Goal: Task Accomplishment & Management: Manage account settings

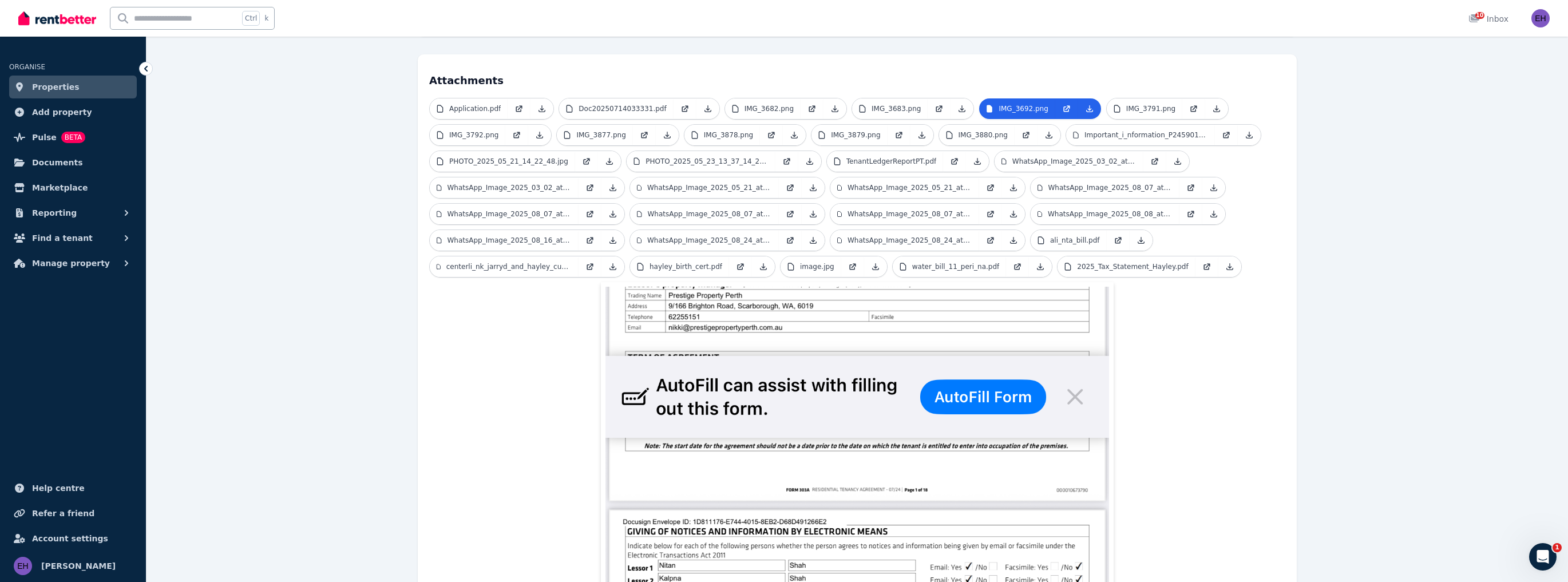
scroll to position [50, 0]
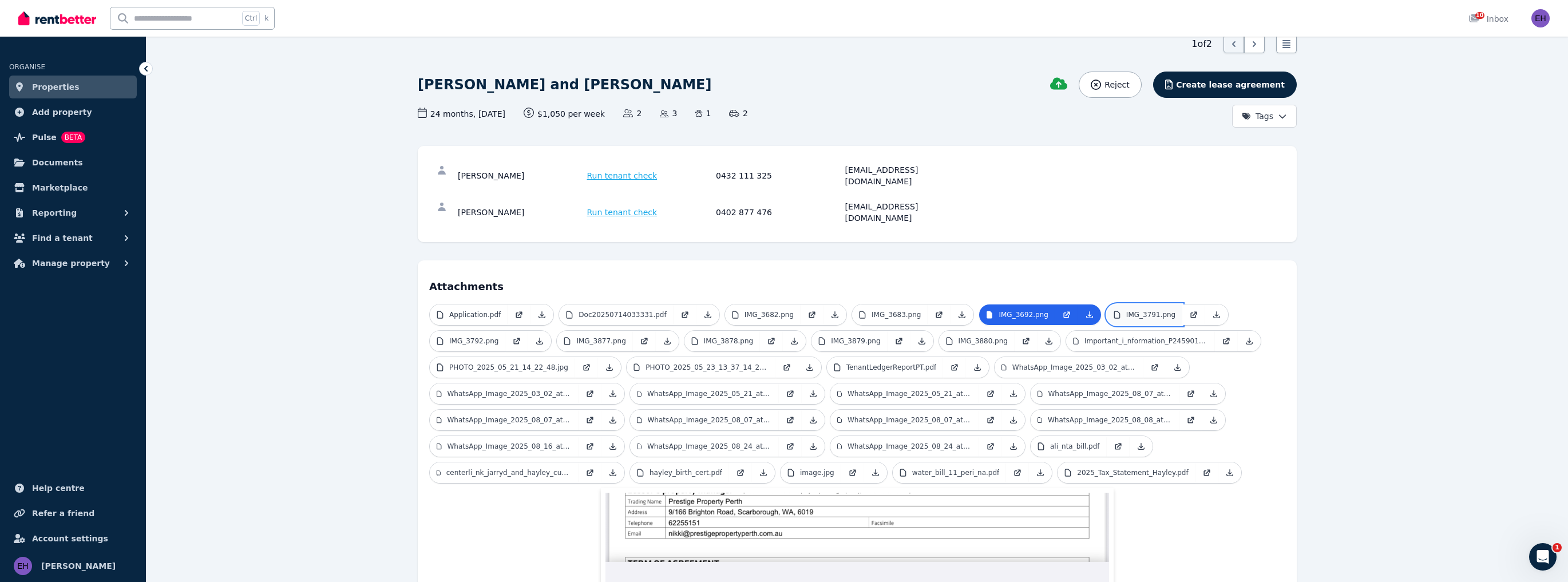
click at [1126, 310] on p "IMG_3791.png" at bounding box center [1151, 315] width 49 height 9
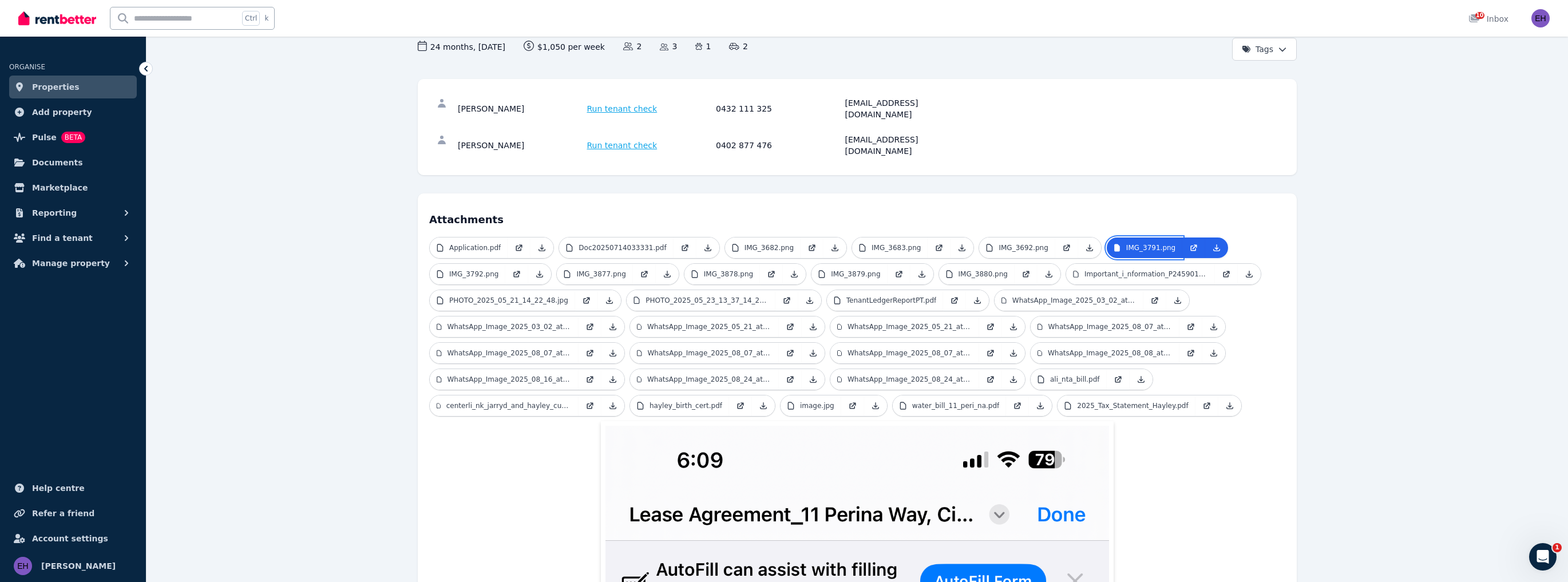
scroll to position [96, 0]
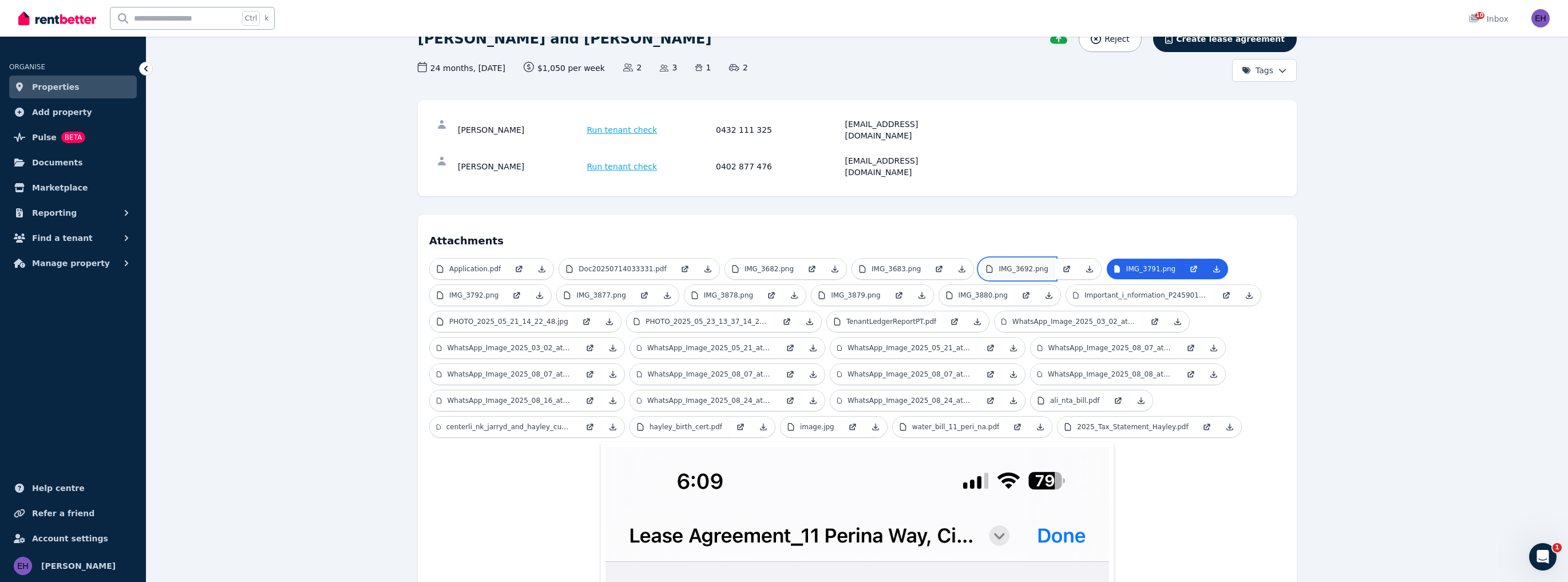
click at [1008, 259] on link "IMG_3692.png" at bounding box center [1017, 269] width 76 height 21
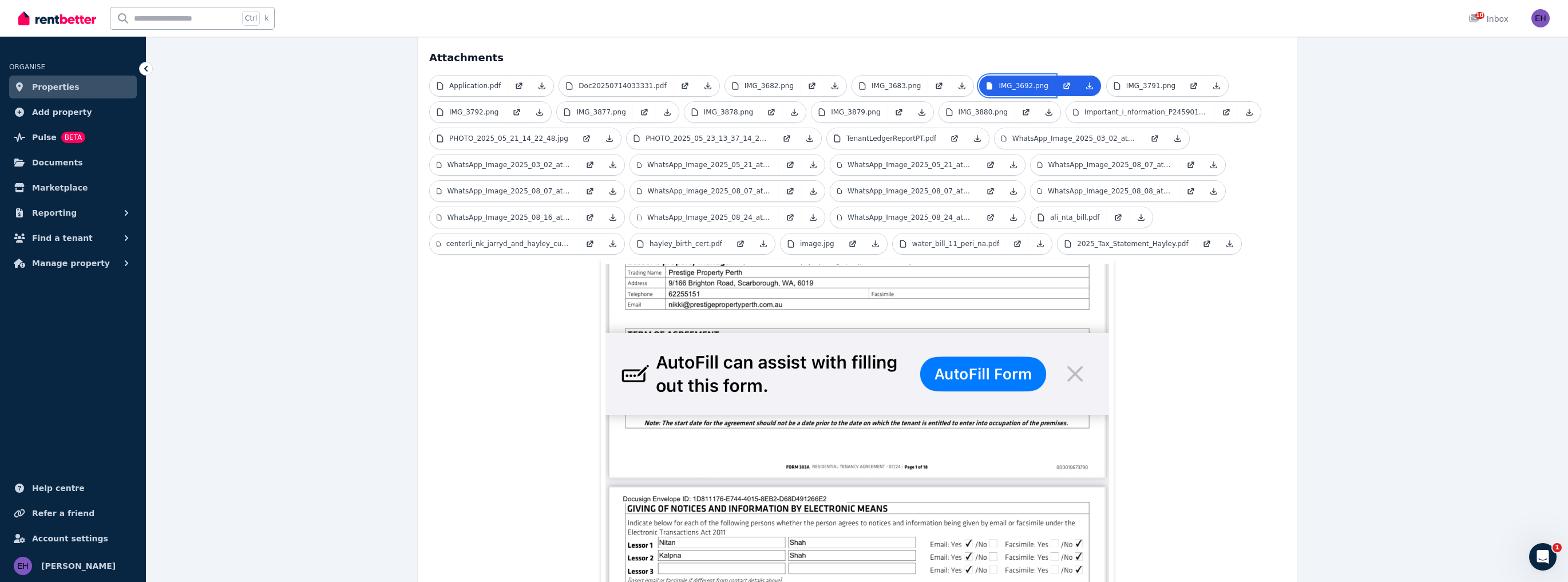
scroll to position [187, 0]
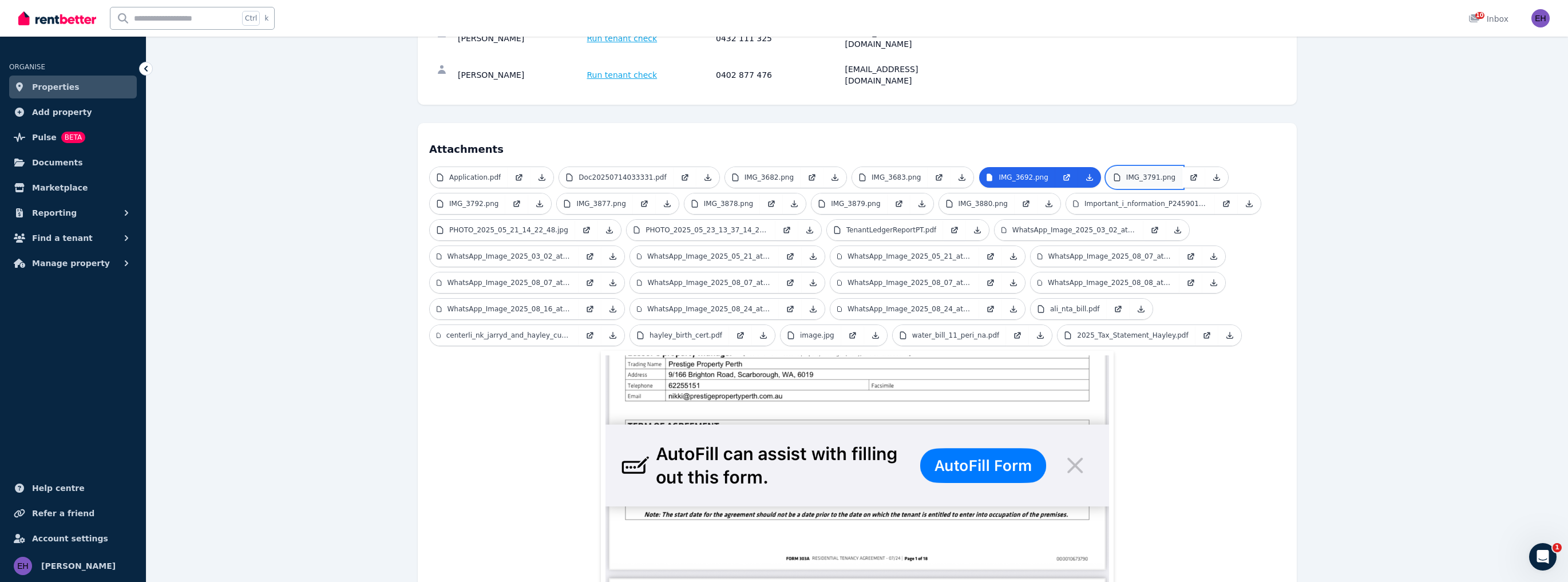
click at [1126, 173] on p "IMG_3791.png" at bounding box center [1151, 177] width 49 height 9
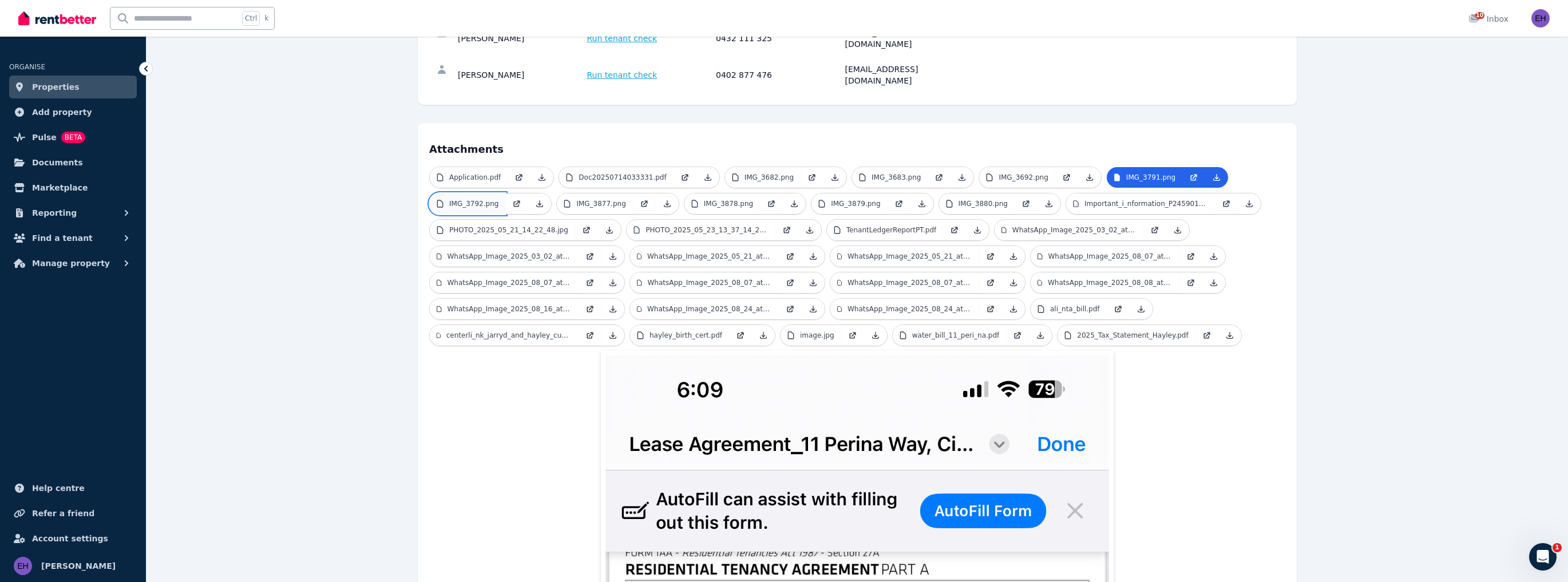
click at [500, 194] on link "IMG_3792.png" at bounding box center [467, 204] width 76 height 21
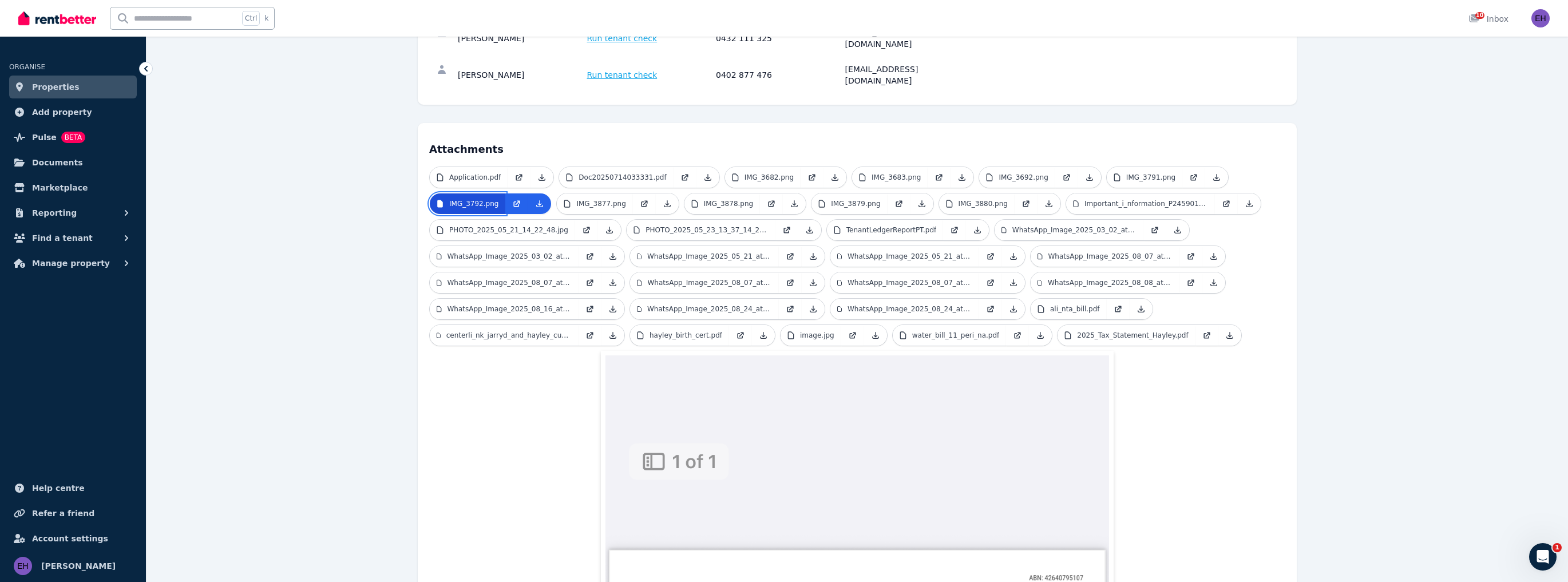
click at [483, 199] on p "IMG_3792.png" at bounding box center [474, 203] width 49 height 9
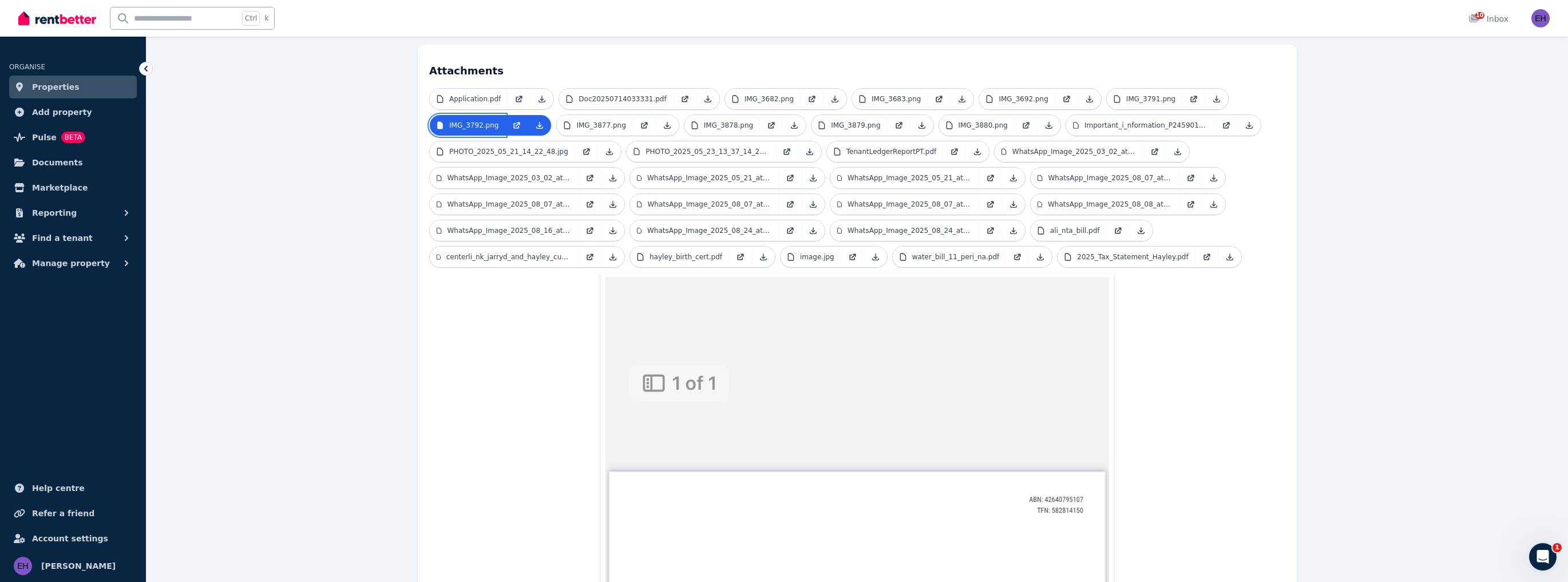
scroll to position [233, 0]
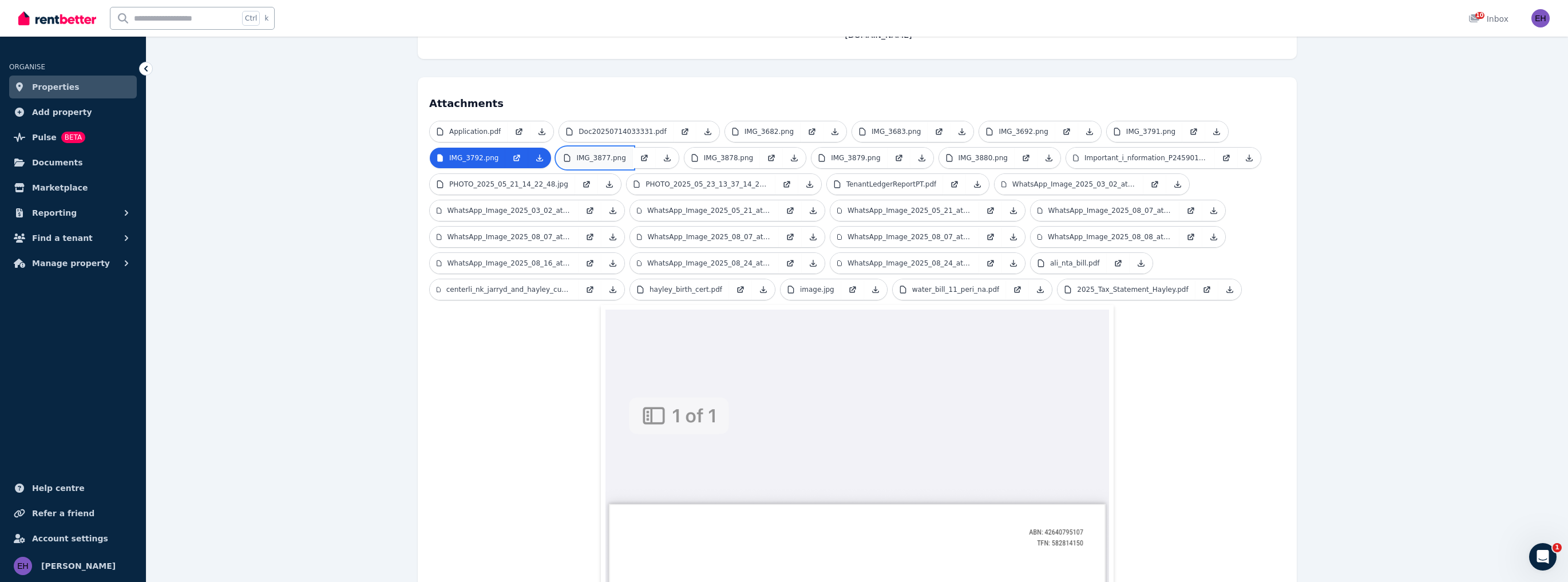
click at [594, 153] on p "IMG_3877.png" at bounding box center [601, 158] width 49 height 9
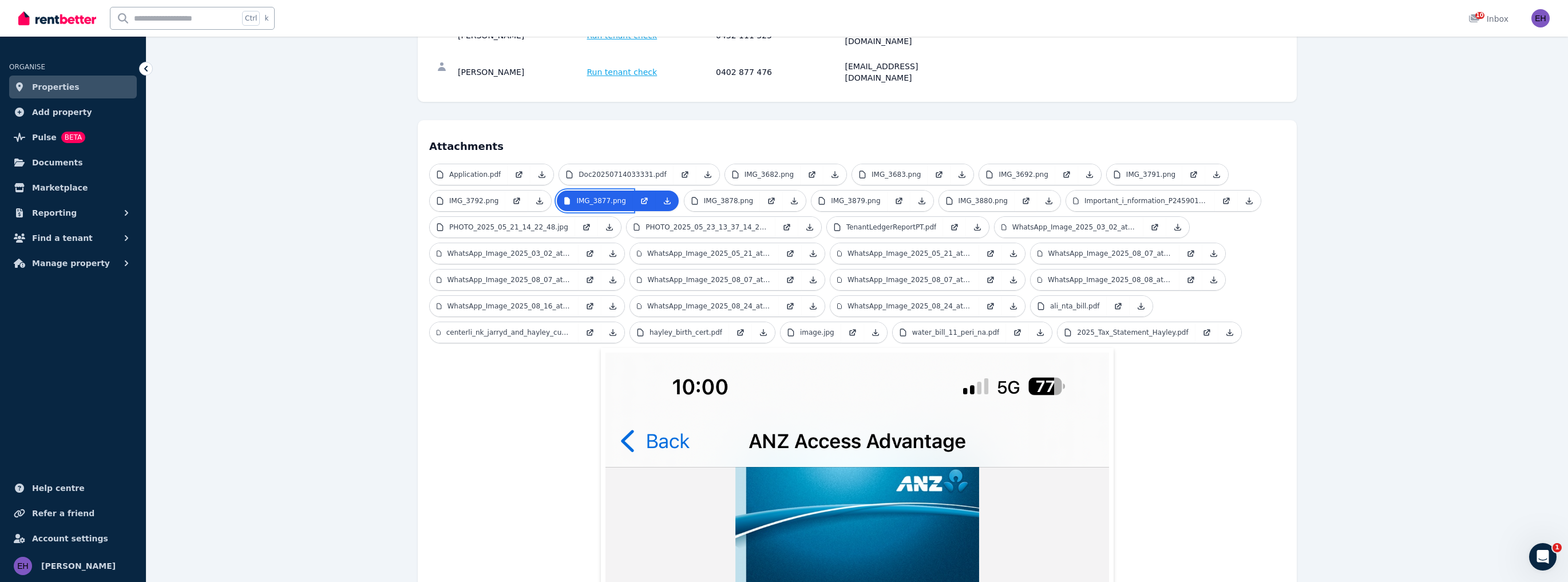
scroll to position [187, 0]
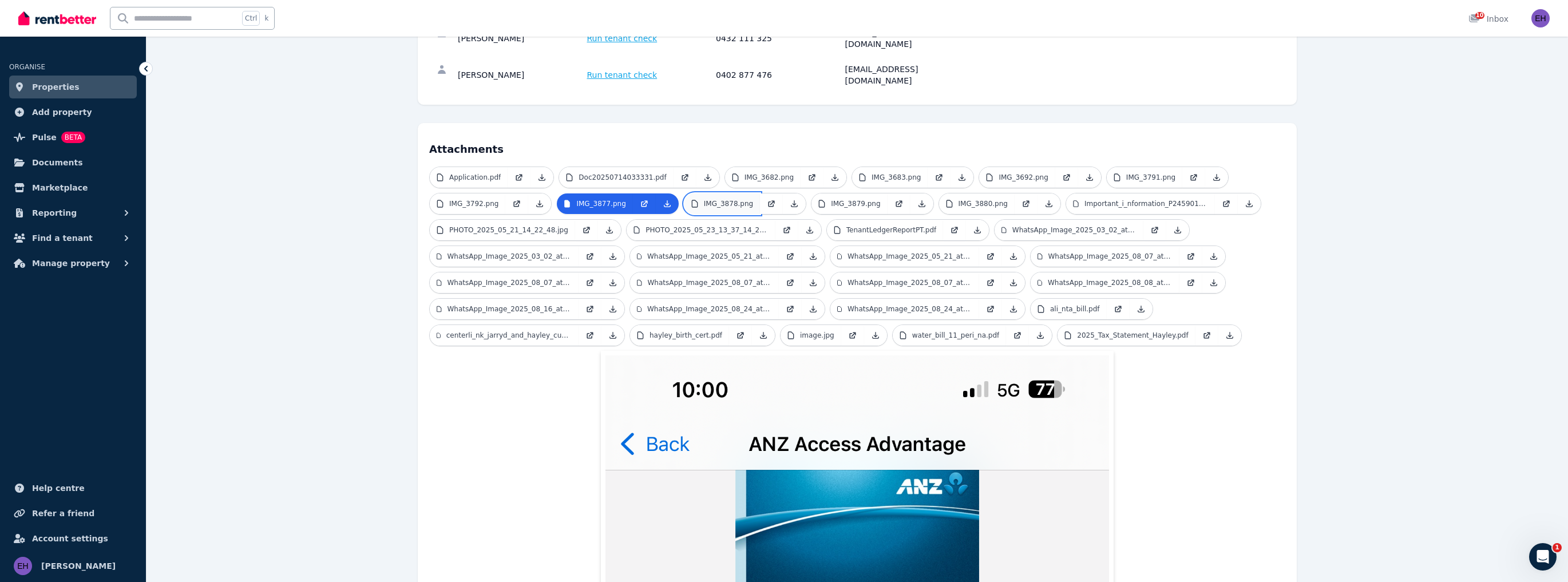
click at [704, 199] on p "IMG_3878.png" at bounding box center [729, 203] width 49 height 9
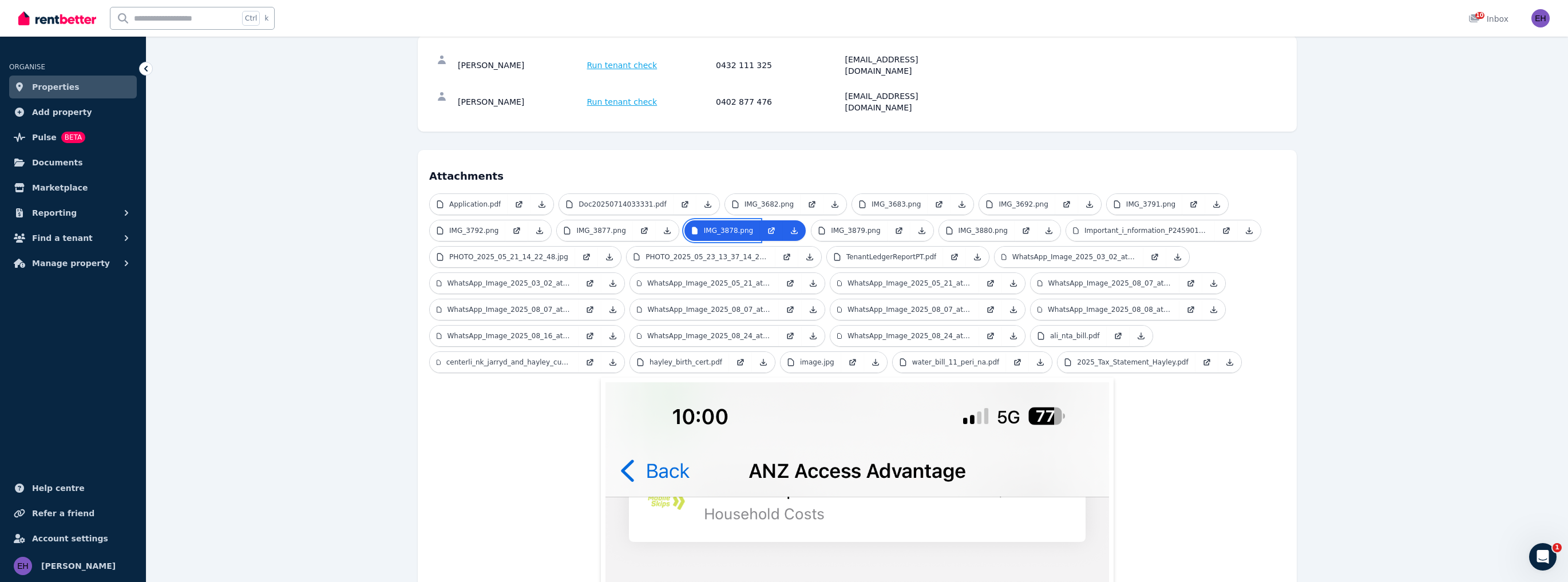
scroll to position [141, 0]
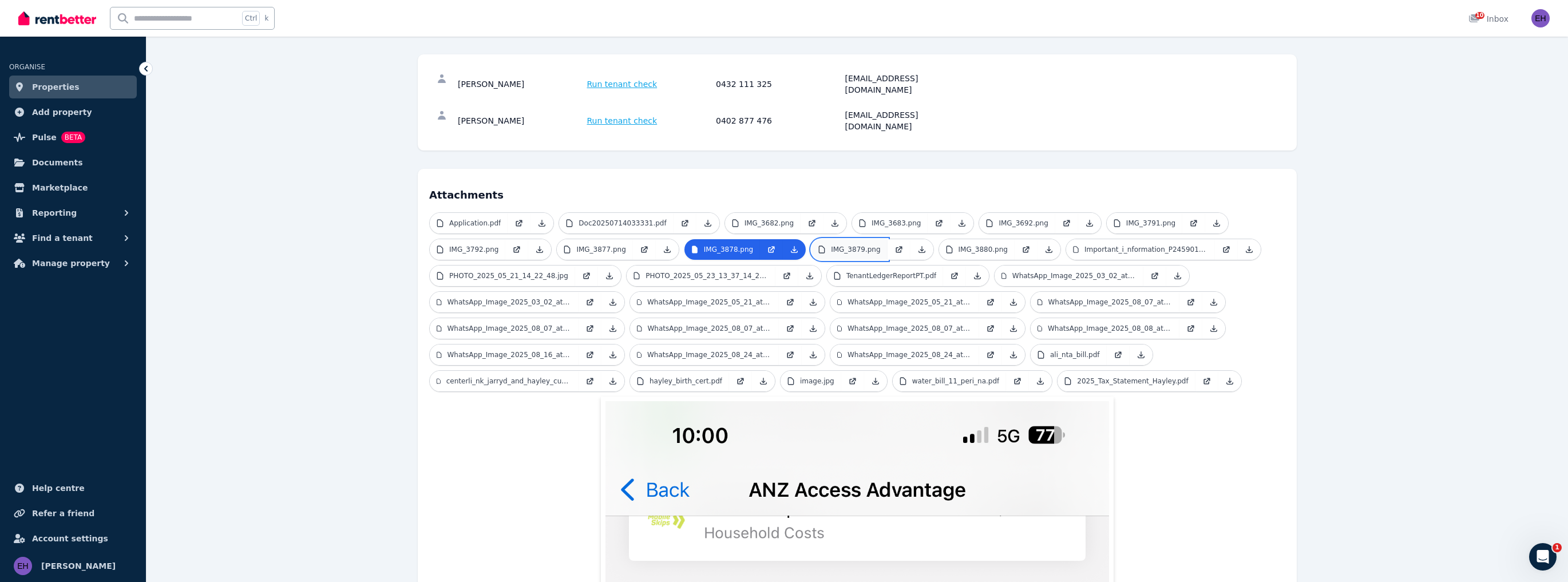
click at [833, 245] on p "IMG_3879.png" at bounding box center [856, 249] width 49 height 9
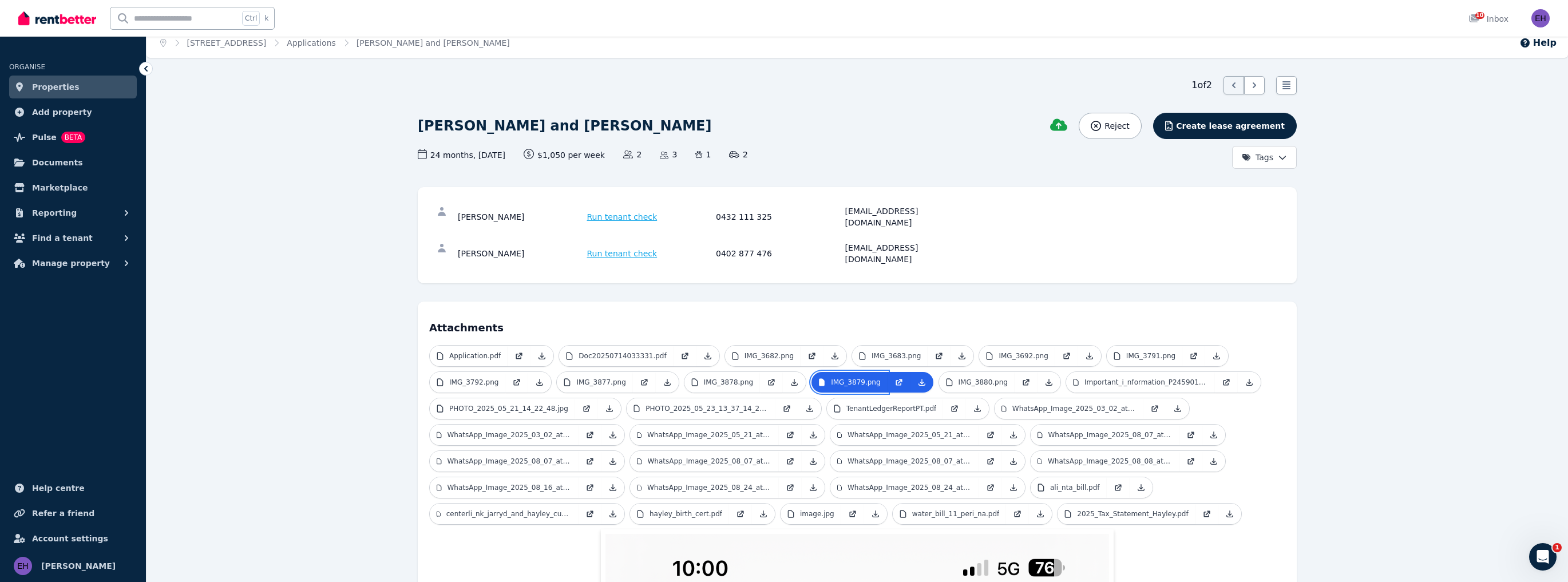
scroll to position [4, 0]
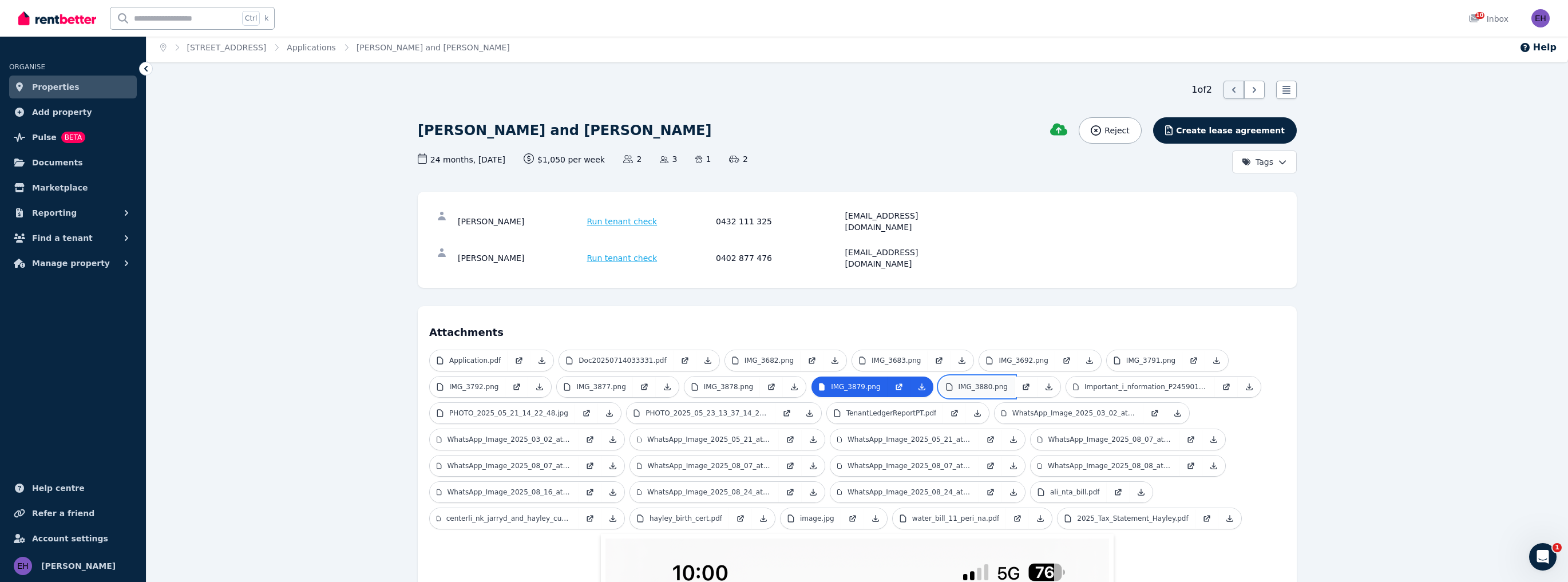
click at [959, 382] on p "IMG_3880.png" at bounding box center [983, 387] width 49 height 9
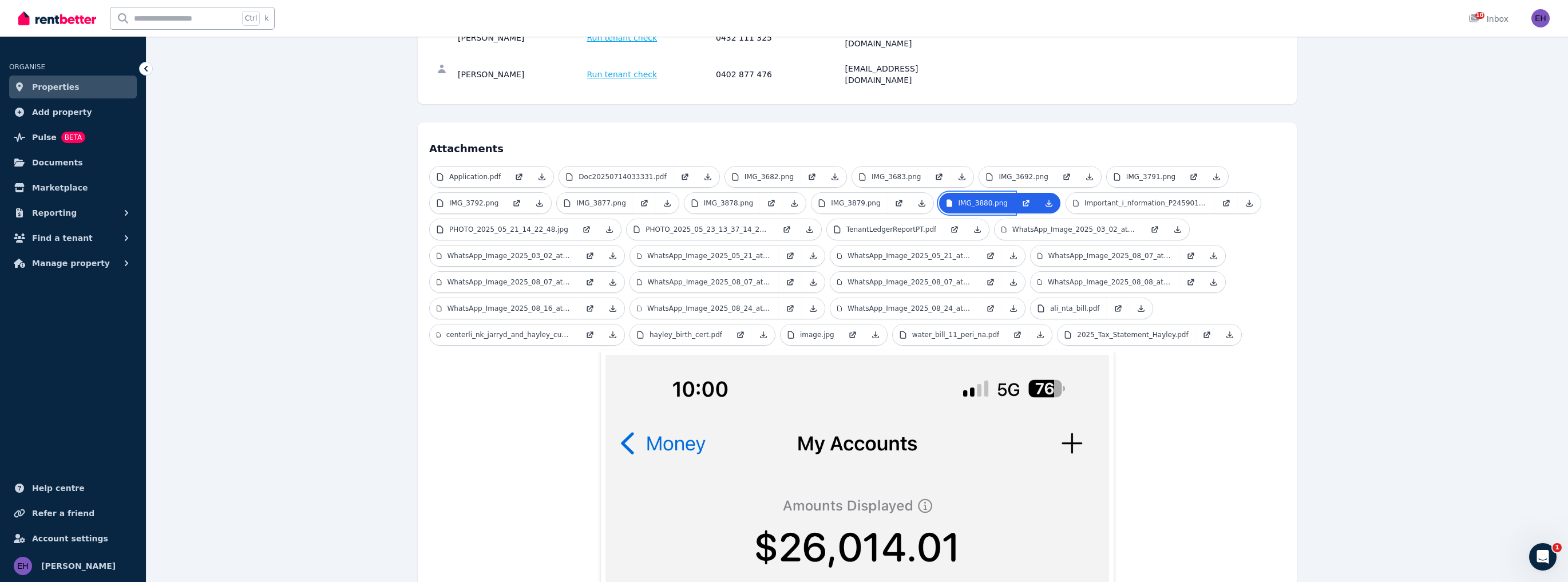
scroll to position [187, 0]
click at [1117, 199] on p "Important_i_nformation_P245901301.pdf" at bounding box center [1145, 203] width 123 height 9
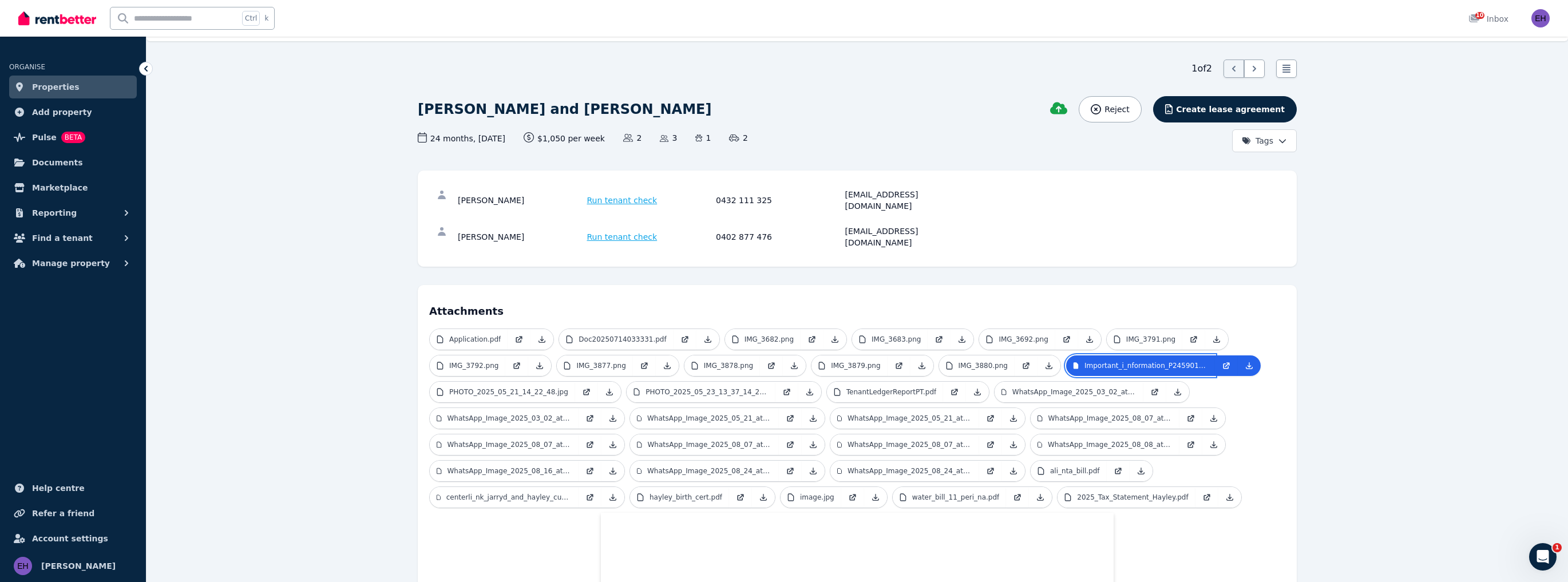
scroll to position [0, 0]
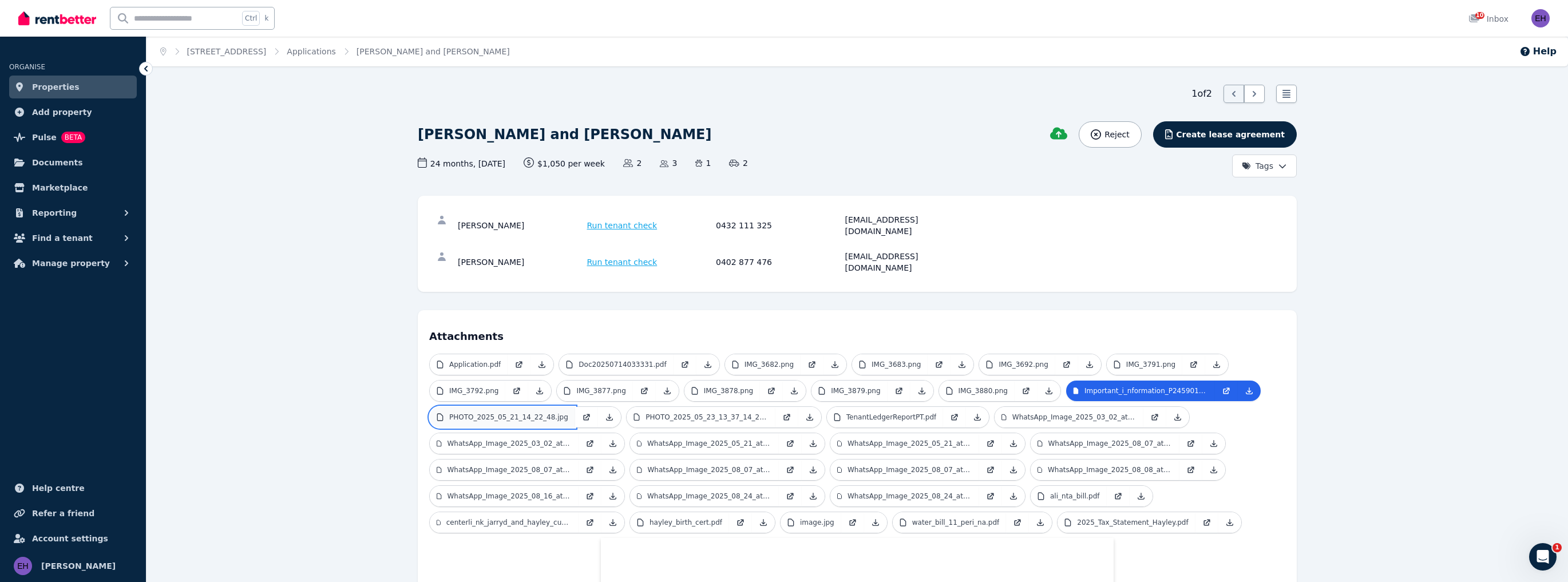
click at [507, 412] on p "PHOTO_2025_05_21_14_22_48.jpg" at bounding box center [508, 417] width 119 height 9
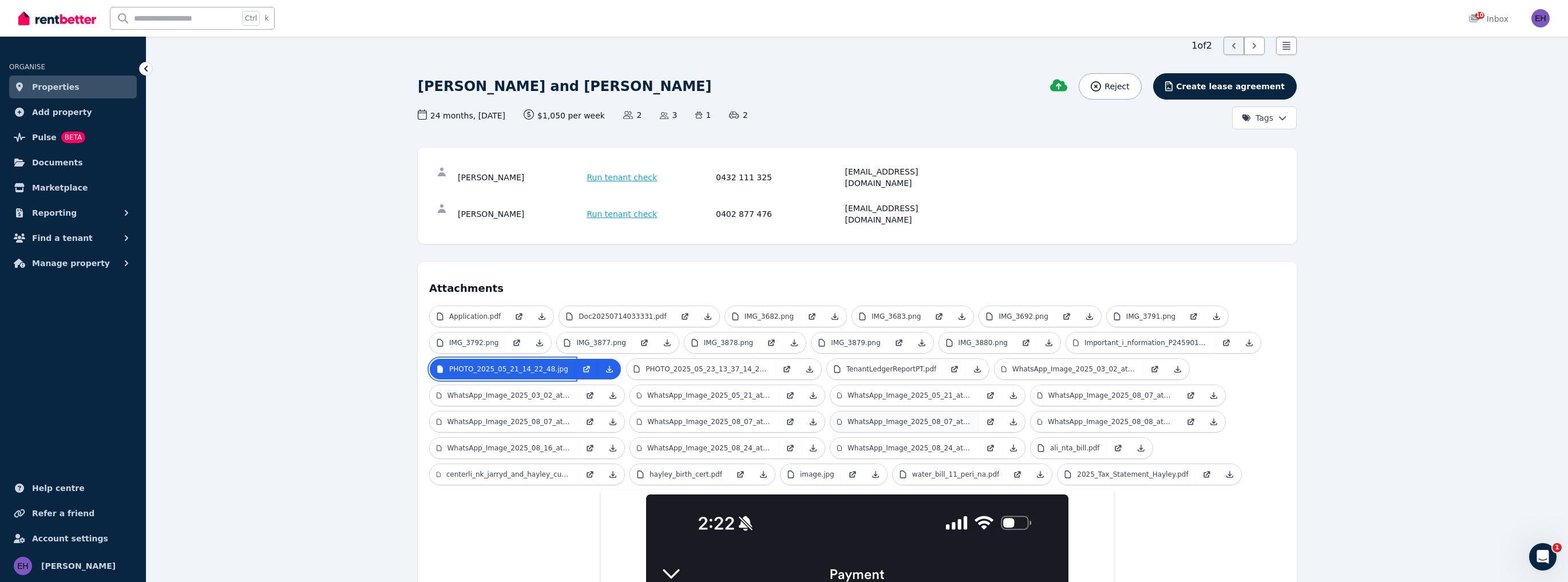
scroll to position [46, 0]
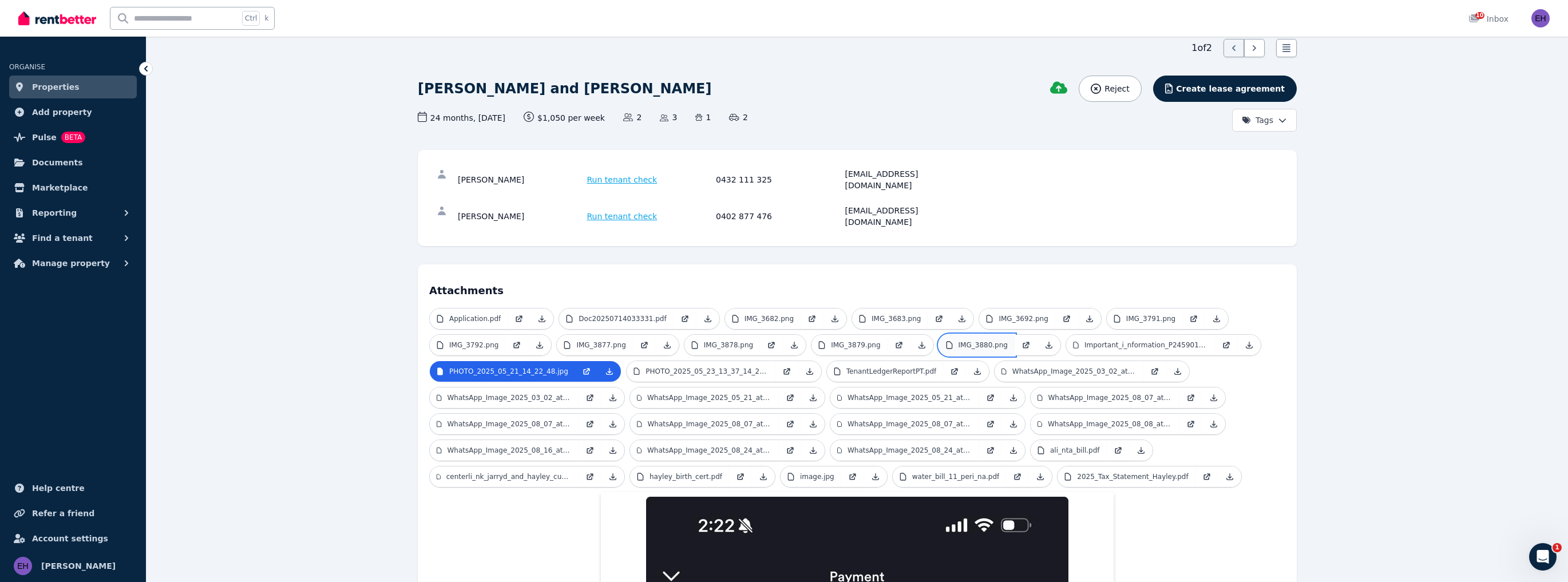
click at [964, 340] on p "IMG_3880.png" at bounding box center [983, 345] width 49 height 9
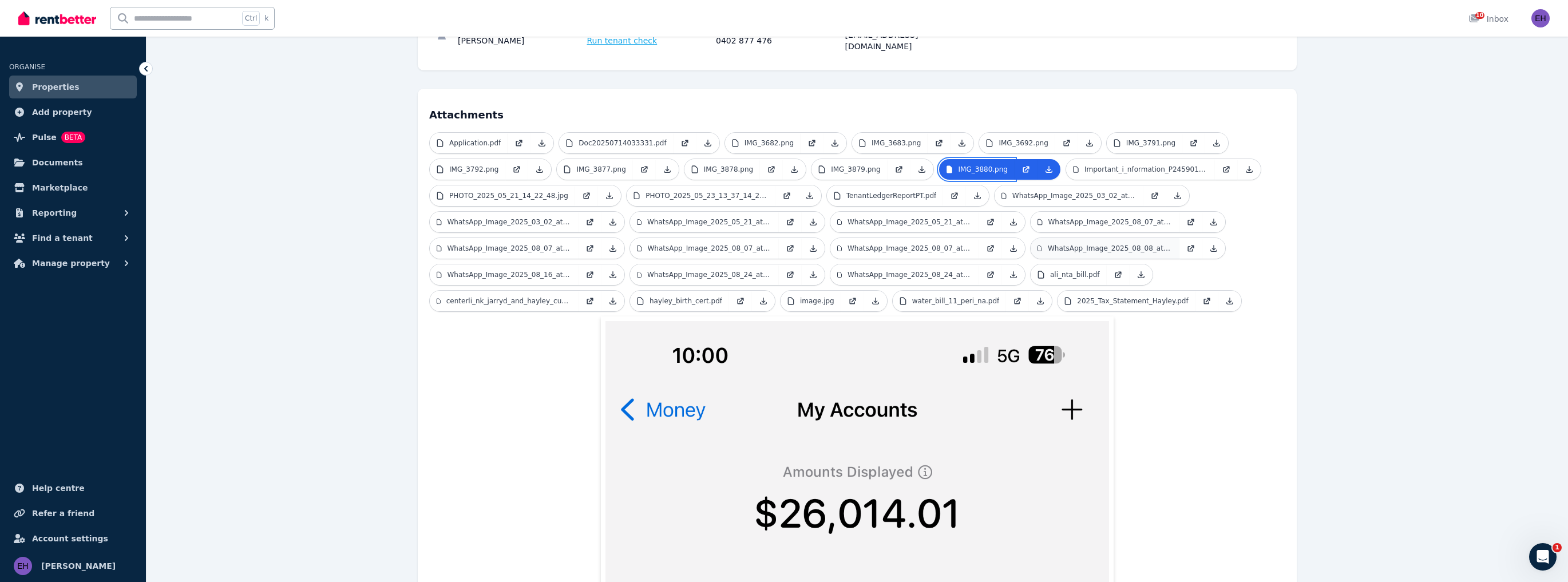
scroll to position [229, 0]
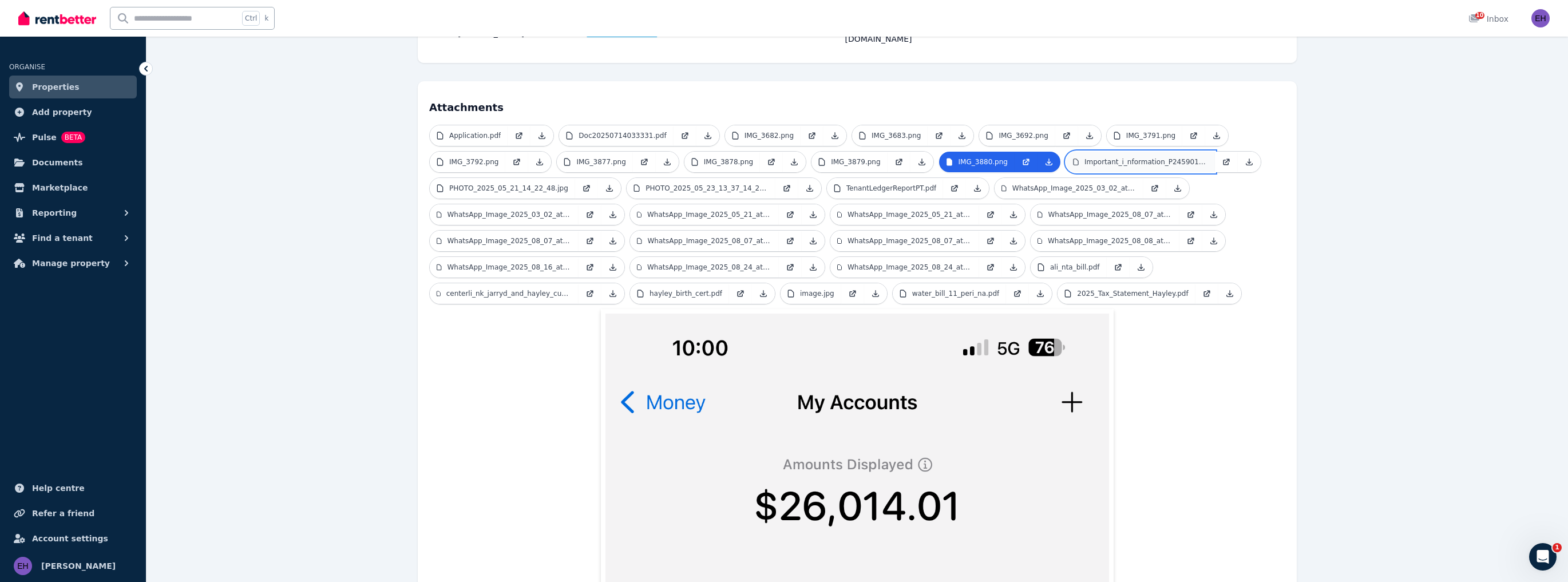
click at [1116, 157] on p "Important_i_nformation_P245901301.pdf" at bounding box center [1145, 162] width 123 height 9
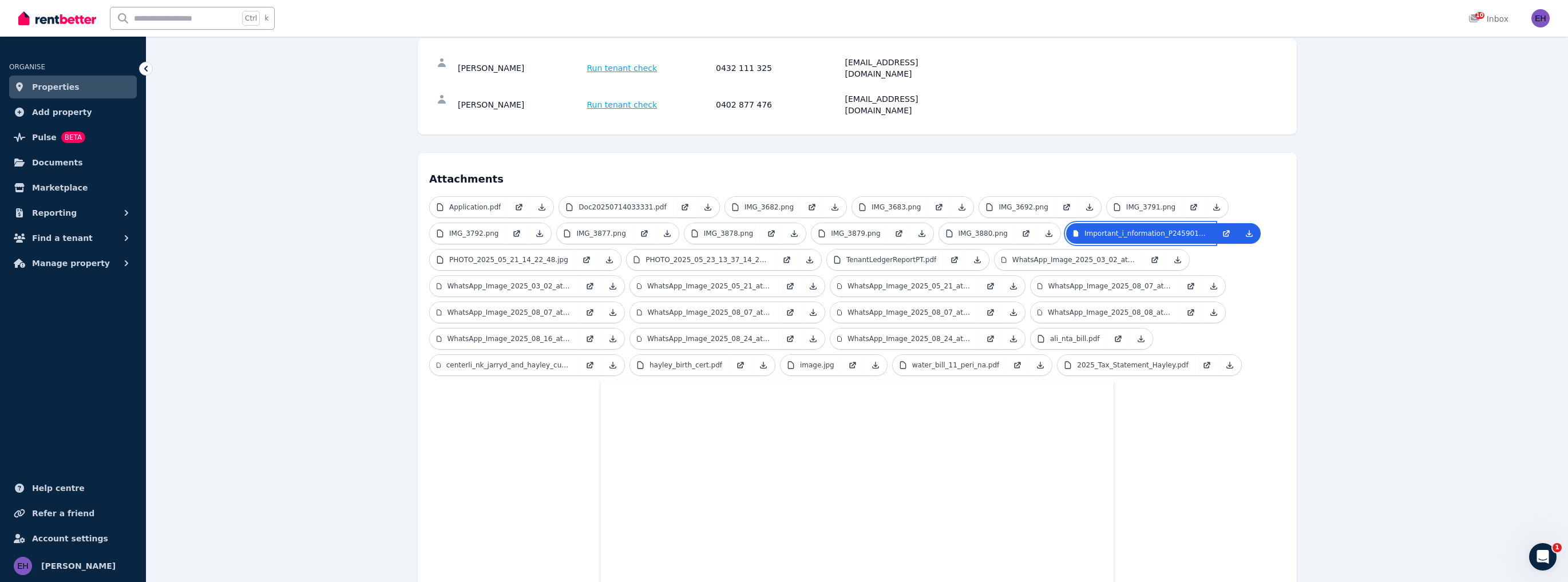
scroll to position [156, 0]
click at [673, 257] on p "PHOTO_2025_05_23_13_37_14_2.jpg" at bounding box center [707, 261] width 123 height 9
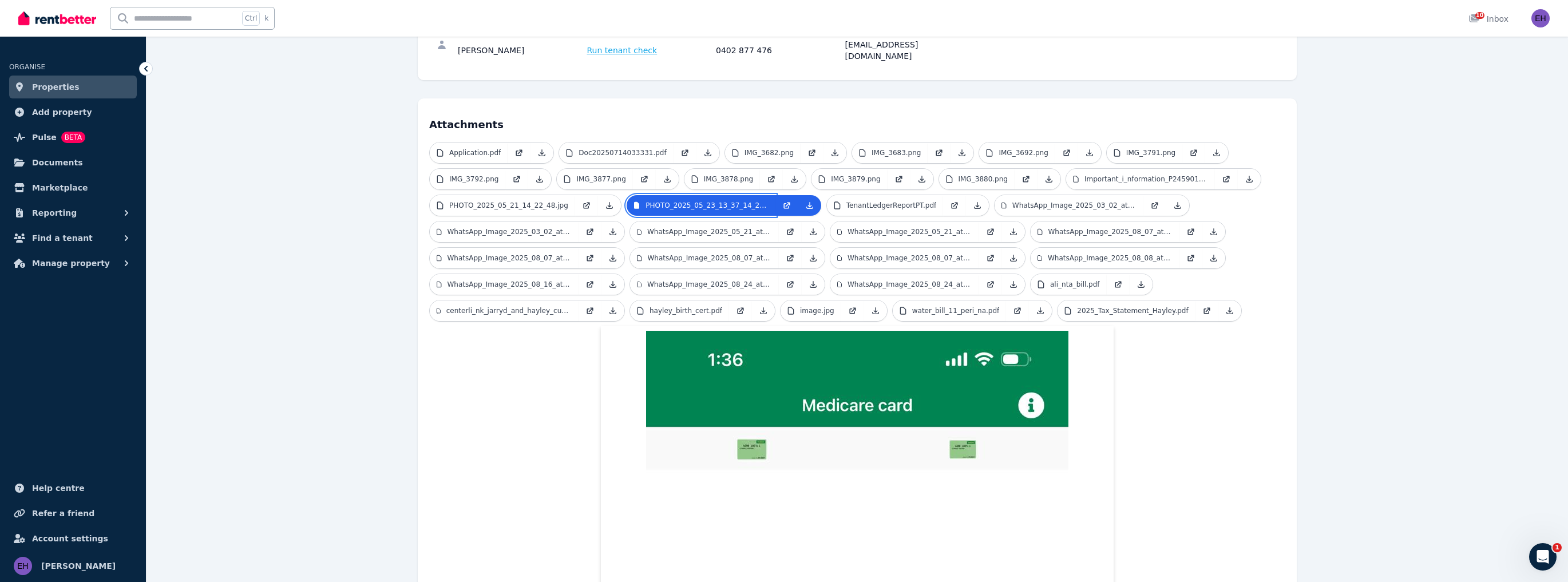
scroll to position [202, 0]
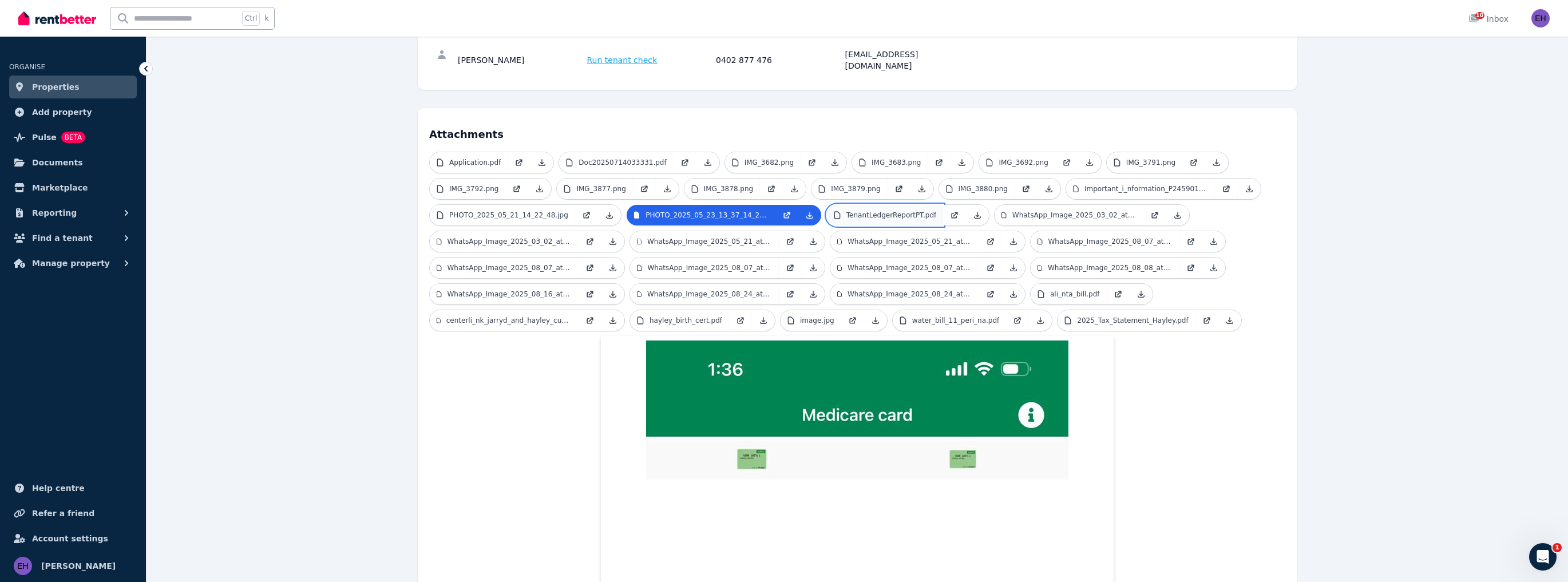
click at [846, 210] on p "TenantLedgerReportPT.pdf" at bounding box center [891, 215] width 91 height 9
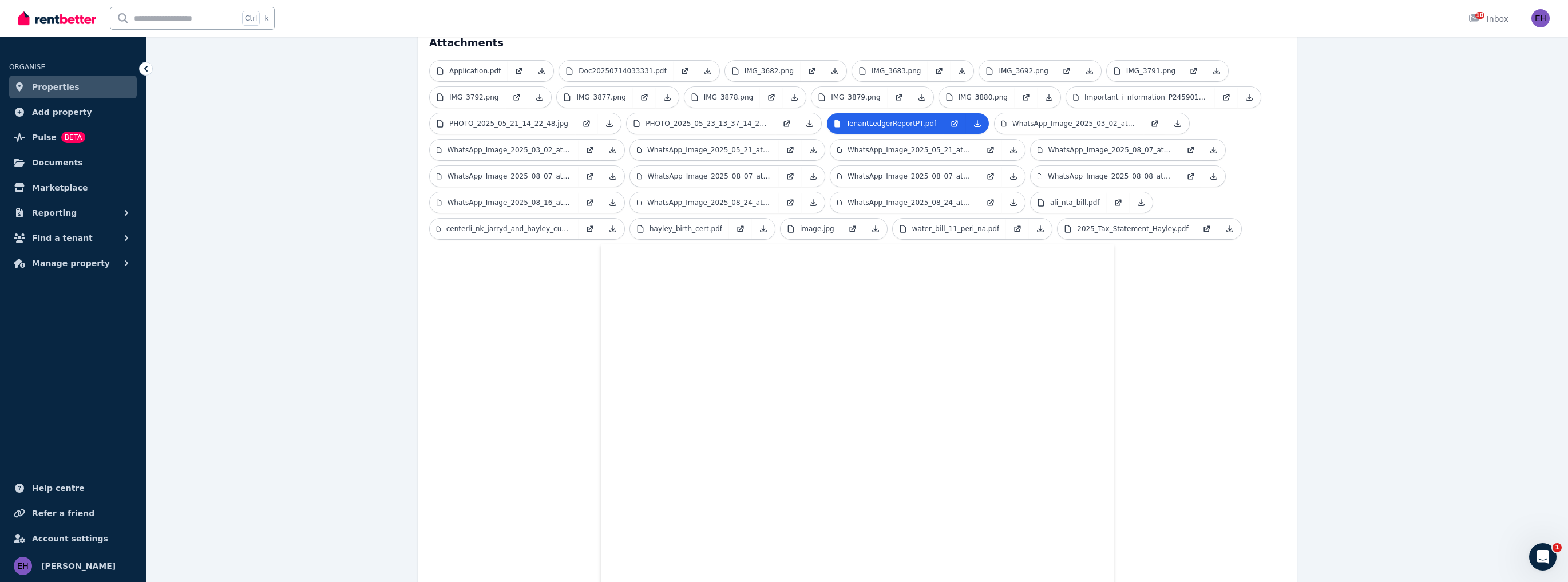
scroll to position [340, 0]
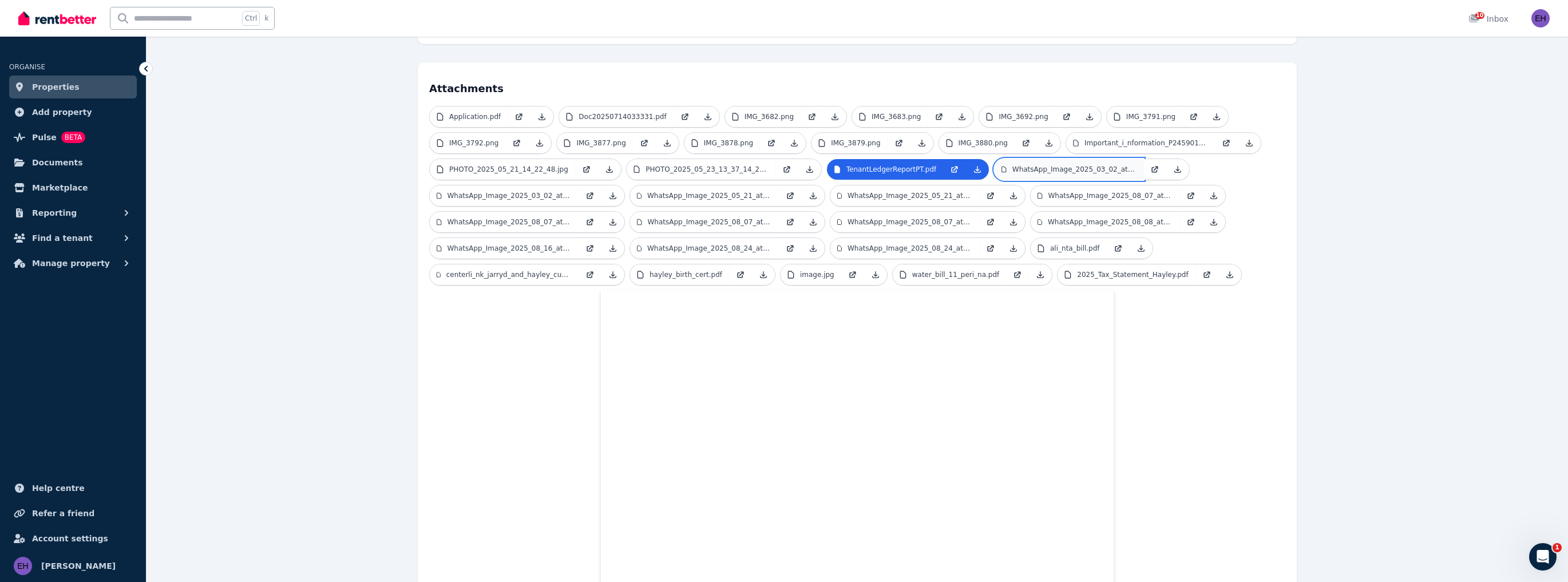
click at [1012, 165] on p "WhatsApp_Image_2025_03_02_at_[DATE].jpeg" at bounding box center [1074, 169] width 125 height 9
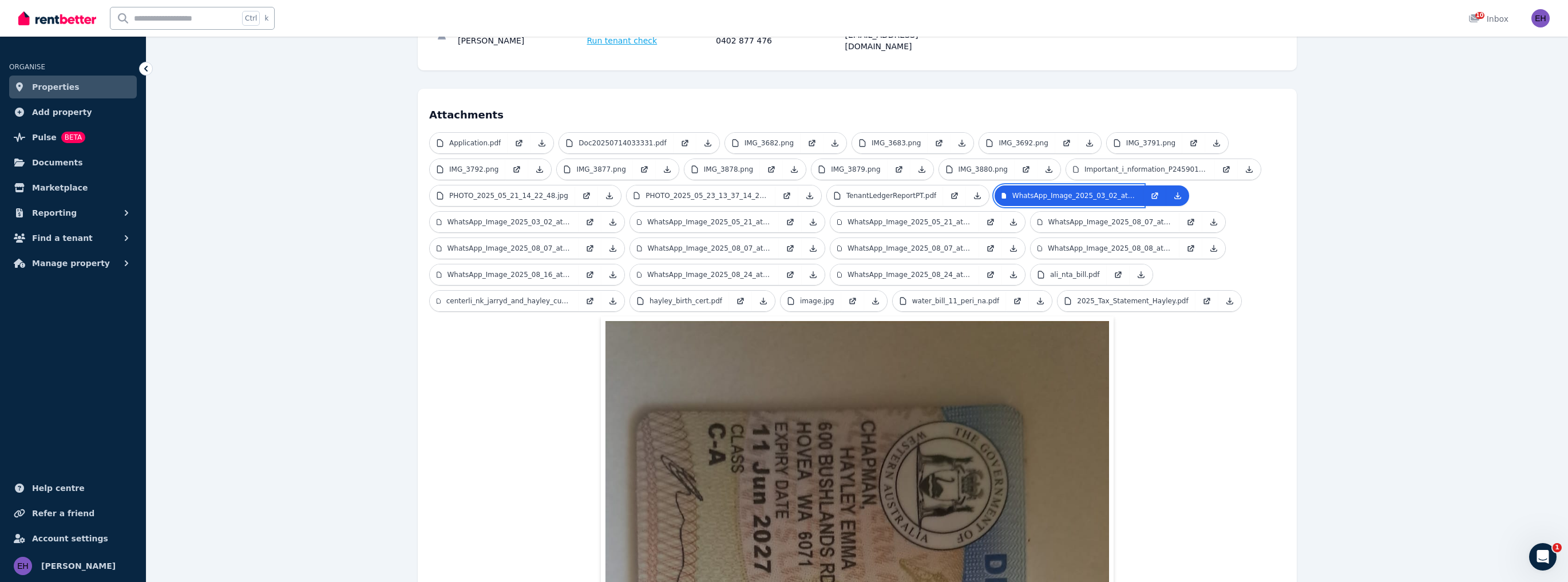
scroll to position [202, 0]
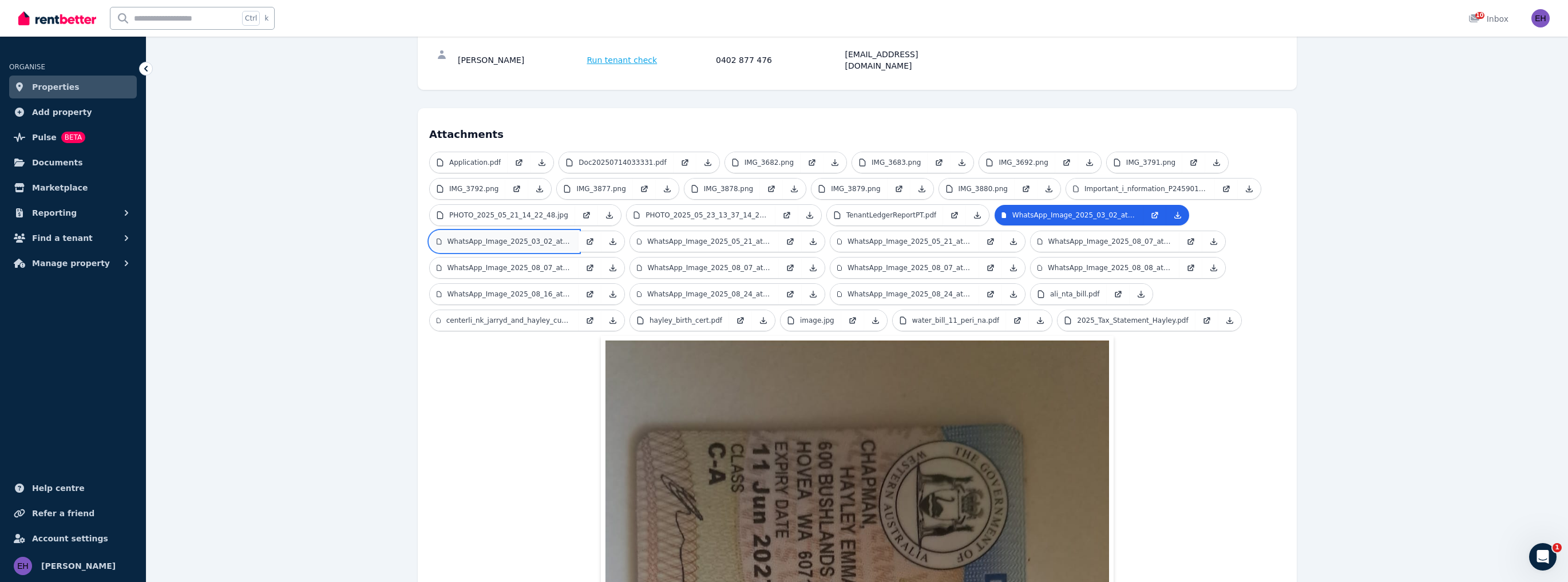
click at [547, 237] on p "WhatsApp_Image_2025_03_02_at_[DATE].jpeg" at bounding box center [509, 242] width 125 height 9
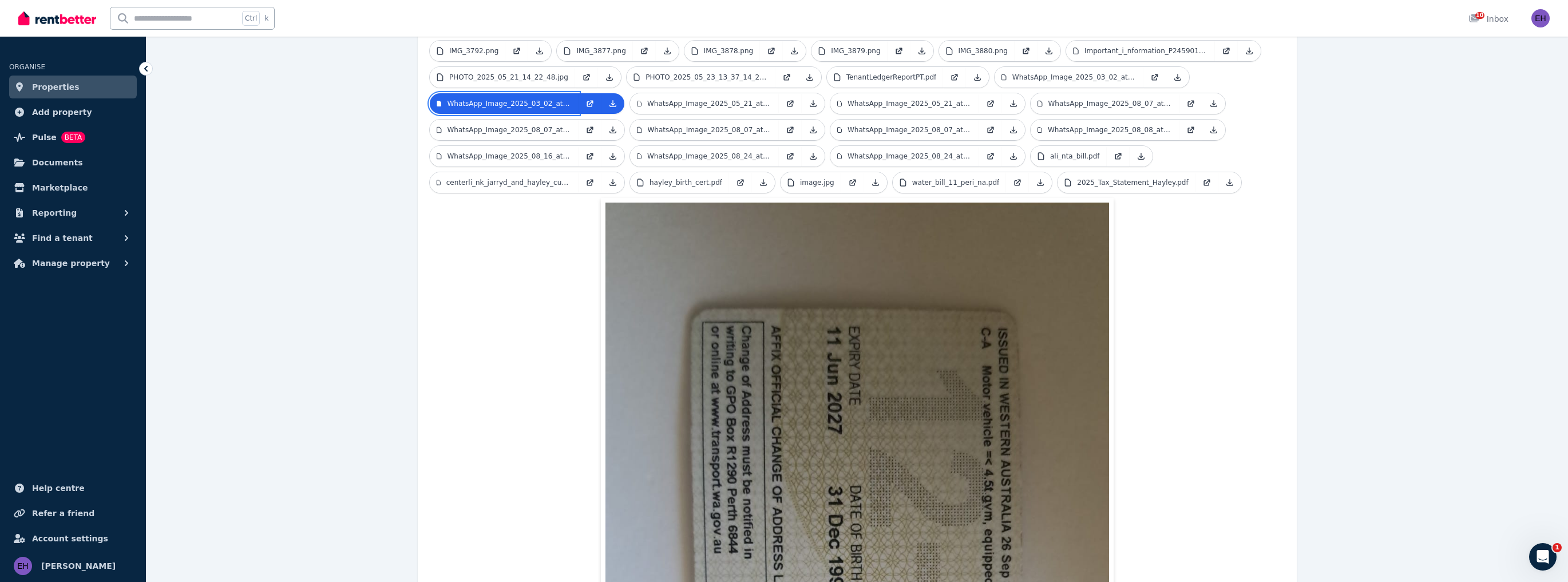
scroll to position [340, 0]
click at [682, 99] on p "WhatsApp_Image_2025_05_21_at_14.17.17.jpeg" at bounding box center [709, 104] width 125 height 9
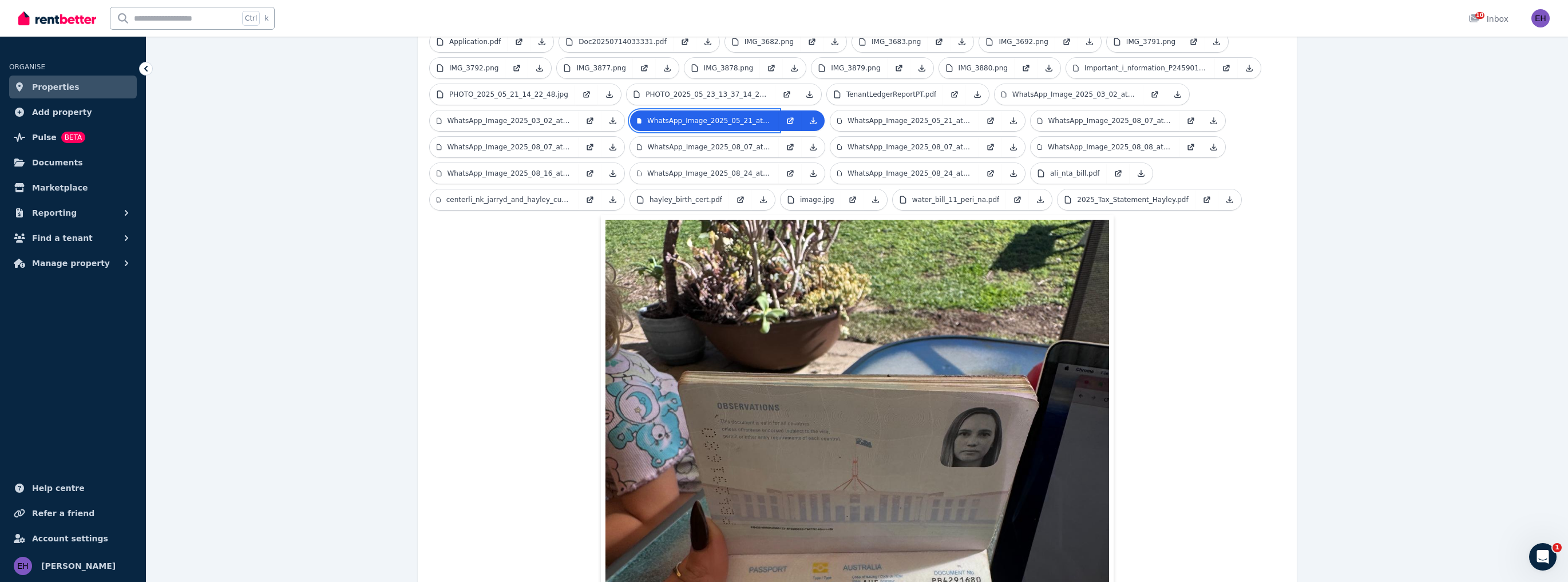
scroll to position [293, 0]
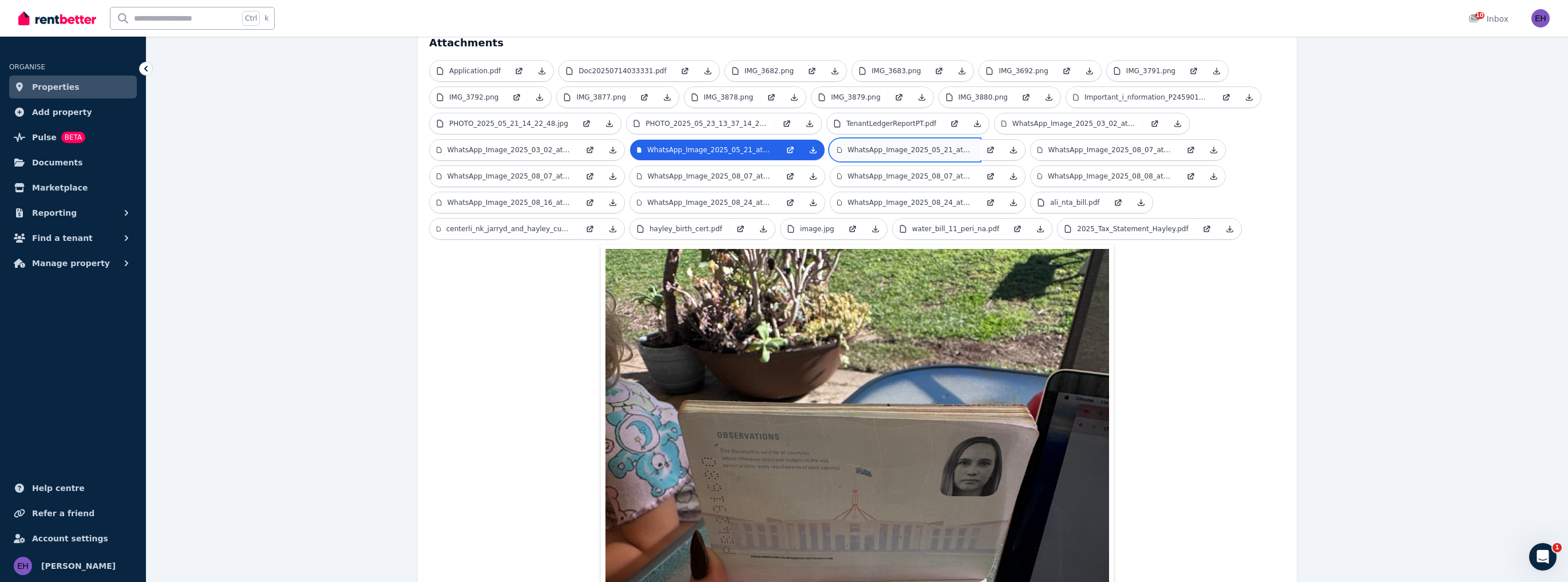
click at [886, 145] on p "WhatsApp_Image_2025_05_21_at_14.17.26.jpeg" at bounding box center [910, 150] width 125 height 9
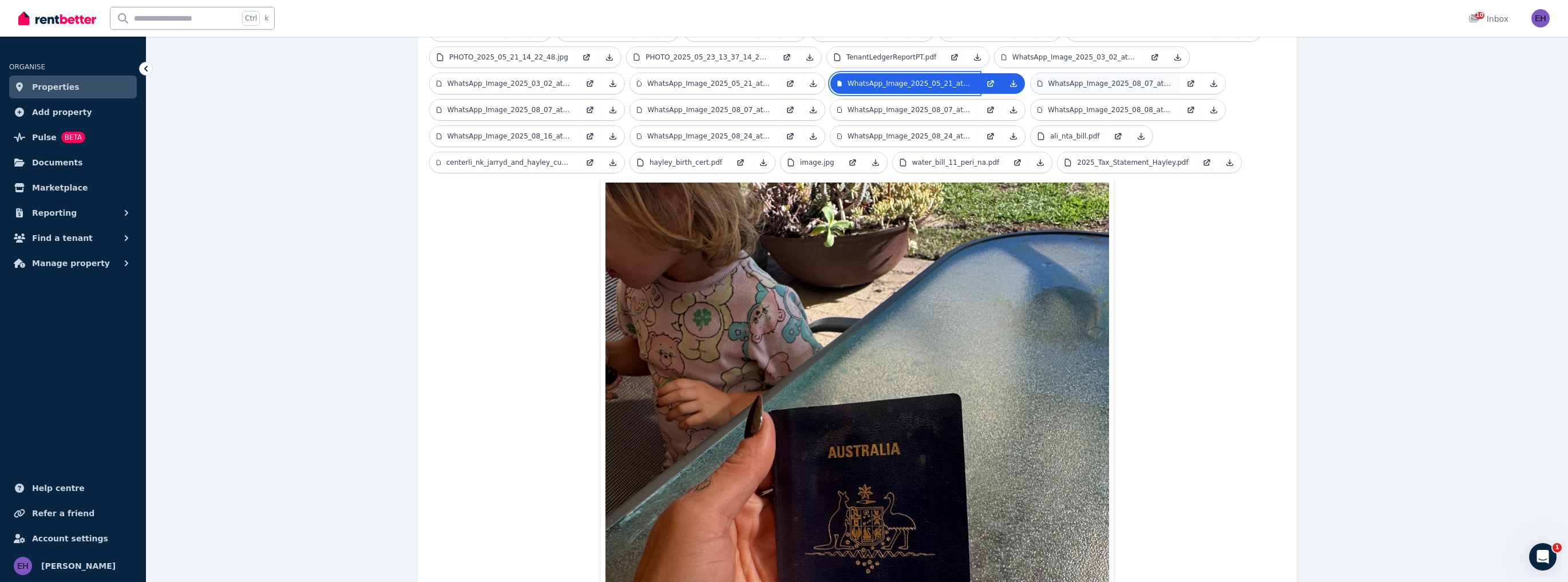
scroll to position [340, 0]
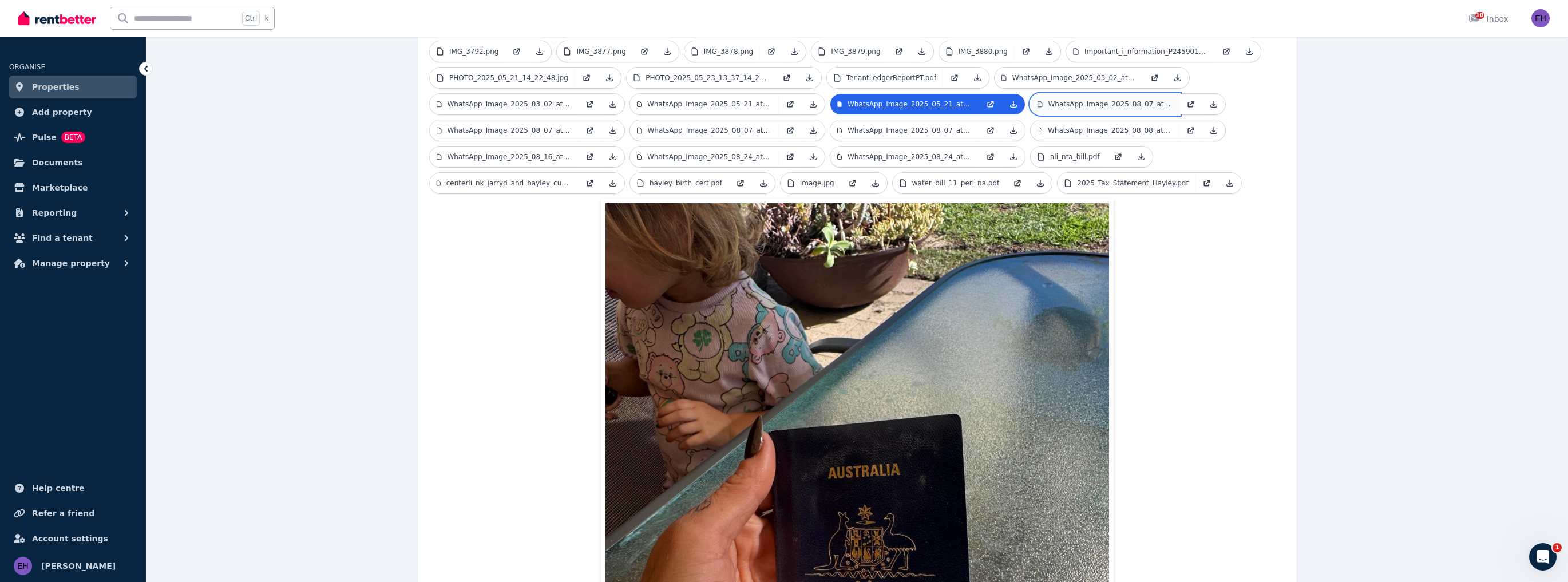
click at [1106, 99] on p "WhatsApp_Image_2025_08_07_at_[DATE].jpeg" at bounding box center [1110, 104] width 125 height 9
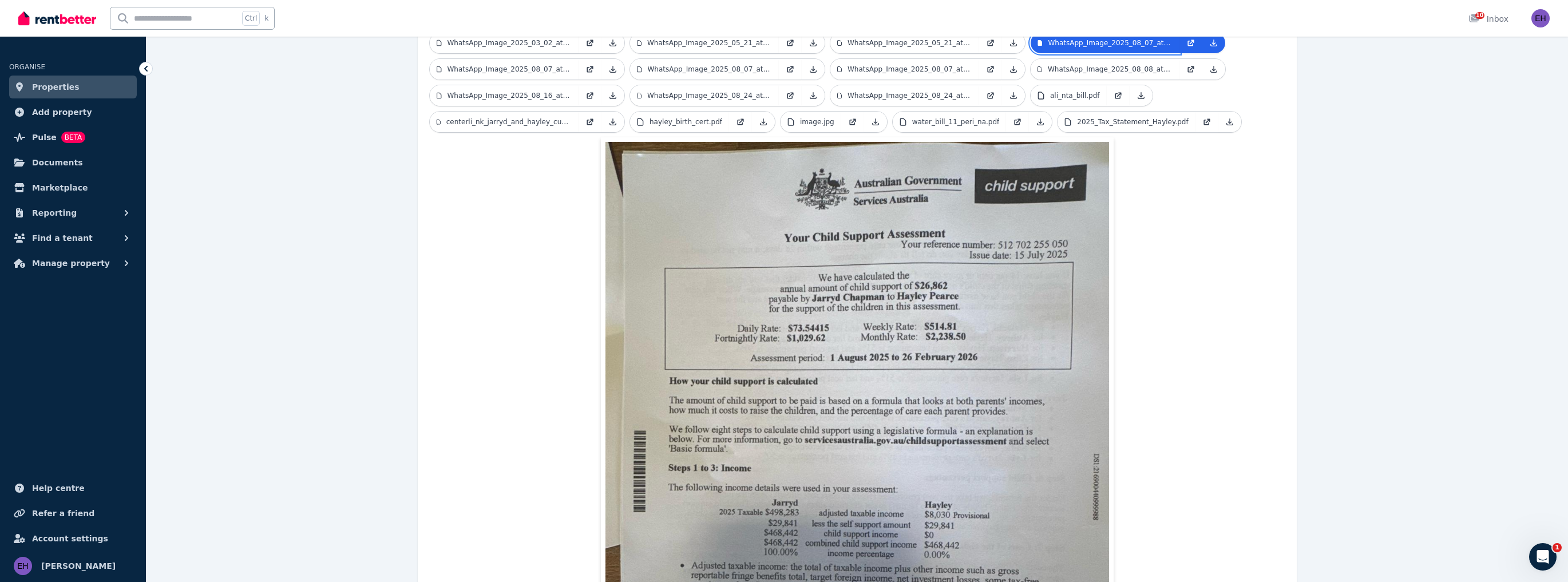
scroll to position [271, 0]
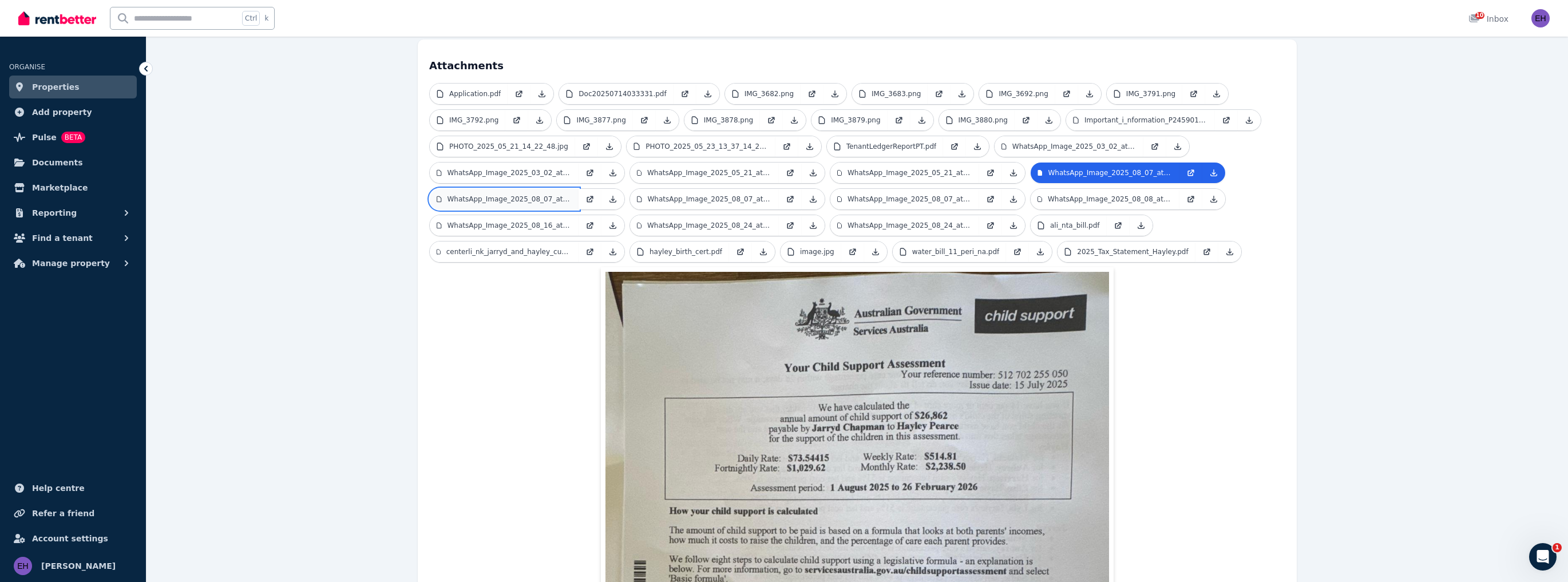
click at [515, 194] on p "WhatsApp_Image_2025_08_07_at_[DATE].jpeg" at bounding box center [509, 199] width 125 height 9
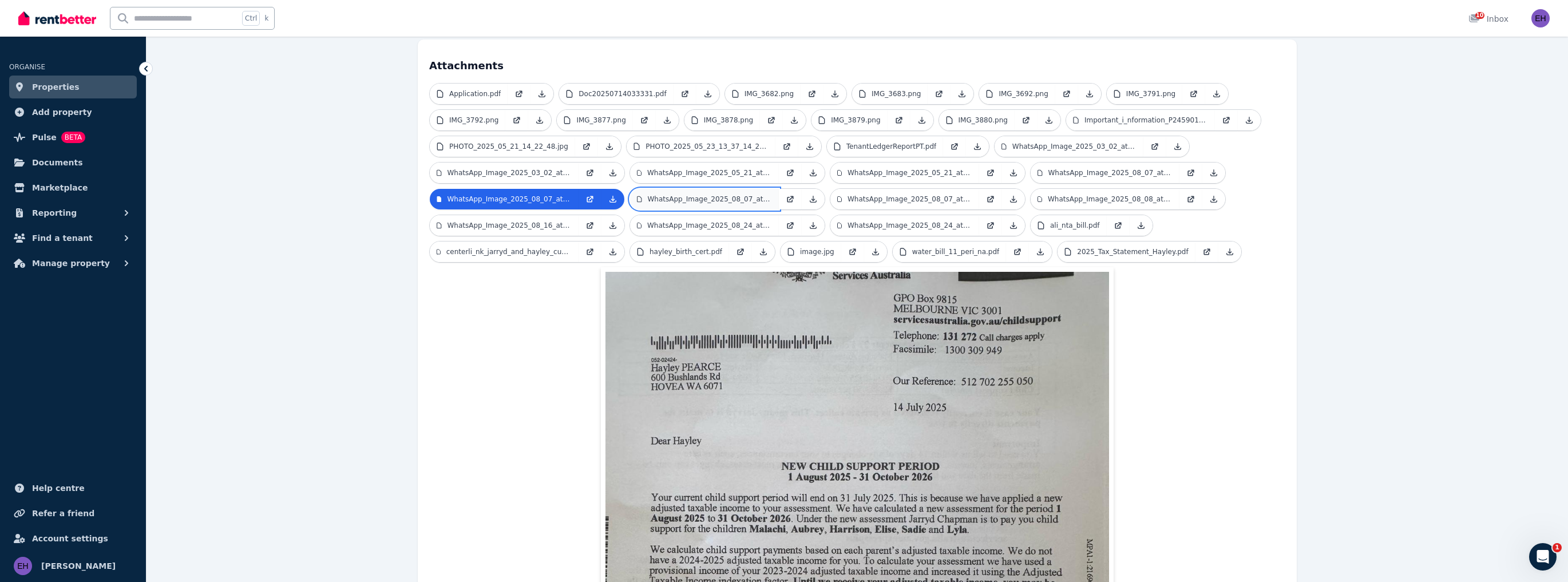
click at [702, 194] on p "WhatsApp_Image_2025_08_07_at_[DATE].jpeg" at bounding box center [710, 199] width 125 height 9
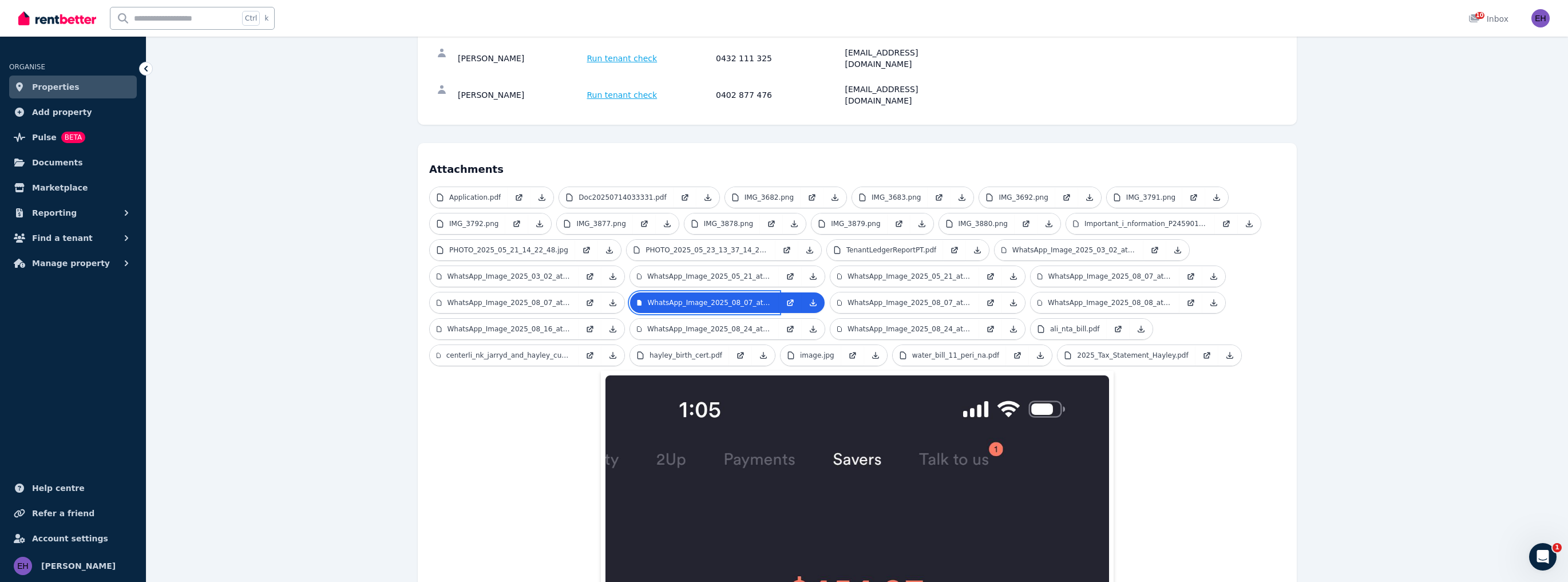
scroll to position [301, 0]
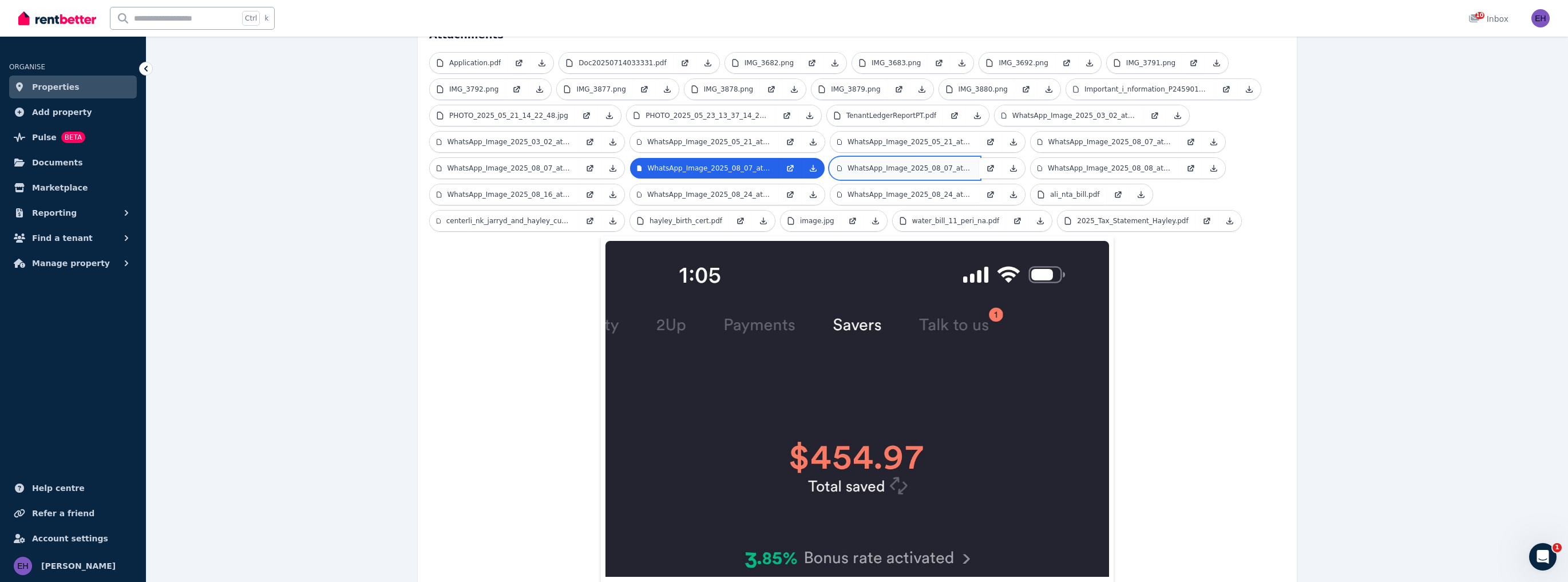
click at [899, 164] on p "WhatsApp_Image_2025_08_07_at_14.26.16.jpeg" at bounding box center [910, 168] width 125 height 9
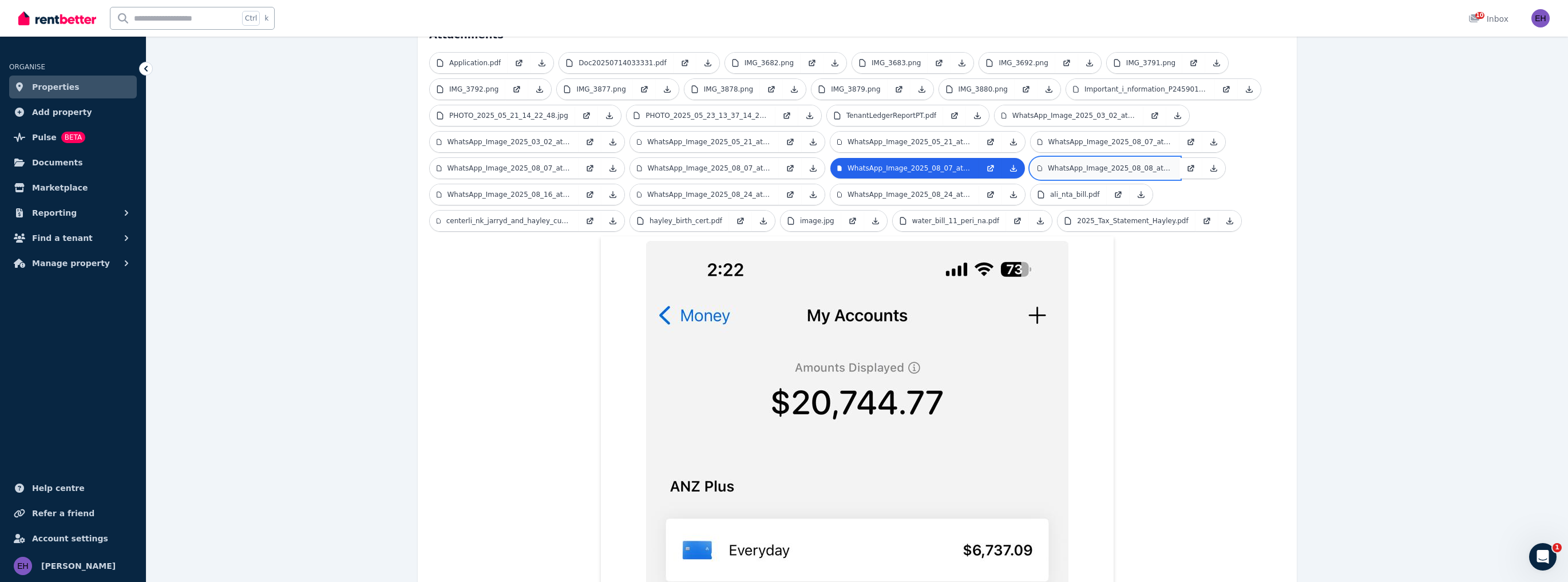
click at [1103, 158] on link "WhatsApp_Image_2025_08_08_at_19.25.48.jpeg" at bounding box center [1104, 168] width 149 height 21
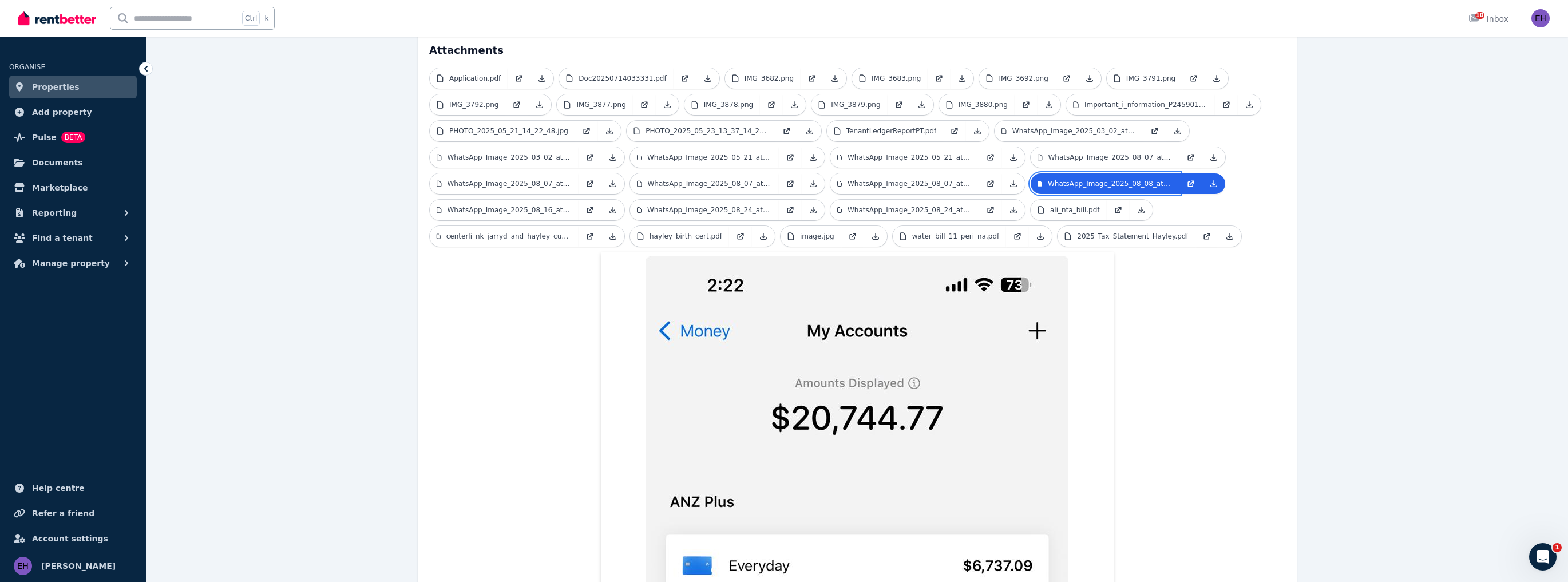
scroll to position [286, 0]
click at [546, 206] on p "WhatsApp_Image_2025_08_16_at_[DATE].jpeg" at bounding box center [509, 210] width 125 height 9
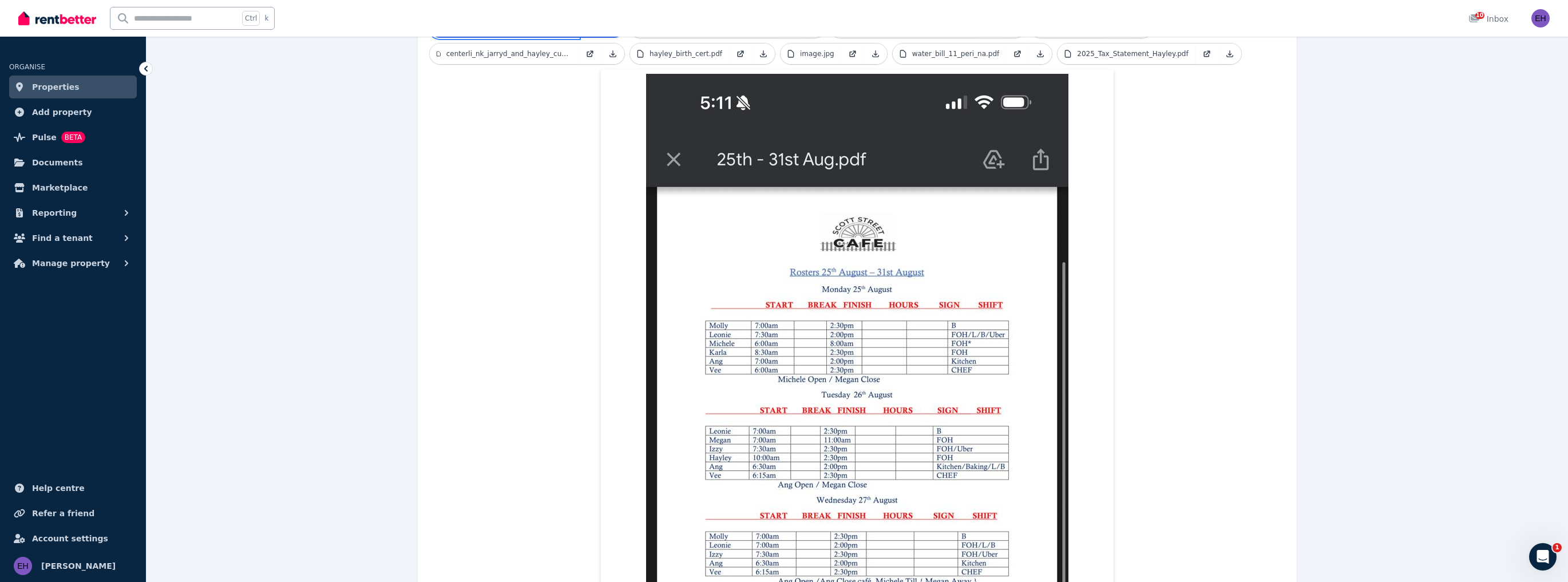
scroll to position [378, 0]
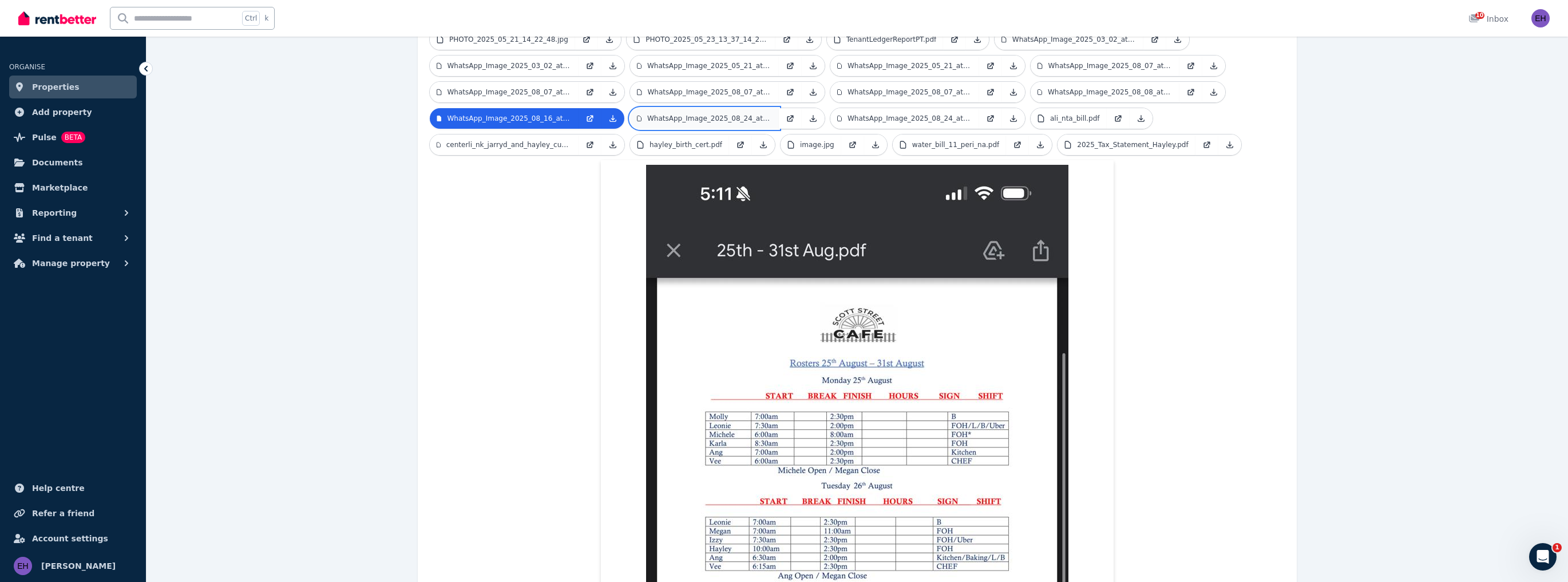
click at [706, 114] on p "WhatsApp_Image_2025_08_24_at_15.21.36.jpeg" at bounding box center [709, 118] width 125 height 9
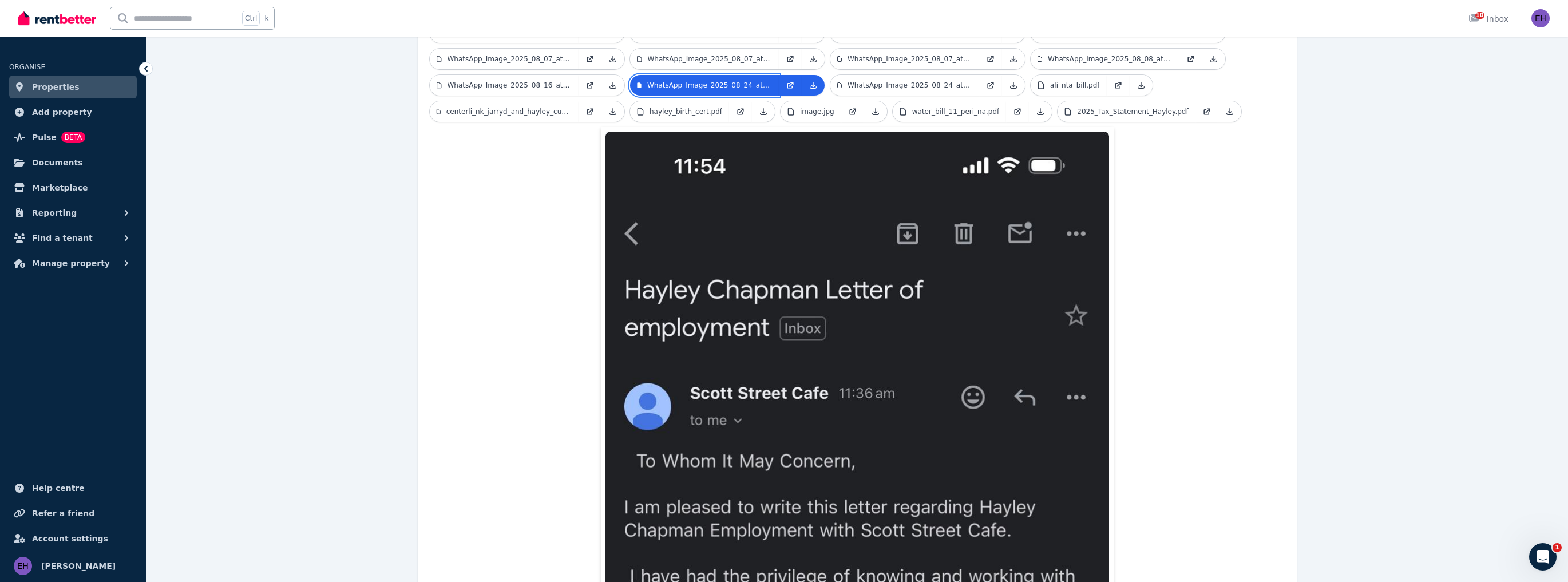
scroll to position [284, 0]
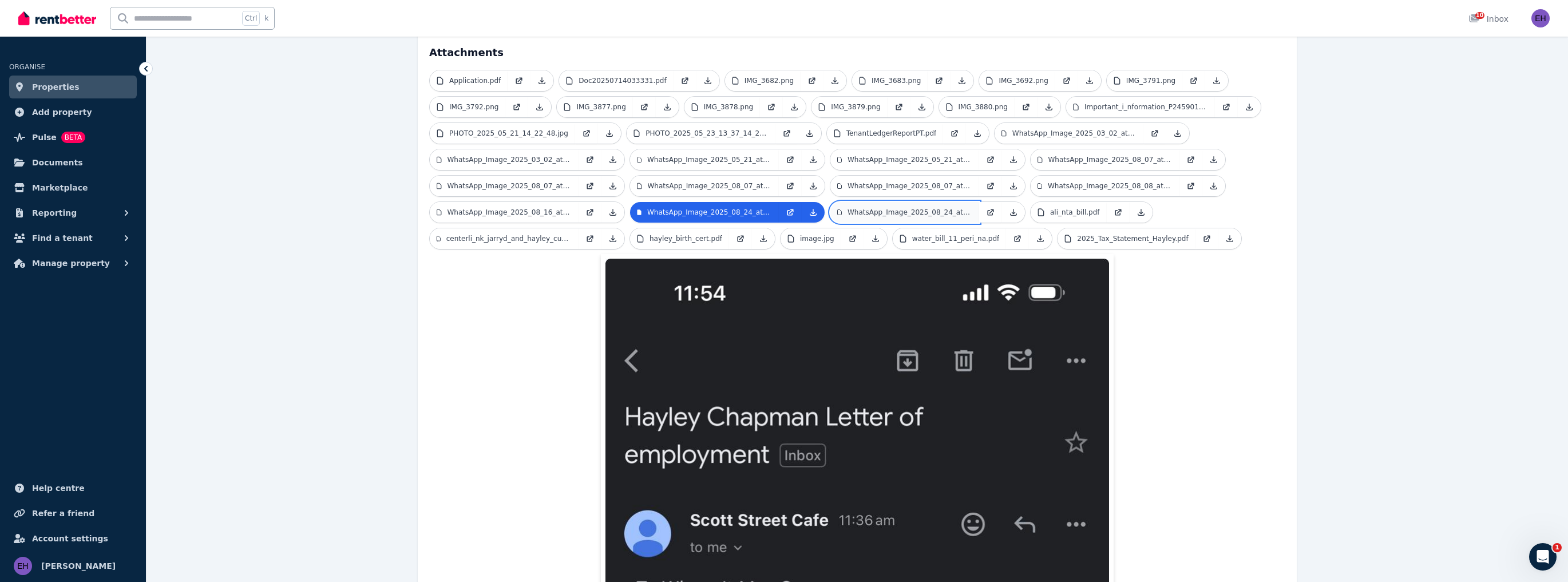
click at [928, 202] on link "WhatsApp_Image_2025_08_24_at_15.24.00.jpeg" at bounding box center [904, 212] width 149 height 21
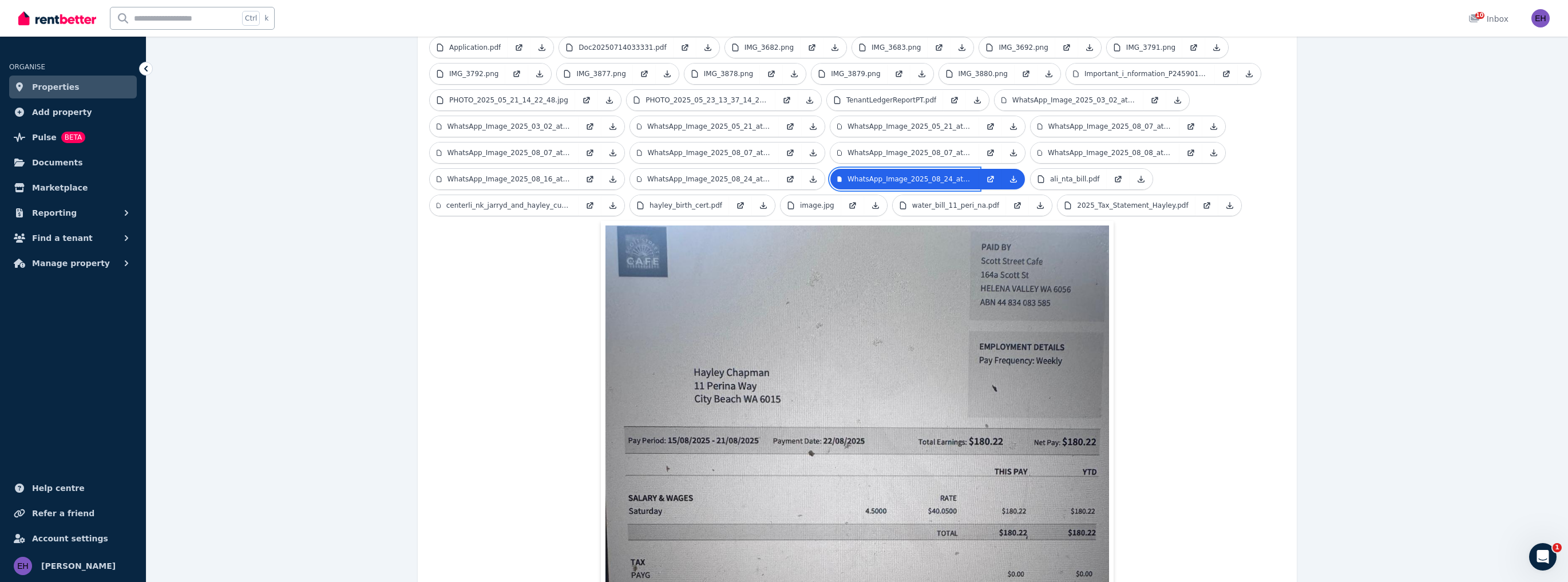
scroll to position [330, 0]
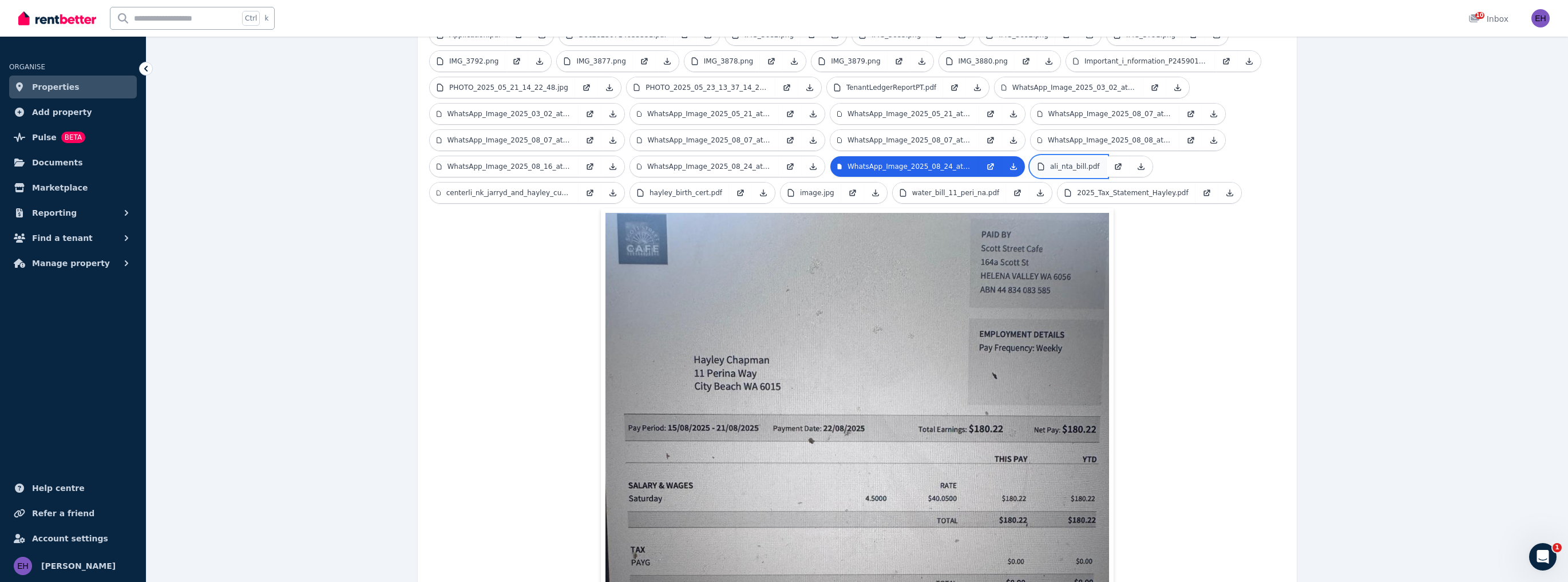
click at [1072, 162] on p "ali_nta_bill.pdf" at bounding box center [1074, 166] width 50 height 9
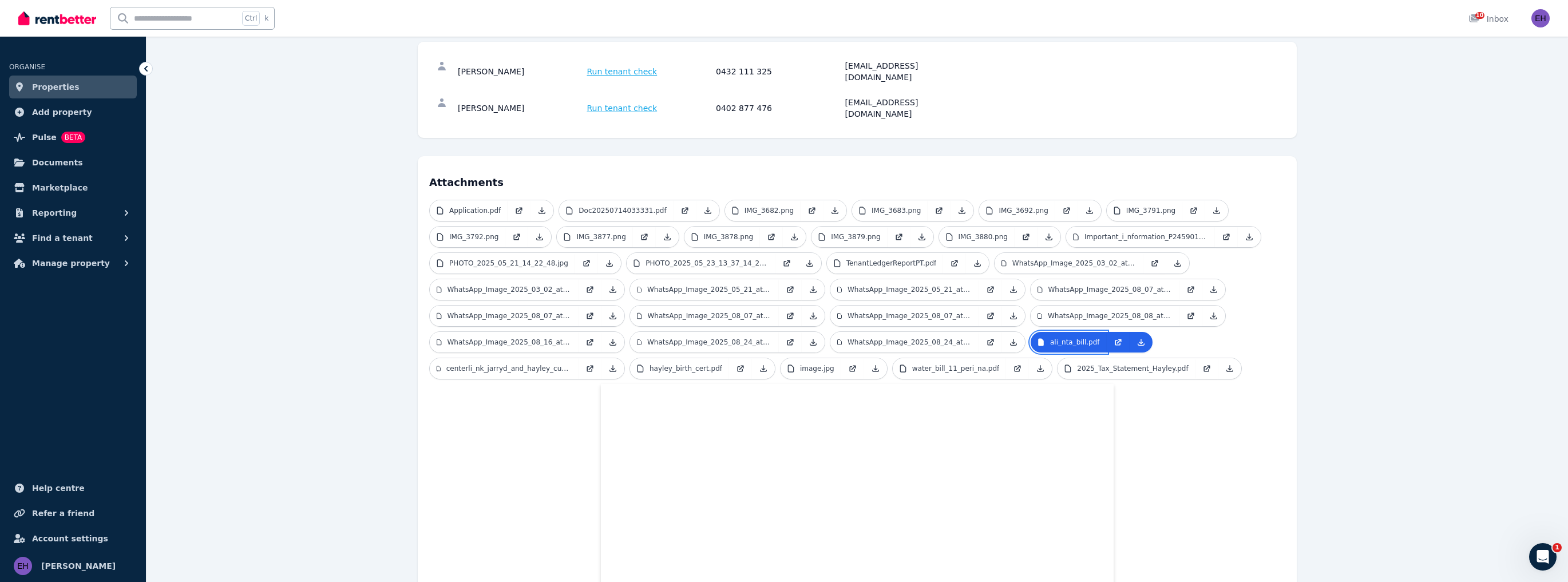
scroll to position [147, 0]
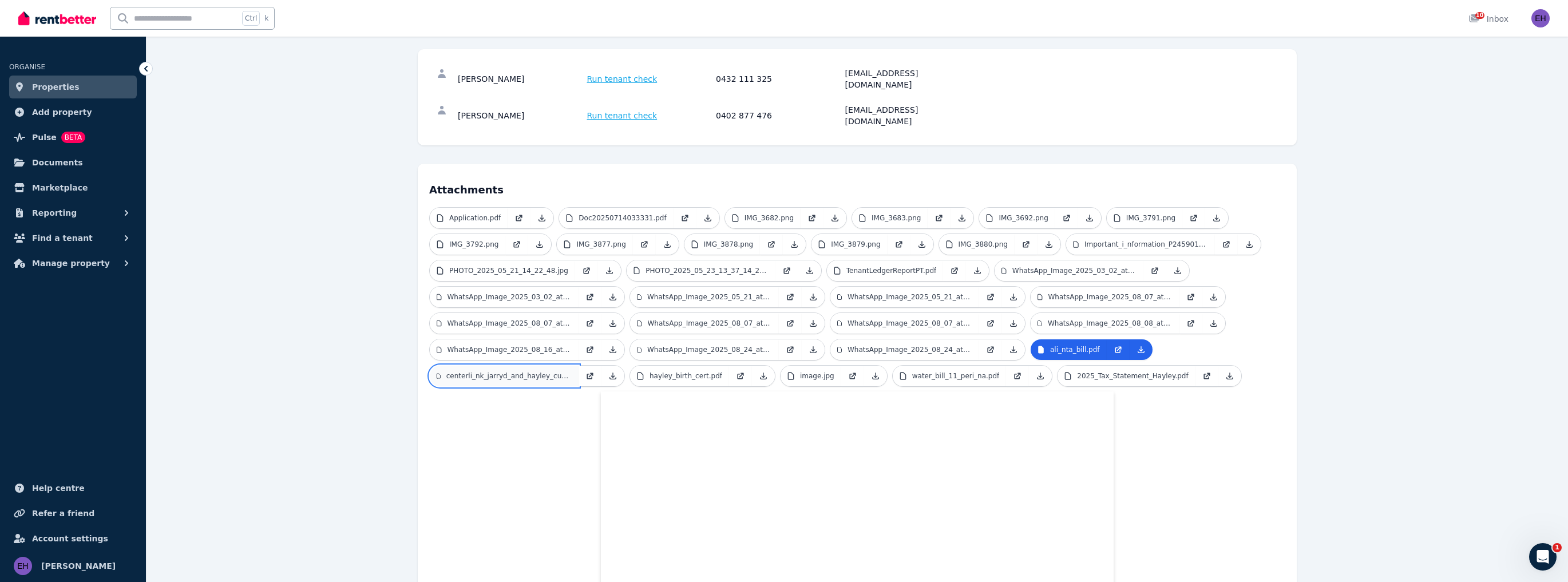
click at [499, 371] on p "centerli_nk_jarryd_and_hayley_custody_agrrement.pdf" at bounding box center [509, 376] width 125 height 9
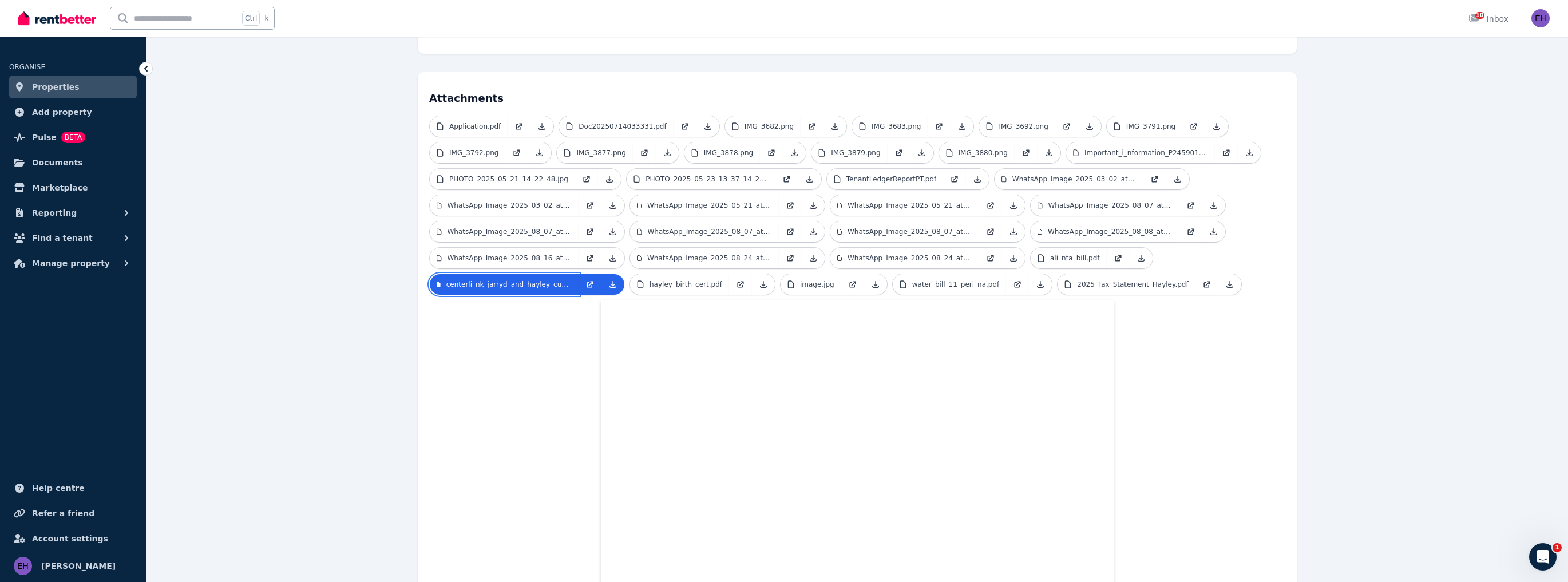
scroll to position [238, 0]
click at [685, 280] on p "hayley_birth_cert.pdf" at bounding box center [685, 284] width 73 height 9
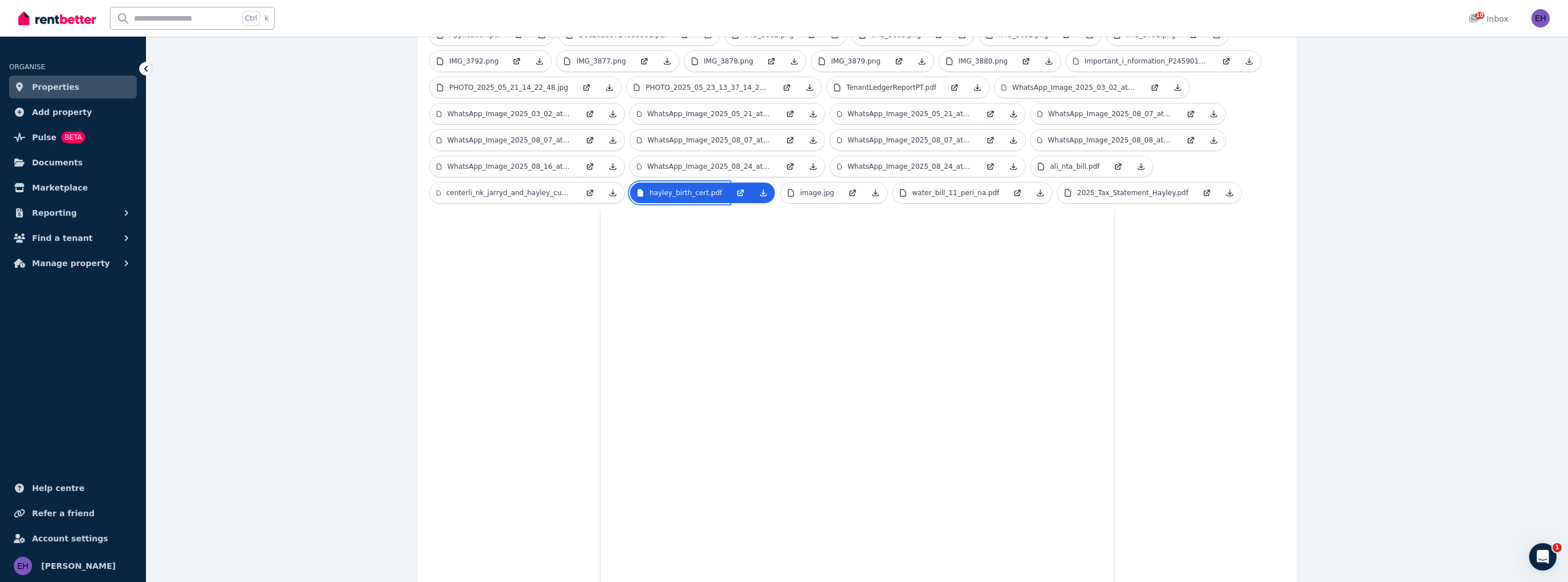
scroll to position [376, 0]
click at [803, 189] on p "image.jpg" at bounding box center [817, 193] width 34 height 9
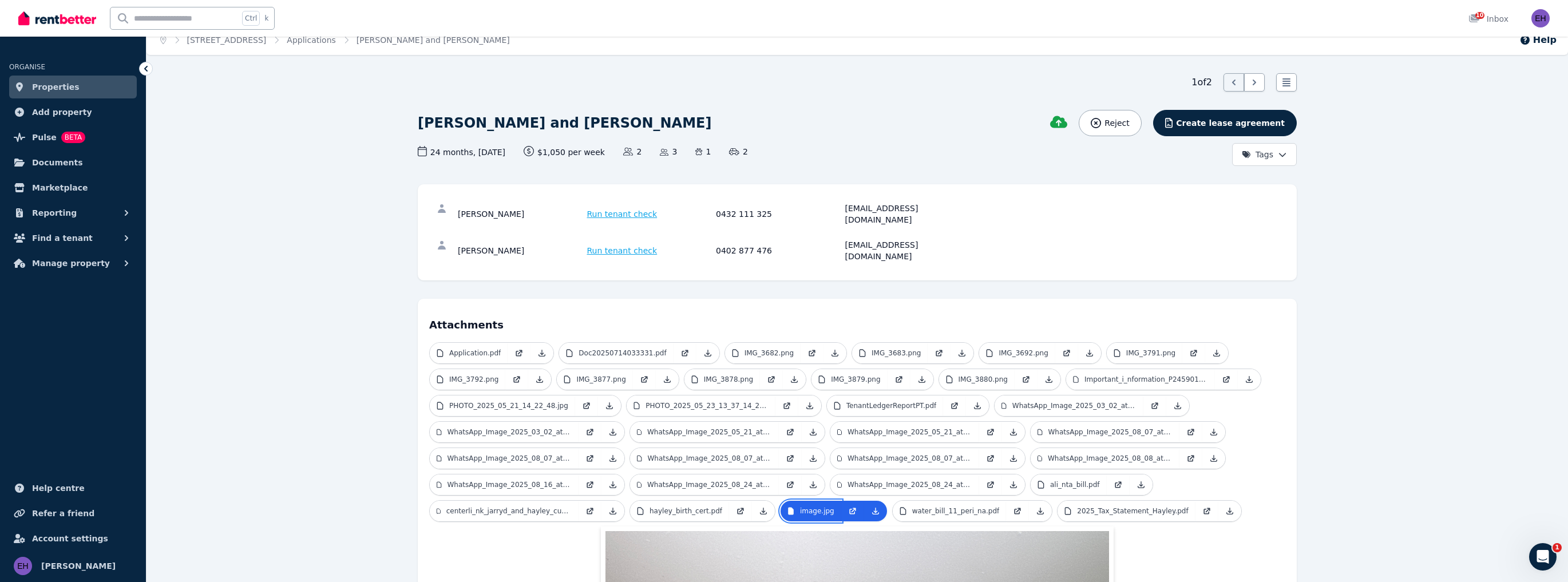
scroll to position [330, 0]
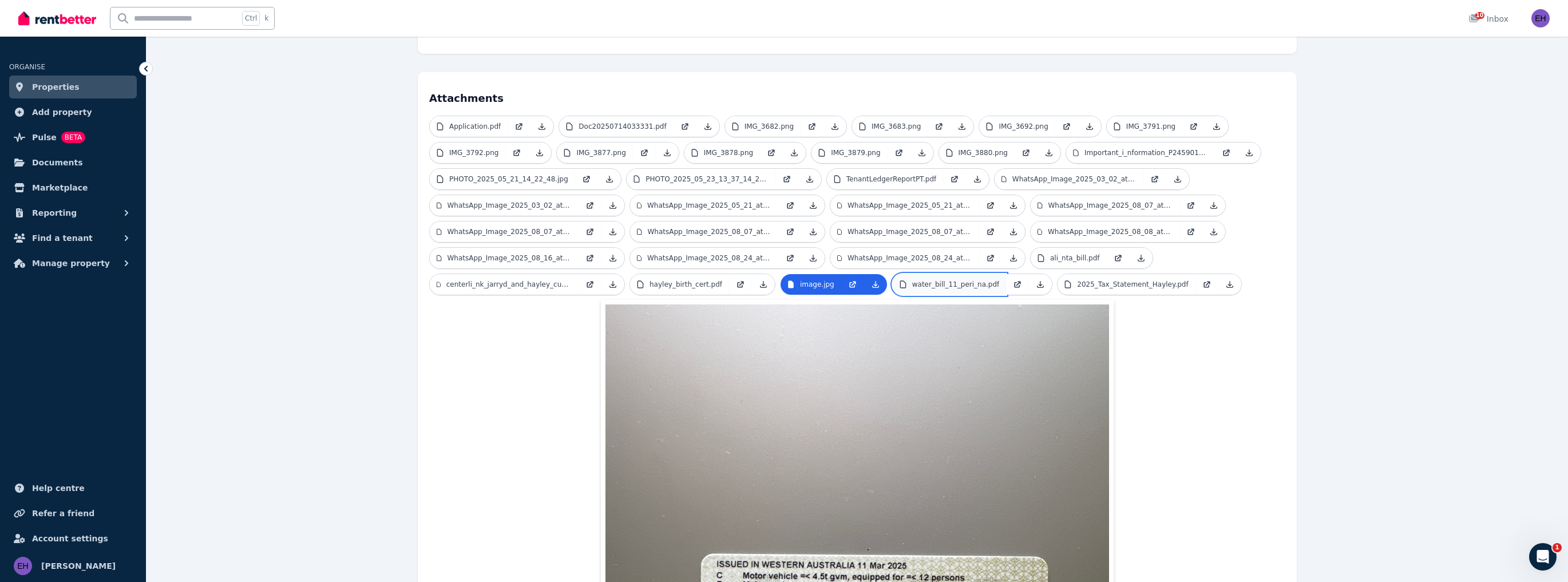
click at [928, 280] on p "water_bill_11_peri_na.pdf" at bounding box center [955, 284] width 88 height 9
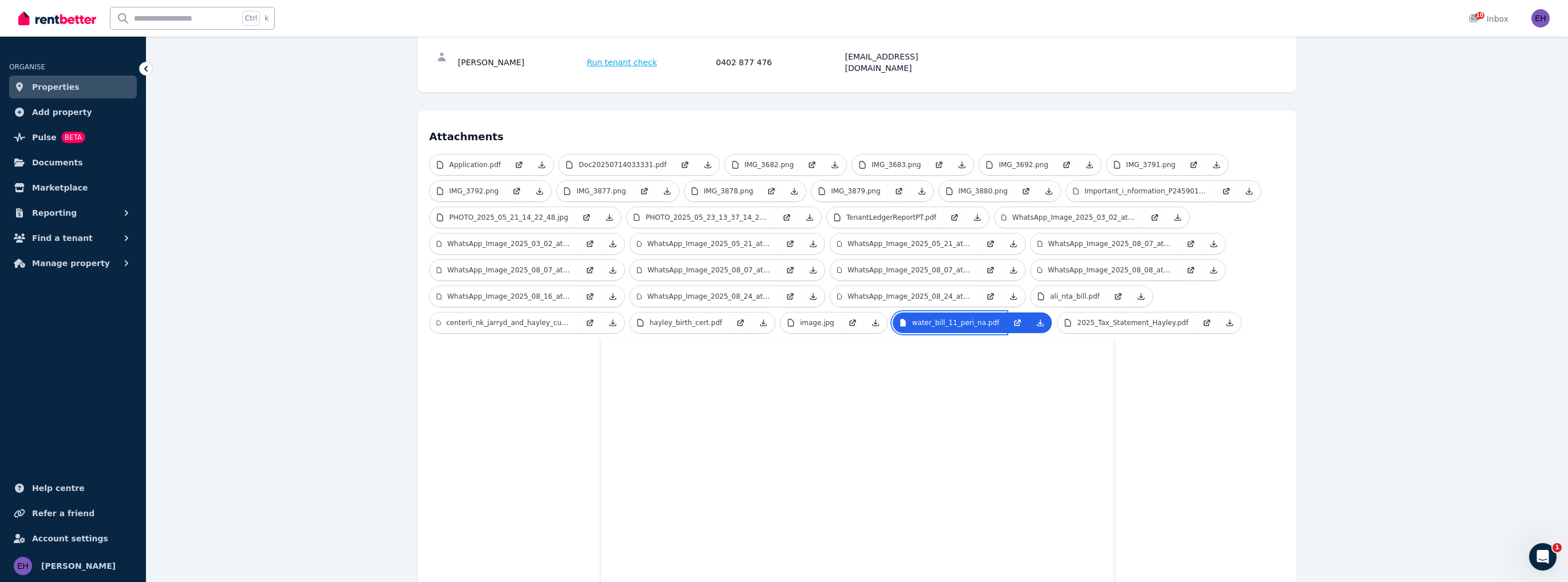
scroll to position [192, 0]
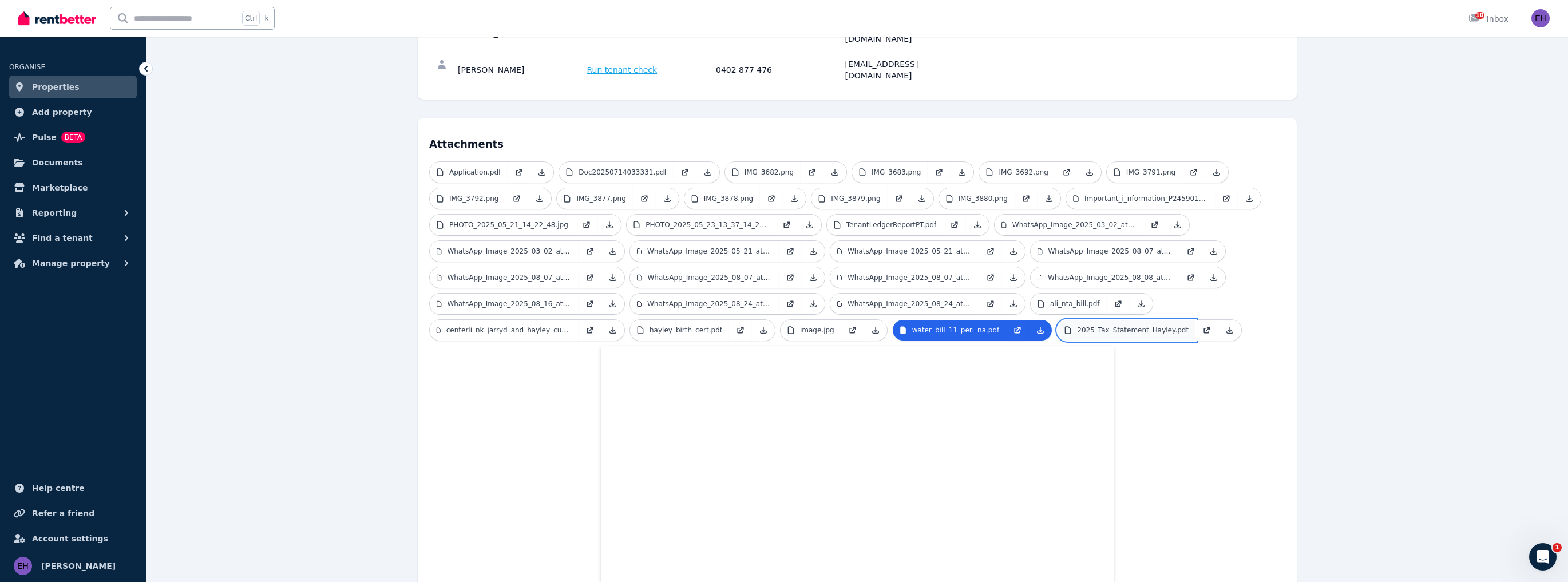
click at [1101, 325] on p "2025_Tax_Statement_Hayley.pdf" at bounding box center [1132, 330] width 111 height 9
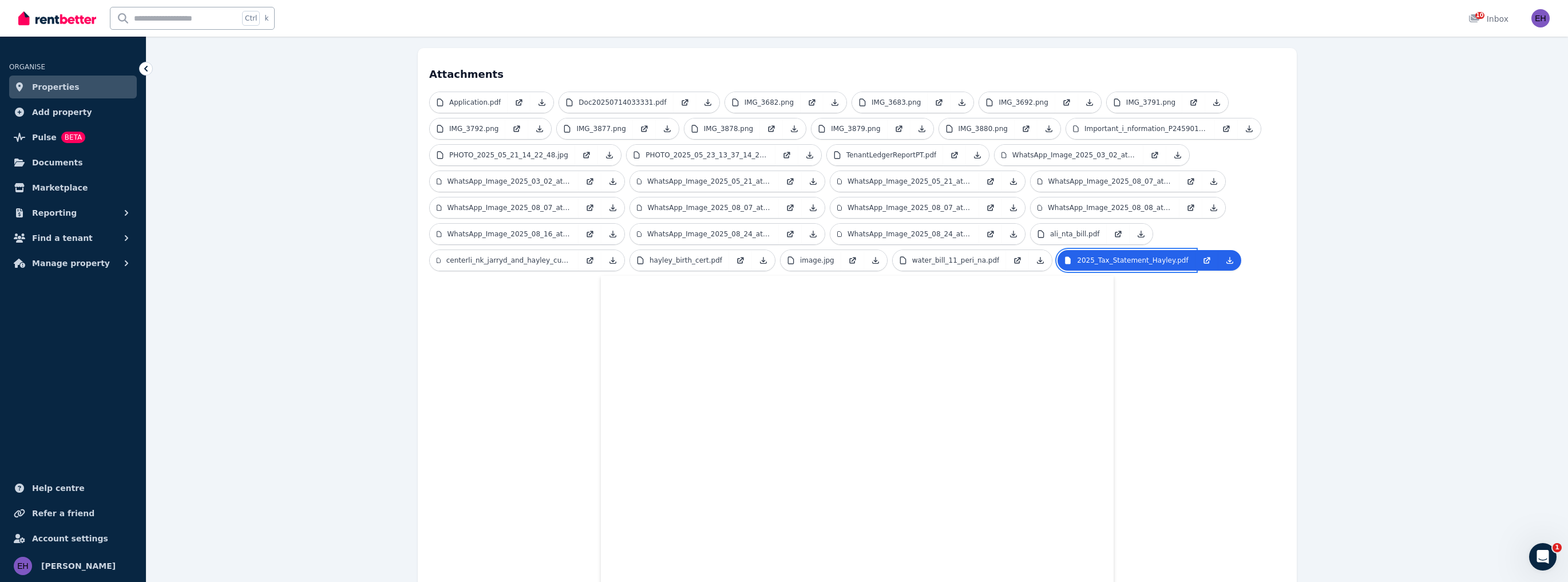
scroll to position [0, 0]
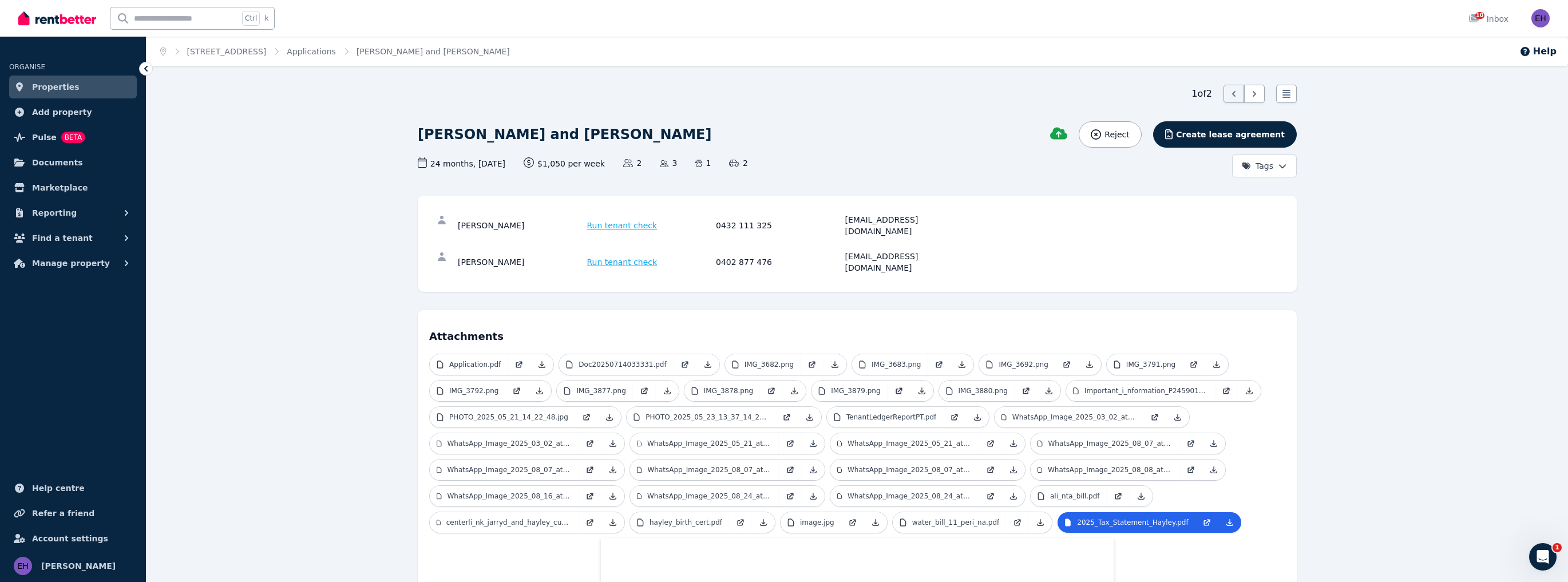
click at [142, 69] on icon at bounding box center [145, 68] width 11 height 11
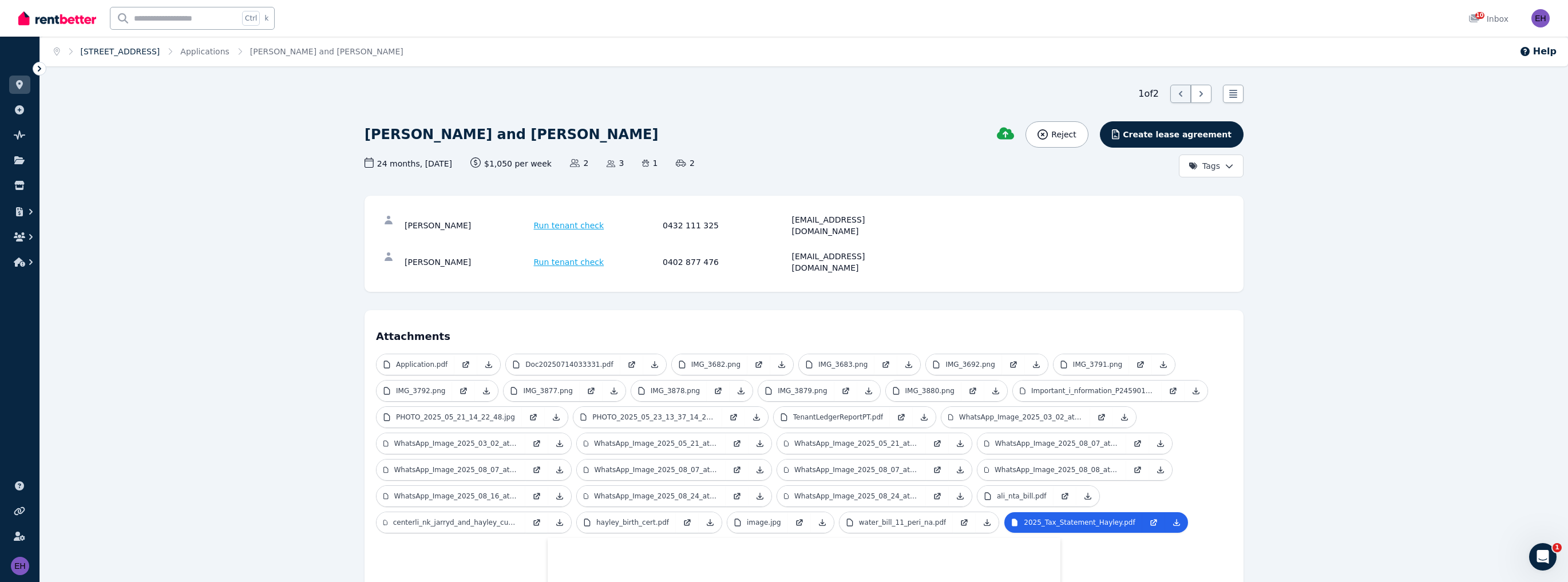
click at [152, 52] on link "[STREET_ADDRESS]" at bounding box center [120, 52] width 79 height 9
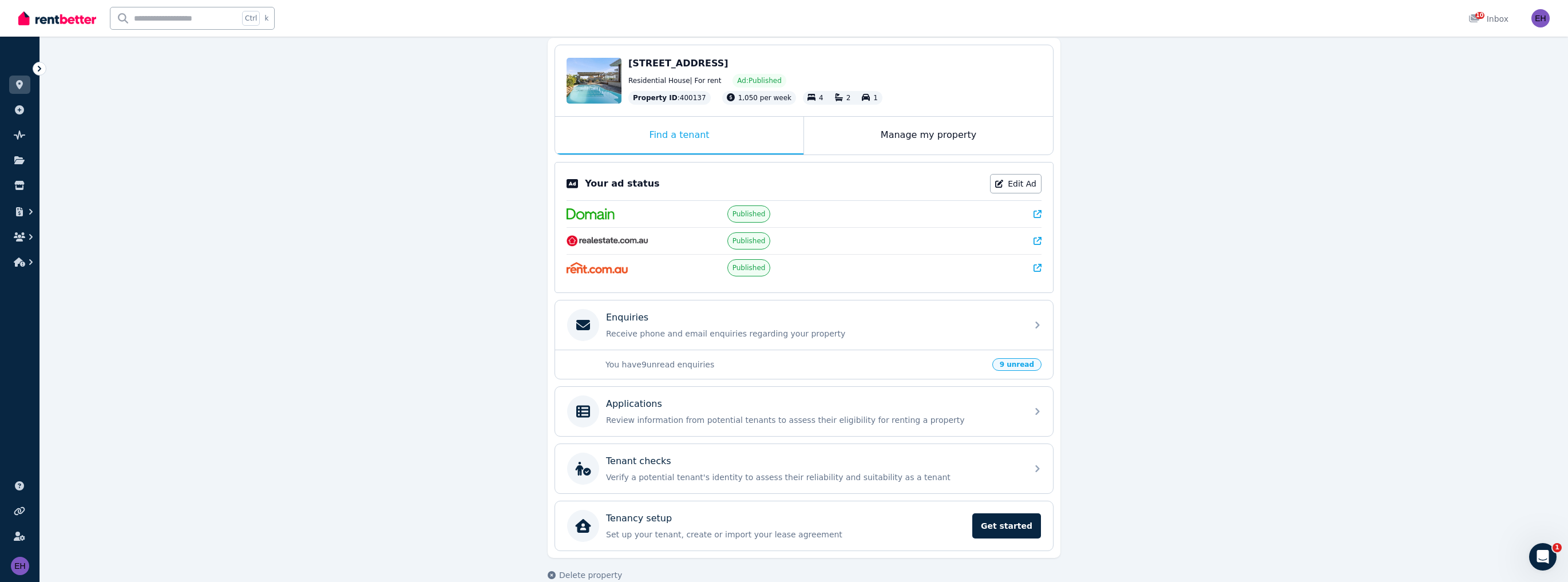
scroll to position [123, 0]
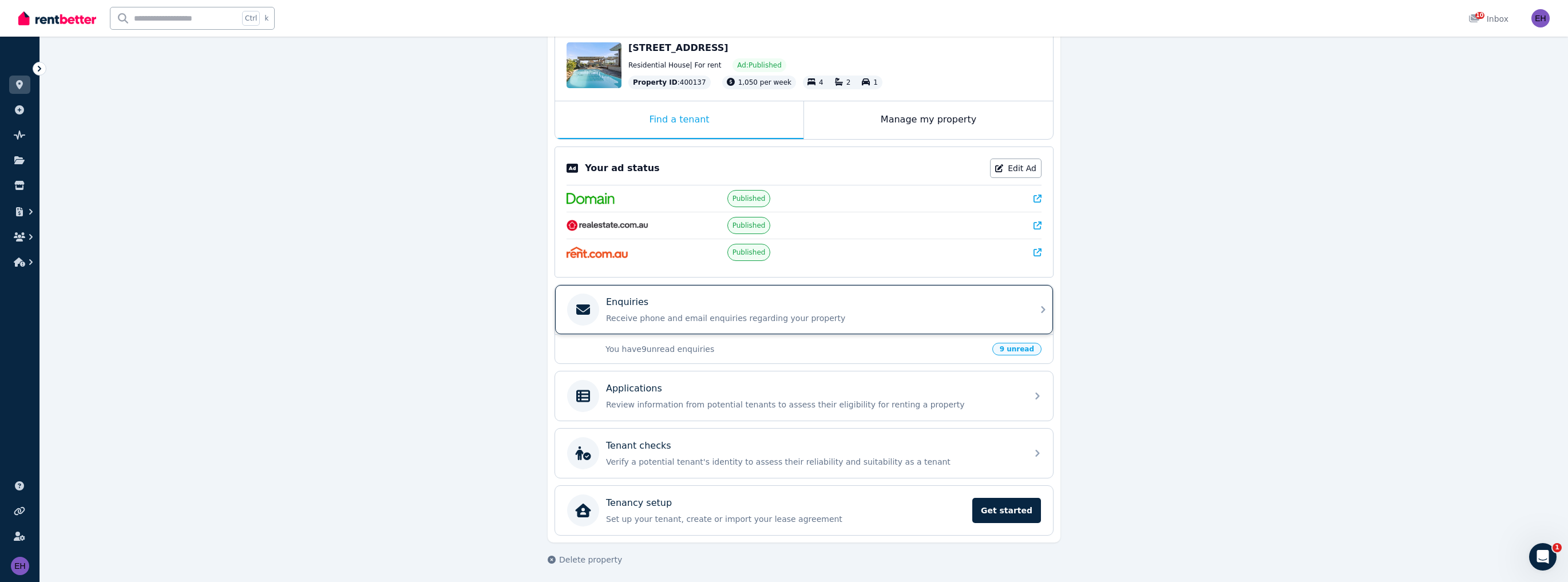
click at [964, 313] on p "Receive phone and email enquiries regarding your property" at bounding box center [813, 318] width 414 height 11
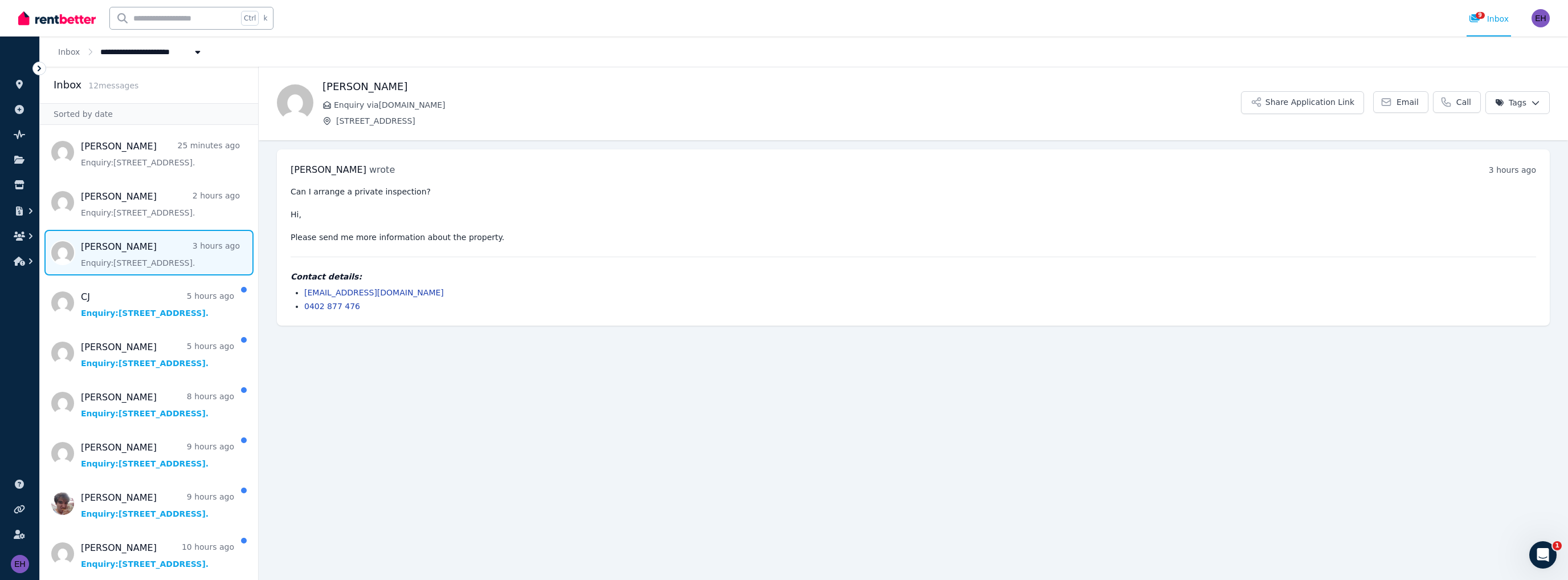
scroll to position [151, 0]
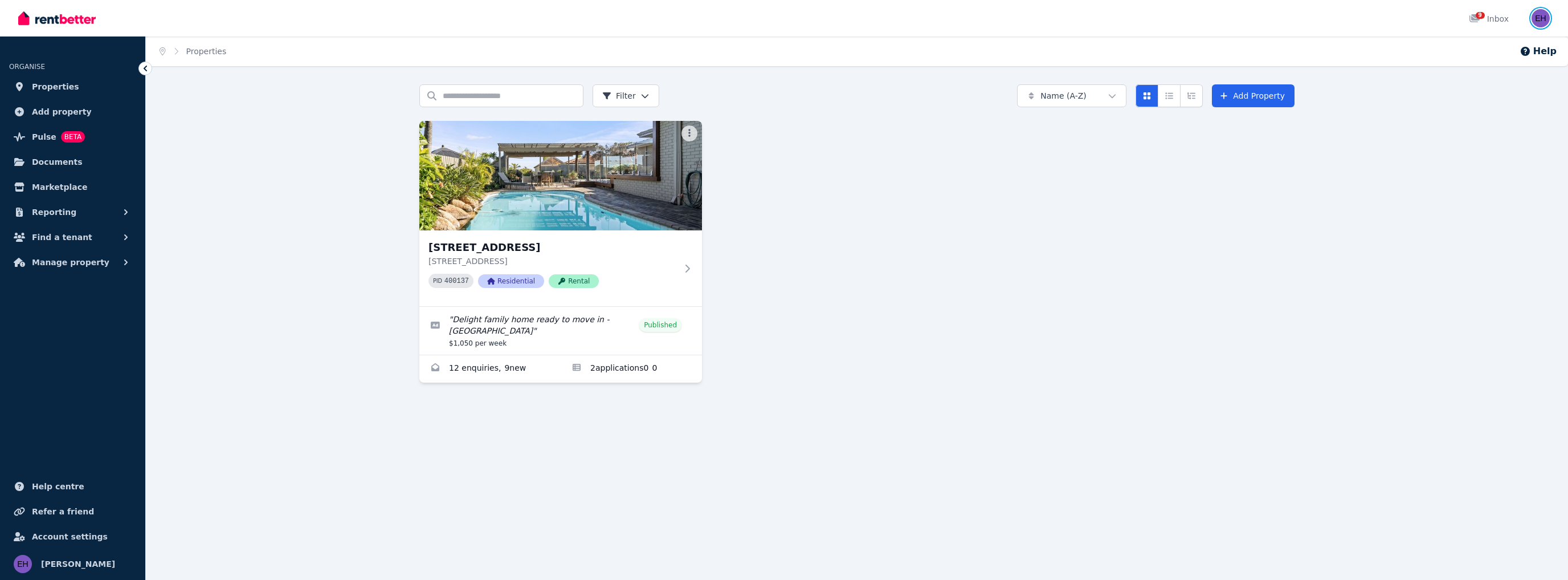
click at [1540, 17] on img "button" at bounding box center [1540, 18] width 18 height 18
click at [1481, 152] on span "Logout" at bounding box center [1495, 151] width 109 height 21
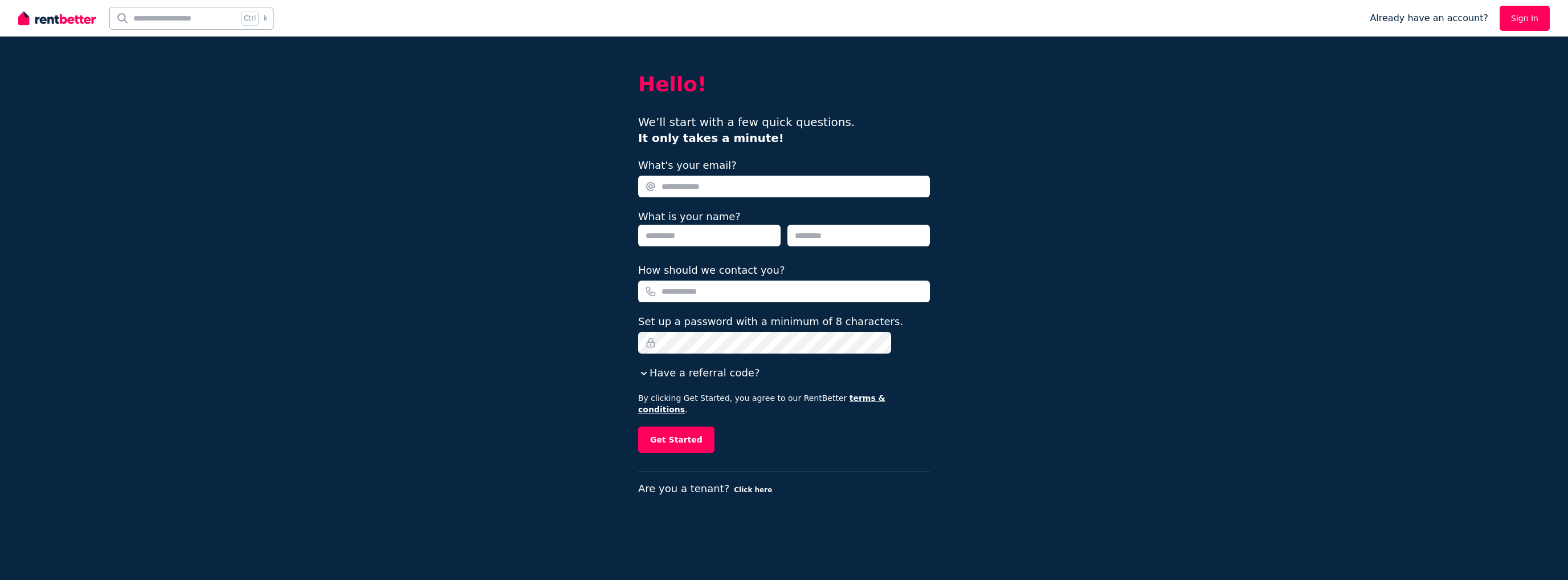
type input "**********"
click at [755, 485] on button "Click here" at bounding box center [752, 490] width 38 height 9
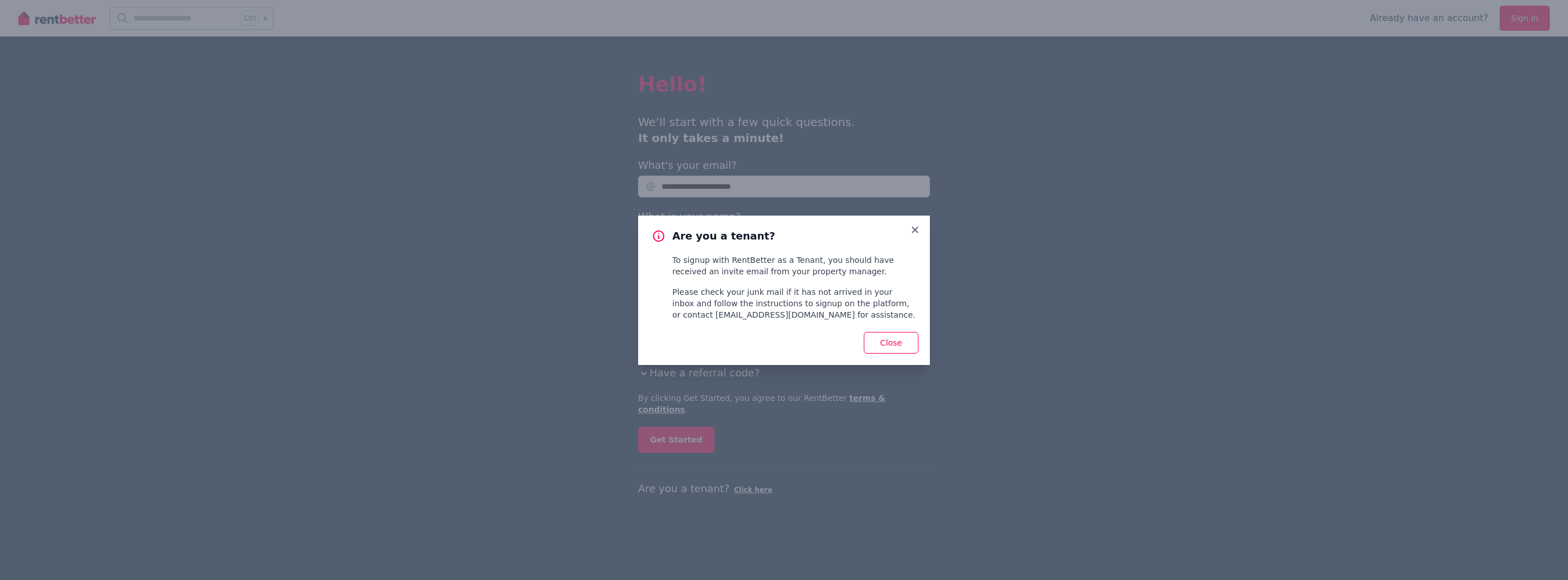
click at [921, 227] on div "Are you a tenant? To signup with RentBetter as a Tenant, you should have receiv…" at bounding box center [784, 268] width 292 height 105
click at [918, 228] on icon at bounding box center [915, 230] width 11 height 10
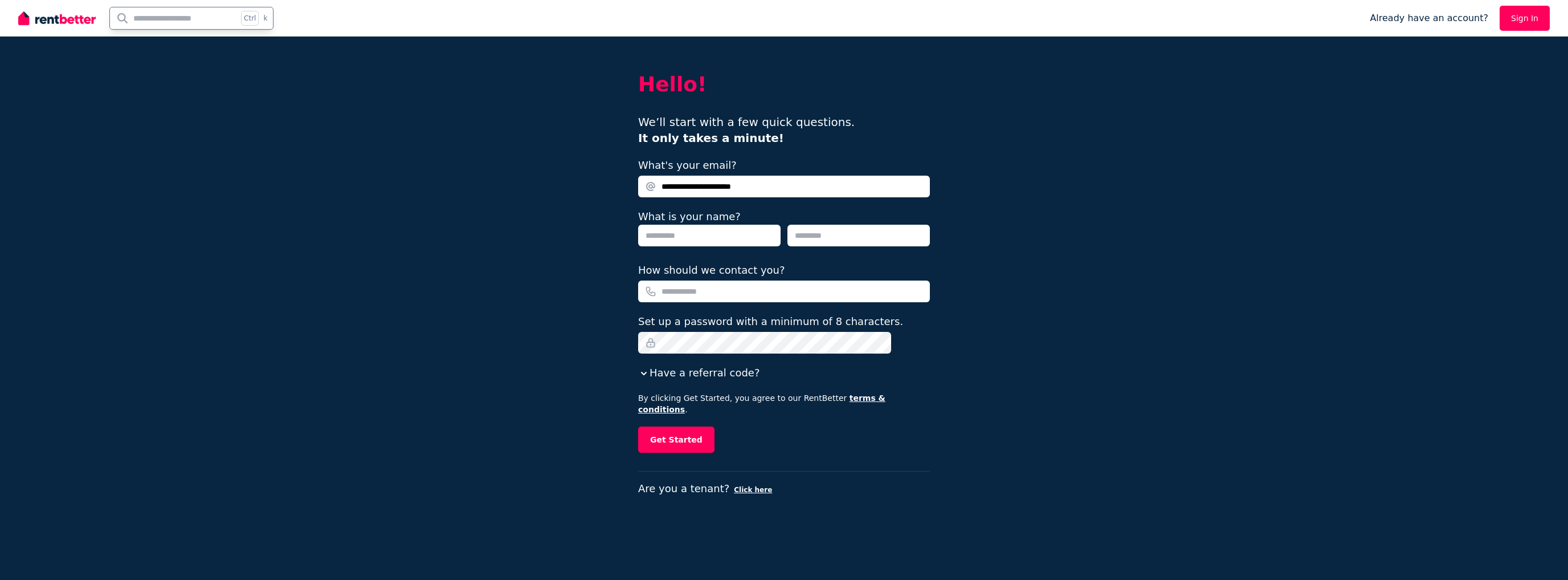
click at [182, 17] on input "text" at bounding box center [174, 18] width 127 height 22
type input "*"
type input "**********"
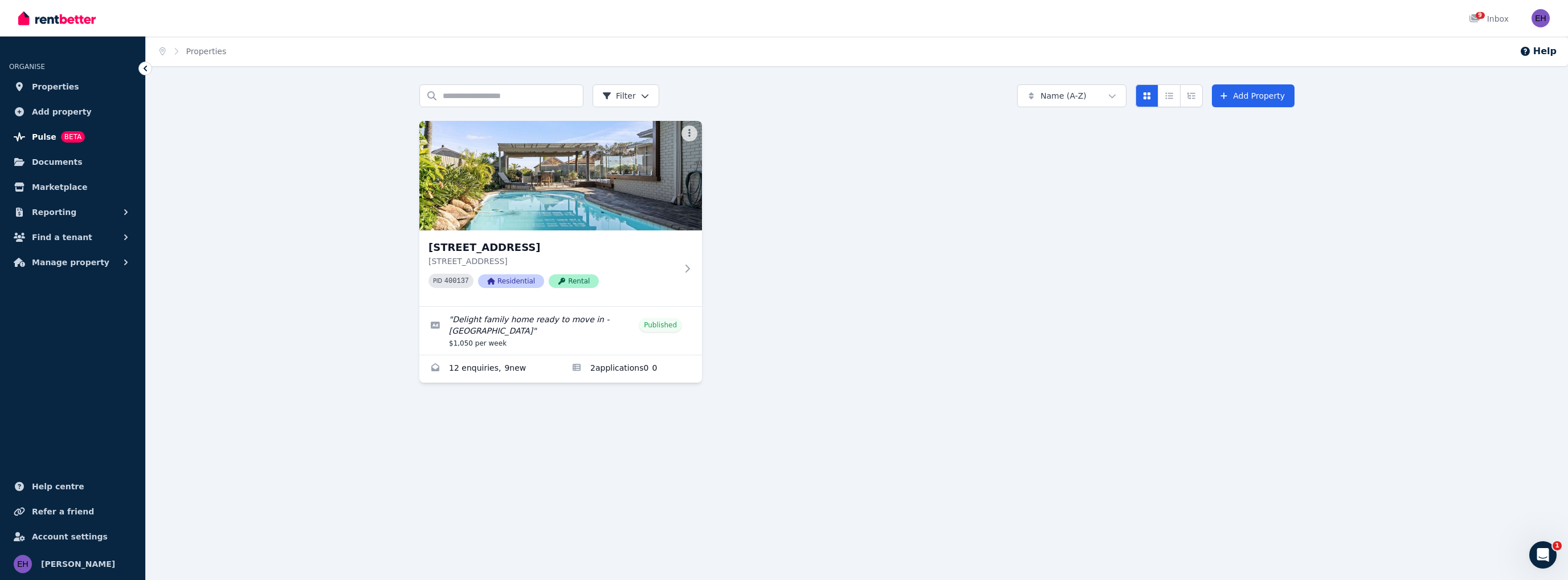
click at [50, 142] on span "Pulse" at bounding box center [44, 136] width 25 height 13
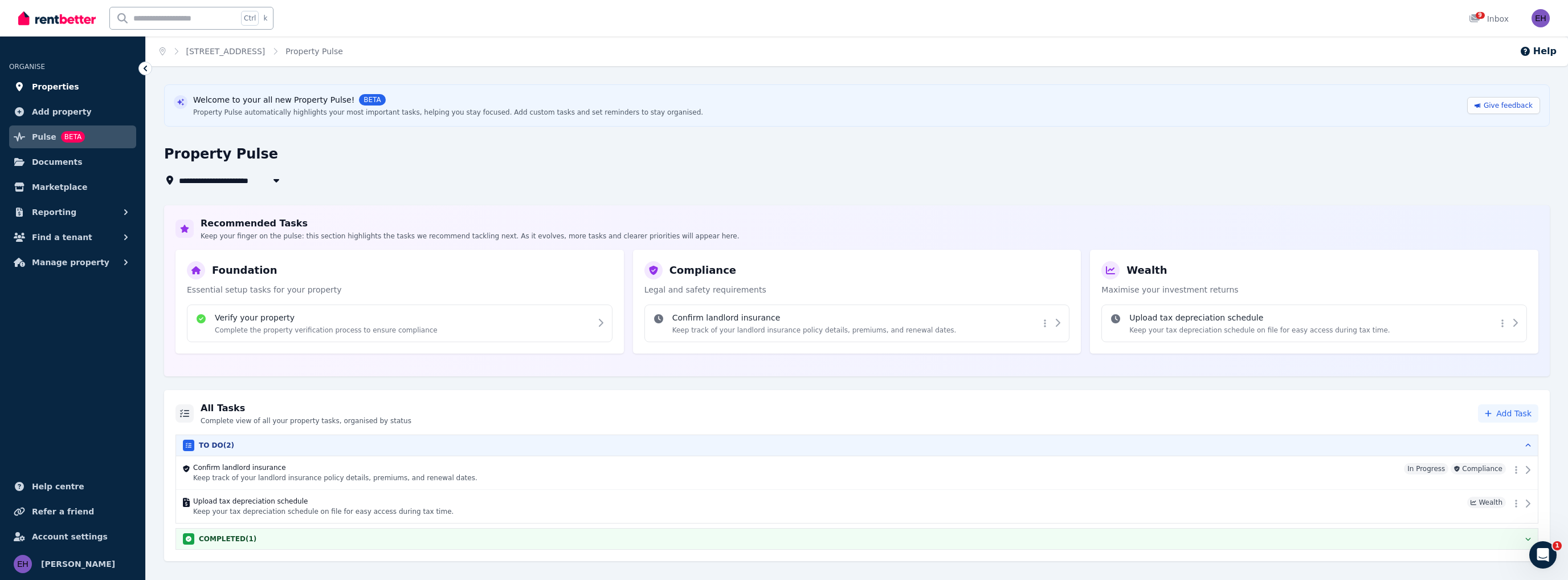
click at [73, 83] on link "Properties" at bounding box center [72, 86] width 127 height 23
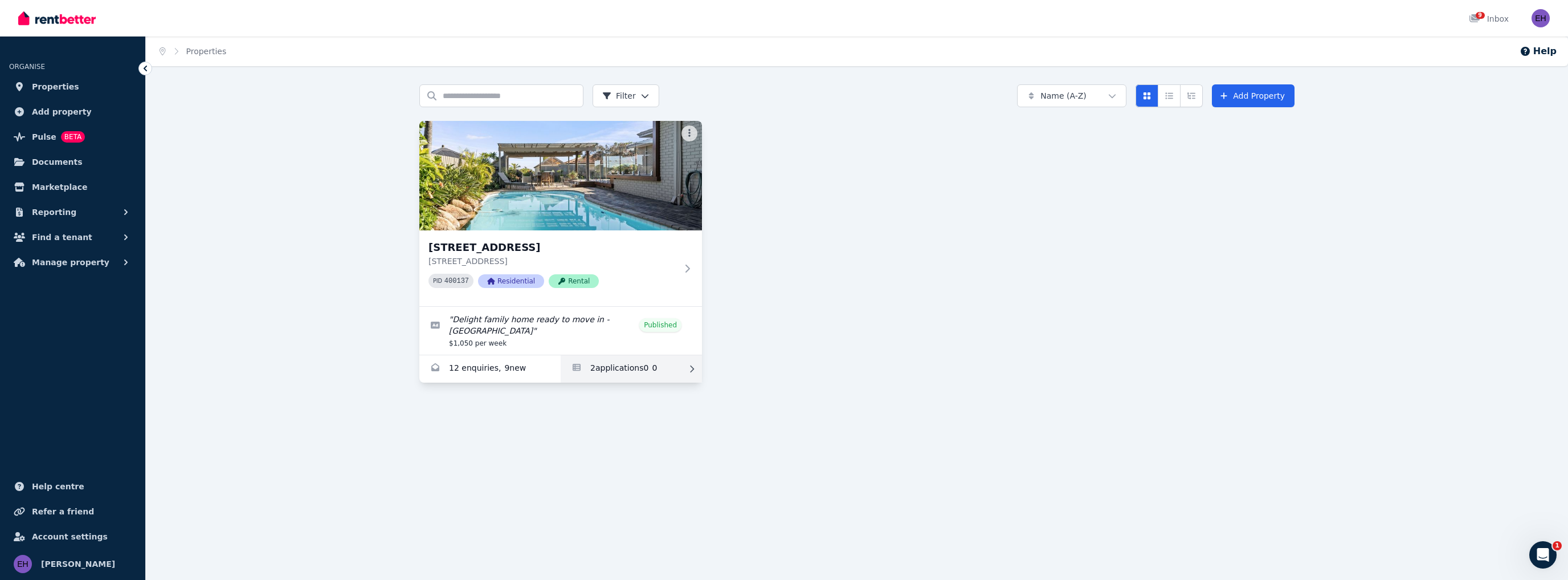
click at [630, 359] on link "Applications for 142 Warwick Rd, Duncraig" at bounding box center [632, 368] width 142 height 28
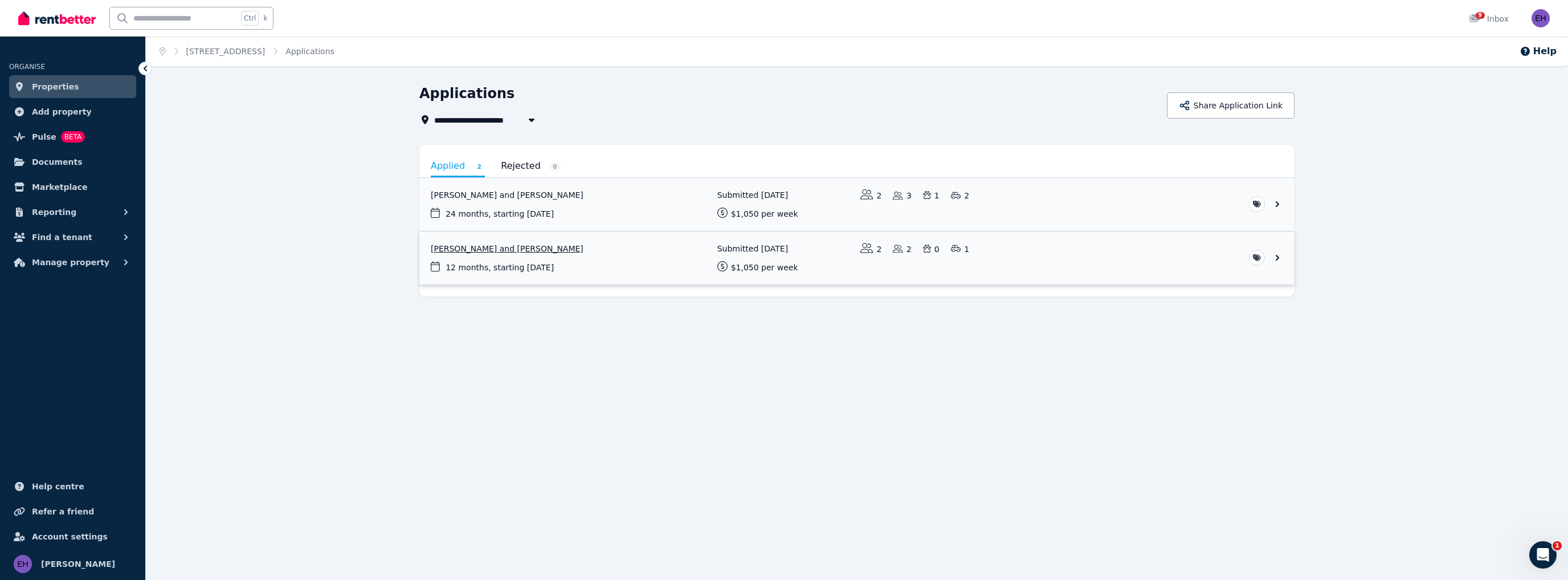
click at [530, 248] on link "View application: Jade Lovatt and Kristian Duffy" at bounding box center [857, 258] width 875 height 53
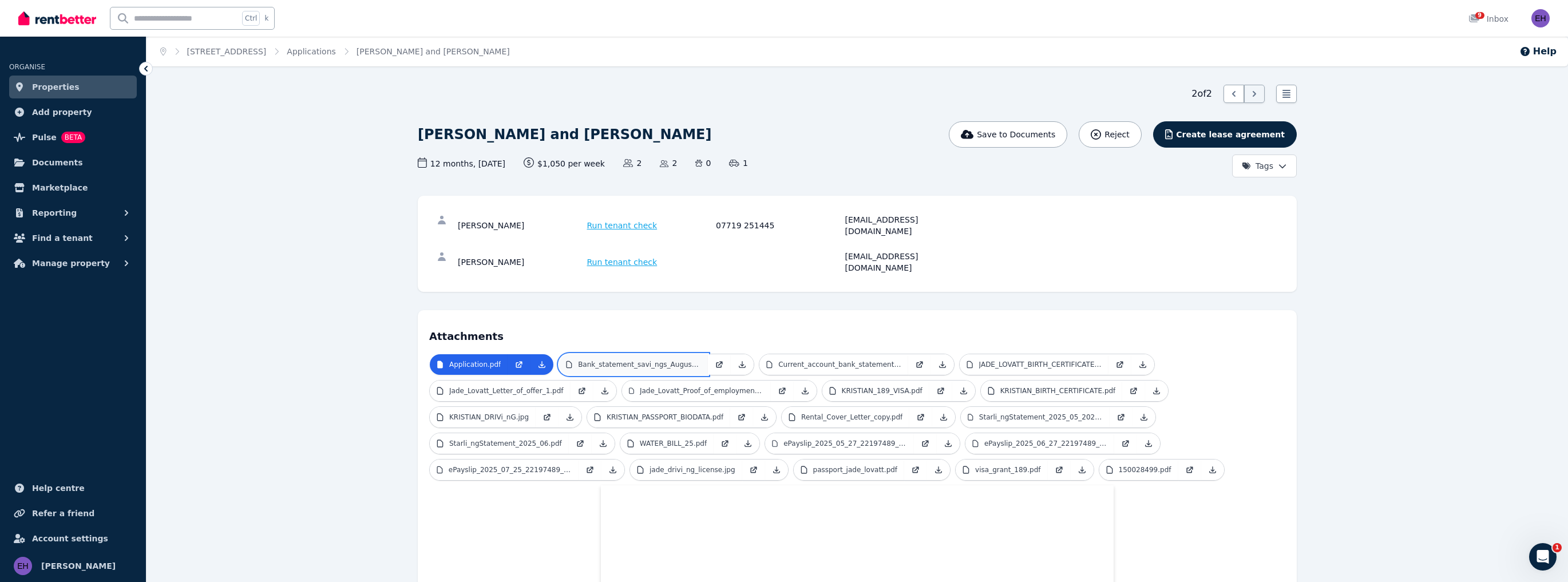
click at [670, 360] on p "Bank_statement_savi_ngs_August_.pdf" at bounding box center [639, 364] width 123 height 9
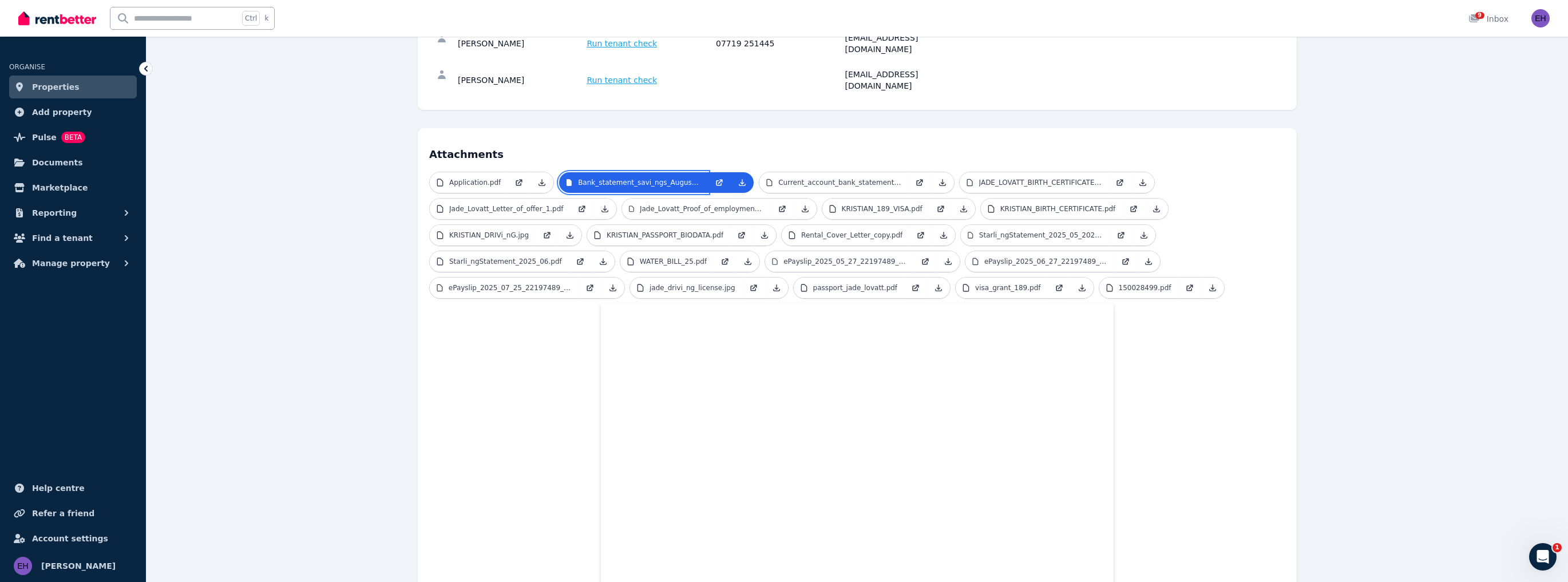
scroll to position [157, 0]
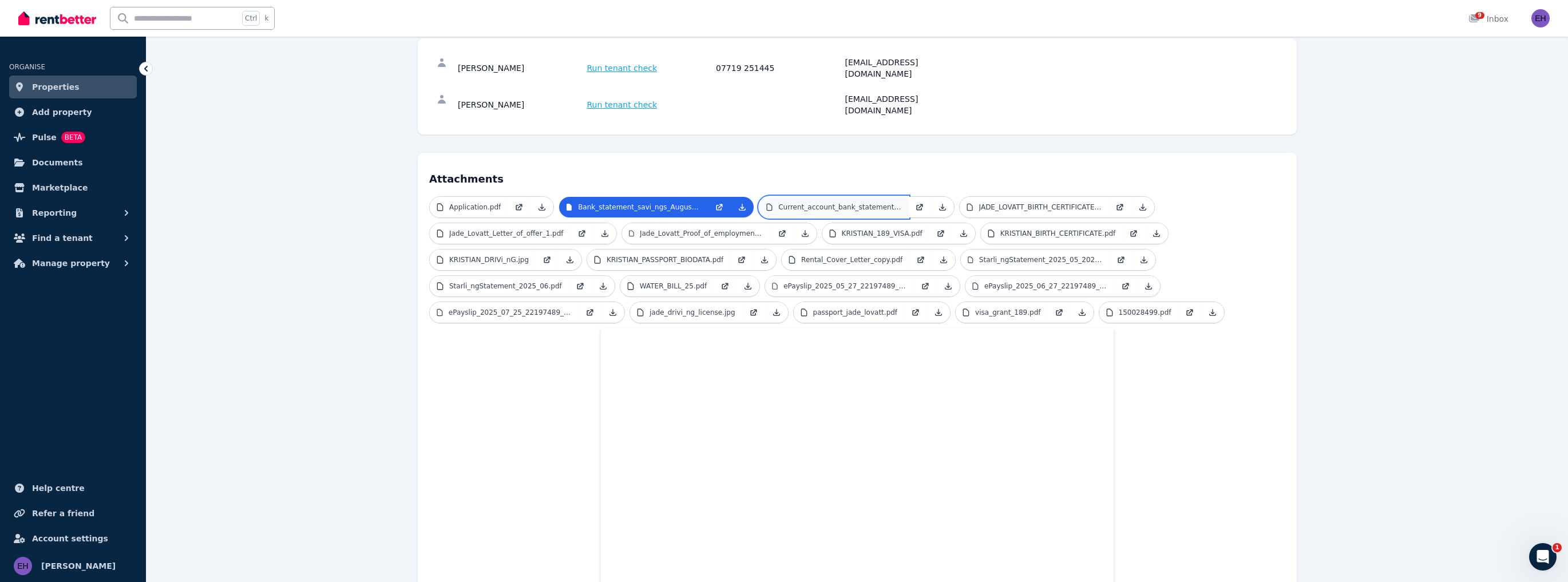
click at [828, 203] on p "Current_account_bank_statement_.pdf" at bounding box center [839, 207] width 123 height 9
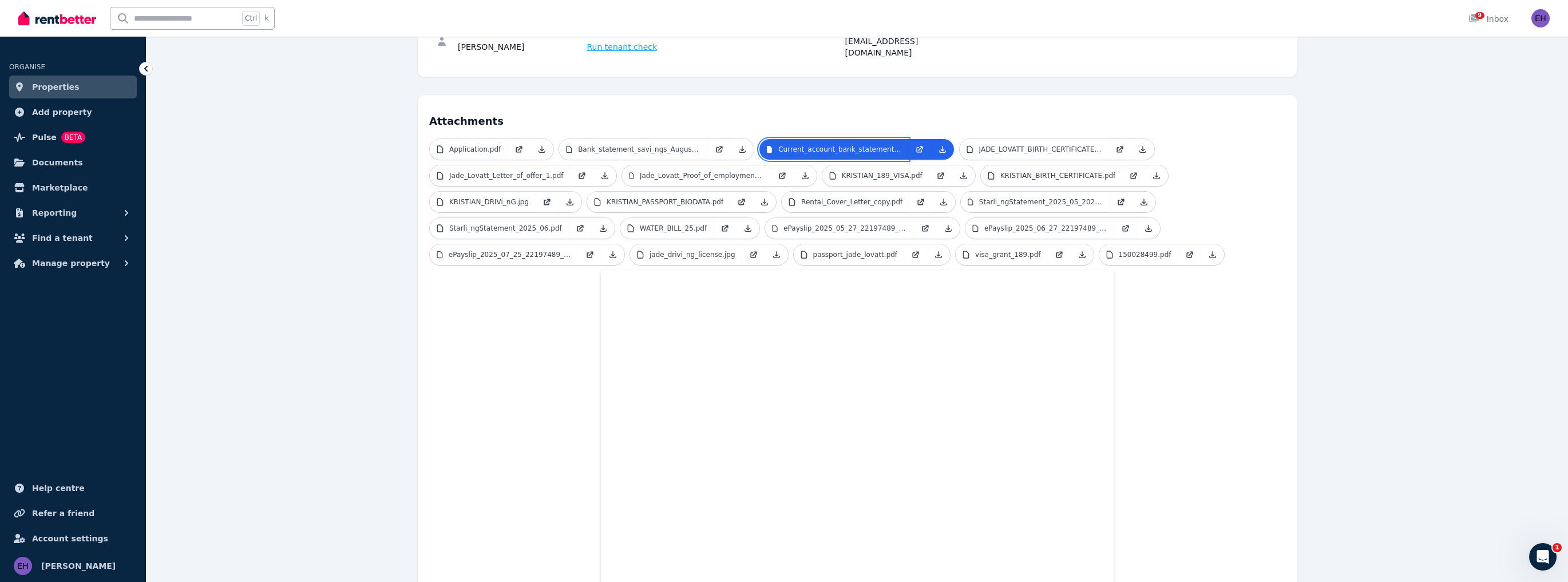
scroll to position [203, 0]
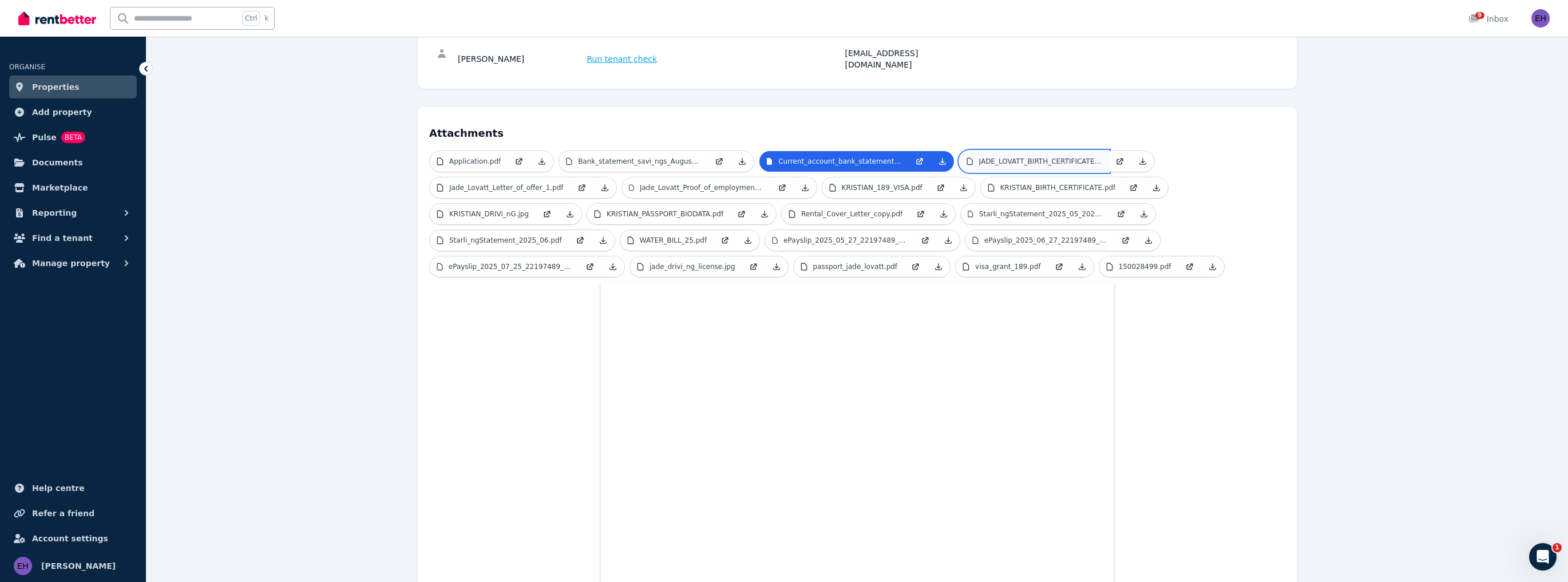
click at [1026, 157] on p "JADE_LOVATT_BIRTH_CERTIFICATE.pdf" at bounding box center [1041, 162] width 123 height 9
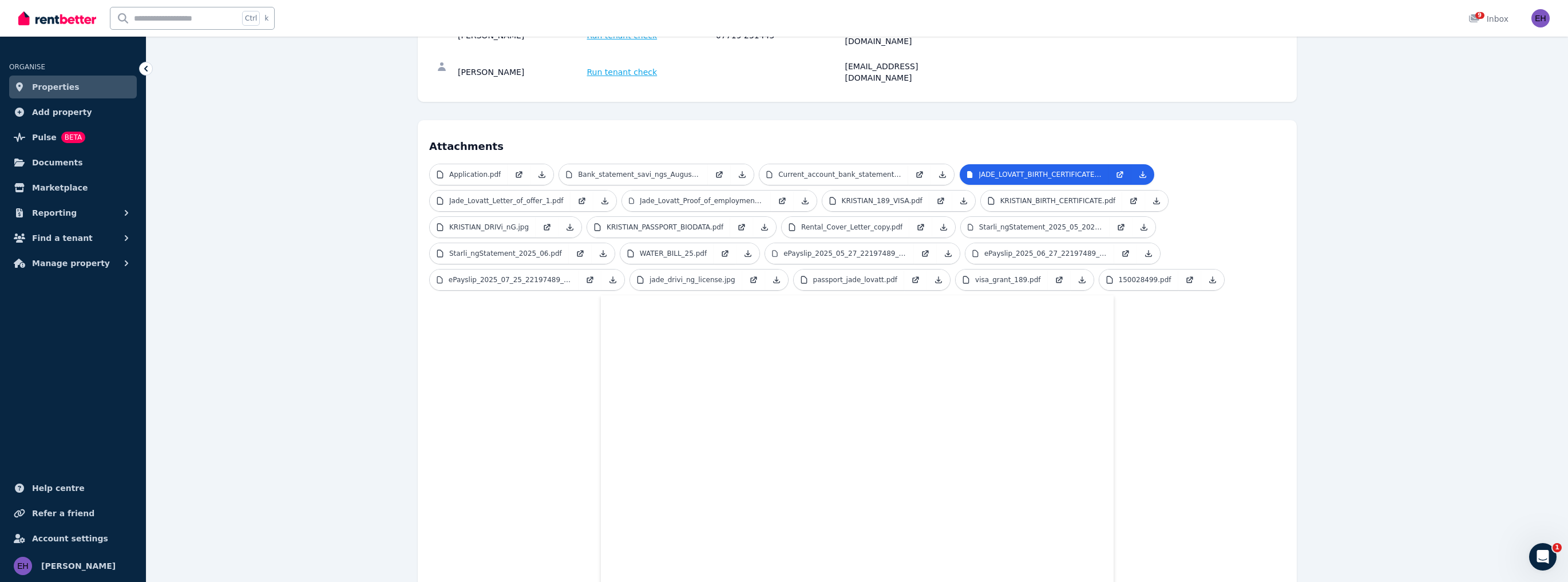
scroll to position [52, 0]
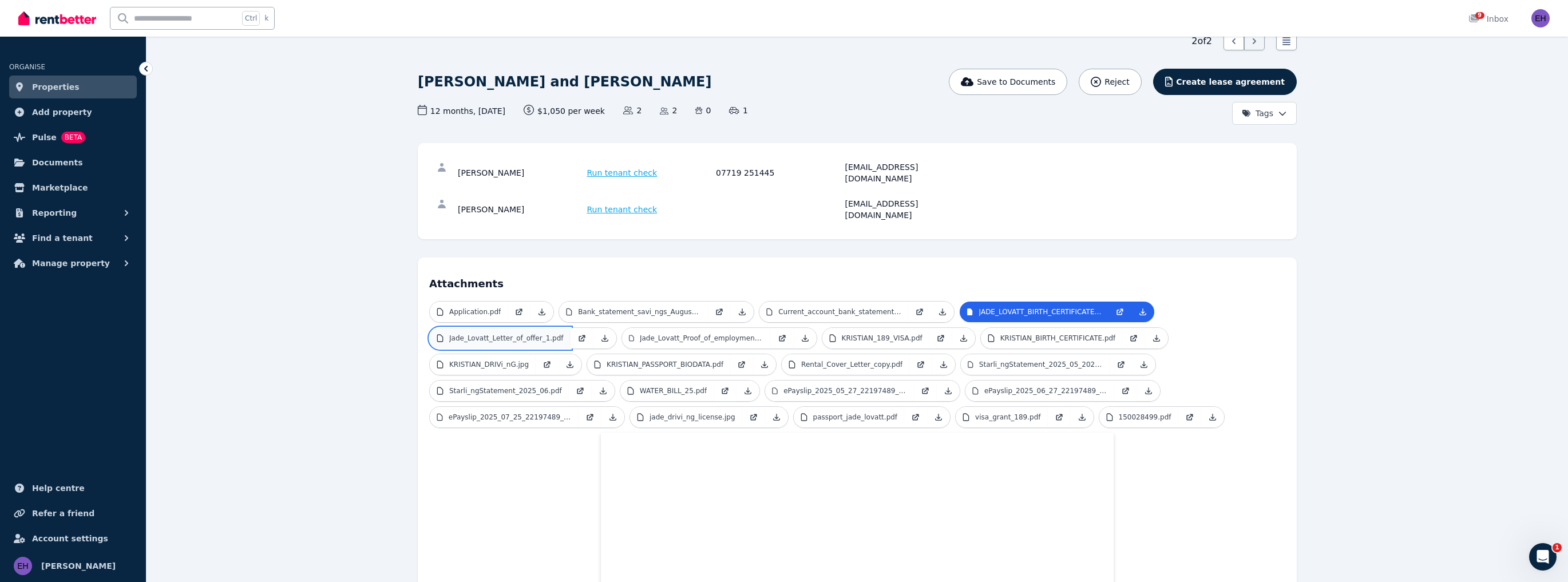
click at [520, 328] on link "Jade_Lovatt_Letter_of_offer_1.pdf" at bounding box center [500, 338] width 141 height 21
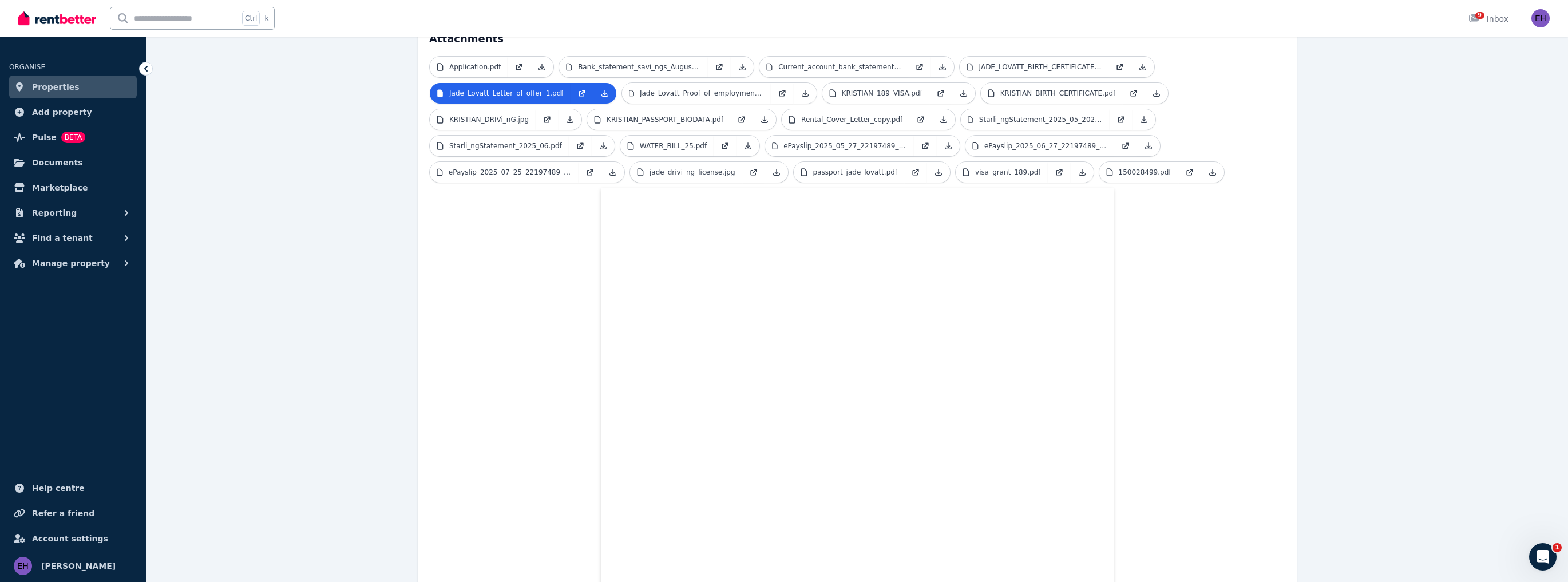
scroll to position [281, 0]
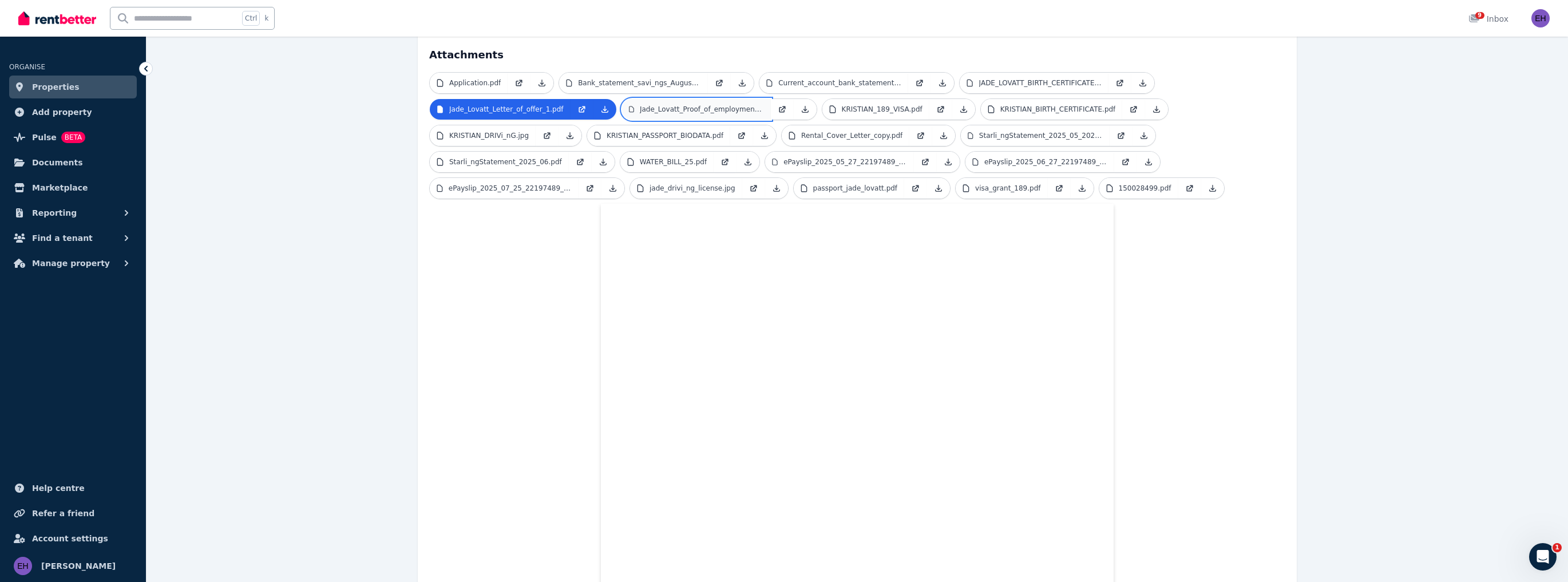
click at [672, 105] on p "Jade_Lovatt_Proof_of_employment_HPH.pdf" at bounding box center [702, 109] width 124 height 9
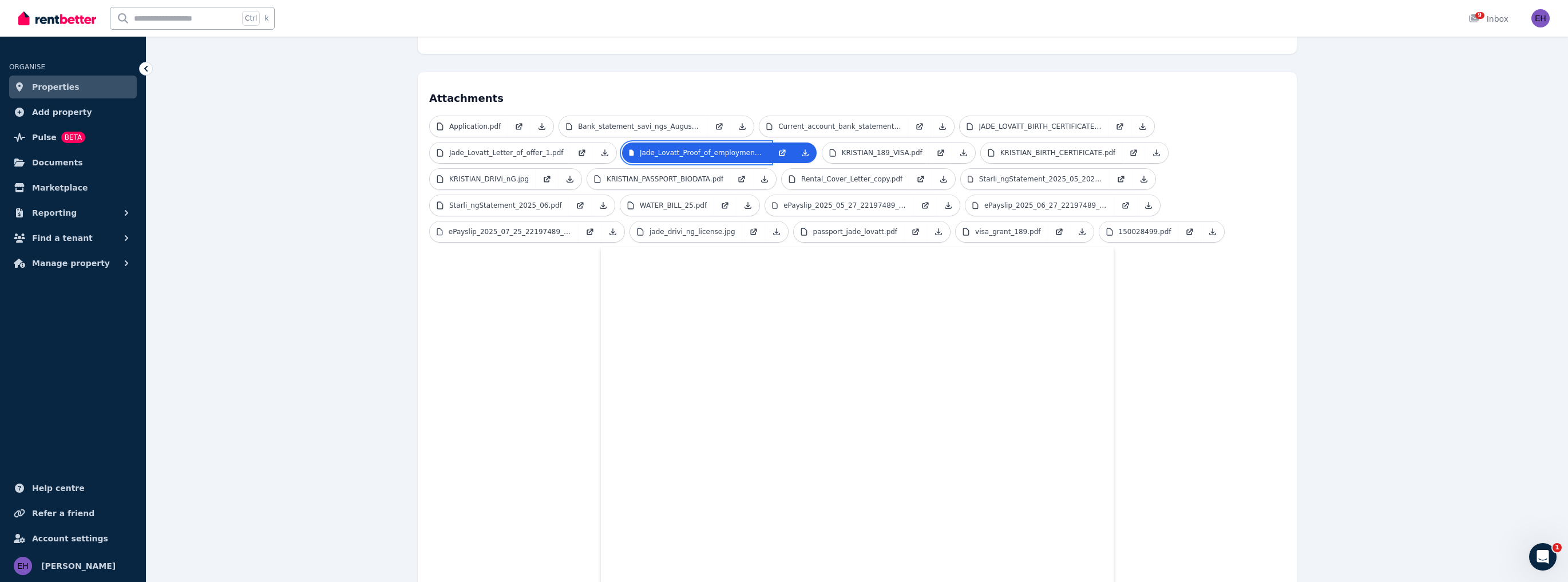
scroll to position [236, 0]
click at [870, 150] on p "KRISTIAN_189_VISA.pdf" at bounding box center [882, 155] width 81 height 9
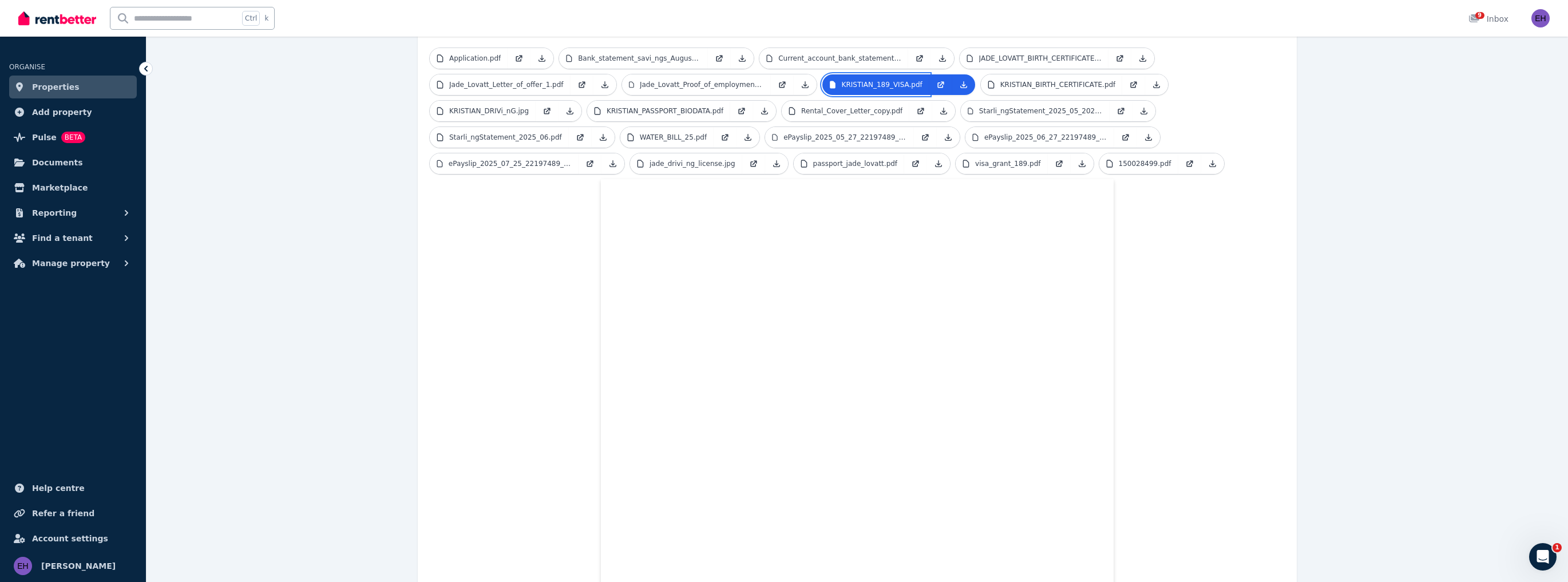
scroll to position [281, 0]
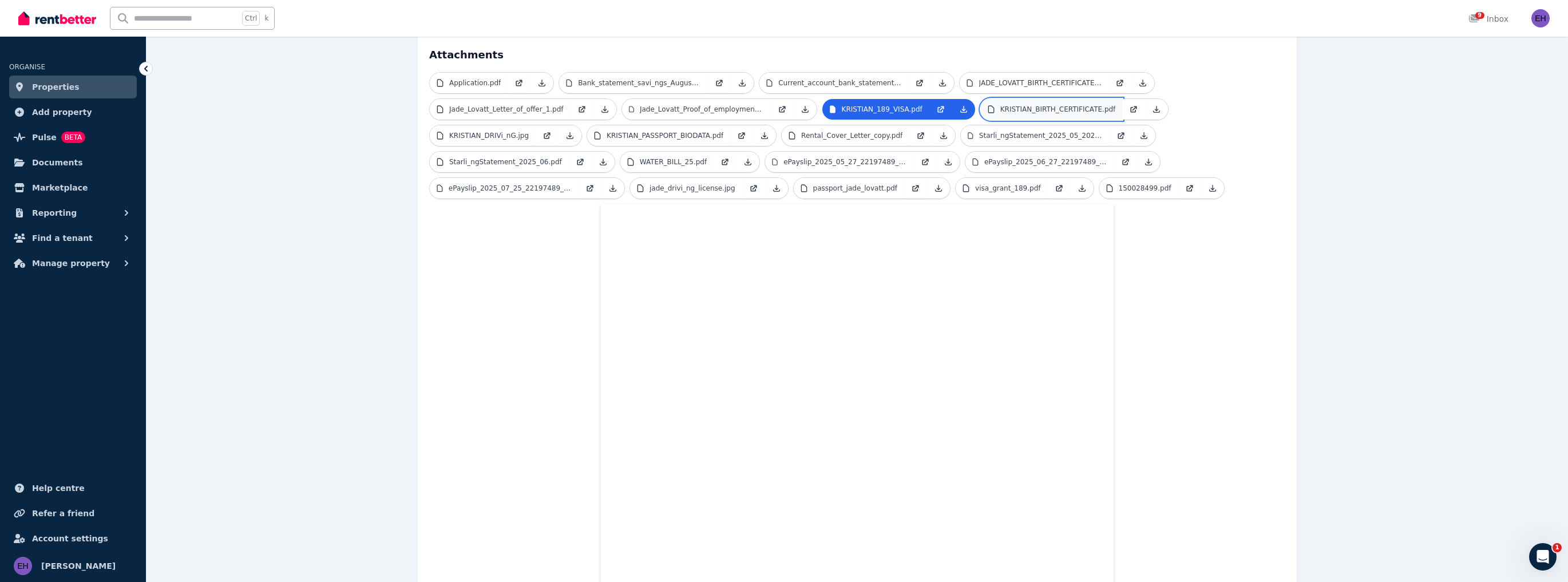
click at [1020, 99] on link "KRISTIAN_BIRTH_CERTIFICATE.pdf" at bounding box center [1052, 109] width 142 height 21
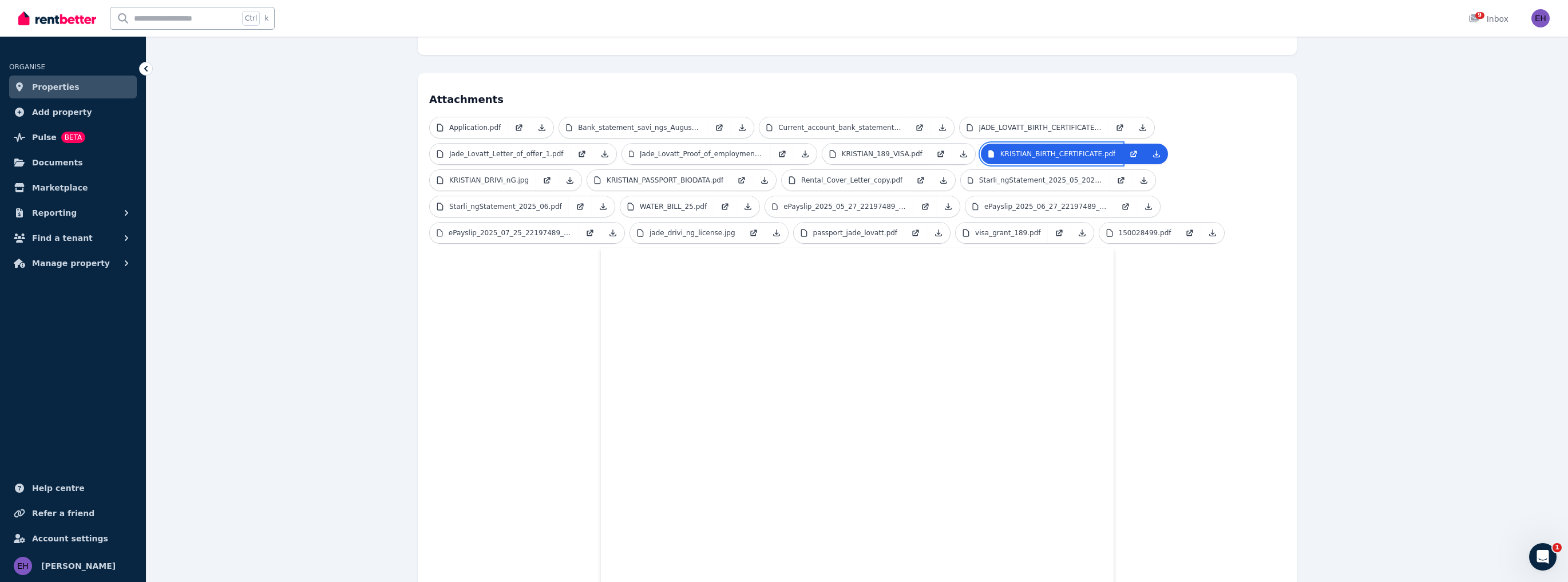
scroll to position [236, 0]
click at [496, 177] on p "KRISTIAN_DRIVi_nG.jpg" at bounding box center [489, 181] width 79 height 9
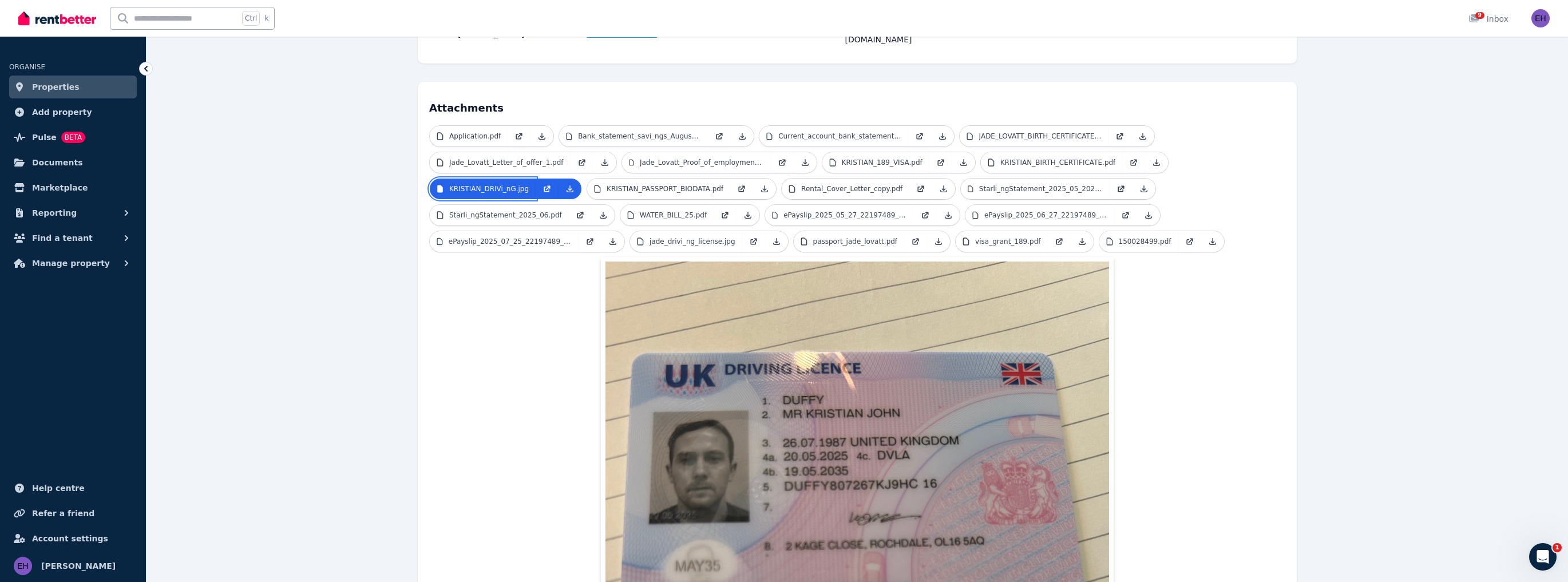
scroll to position [229, 0]
click at [659, 184] on p "KRISTIAN_PASSPORT_BIODATA.pdf" at bounding box center [665, 189] width 117 height 9
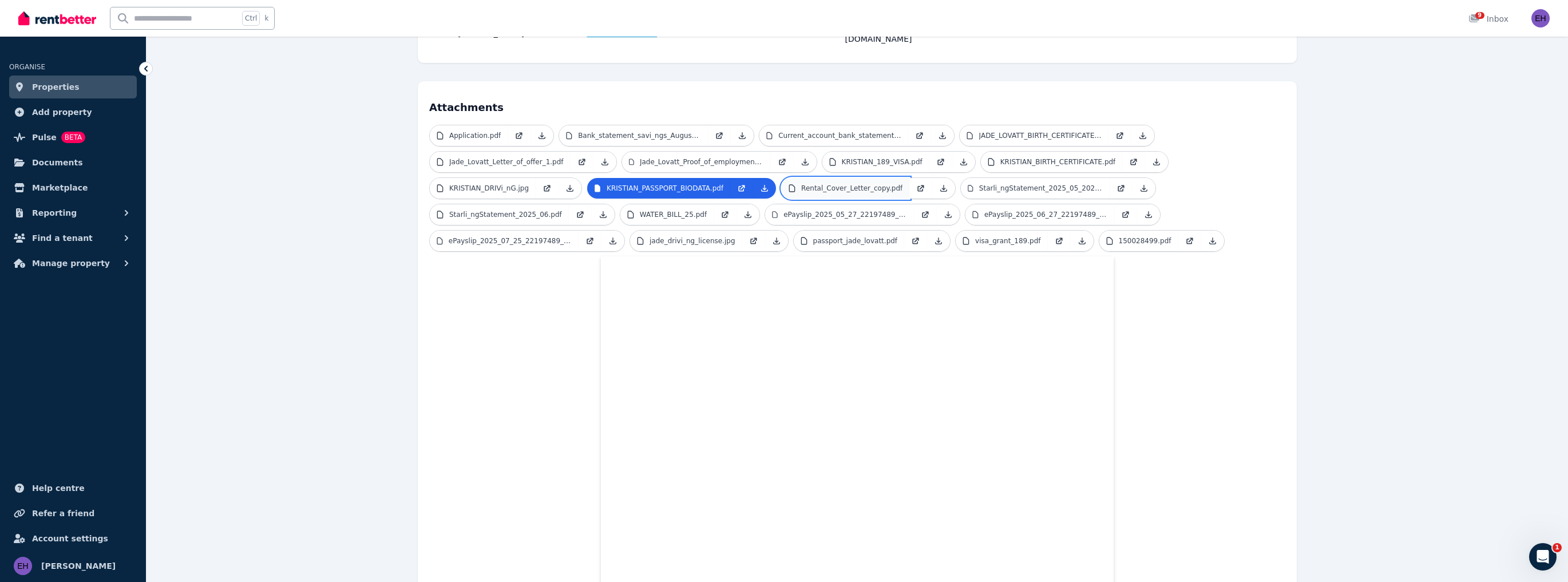
click at [836, 184] on p "Rental_Cover_Letter_copy.pdf" at bounding box center [851, 189] width 101 height 9
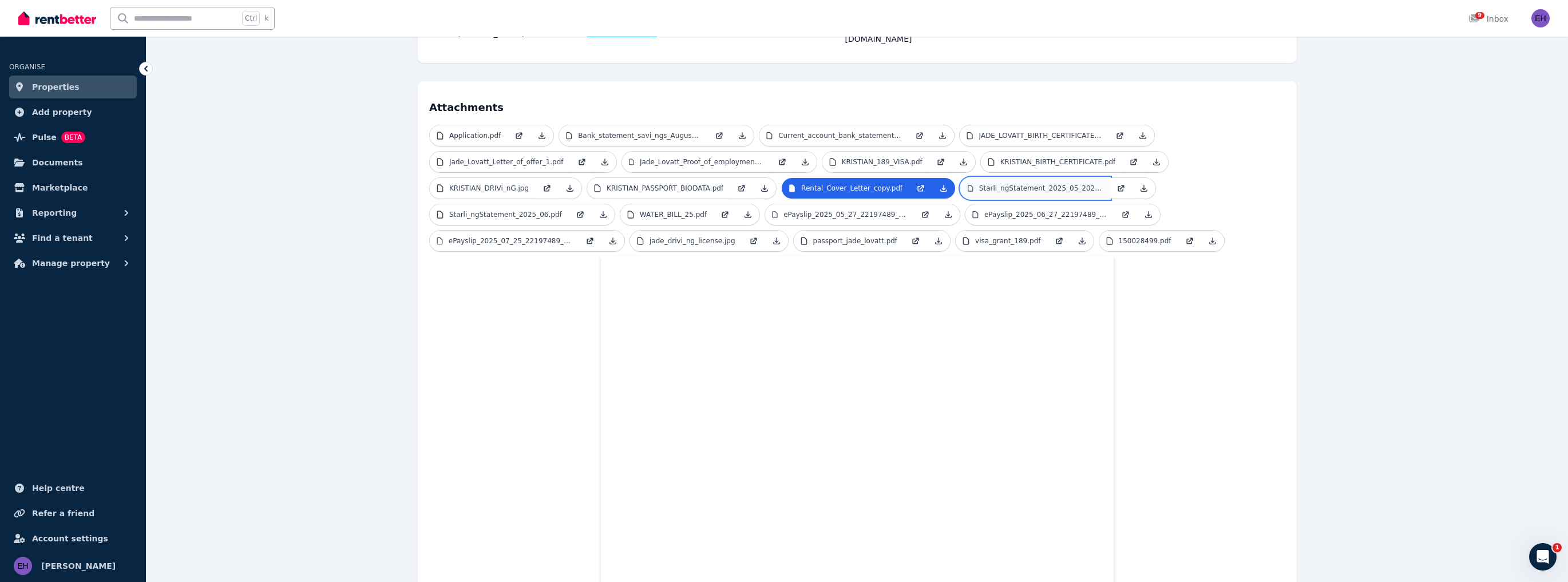
click at [994, 184] on p "Starli_ngStatement_2025_05_2025_08.pdf" at bounding box center [1041, 189] width 123 height 9
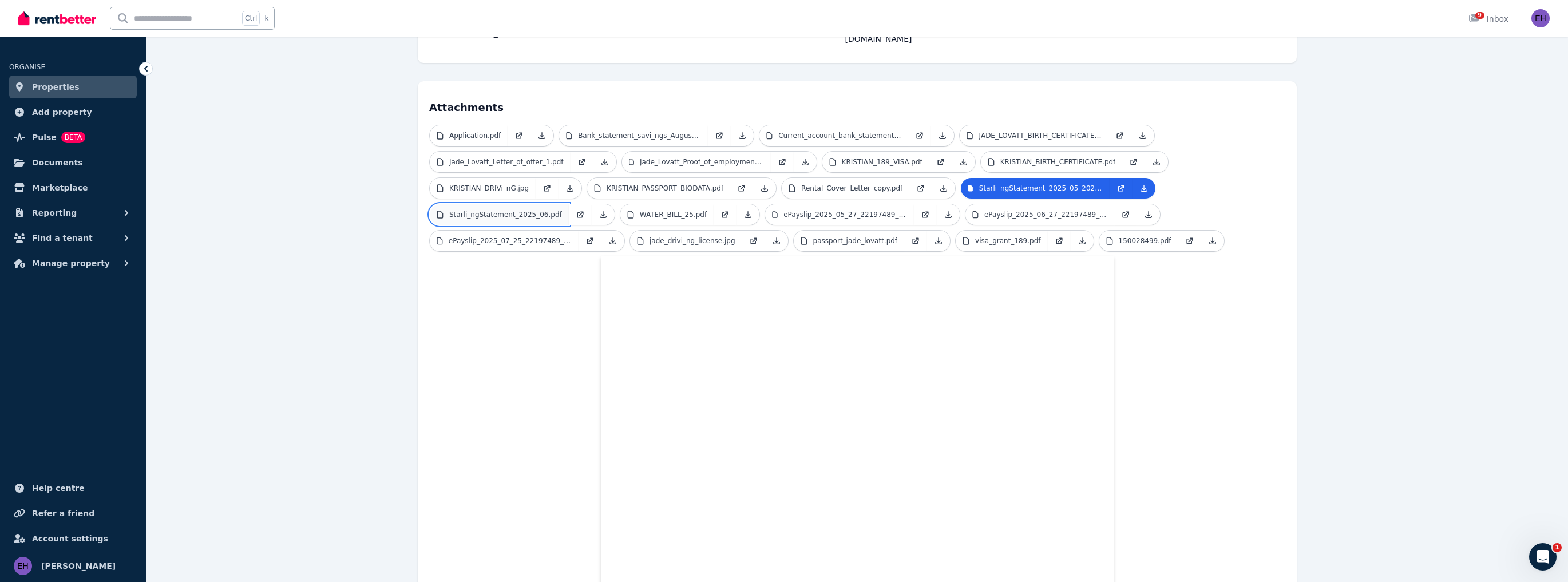
click at [515, 210] on p "Starli_ngStatement_2025_06.pdf" at bounding box center [505, 215] width 113 height 9
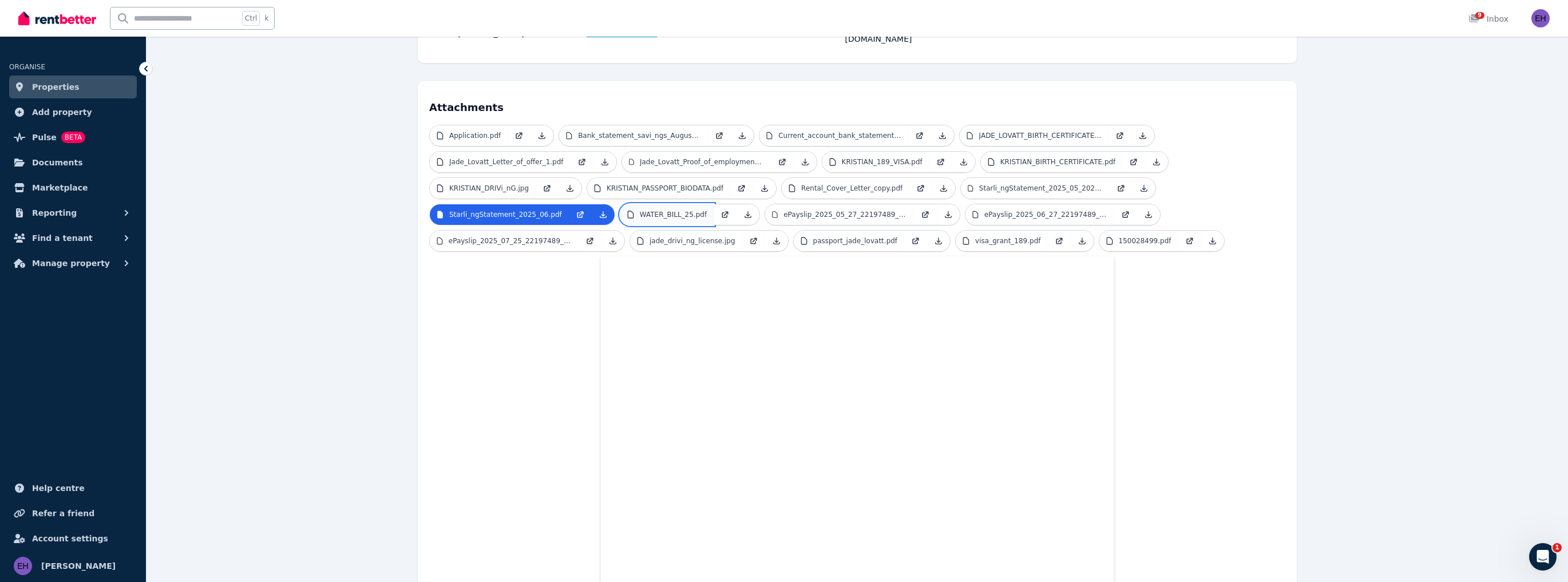
click at [660, 210] on p "WATER_BILL_25.pdf" at bounding box center [673, 215] width 67 height 9
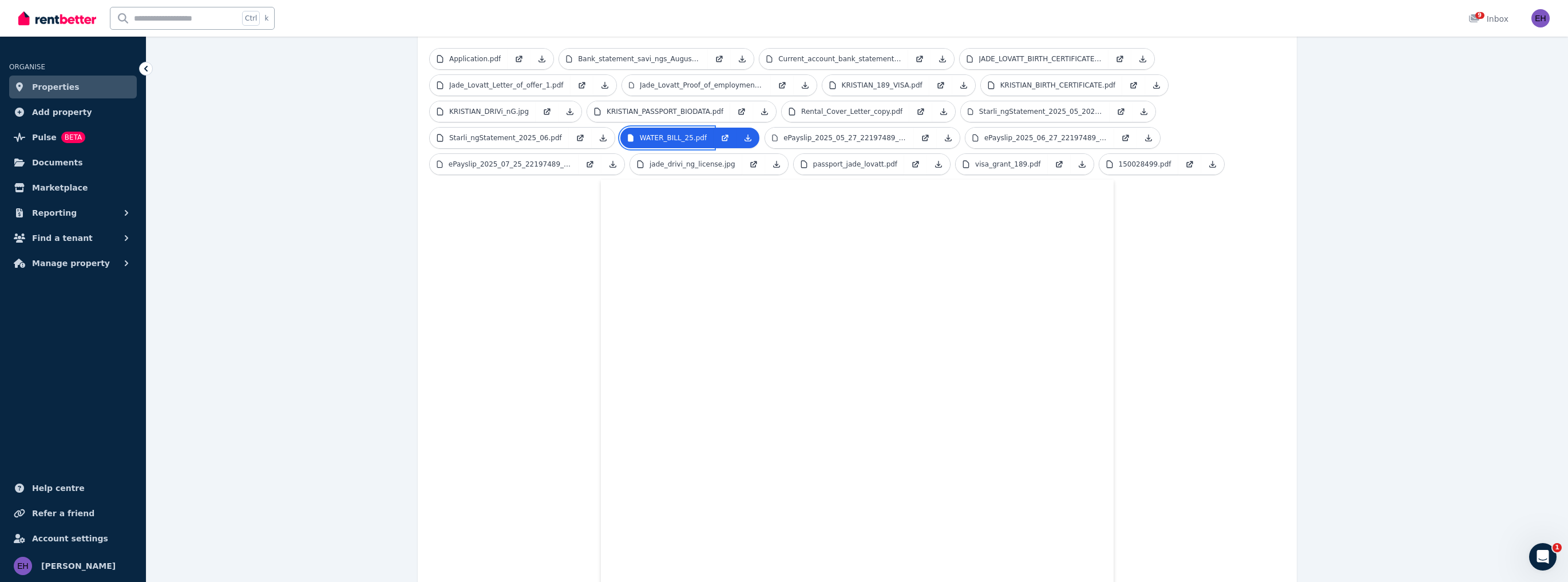
scroll to position [320, 0]
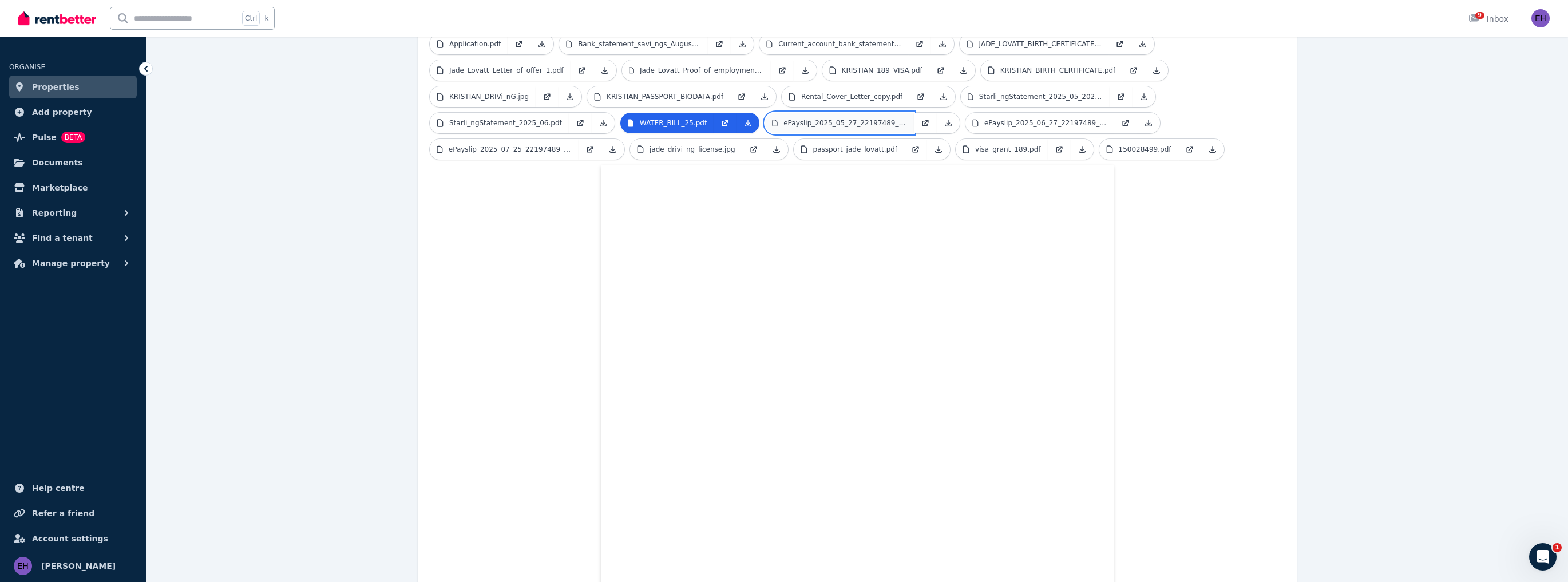
click at [838, 118] on p "ePayslip_2025_05_27_22197489_2_4.pdf" at bounding box center [845, 123] width 123 height 9
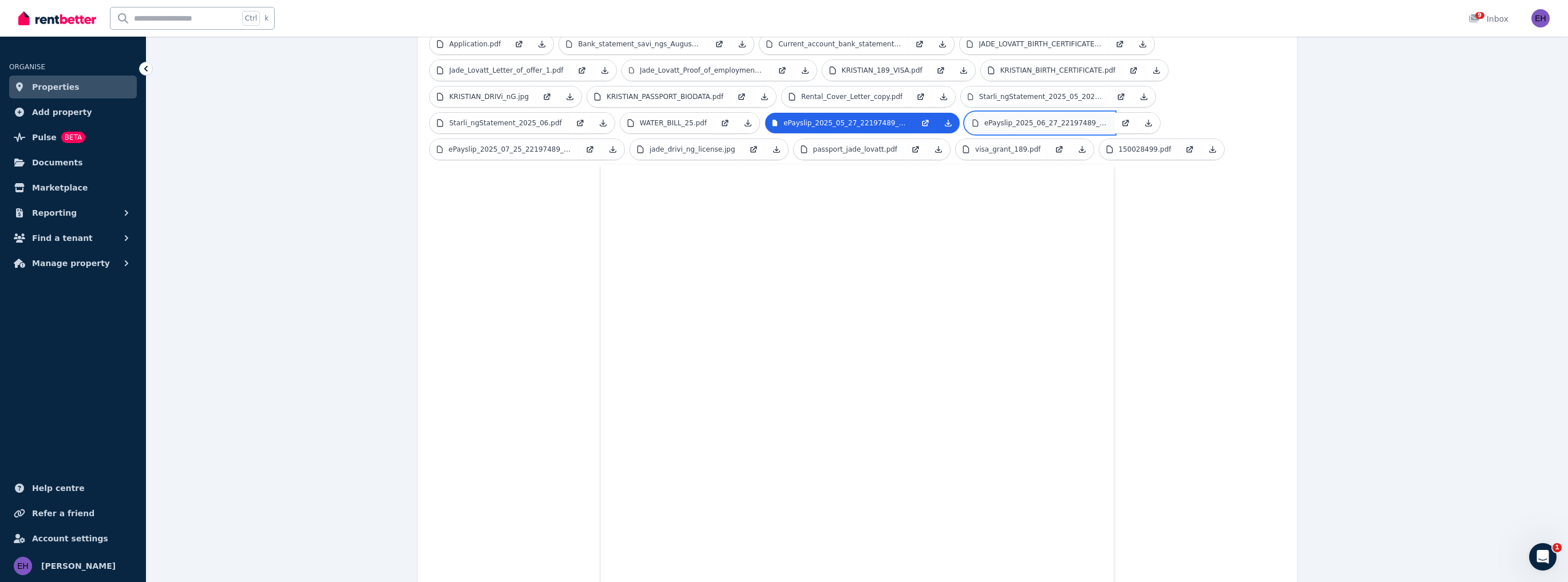
click at [1007, 118] on p "ePayslip_2025_06_27_22197489_2.pdf" at bounding box center [1046, 123] width 123 height 9
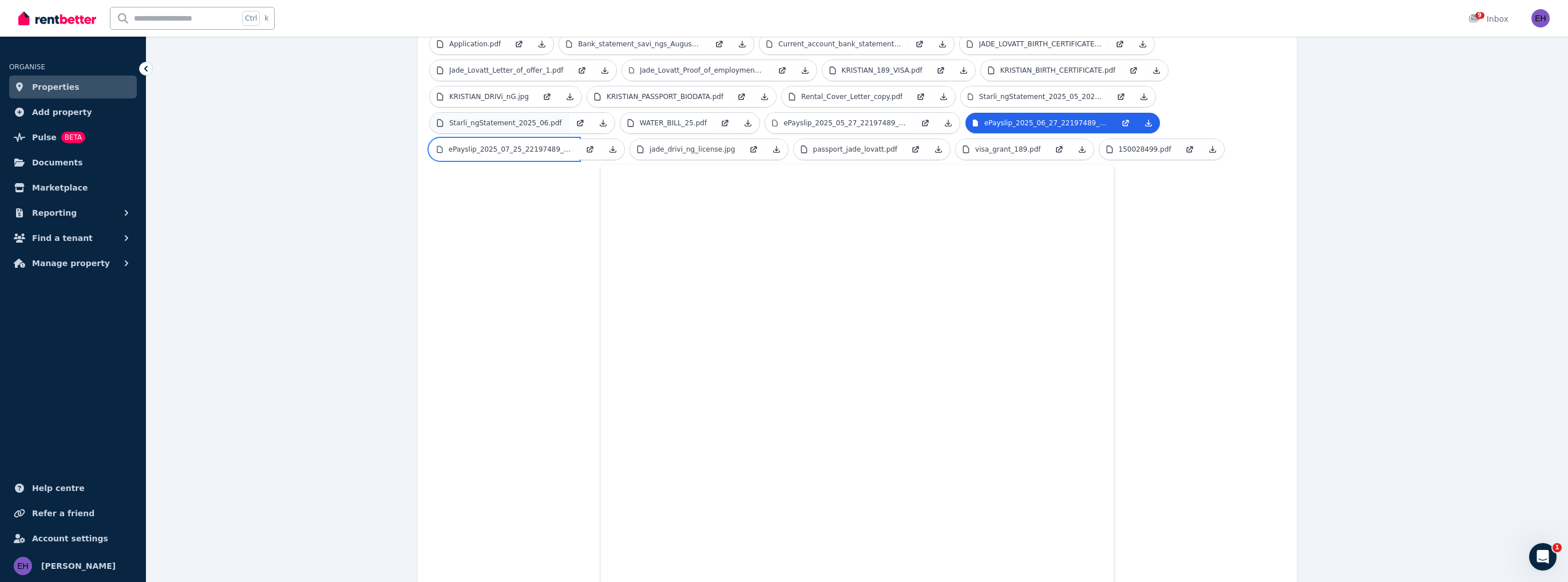
click at [503, 145] on p "ePayslip_2025_07_25_22197489_2.pdf" at bounding box center [510, 150] width 123 height 9
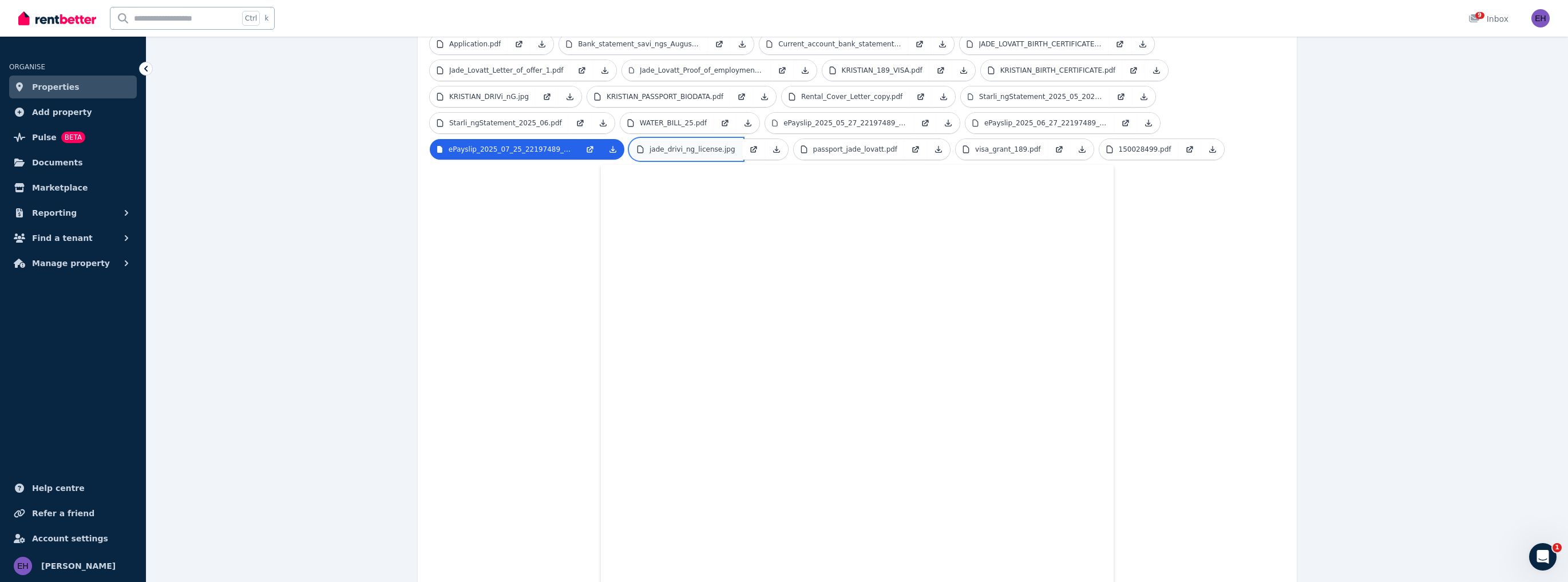
click at [676, 145] on p "jade_drivi_ng_license.jpg" at bounding box center [692, 150] width 86 height 9
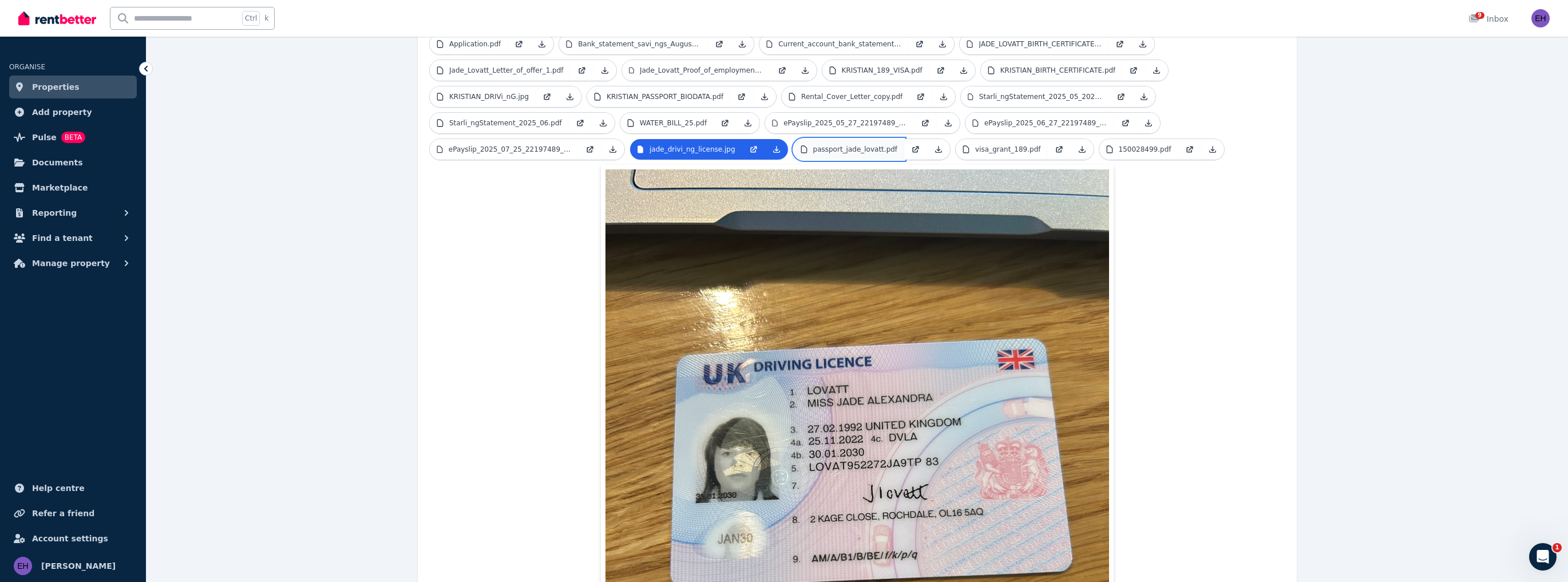
click at [831, 145] on p "passport_jade_lovatt.pdf" at bounding box center [855, 150] width 85 height 9
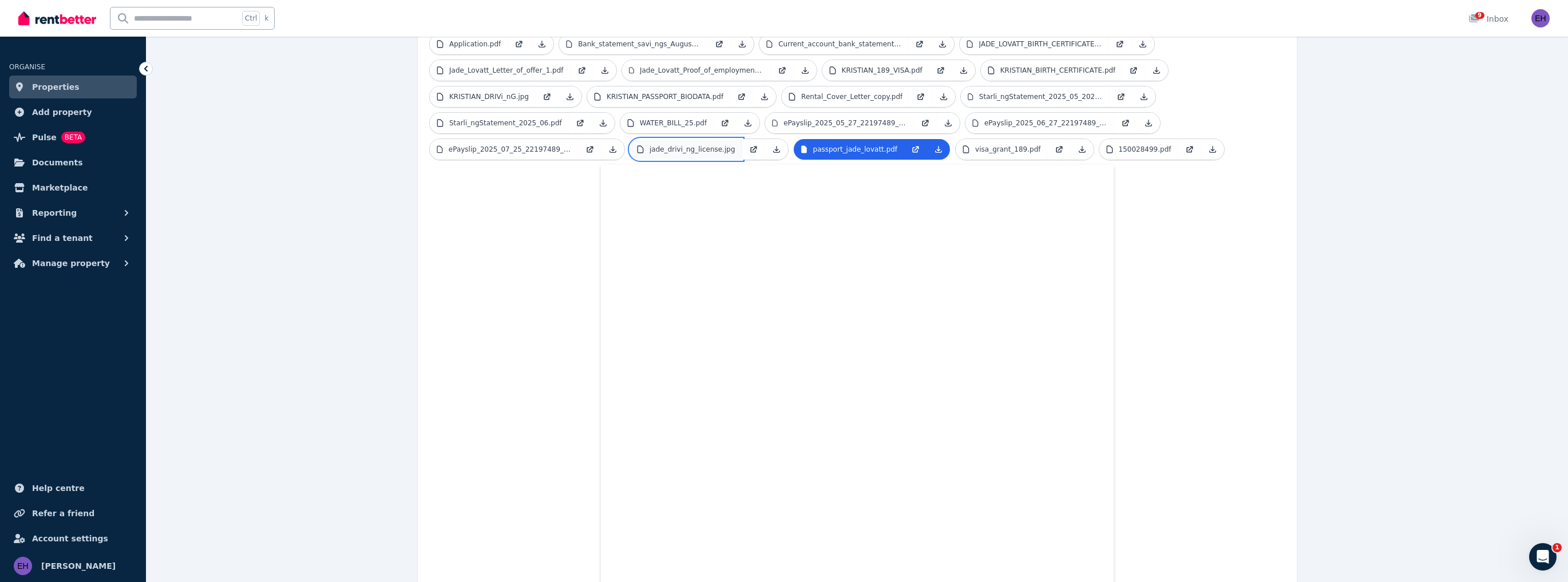
click at [687, 145] on p "jade_drivi_ng_license.jpg" at bounding box center [692, 150] width 86 height 9
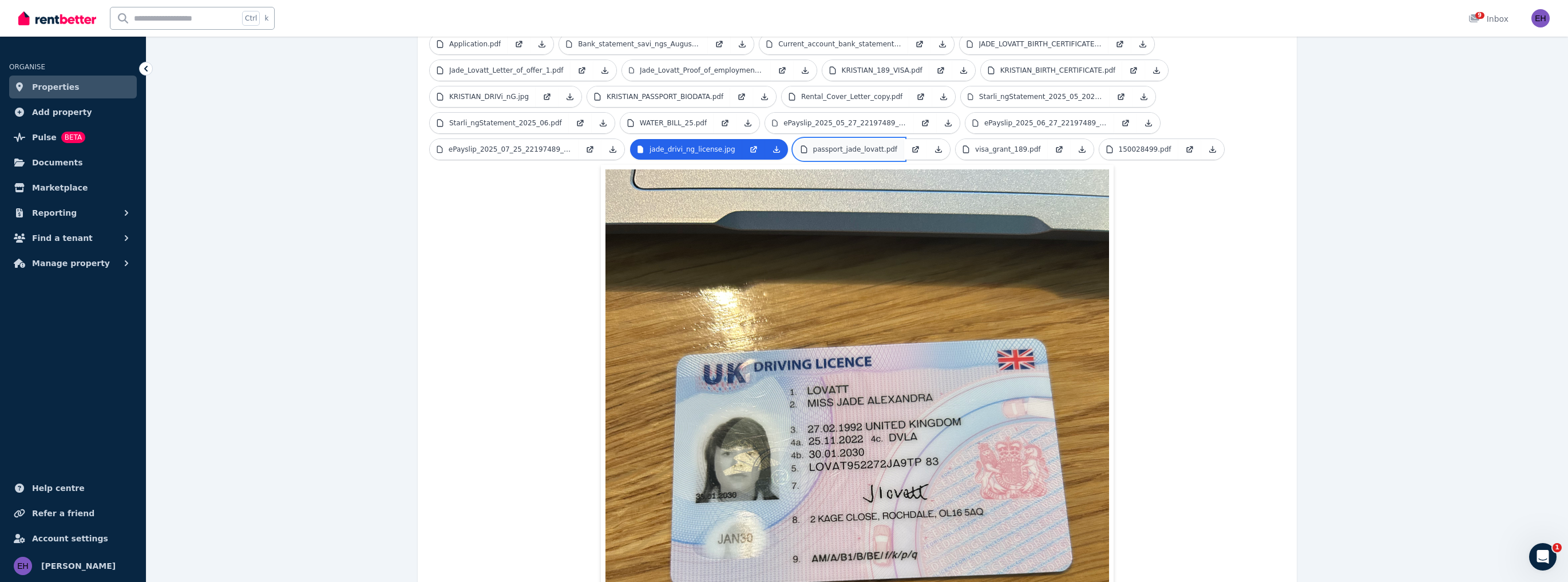
click at [845, 145] on p "passport_jade_lovatt.pdf" at bounding box center [855, 150] width 85 height 9
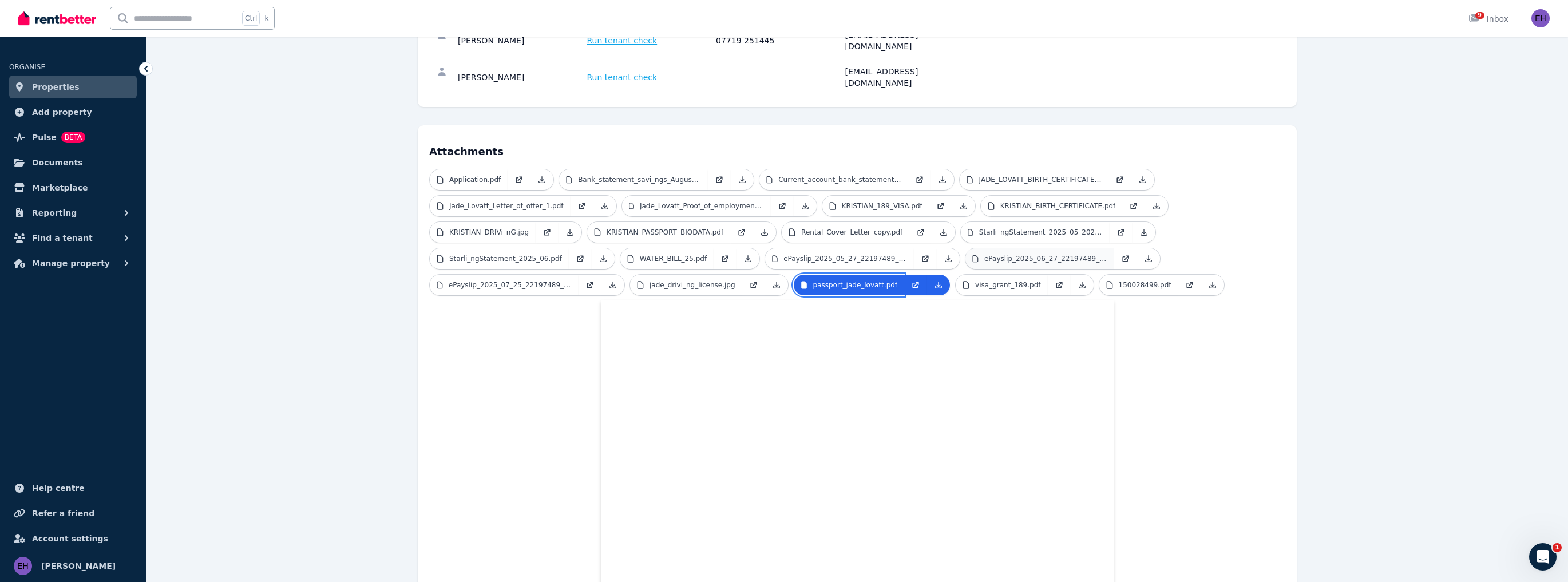
scroll to position [183, 0]
click at [1118, 282] on p "150028499.pdf" at bounding box center [1145, 287] width 52 height 9
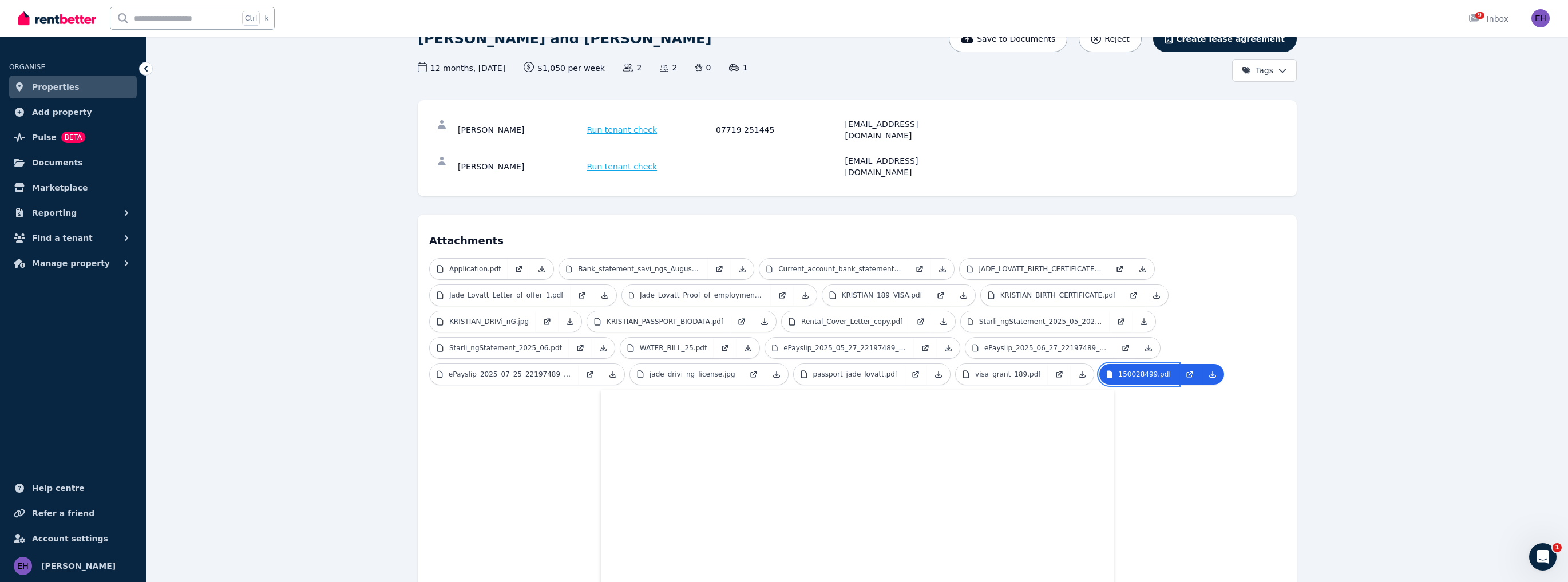
scroll to position [0, 0]
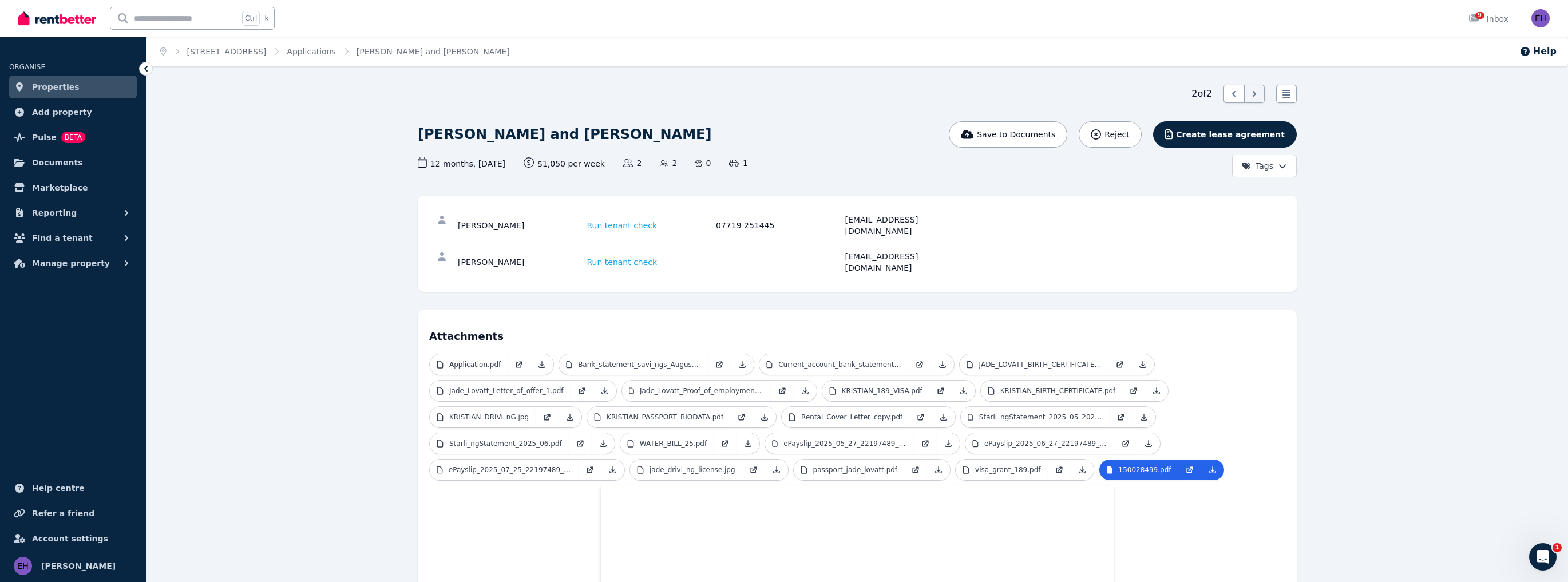
click at [46, 88] on span "Properties" at bounding box center [55, 87] width 47 height 13
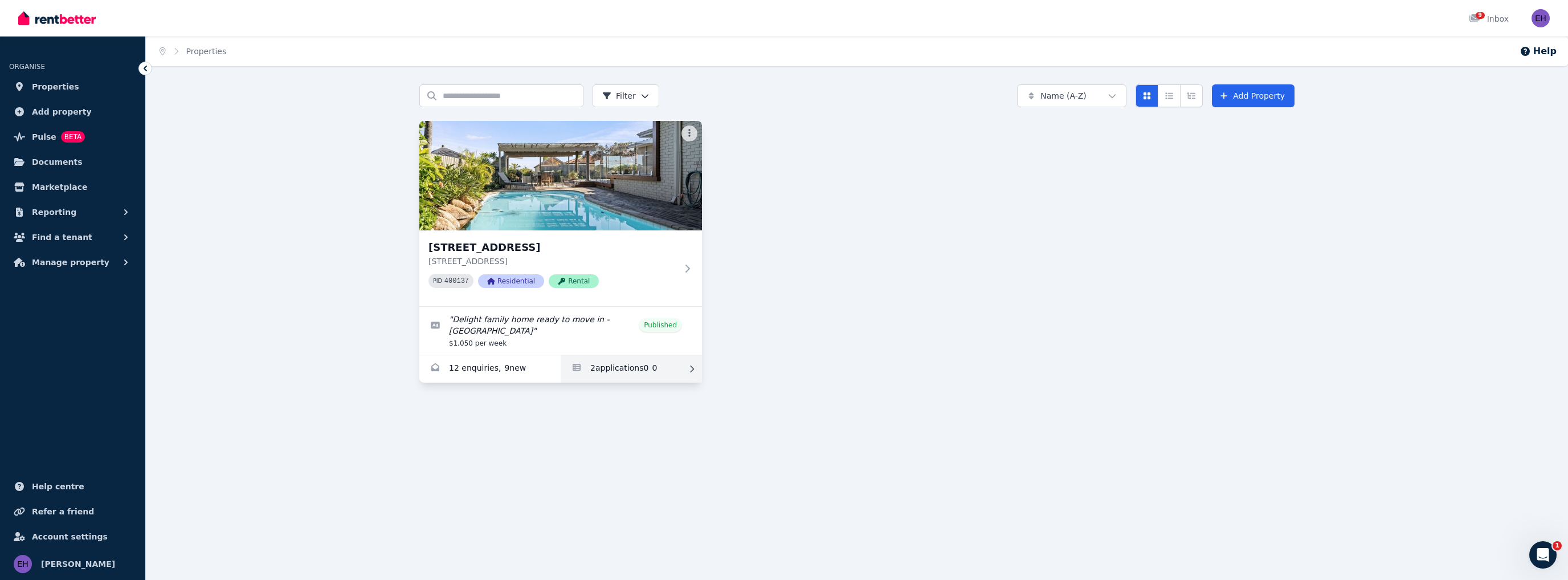
click at [618, 359] on link "Applications for 142 Warwick Rd, Duncraig" at bounding box center [632, 368] width 142 height 28
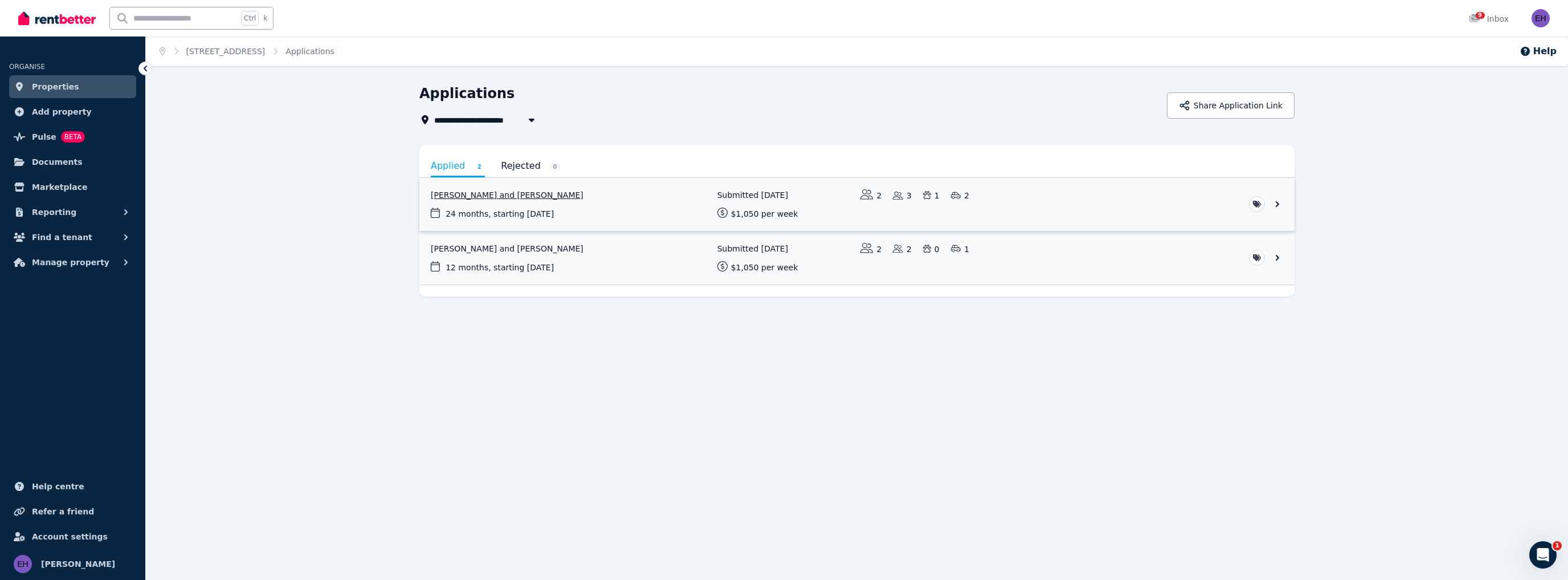
click at [530, 194] on link "View application: Ciaren Lewis and Hayley Chapman" at bounding box center [857, 204] width 875 height 53
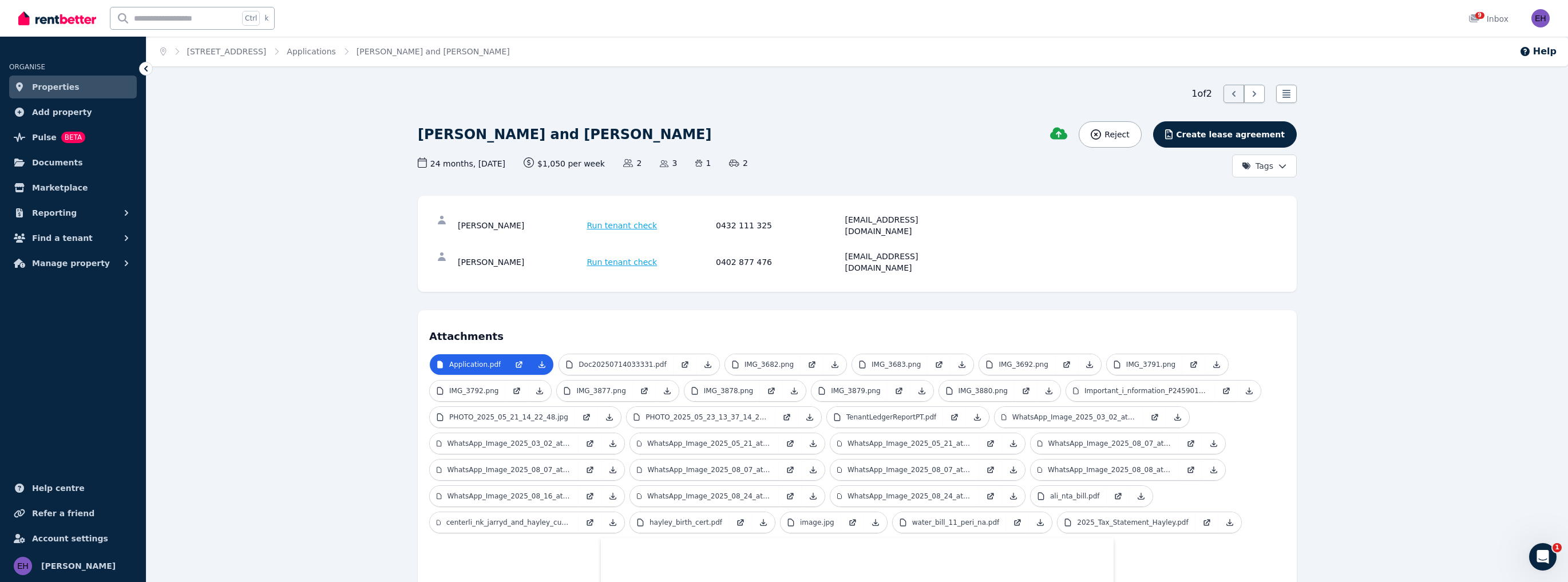
click at [72, 92] on link "Properties" at bounding box center [73, 87] width 128 height 23
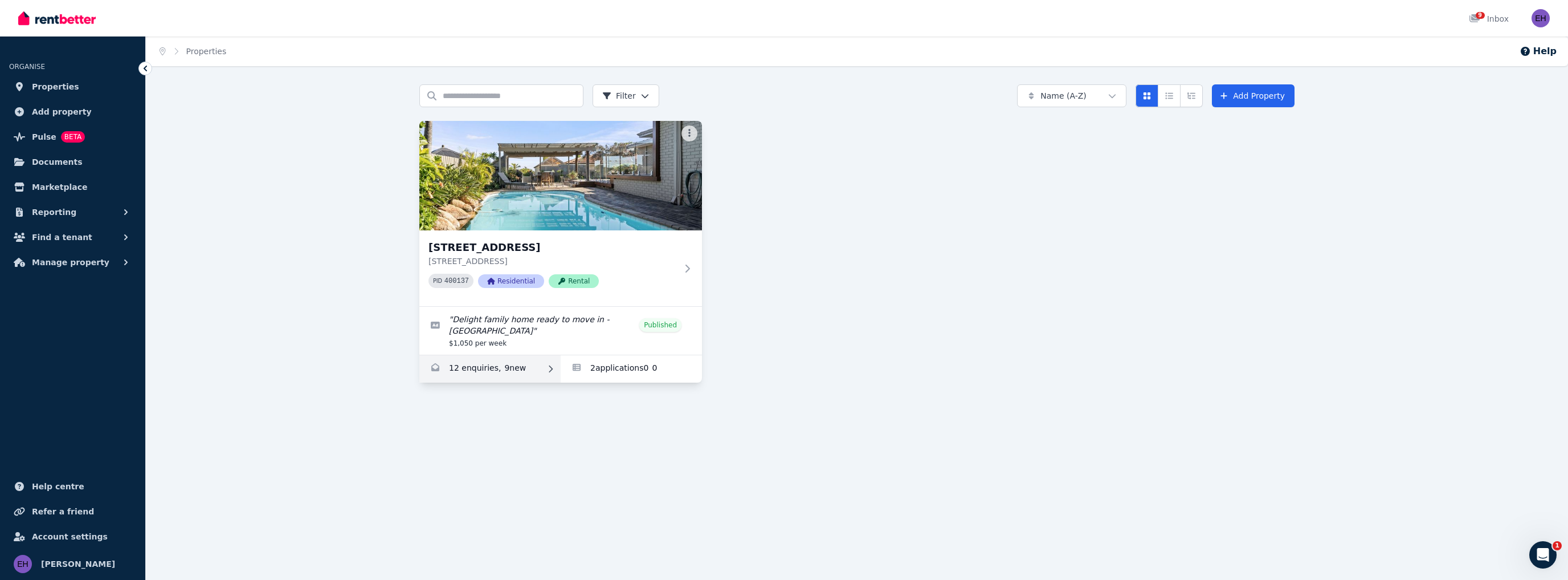
click at [521, 362] on link "Enquiries for 142 Warwick Rd, Duncraig" at bounding box center [490, 368] width 142 height 28
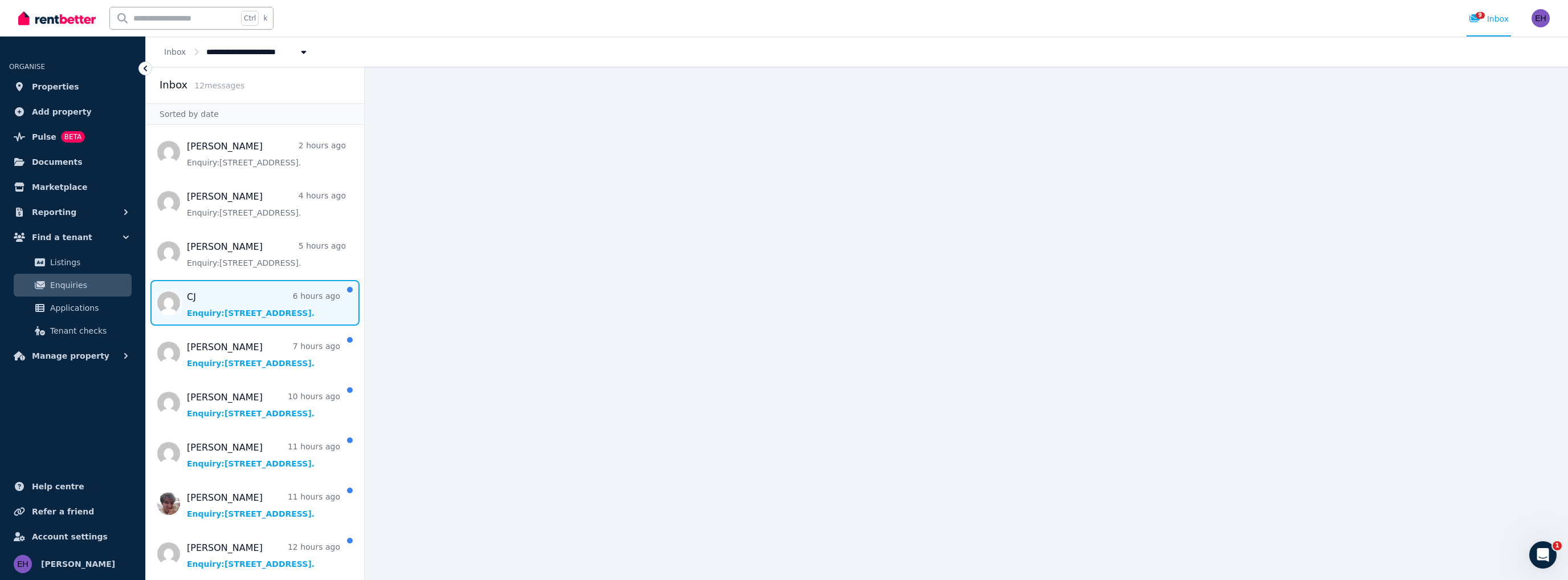
click at [229, 300] on span "Message list" at bounding box center [255, 303] width 218 height 45
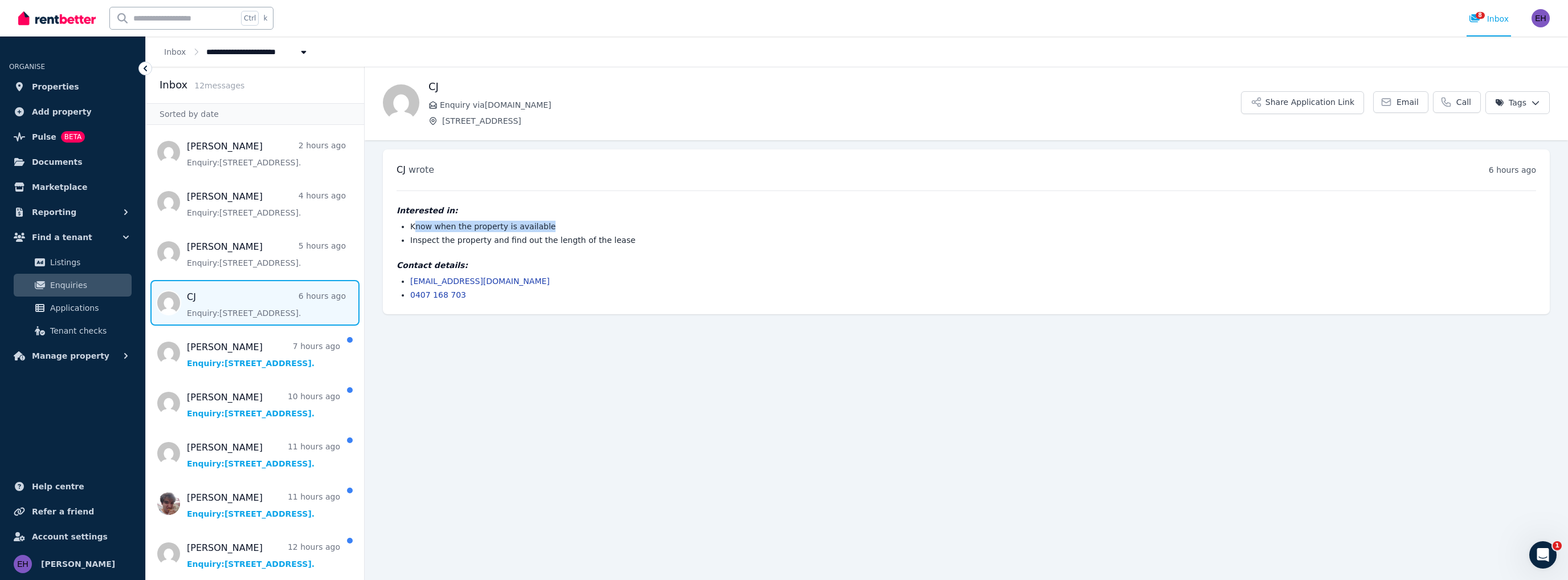
drag, startPoint x: 413, startPoint y: 228, endPoint x: 546, endPoint y: 230, distance: 133.0
click at [546, 230] on li "Know when the property is available" at bounding box center [973, 226] width 1126 height 11
drag, startPoint x: 420, startPoint y: 242, endPoint x: 618, endPoint y: 242, distance: 198.0
click at [613, 242] on li "Inspect the property and find out the length of the lease" at bounding box center [973, 239] width 1126 height 11
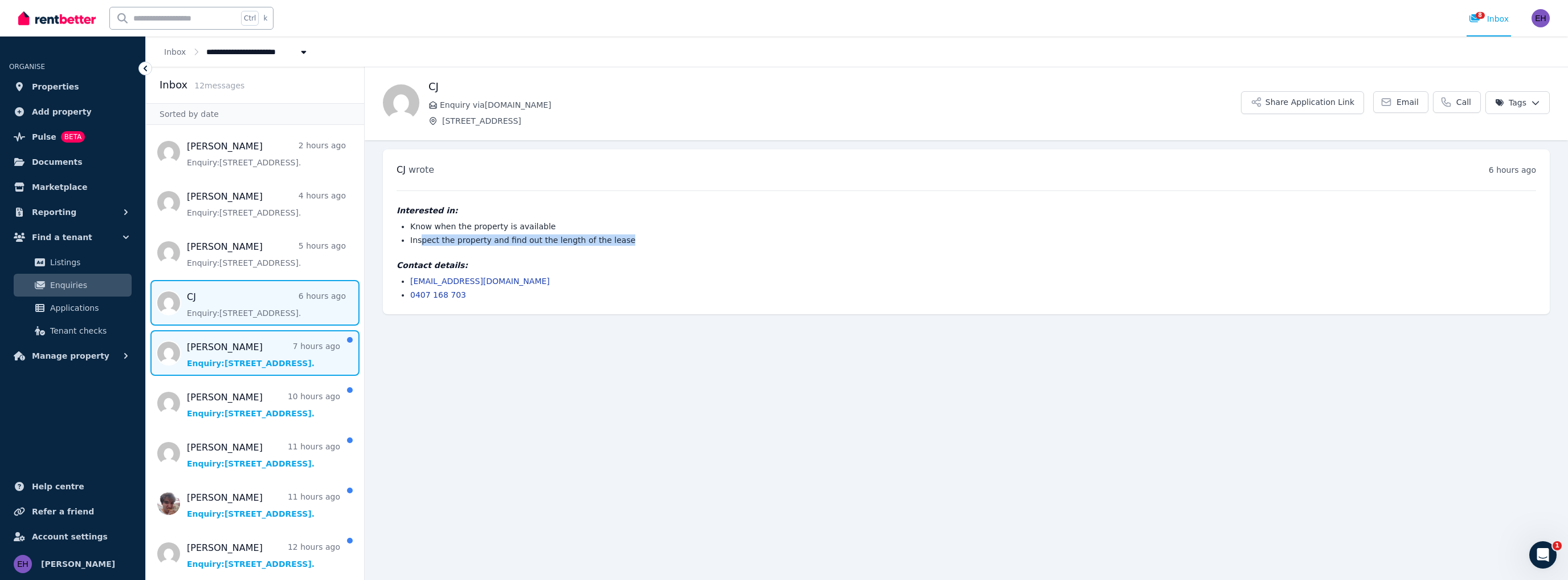
click at [256, 353] on span "Message list" at bounding box center [255, 353] width 218 height 45
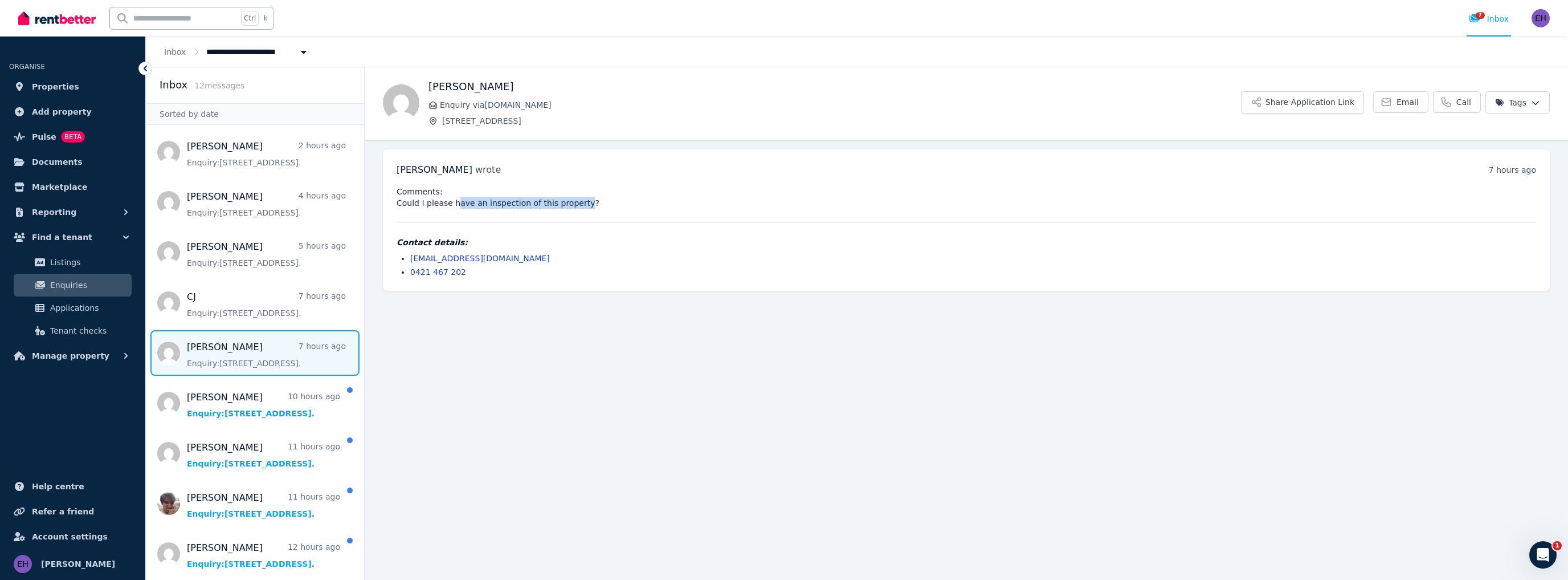
drag, startPoint x: 454, startPoint y: 204, endPoint x: 570, endPoint y: 207, distance: 116.0
click at [570, 207] on pre "Comments: Could I please have an inspection of this property?" at bounding box center [966, 197] width 1140 height 23
drag, startPoint x: 459, startPoint y: 209, endPoint x: 428, endPoint y: 207, distance: 31.1
click at [458, 209] on div "Comments: Could I please have an inspection of this property? Contact details: …" at bounding box center [966, 231] width 1140 height 92
drag, startPoint x: 396, startPoint y: 203, endPoint x: 578, endPoint y: 205, distance: 182.0
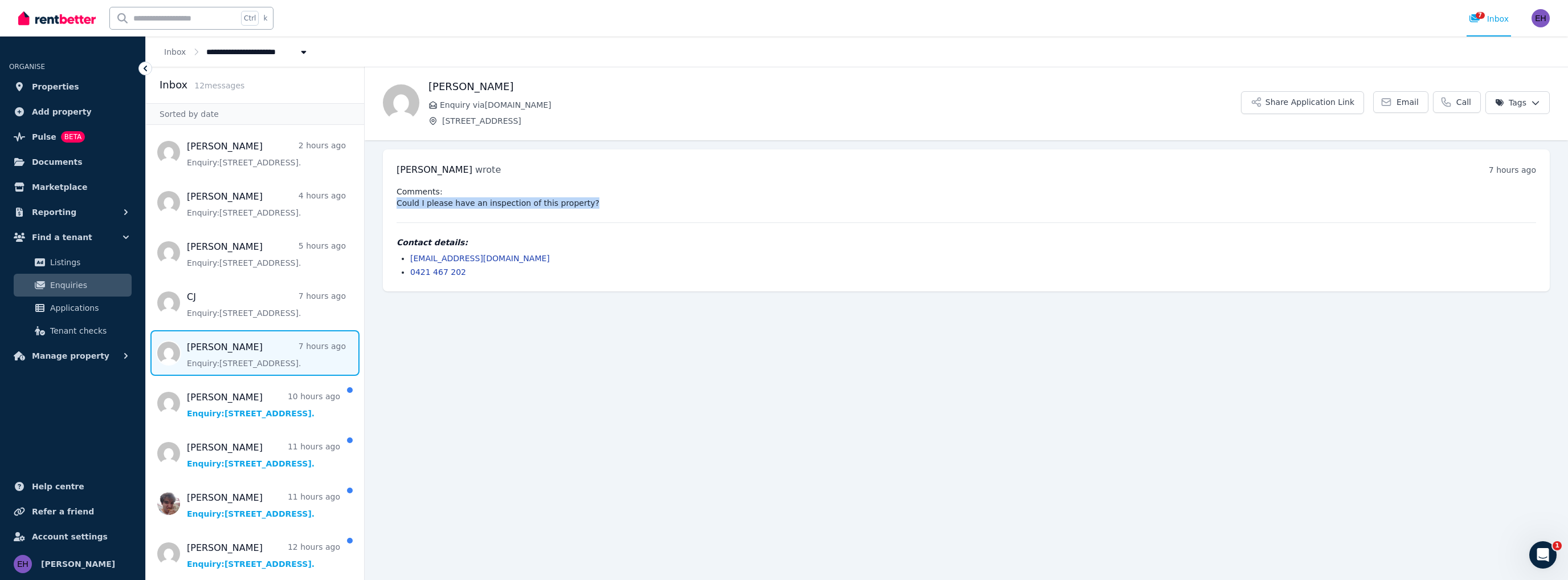
click at [578, 205] on pre "Comments: Could I please have an inspection of this property?" at bounding box center [966, 197] width 1140 height 23
click at [248, 301] on span "Message list" at bounding box center [255, 303] width 218 height 45
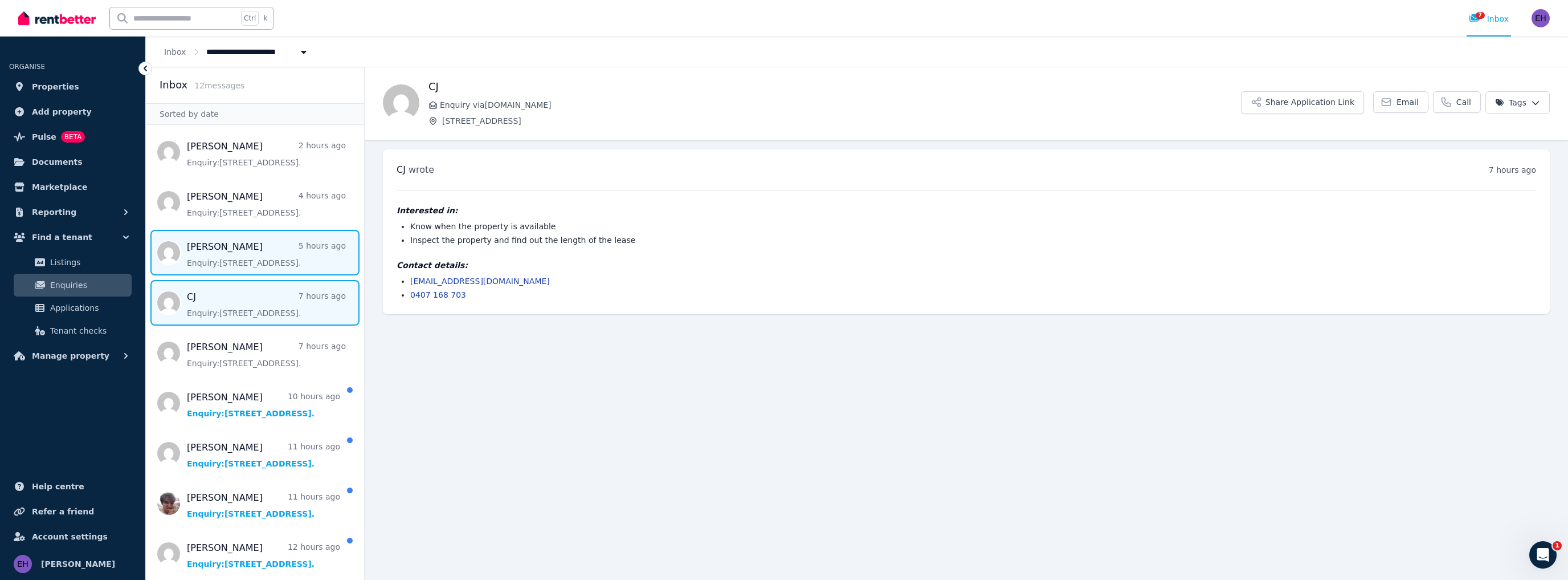
click at [261, 256] on span "Message list" at bounding box center [255, 252] width 218 height 45
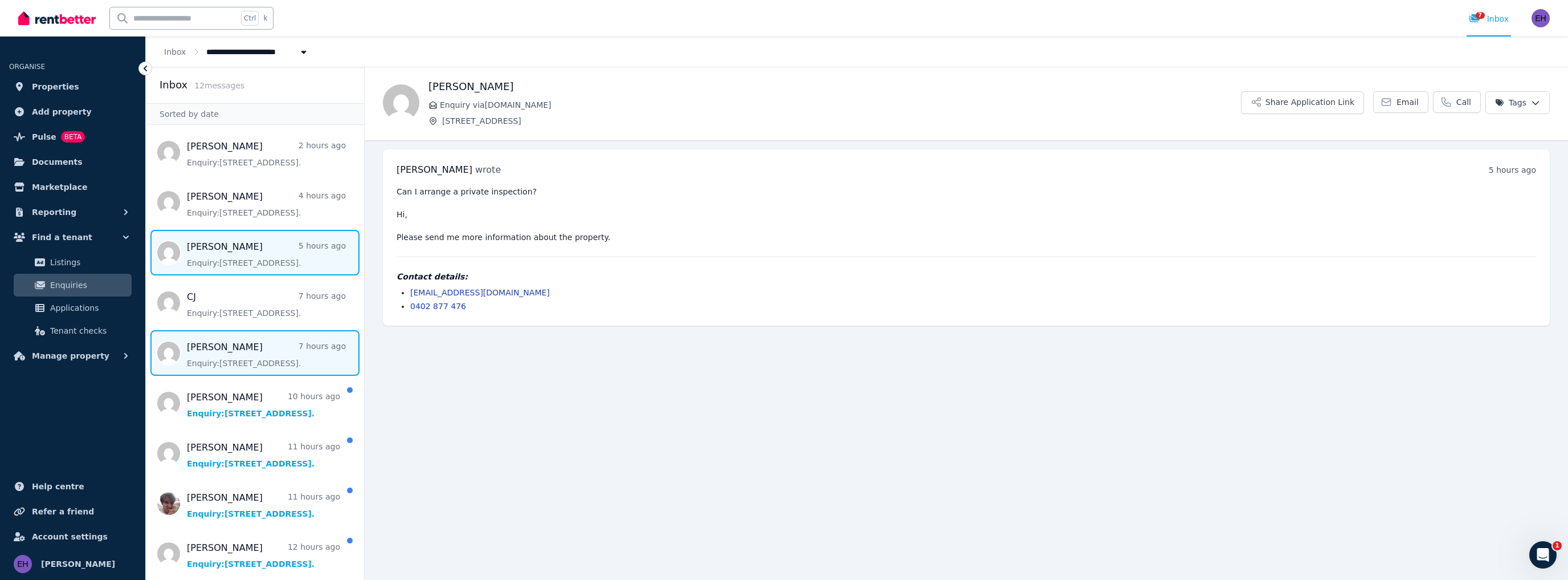
click at [250, 353] on span "Message list" at bounding box center [255, 353] width 218 height 45
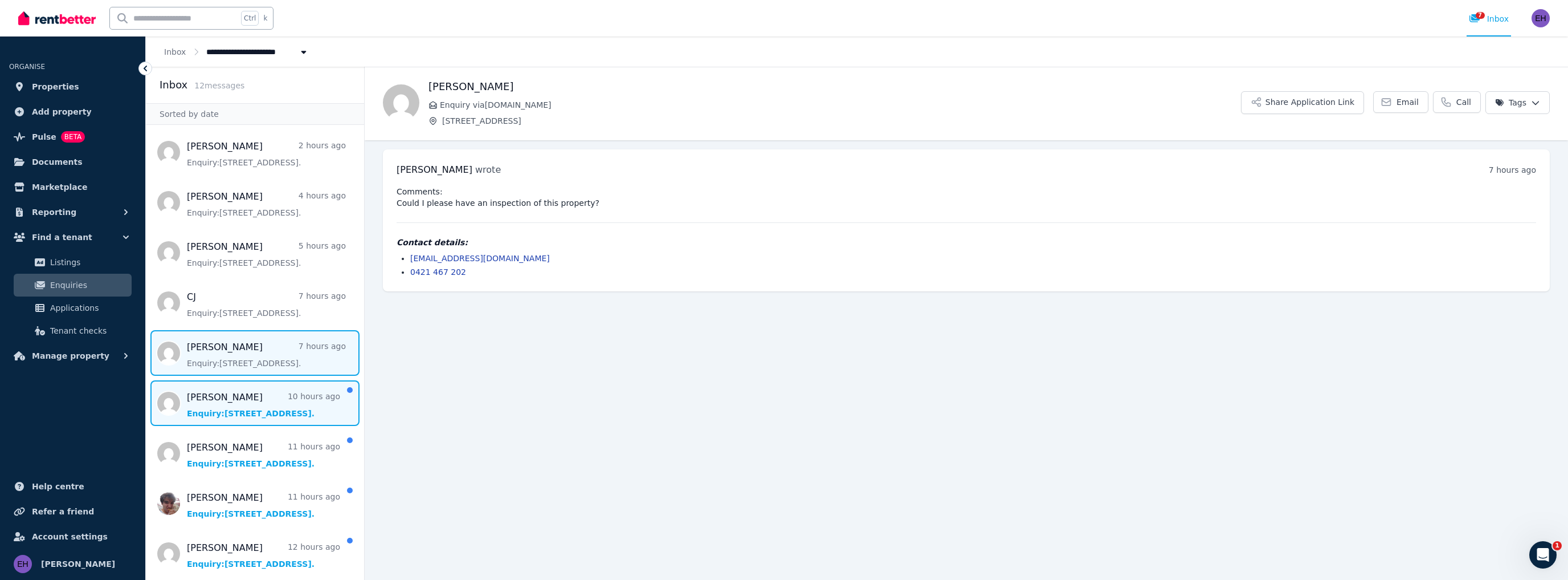
click at [251, 399] on span "Message list" at bounding box center [255, 403] width 218 height 45
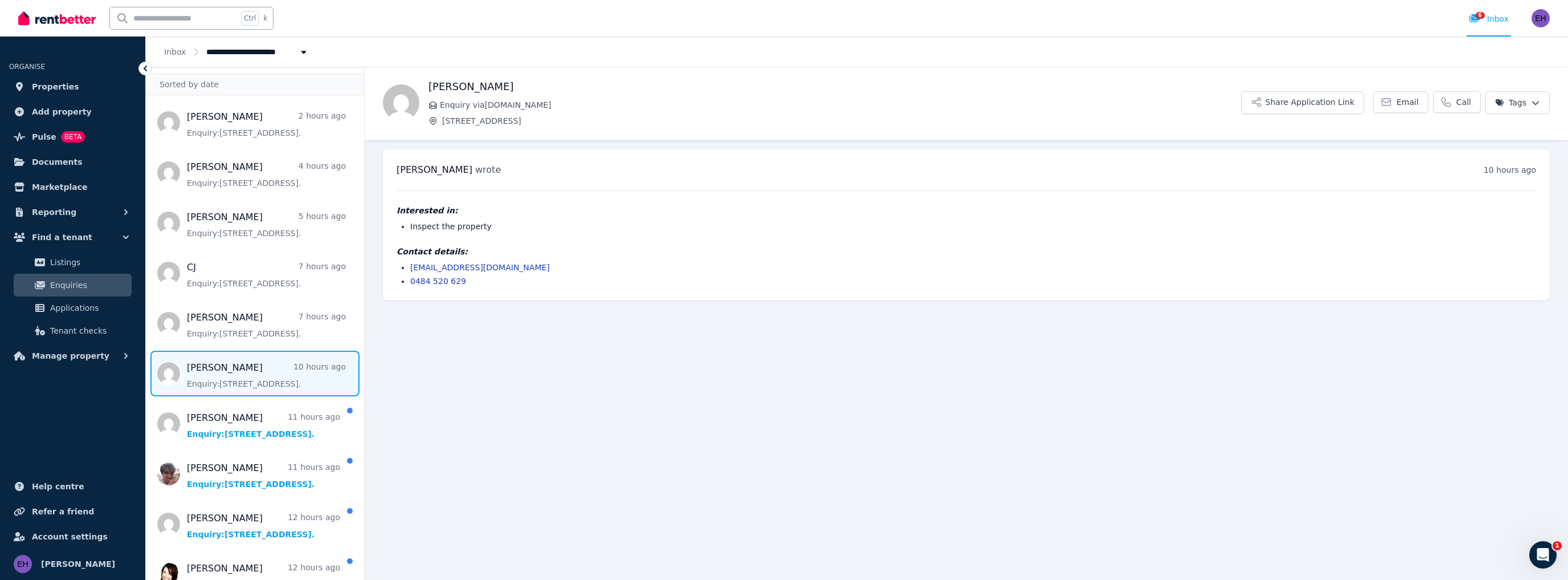
scroll to position [45, 0]
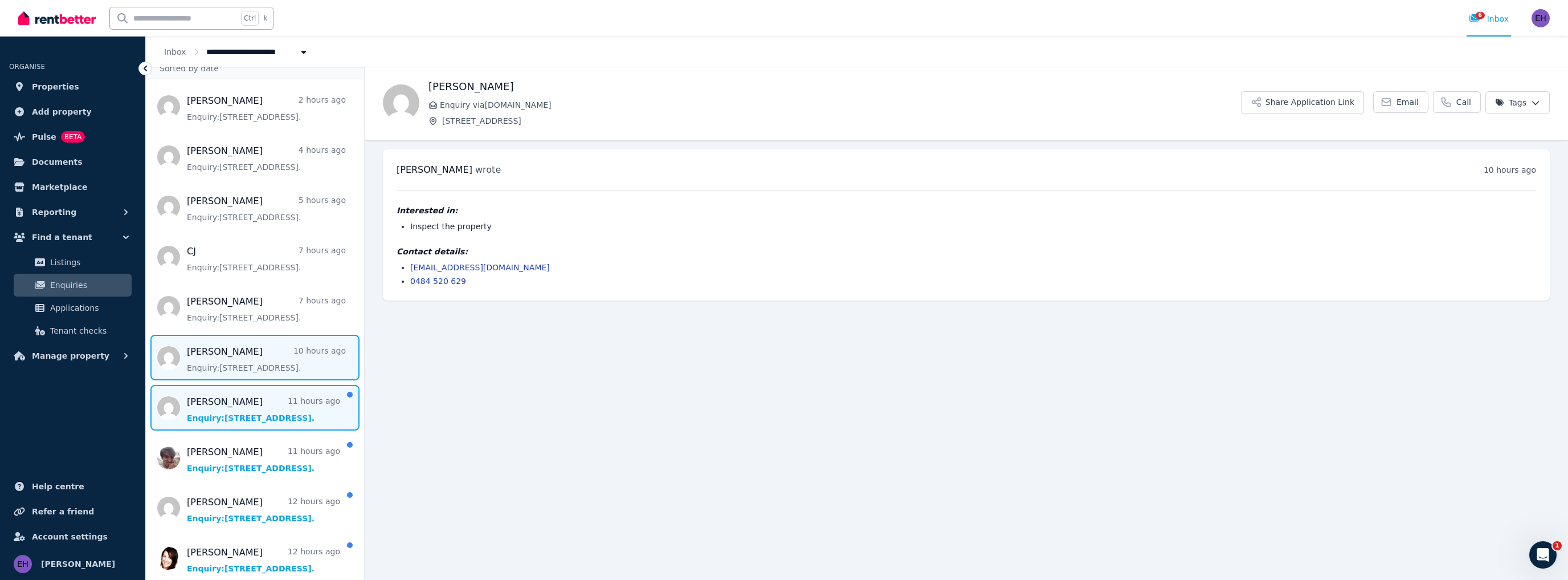
click at [231, 406] on span "Message list" at bounding box center [255, 407] width 218 height 45
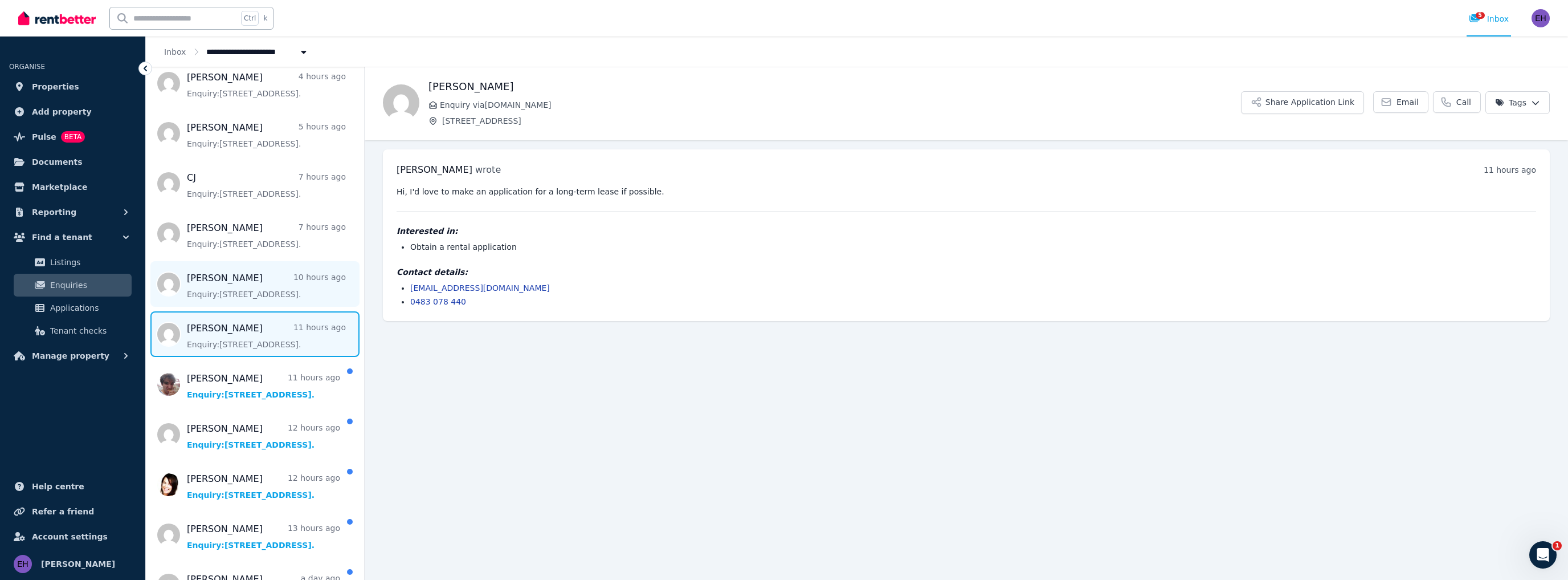
scroll to position [137, 0]
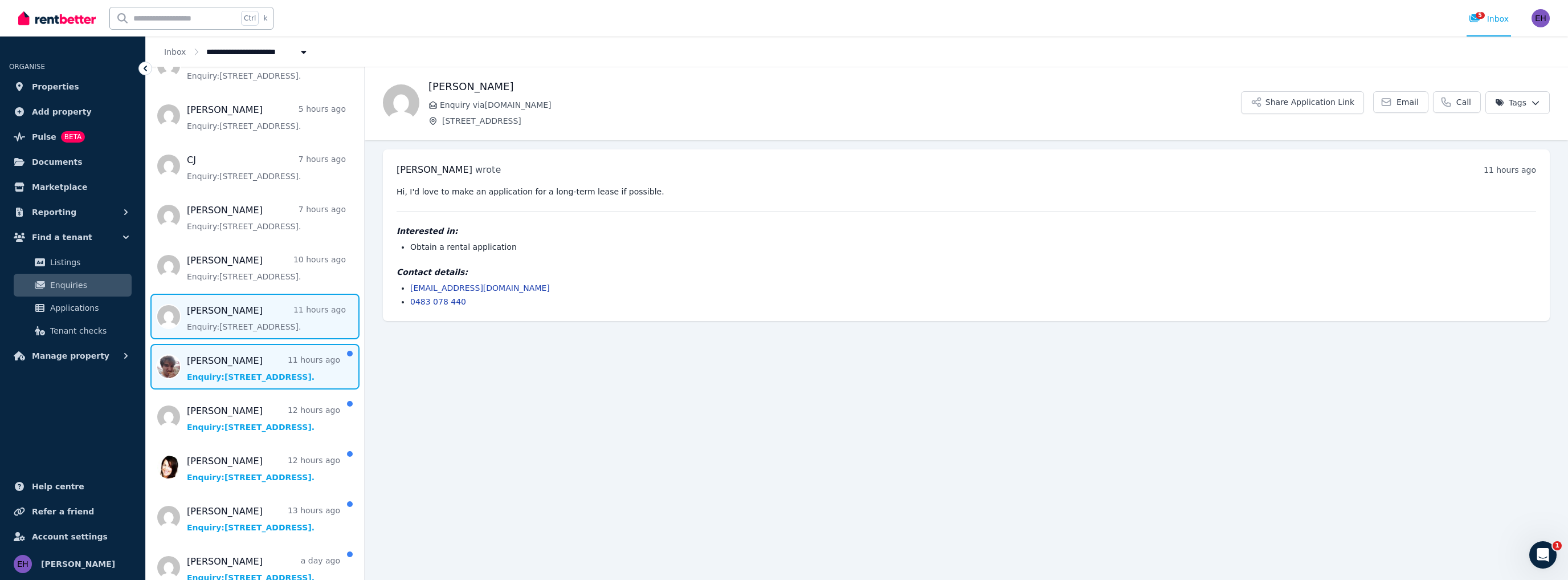
click at [265, 368] on span "Message list" at bounding box center [255, 366] width 218 height 45
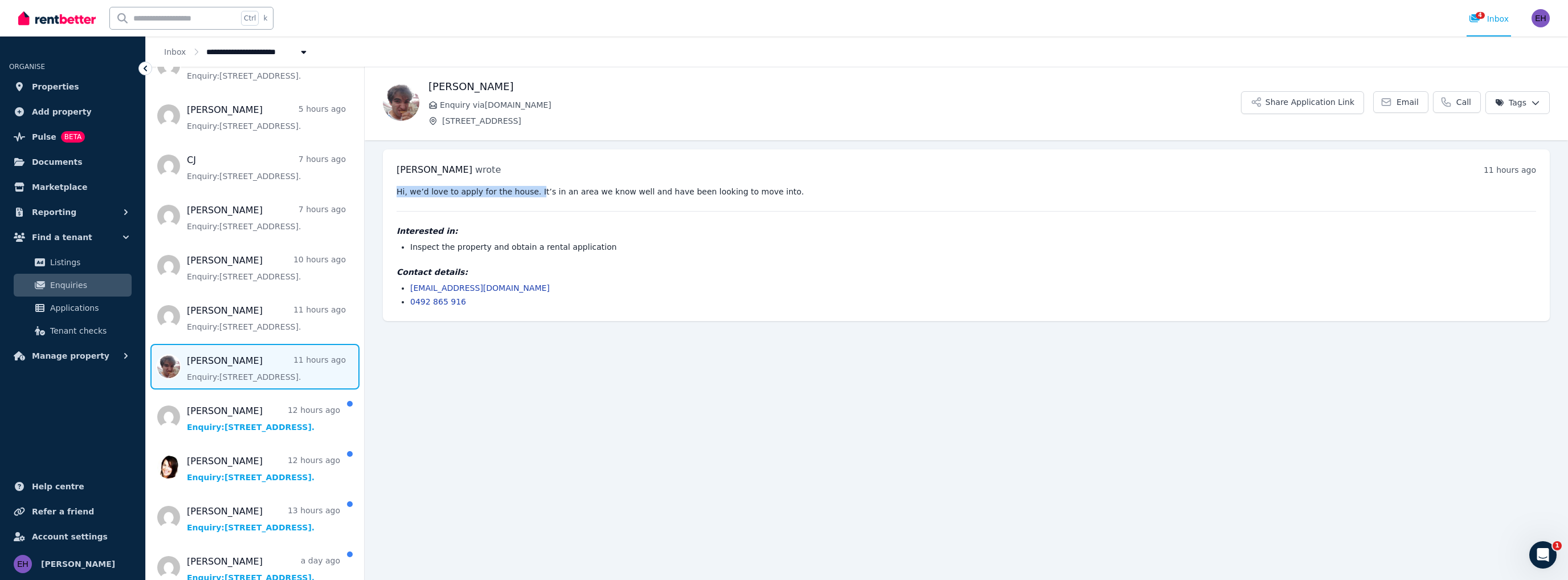
drag, startPoint x: 527, startPoint y: 192, endPoint x: 685, endPoint y: 200, distance: 158.2
click at [685, 200] on div "Hi, we’d love to apply for the house. It’s in an area we know well and have bee…" at bounding box center [966, 246] width 1140 height 122
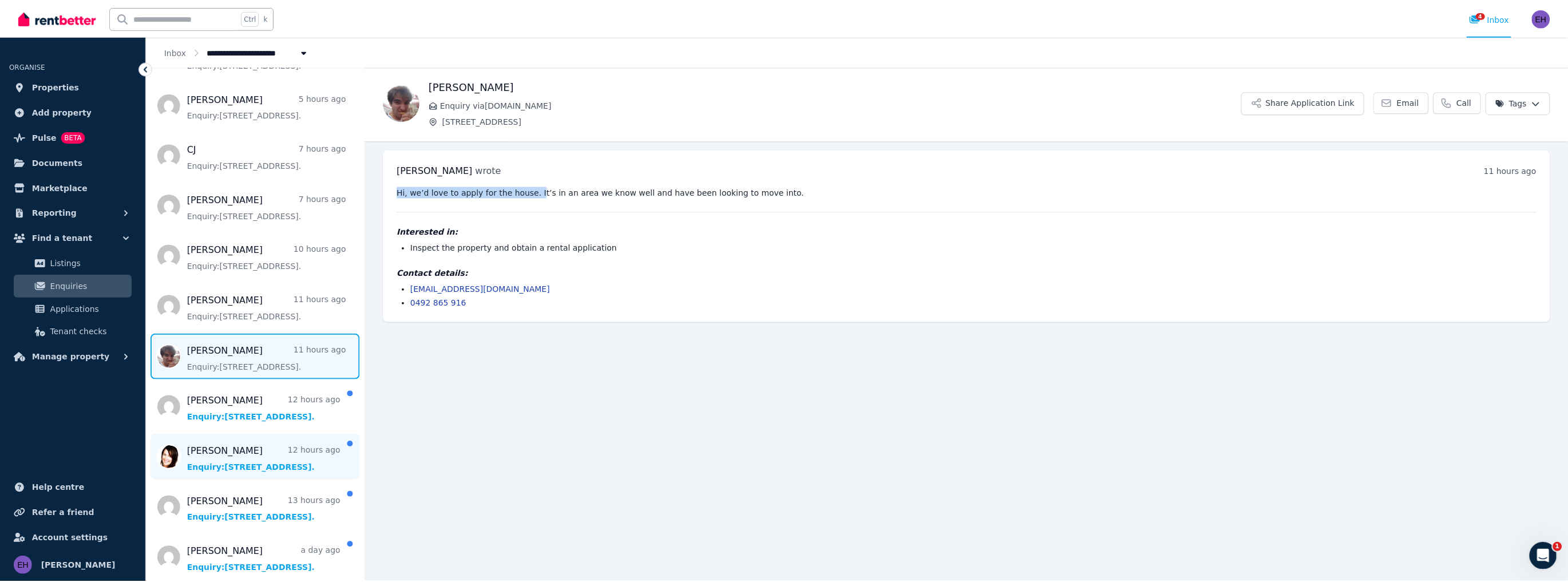
scroll to position [151, 0]
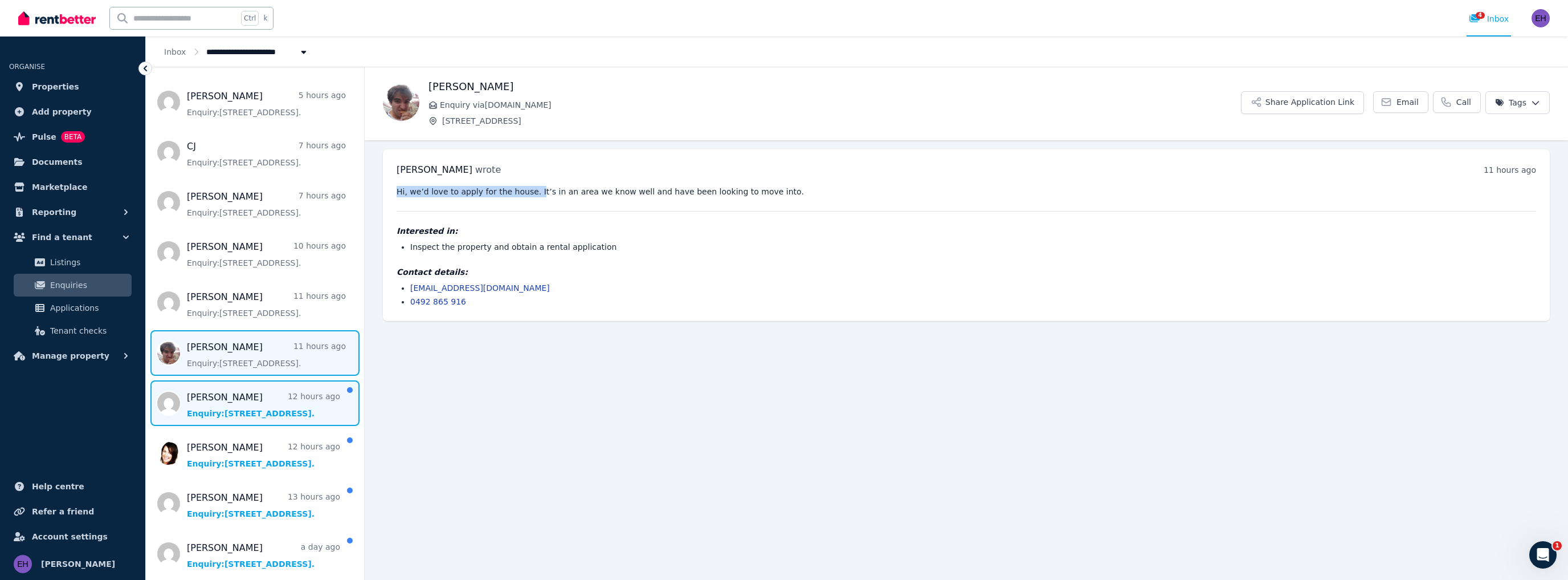
click at [244, 402] on span "Message list" at bounding box center [255, 403] width 218 height 45
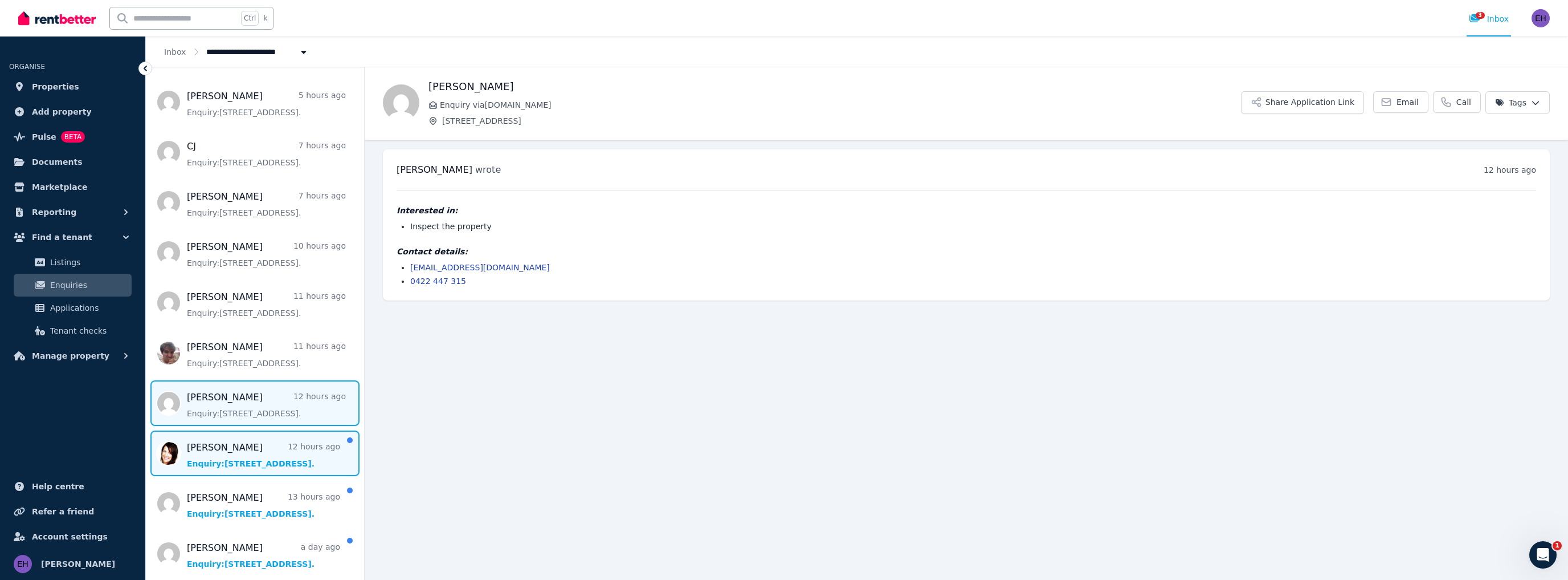
click at [228, 456] on span "Message list" at bounding box center [255, 453] width 218 height 45
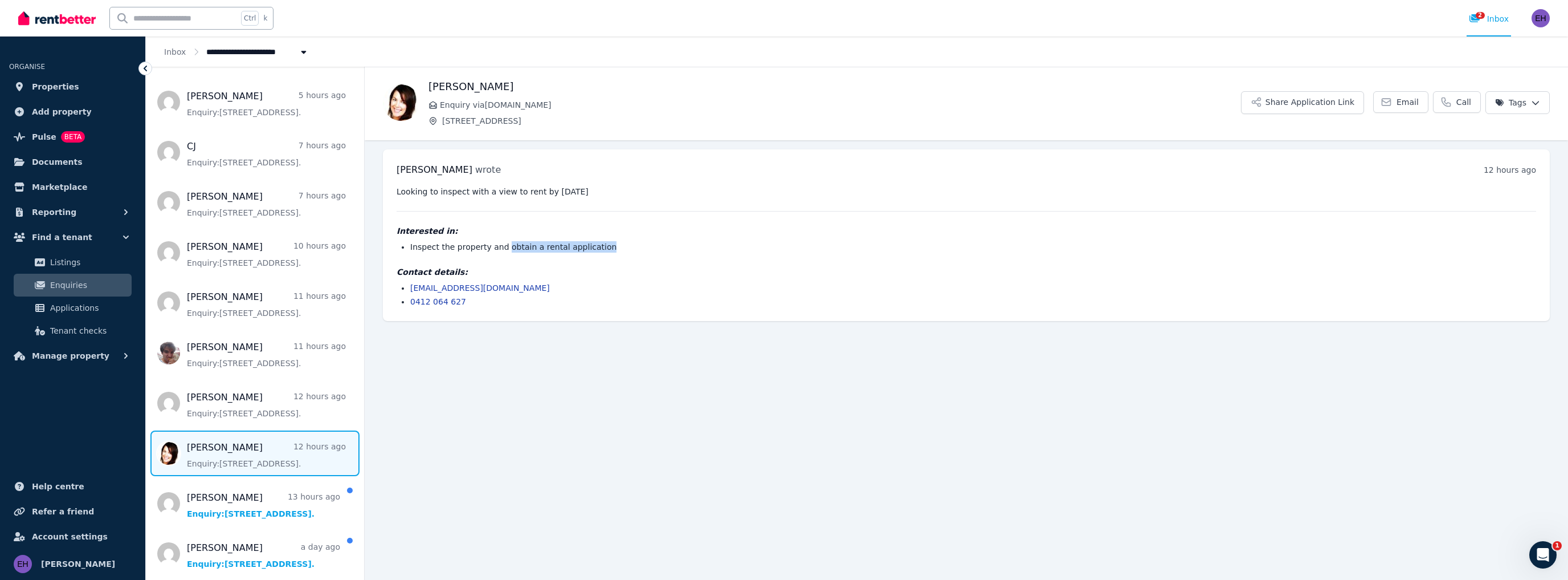
drag, startPoint x: 498, startPoint y: 246, endPoint x: 607, endPoint y: 246, distance: 109.0
click at [607, 246] on li "Inspect the property and obtain a rental application" at bounding box center [973, 247] width 1126 height 11
click at [247, 501] on span "Message list" at bounding box center [255, 503] width 218 height 45
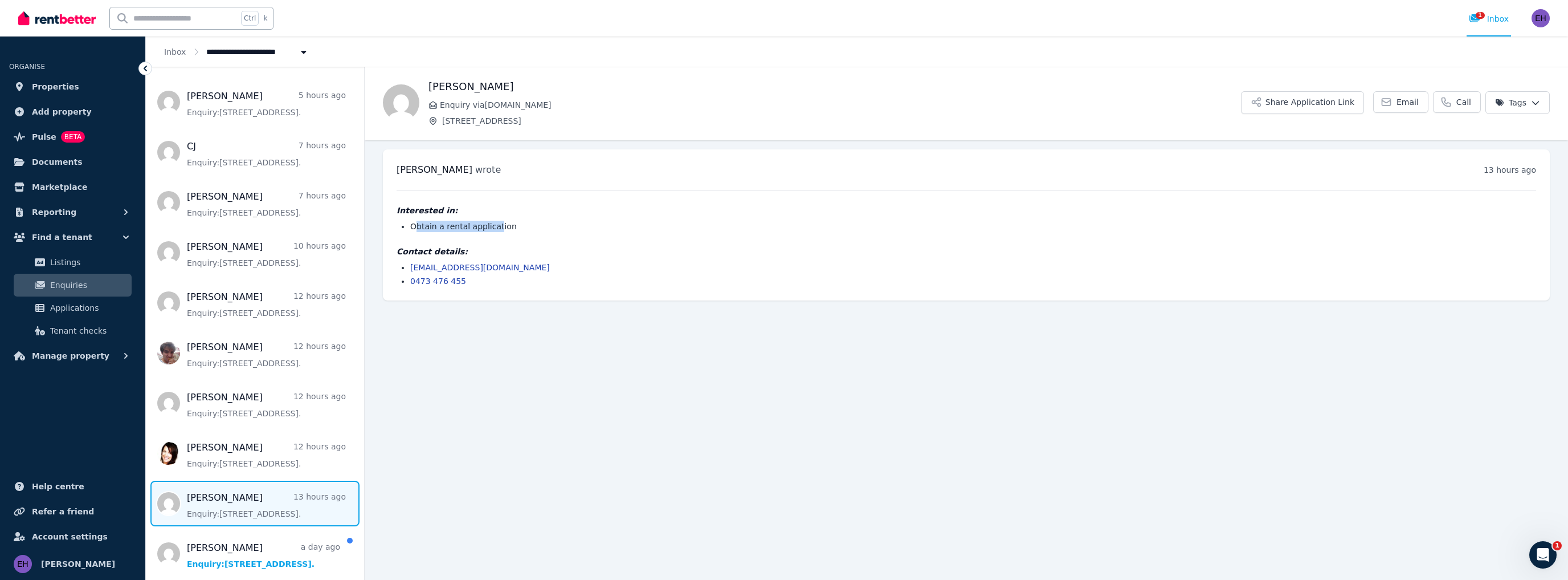
drag, startPoint x: 418, startPoint y: 226, endPoint x: 520, endPoint y: 233, distance: 102.2
click at [492, 227] on li "Obtain a rental application" at bounding box center [973, 226] width 1126 height 11
click at [565, 358] on main "Back Jade Lovatt Enquiry via RealEstate.com.au 142 Warwick Rd, Duncraig Share A…" at bounding box center [965, 323] width 1203 height 513
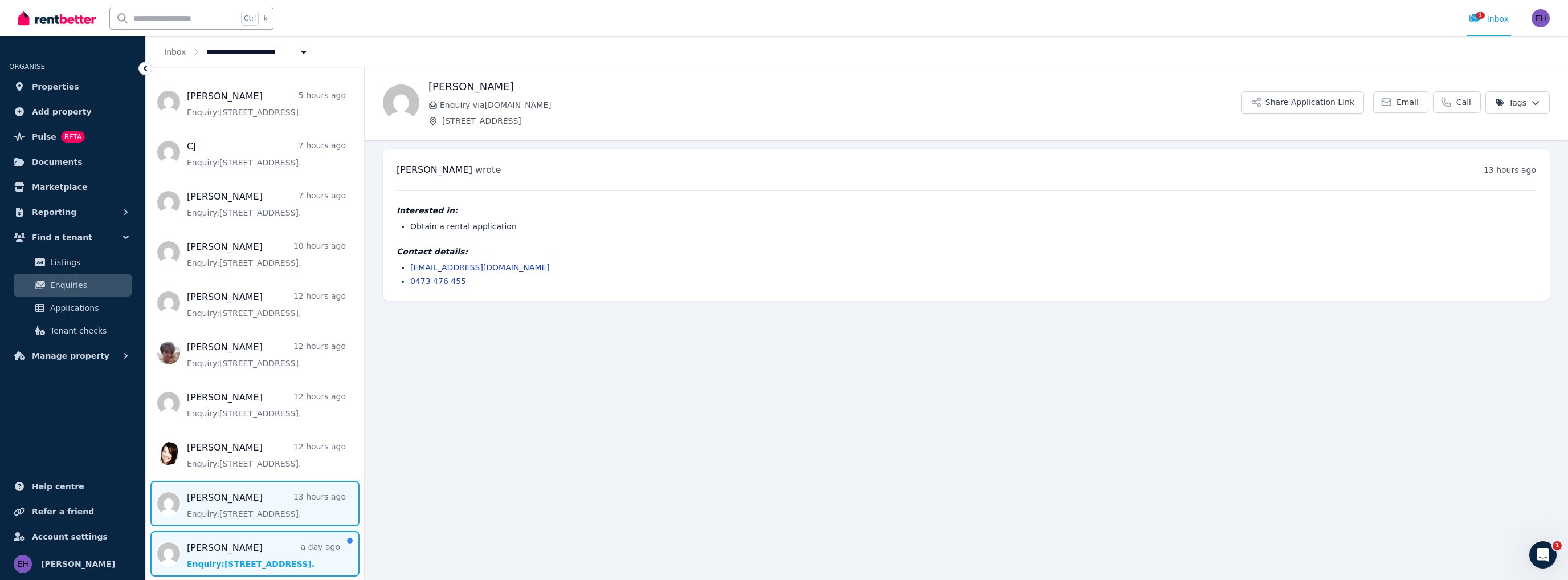
click at [263, 556] on span "Message list" at bounding box center [255, 553] width 218 height 45
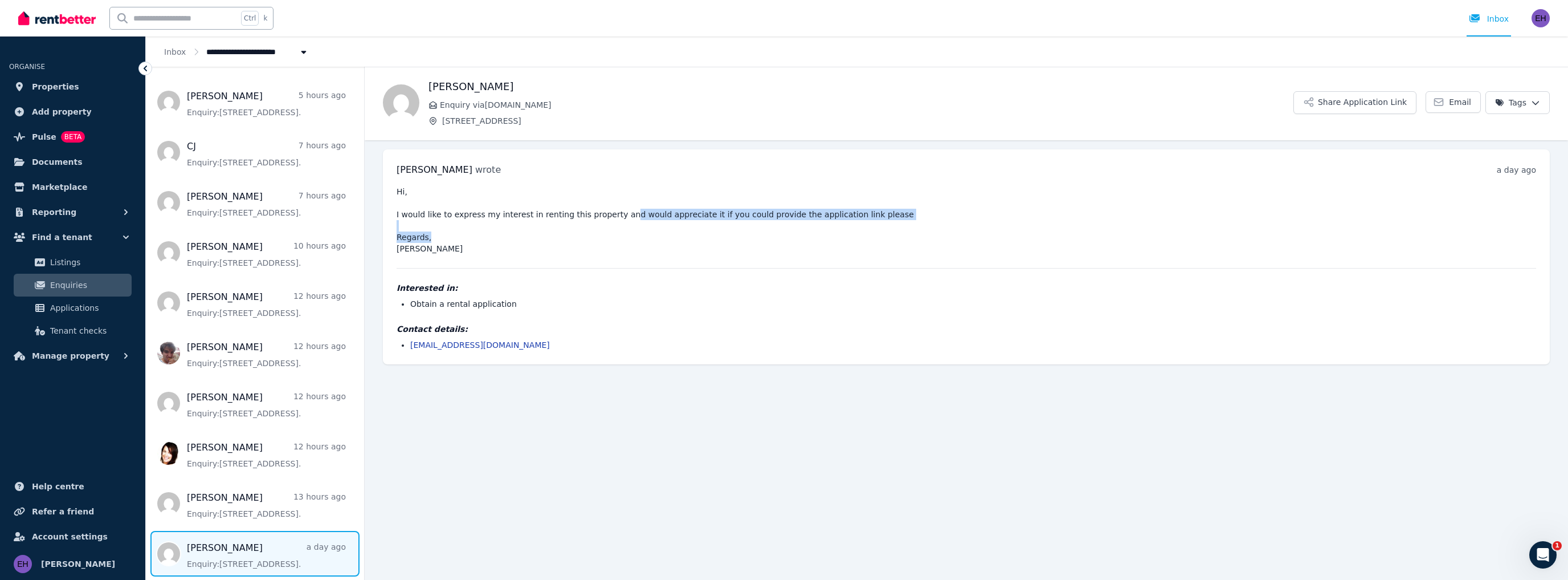
drag, startPoint x: 611, startPoint y: 217, endPoint x: 798, endPoint y: 236, distance: 188.0
click at [798, 236] on pre "Hi, I would like to express my interest in renting this property and would appr…" at bounding box center [966, 220] width 1140 height 69
click at [798, 235] on pre "Hi, I would like to express my interest in renting this property and would appr…" at bounding box center [966, 220] width 1140 height 69
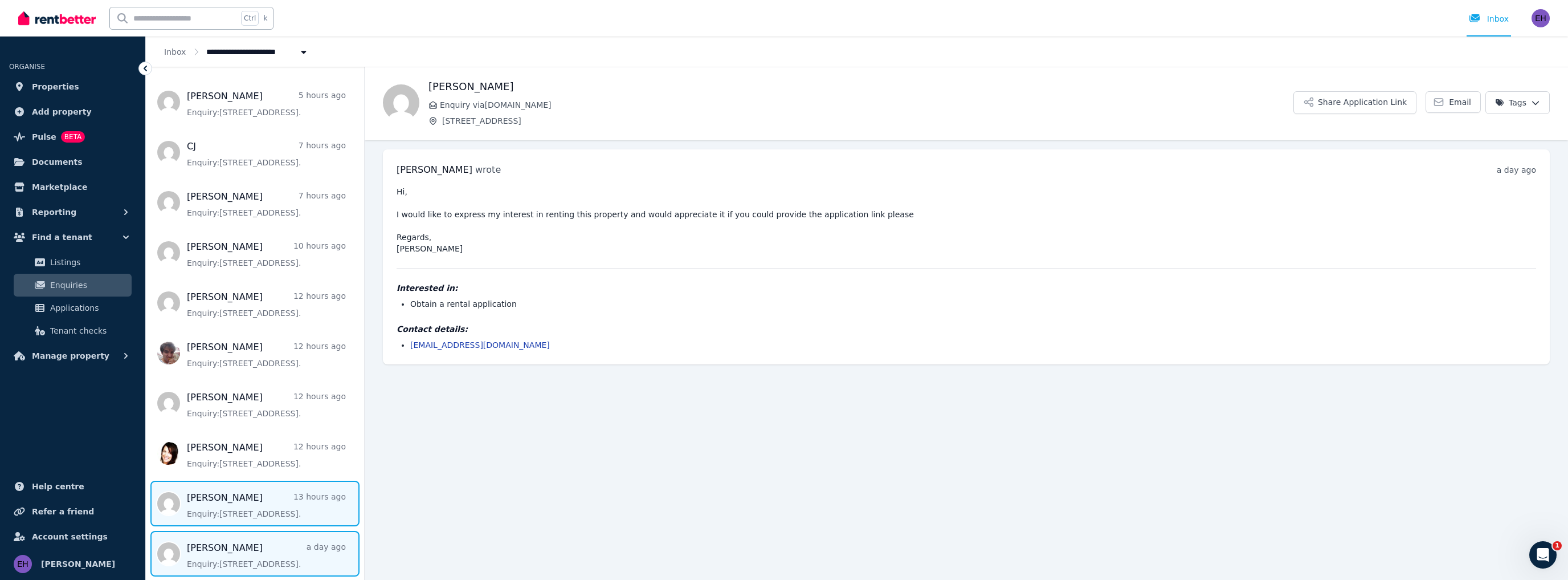
click at [244, 507] on span "Message list" at bounding box center [255, 503] width 218 height 45
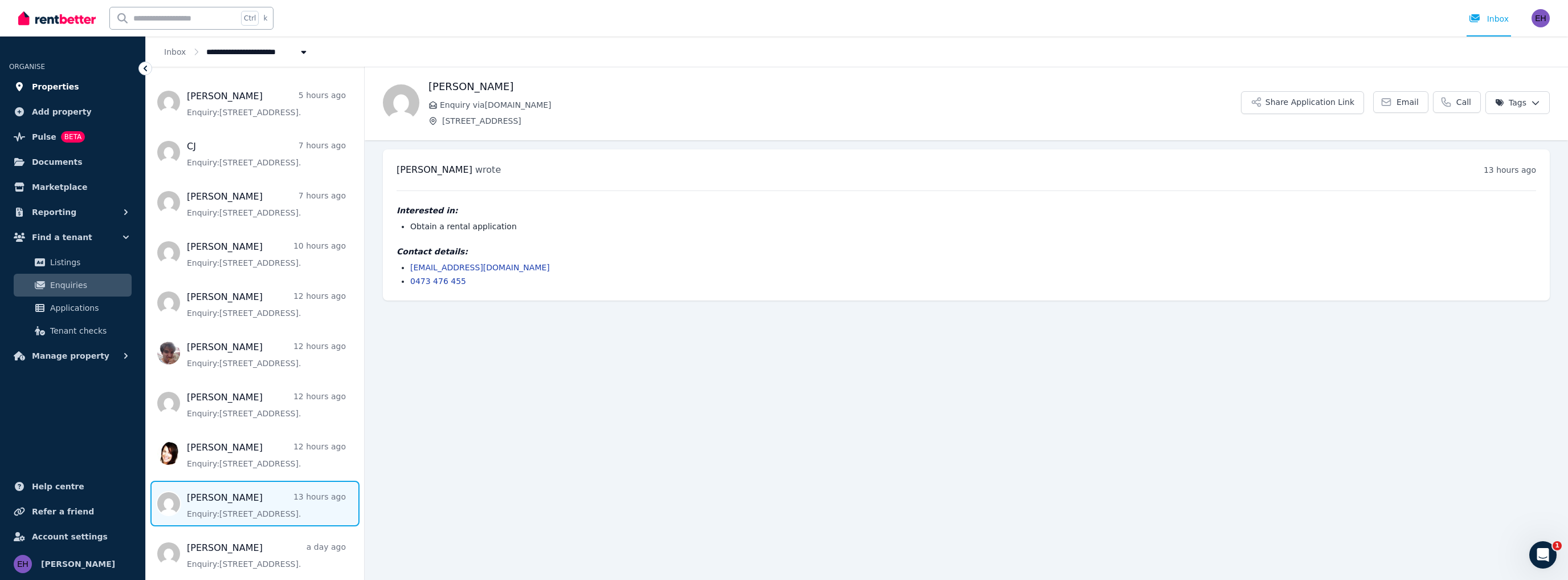
click at [66, 89] on span "Properties" at bounding box center [55, 86] width 47 height 13
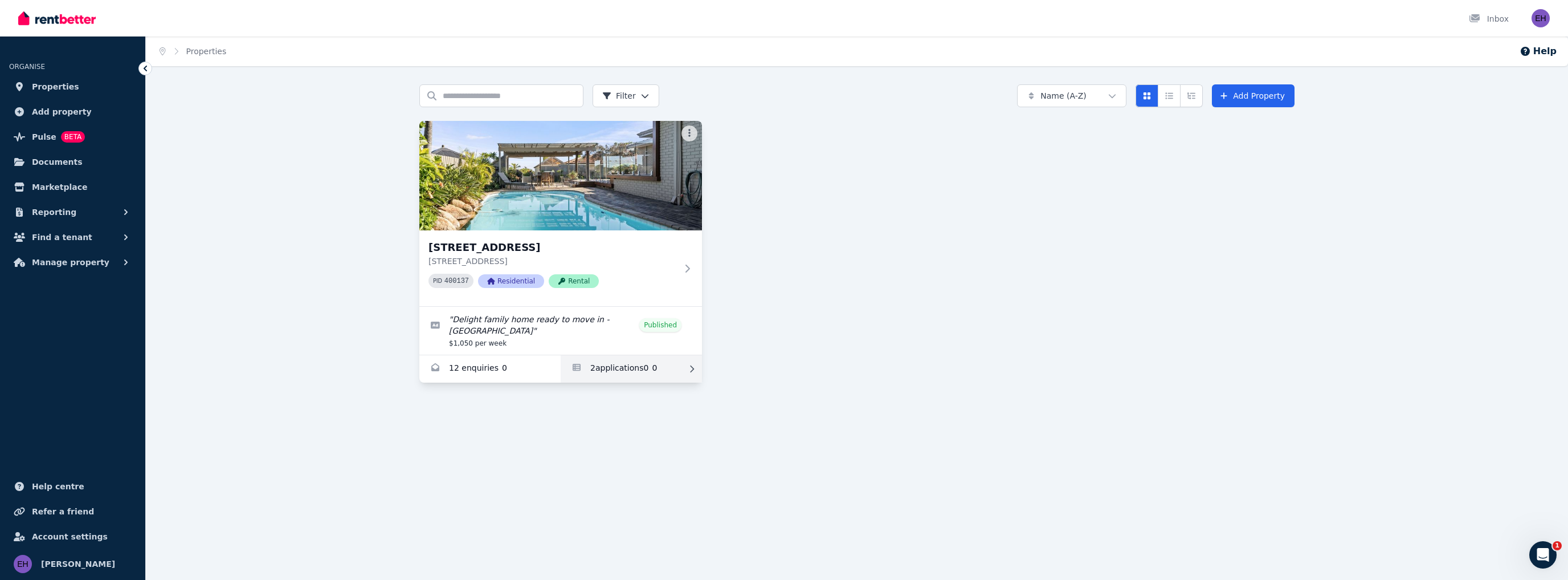
click at [619, 360] on link "Applications for 142 Warwick Rd, Duncraig" at bounding box center [632, 368] width 142 height 28
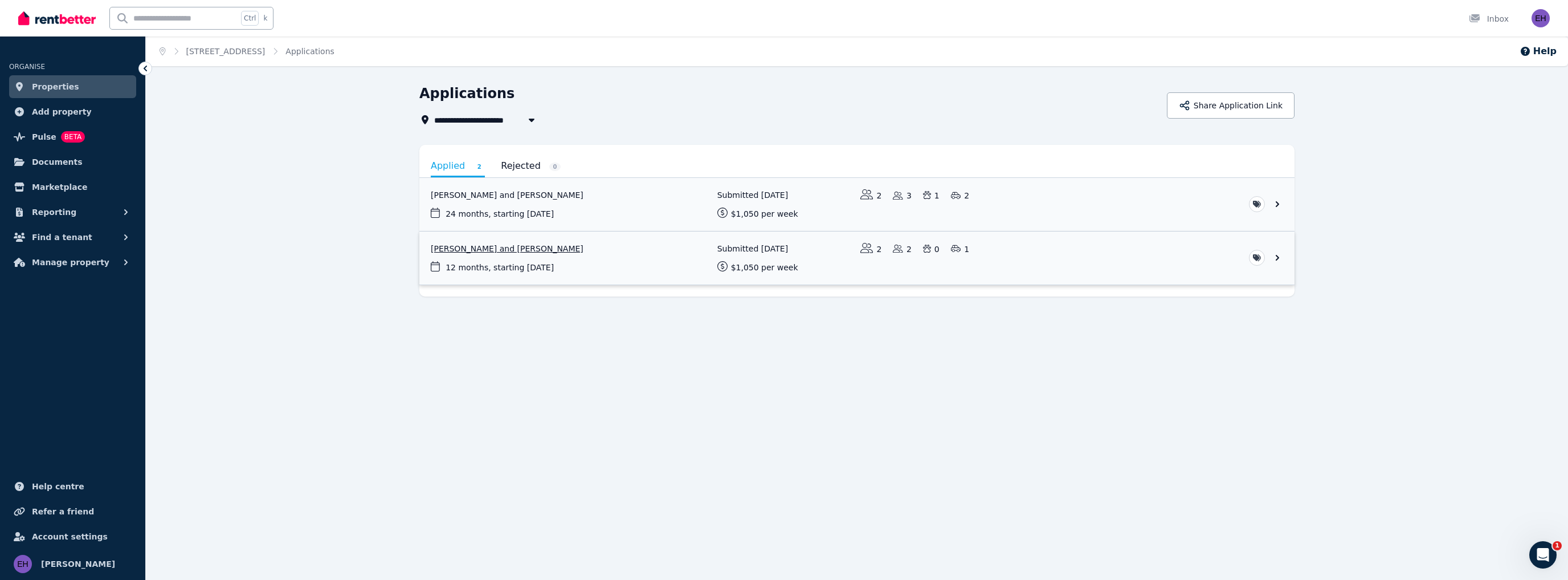
click at [510, 249] on link "View application: Jade Lovatt and Kristian Duffy" at bounding box center [857, 258] width 875 height 53
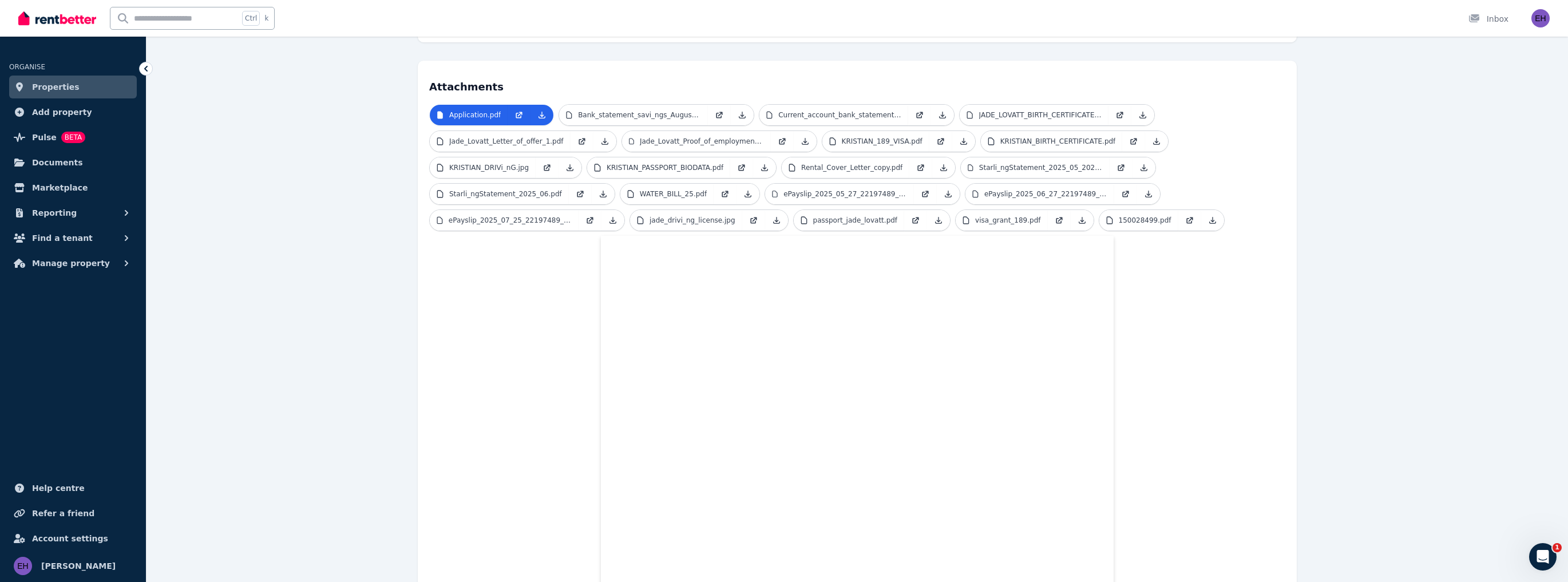
scroll to position [229, 0]
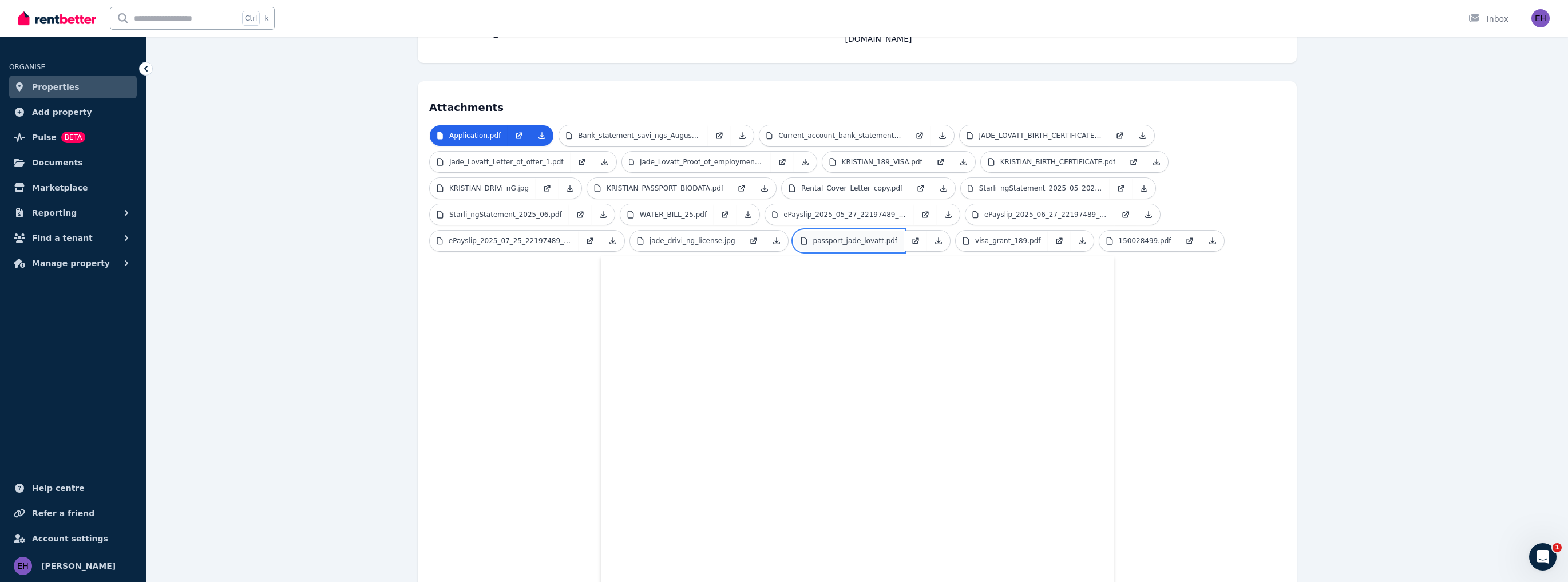
click at [842, 236] on p "passport_jade_lovatt.pdf" at bounding box center [855, 241] width 85 height 9
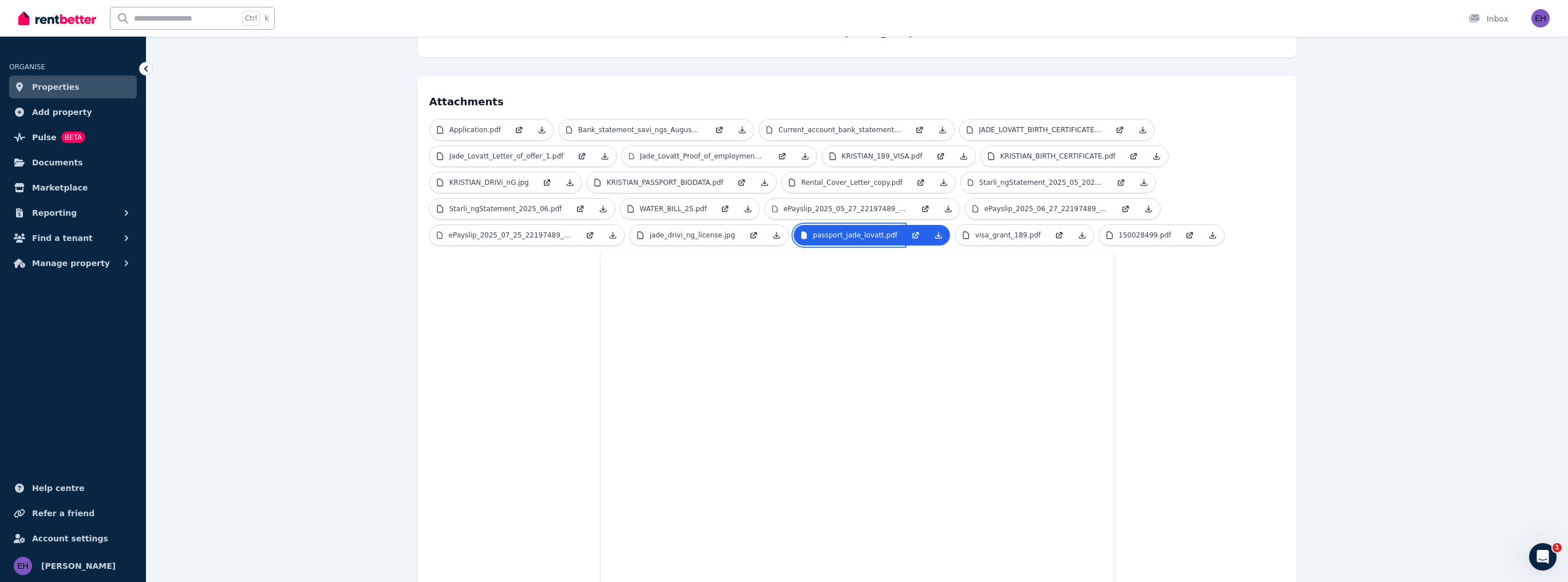
scroll to position [275, 0]
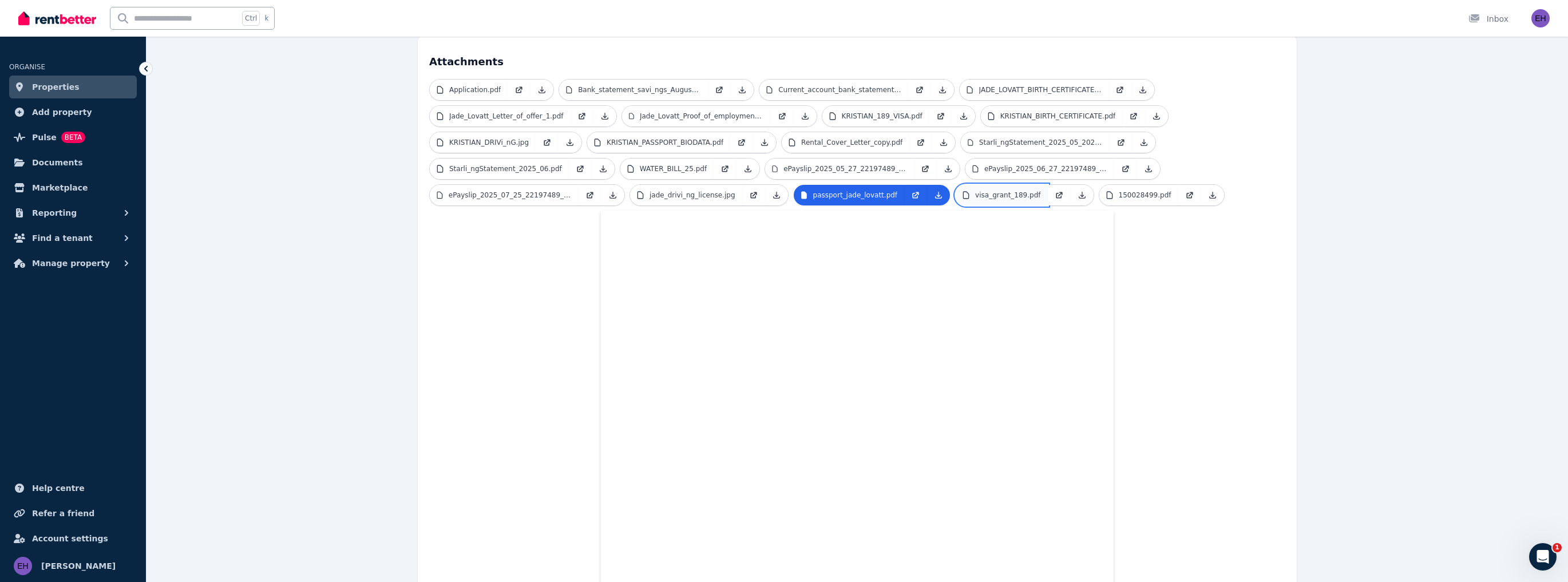
click at [985, 191] on p "visa_grant_189.pdf" at bounding box center [1007, 195] width 65 height 9
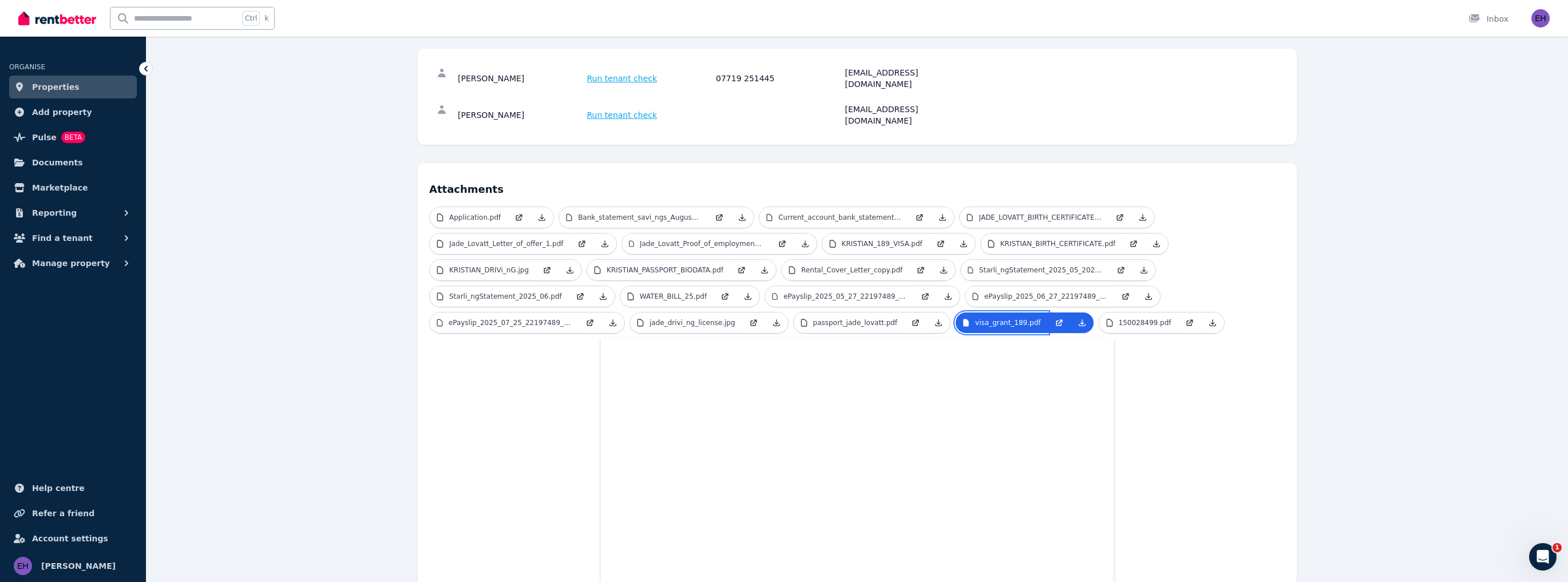
scroll to position [138, 0]
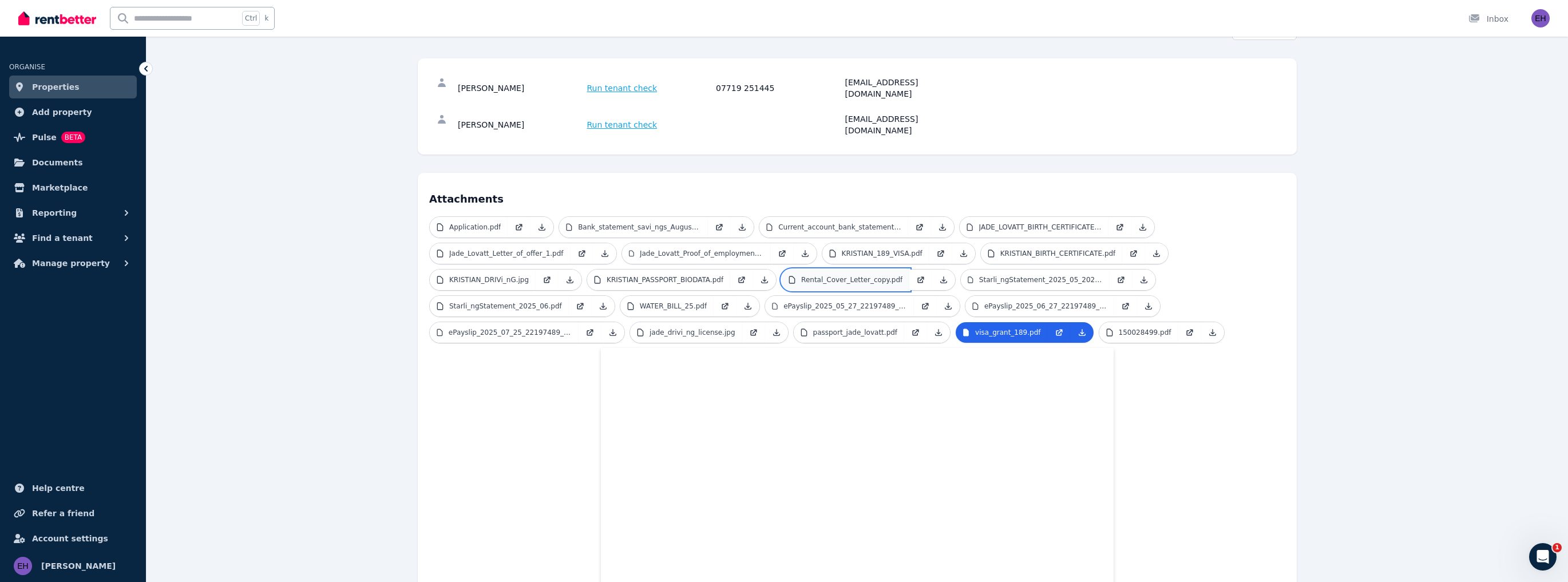
click at [824, 275] on p "Rental_Cover_Letter_copy.pdf" at bounding box center [851, 280] width 101 height 9
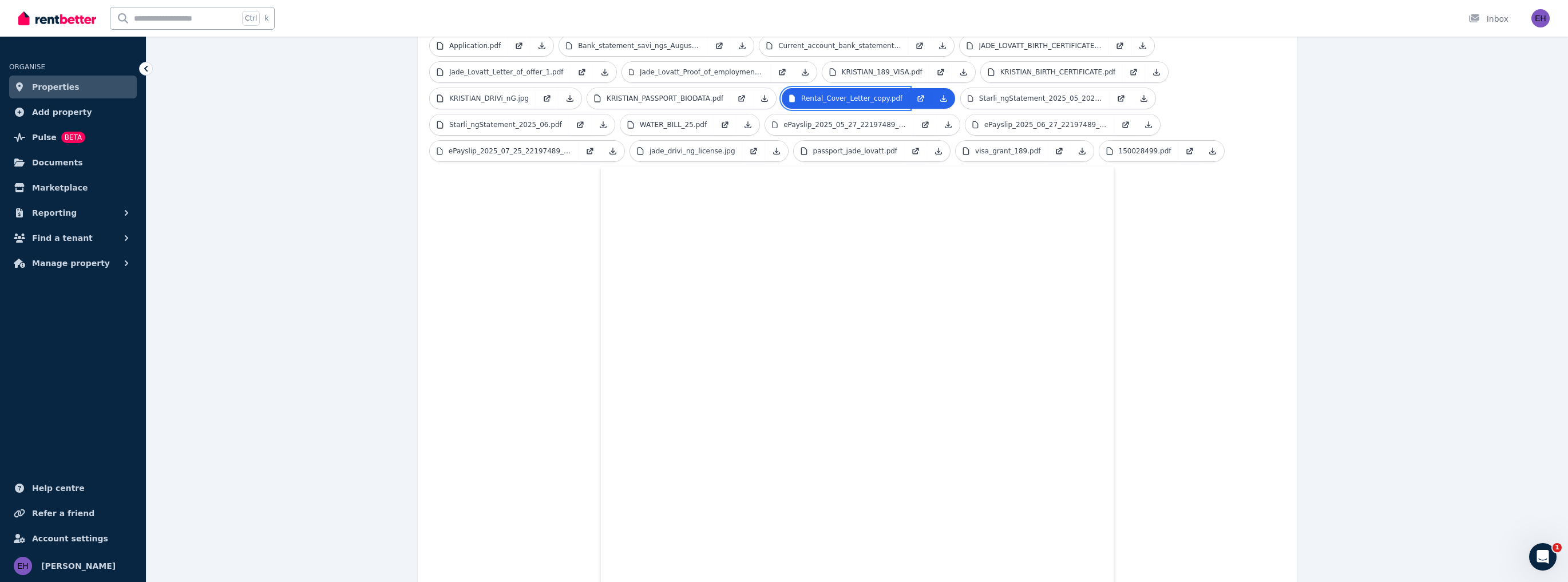
scroll to position [320, 0]
click at [655, 92] on p "KRISTIAN_PASSPORT_BIODATA.pdf" at bounding box center [665, 97] width 117 height 9
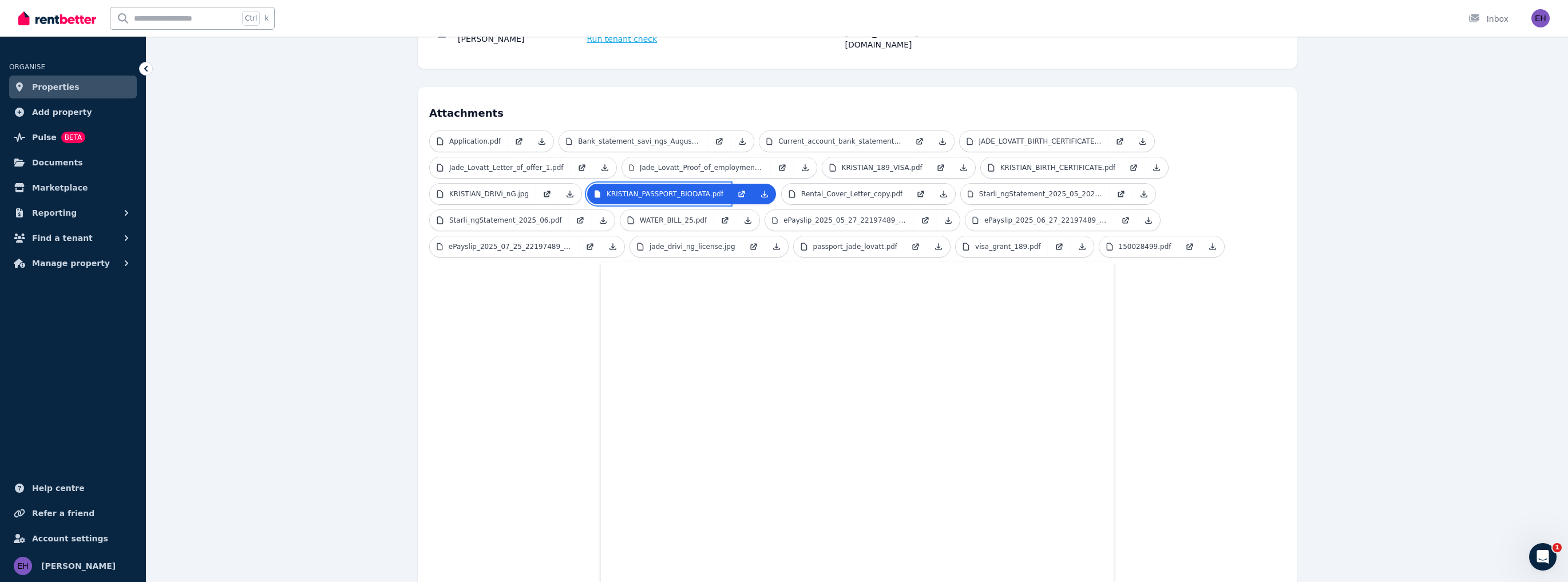
scroll to position [213, 0]
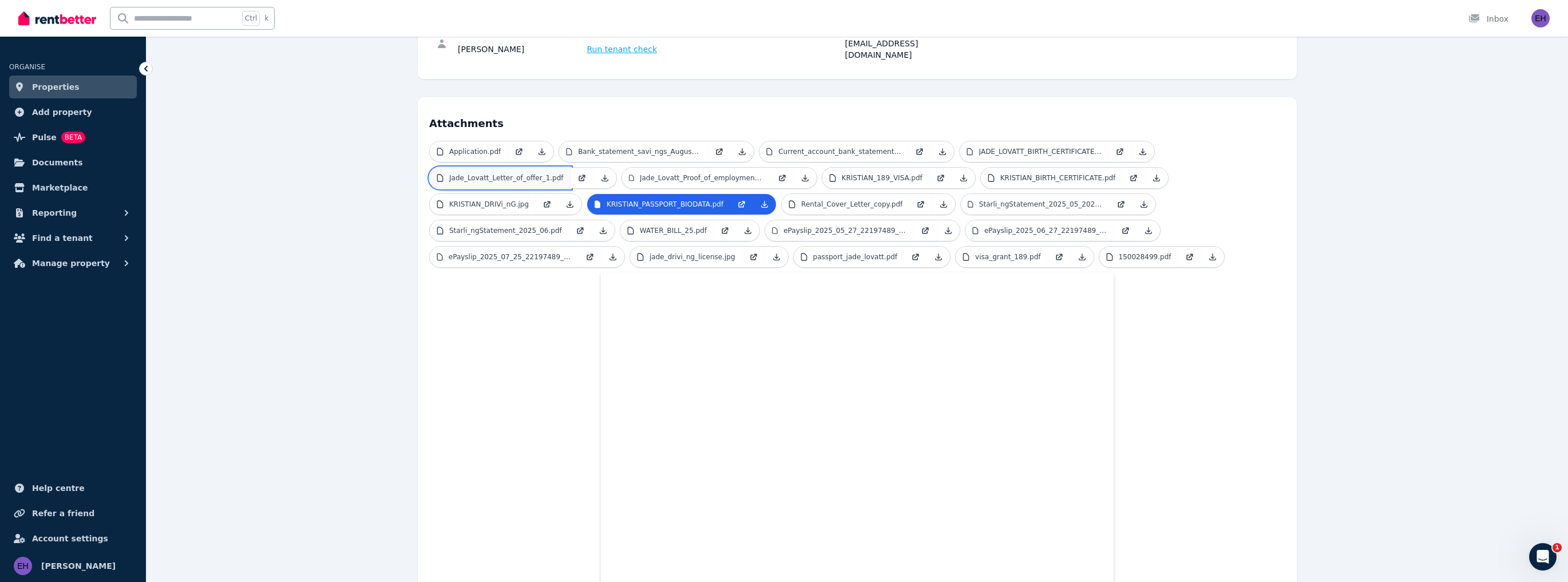
click at [497, 174] on p "Jade_Lovatt_Letter_of_offer_1.pdf" at bounding box center [506, 178] width 114 height 9
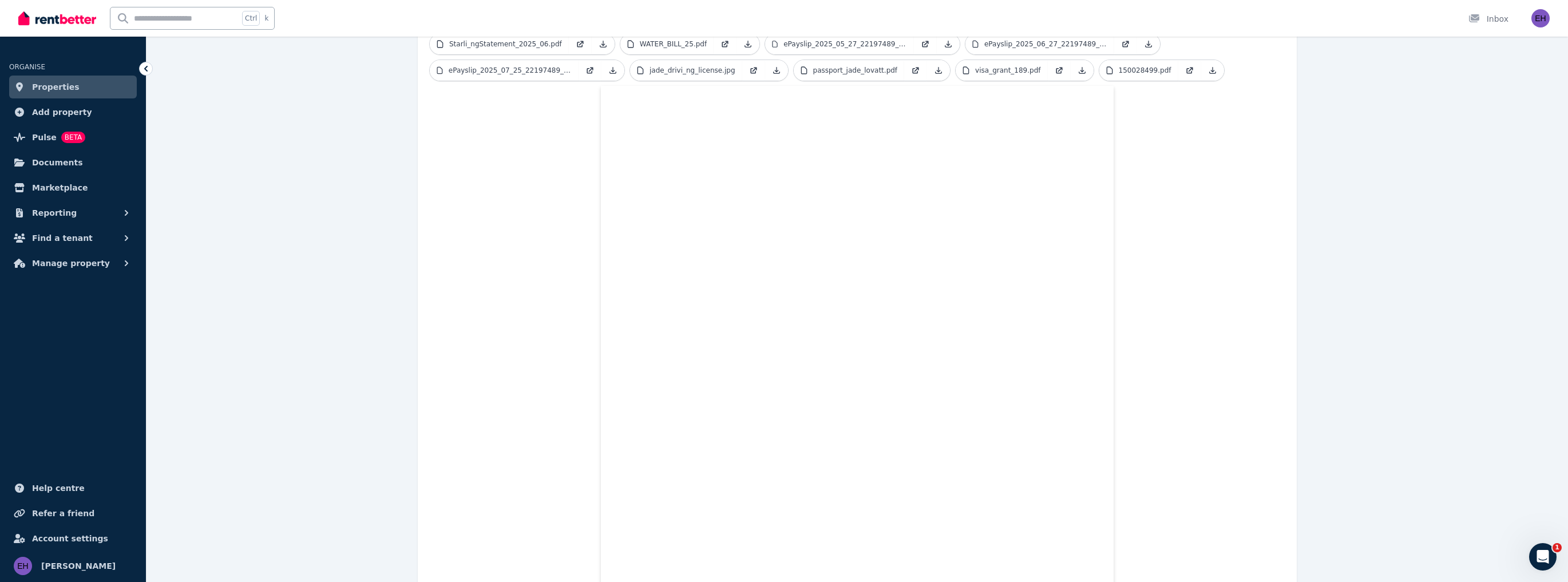
scroll to position [167, 0]
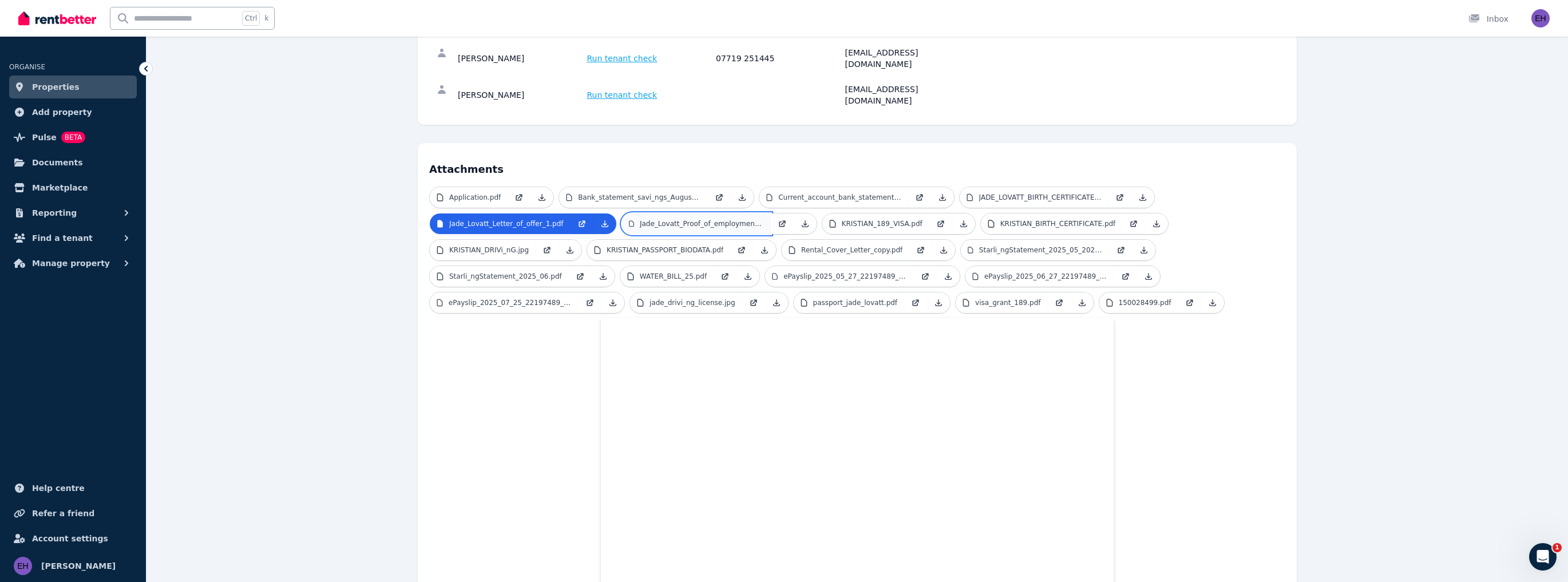
click at [702, 219] on p "Jade_Lovatt_Proof_of_employment_HPH.pdf" at bounding box center [702, 224] width 124 height 9
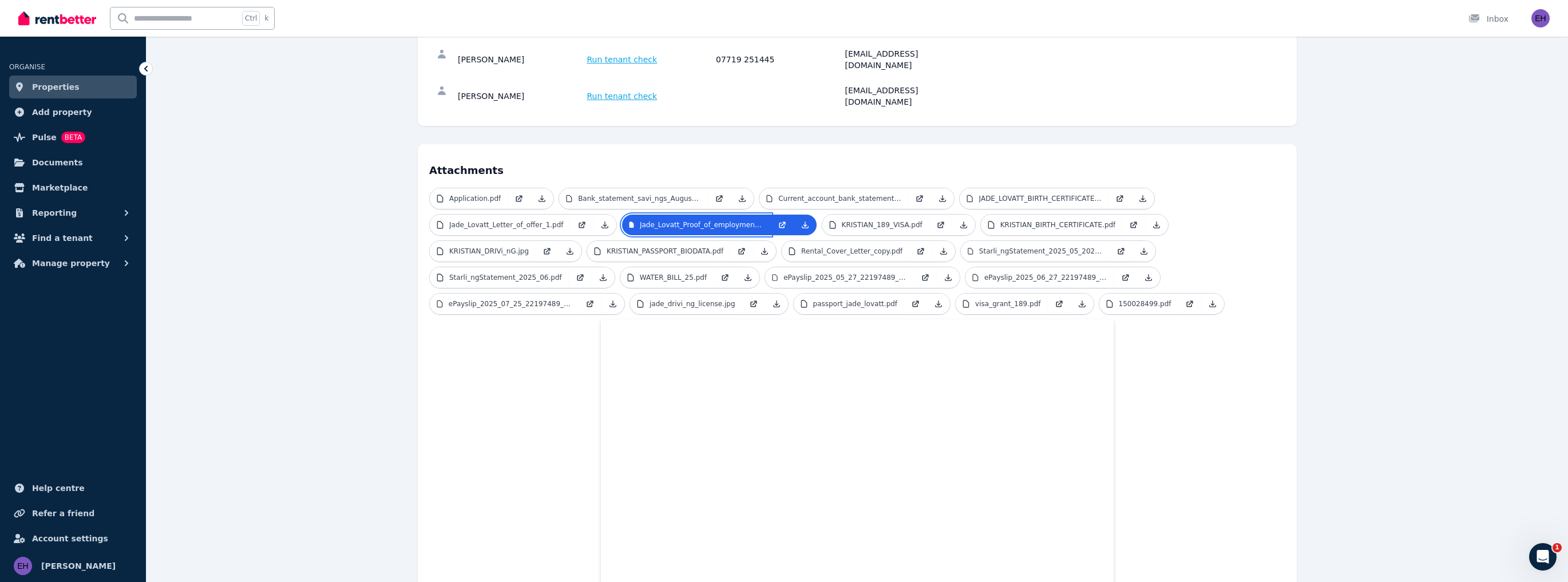
scroll to position [144, 0]
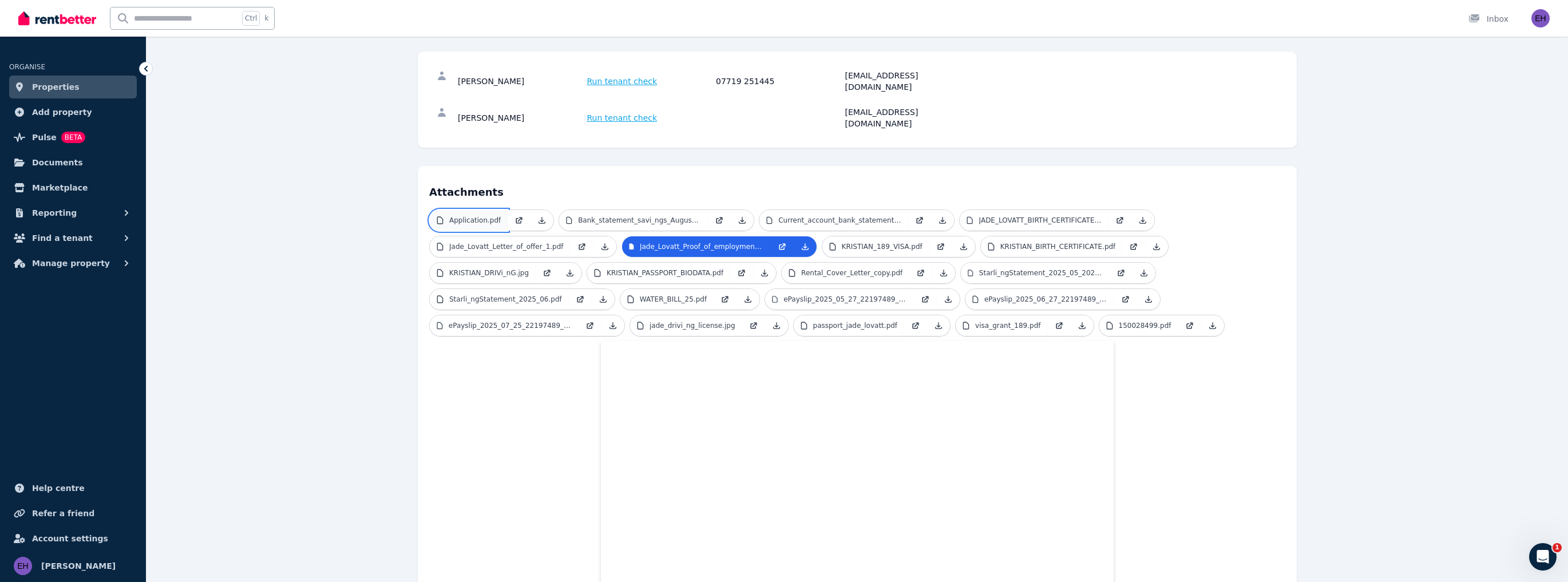
click at [468, 215] on p "Application.pdf" at bounding box center [474, 220] width 52 height 9
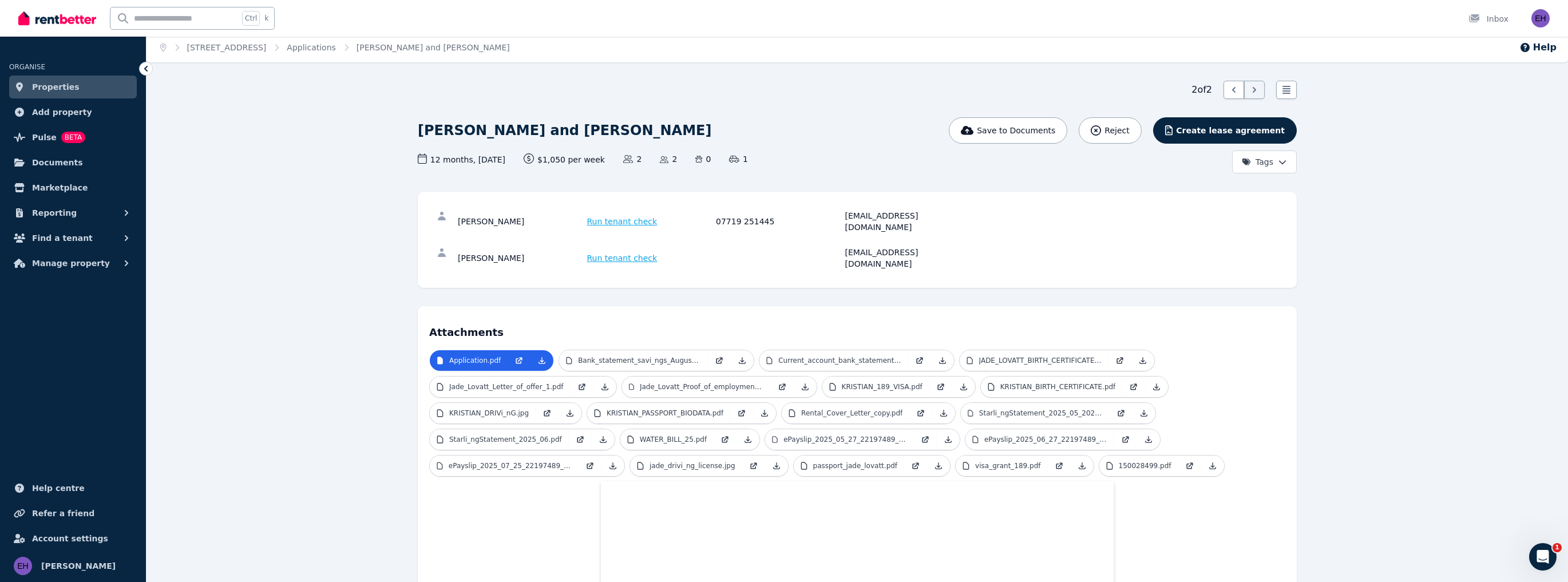
scroll to position [0, 0]
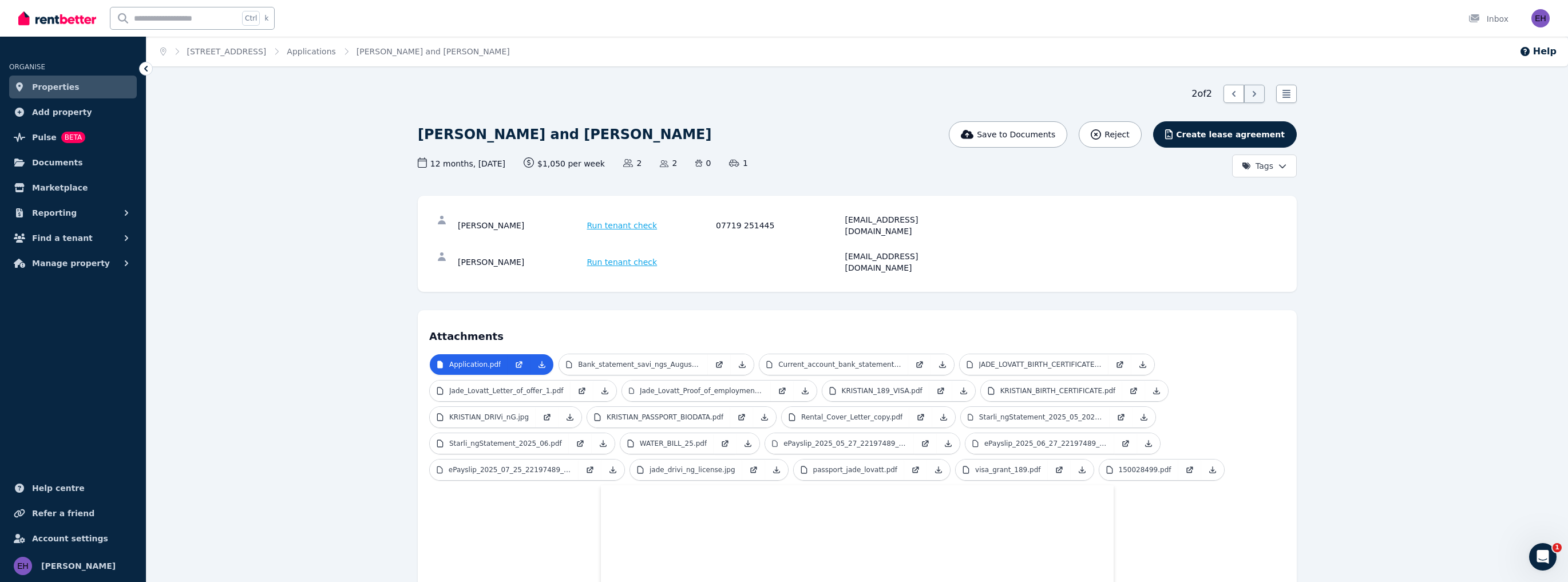
click at [144, 67] on icon at bounding box center [145, 68] width 11 height 11
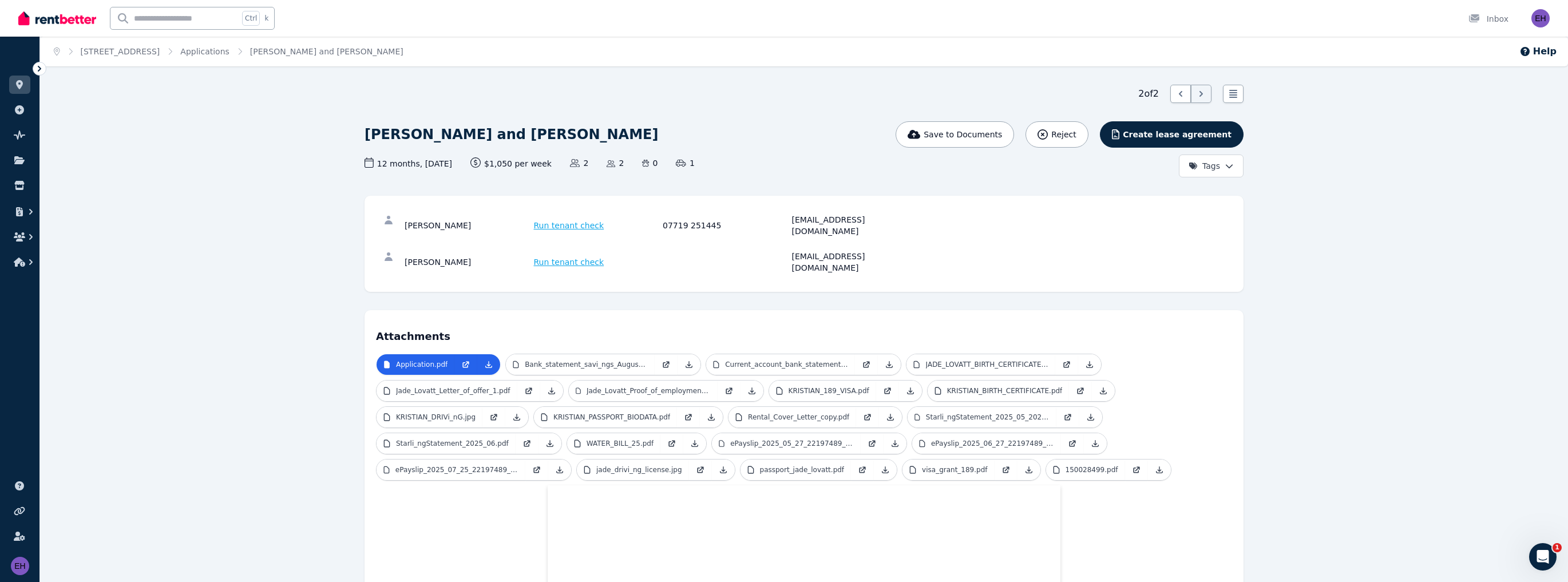
click at [40, 67] on icon at bounding box center [39, 68] width 11 height 11
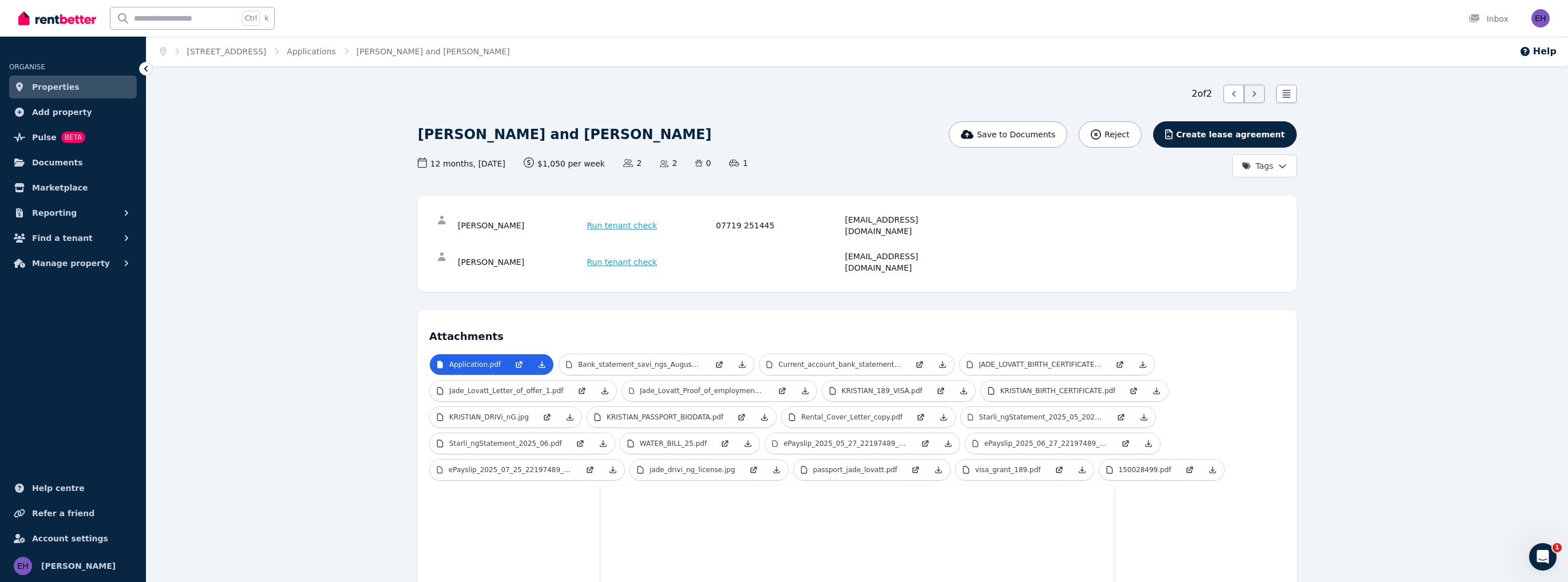
click at [60, 89] on span "Properties" at bounding box center [55, 87] width 47 height 13
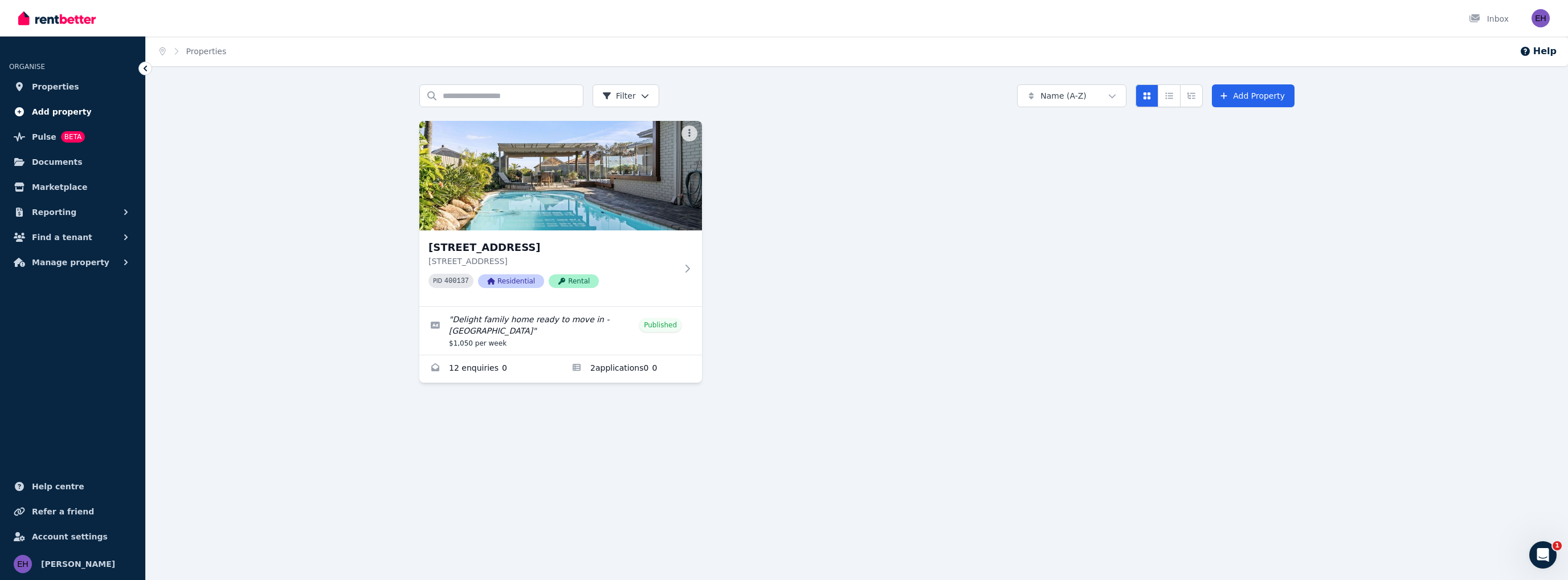
click at [64, 113] on span "Add property" at bounding box center [62, 112] width 60 height 13
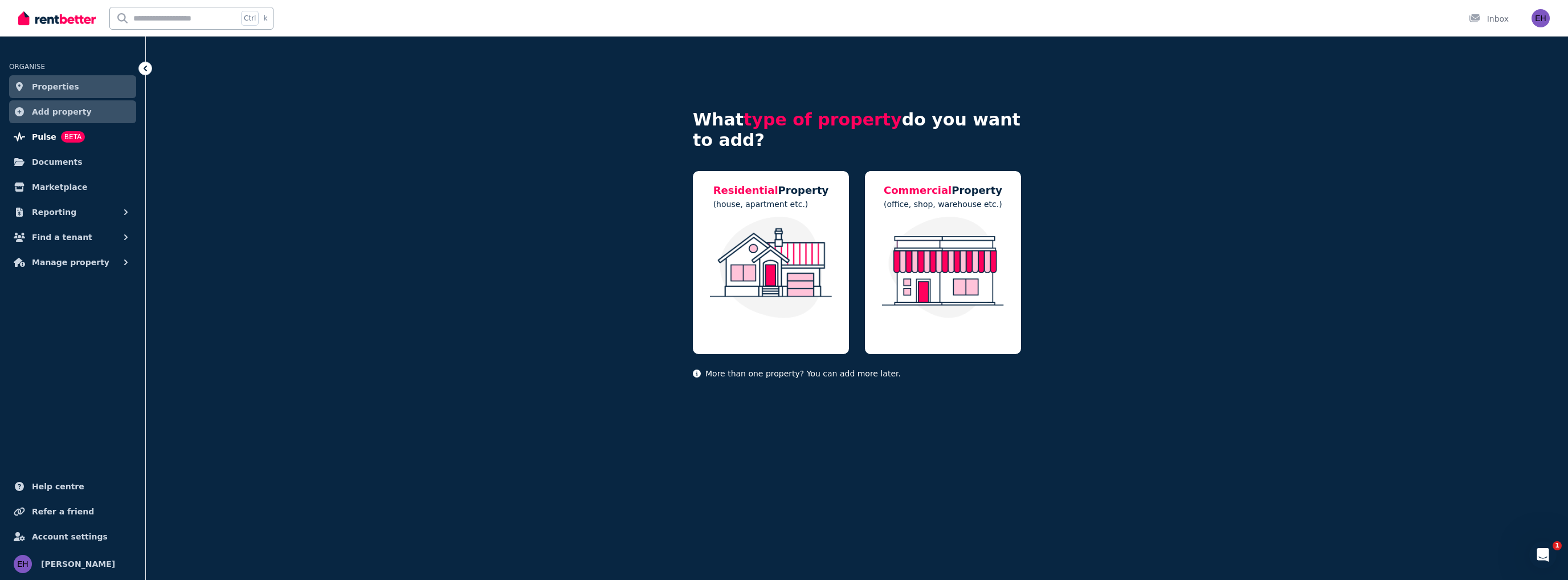
click at [48, 135] on span "Pulse" at bounding box center [44, 136] width 25 height 13
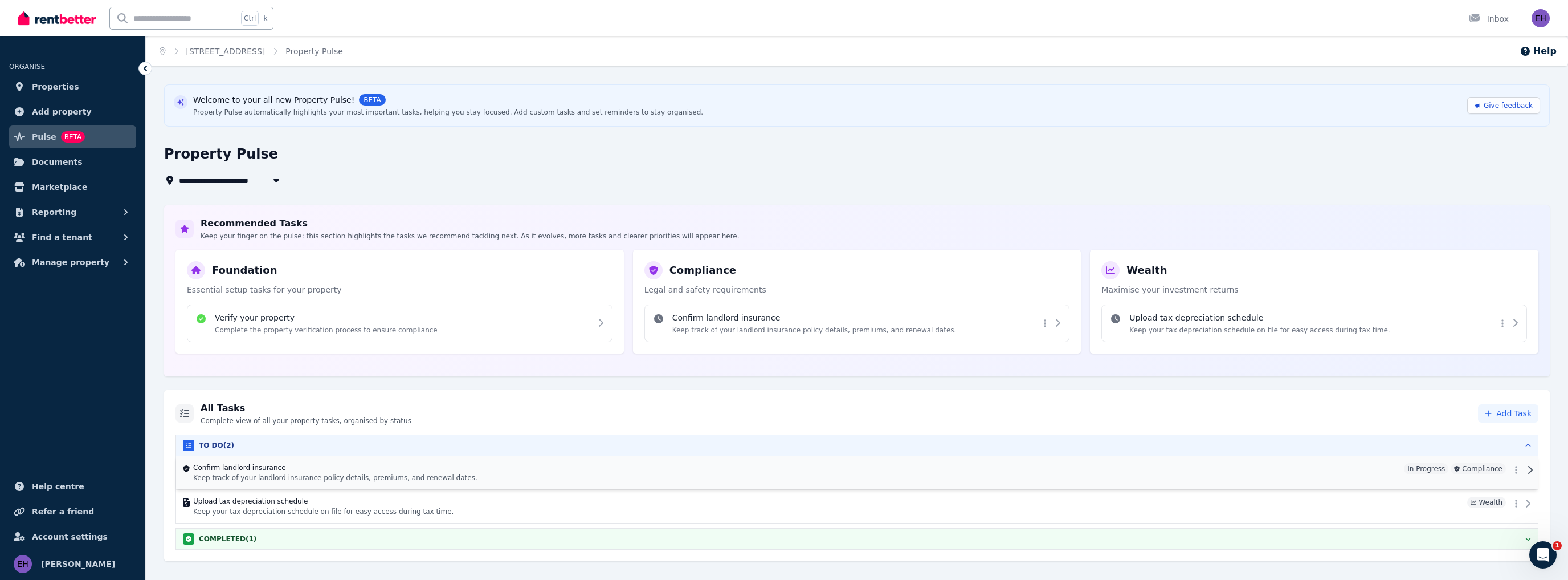
click at [1529, 467] on icon at bounding box center [1529, 470] width 7 height 9
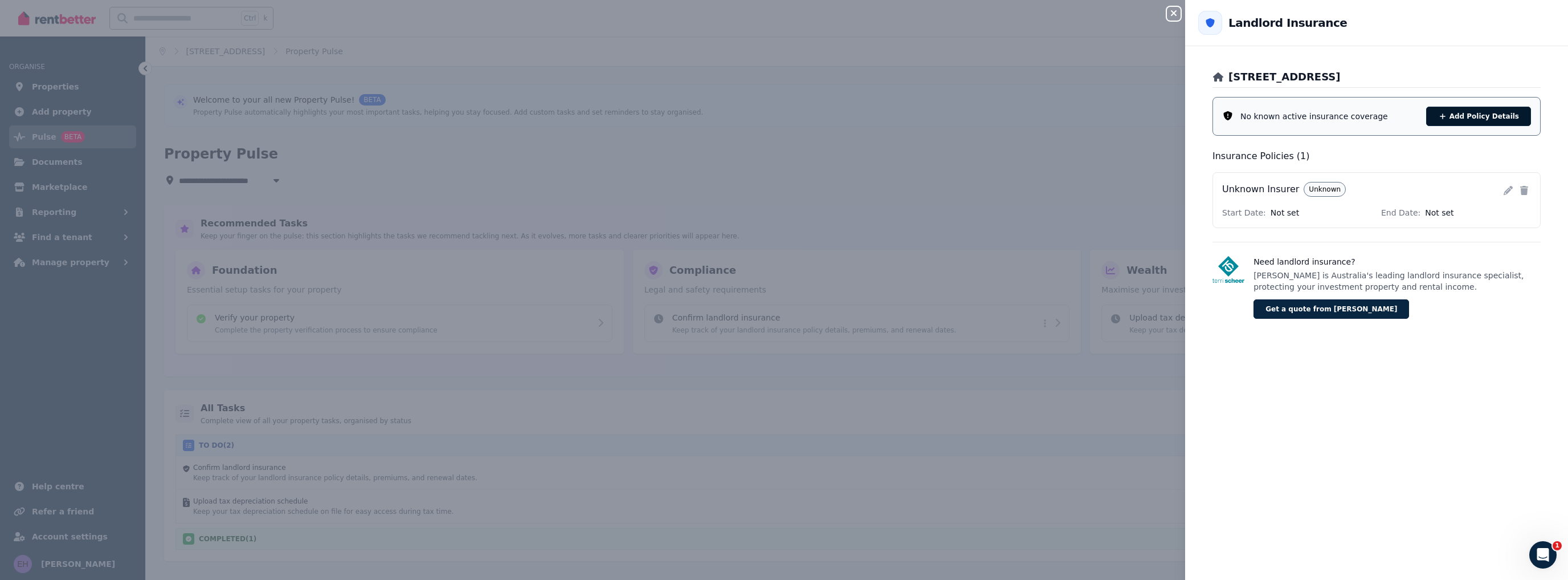
click at [1473, 116] on button "Add Policy Details" at bounding box center [1478, 116] width 105 height 19
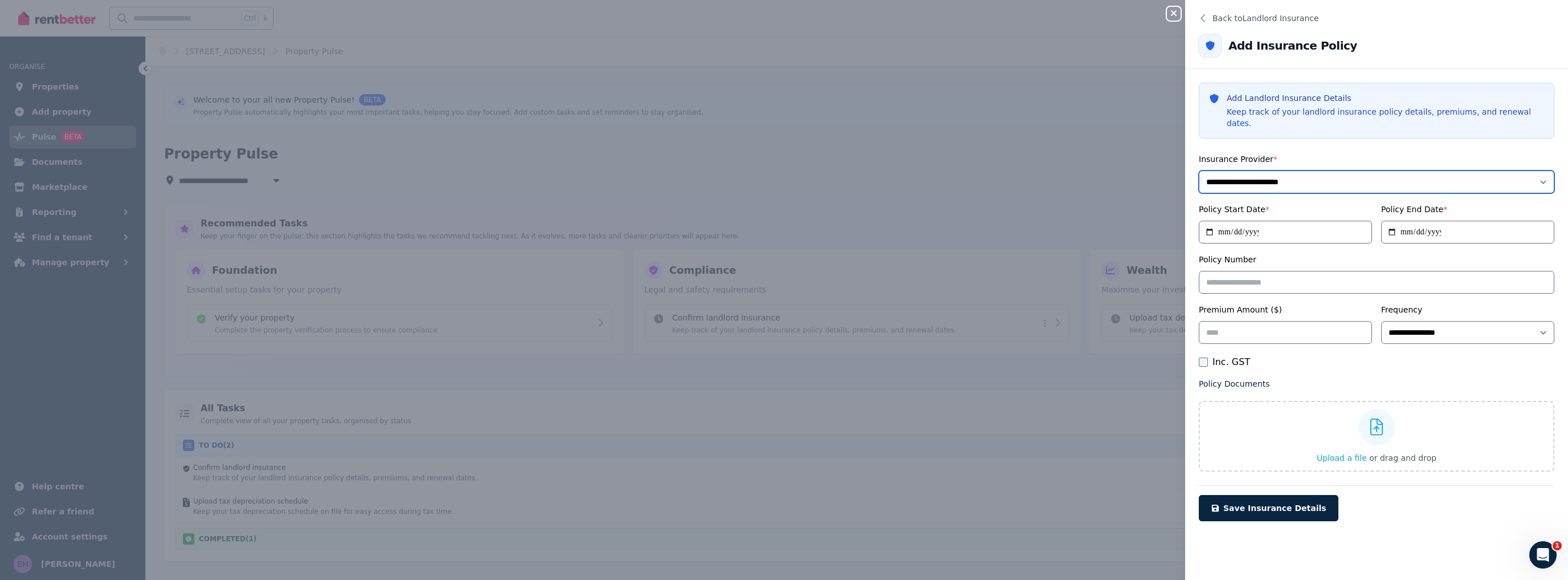
click at [1229, 171] on select "**********" at bounding box center [1376, 182] width 355 height 23
select select "**********"
click at [1199, 171] on select "**********" at bounding box center [1376, 182] width 355 height 23
click at [1247, 224] on input "Policy Start Date *" at bounding box center [1285, 232] width 174 height 23
type input "**********"
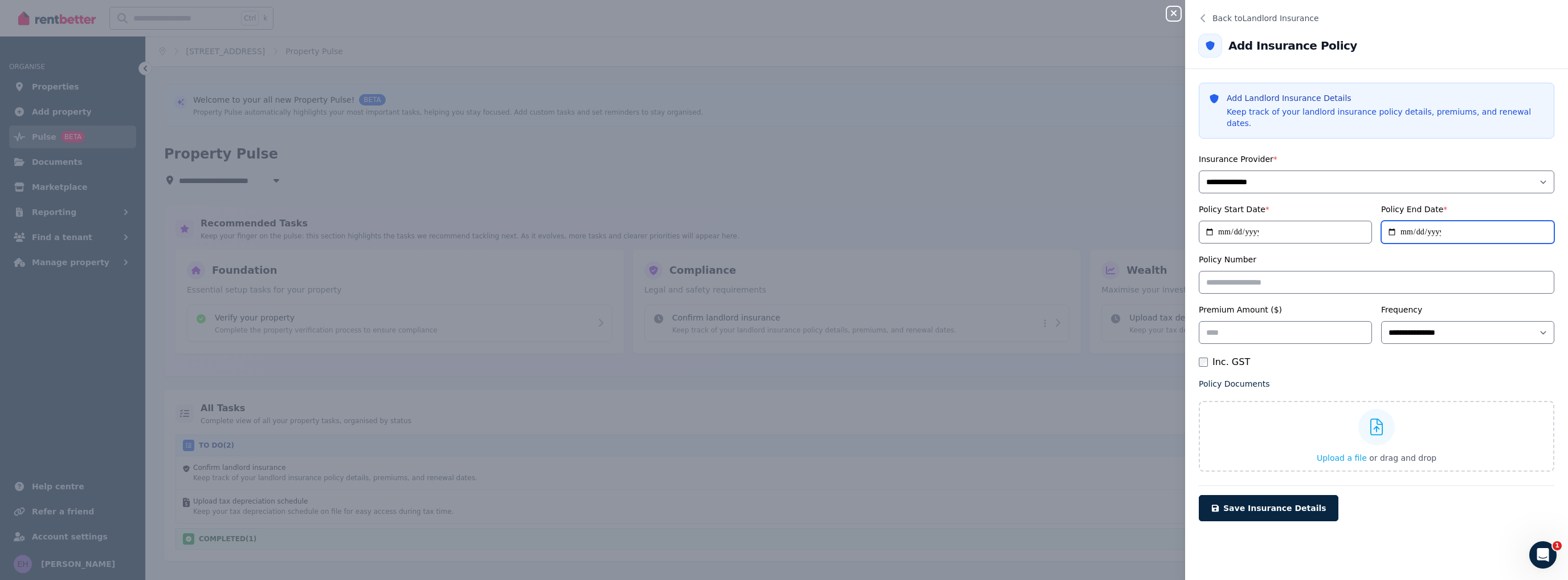
type input "**********"
click at [1358, 271] on input "Policy Number" at bounding box center [1376, 282] width 355 height 23
click at [1298, 321] on input "Premium Amount ($)" at bounding box center [1285, 332] width 174 height 23
click at [1443, 323] on select "**********" at bounding box center [1467, 332] width 174 height 23
select select "**********"
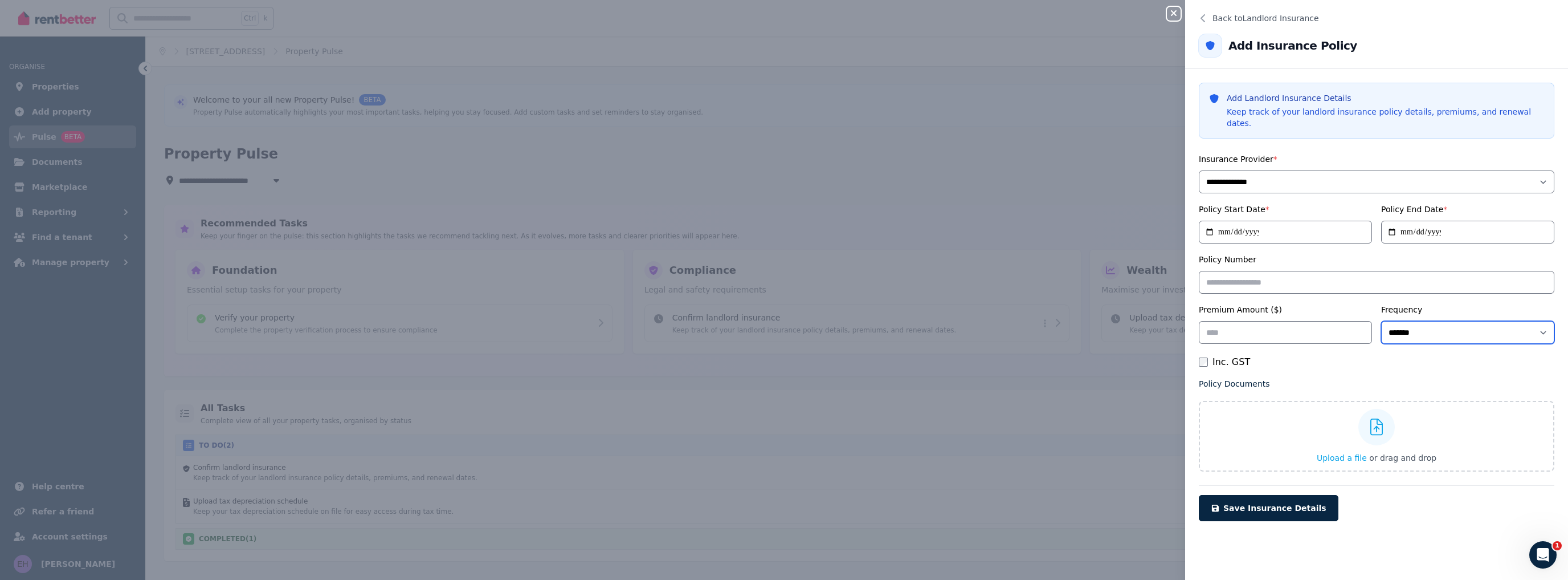
click at [1381, 321] on select "**********" at bounding box center [1467, 332] width 174 height 23
click at [1267, 503] on span "Save Insurance Details" at bounding box center [1275, 508] width 103 height 9
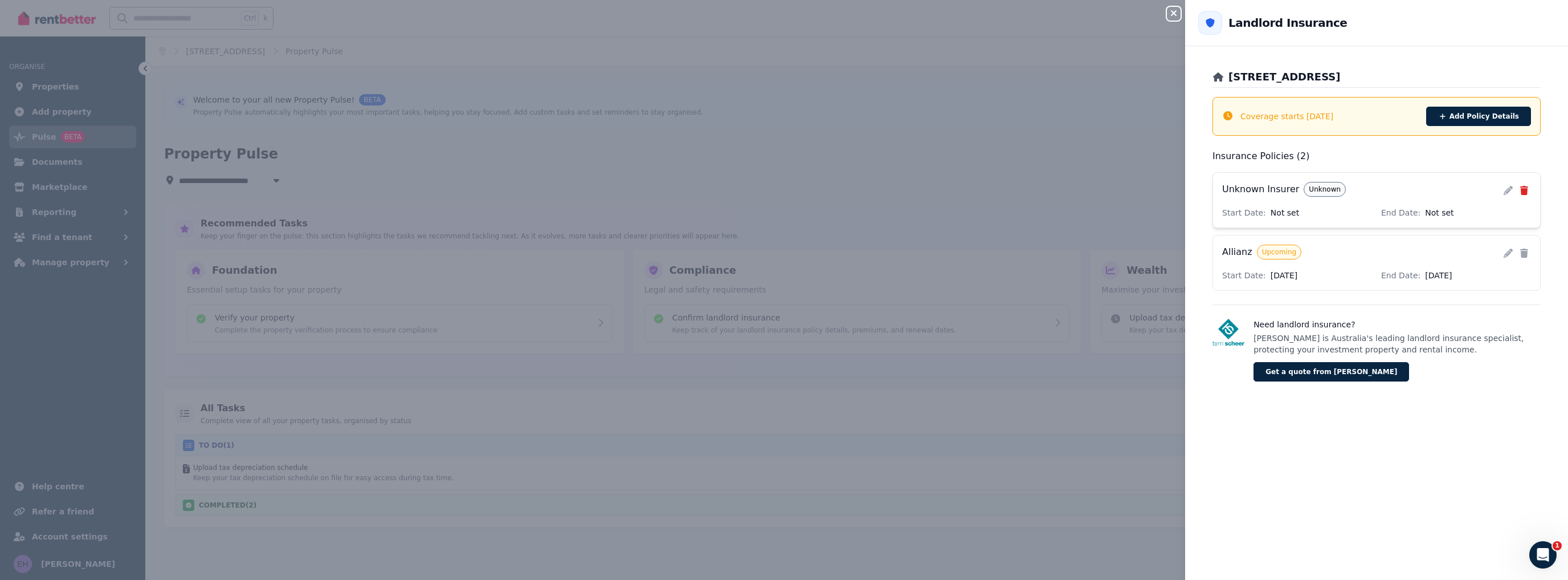
click at [1520, 190] on icon at bounding box center [1524, 190] width 8 height 9
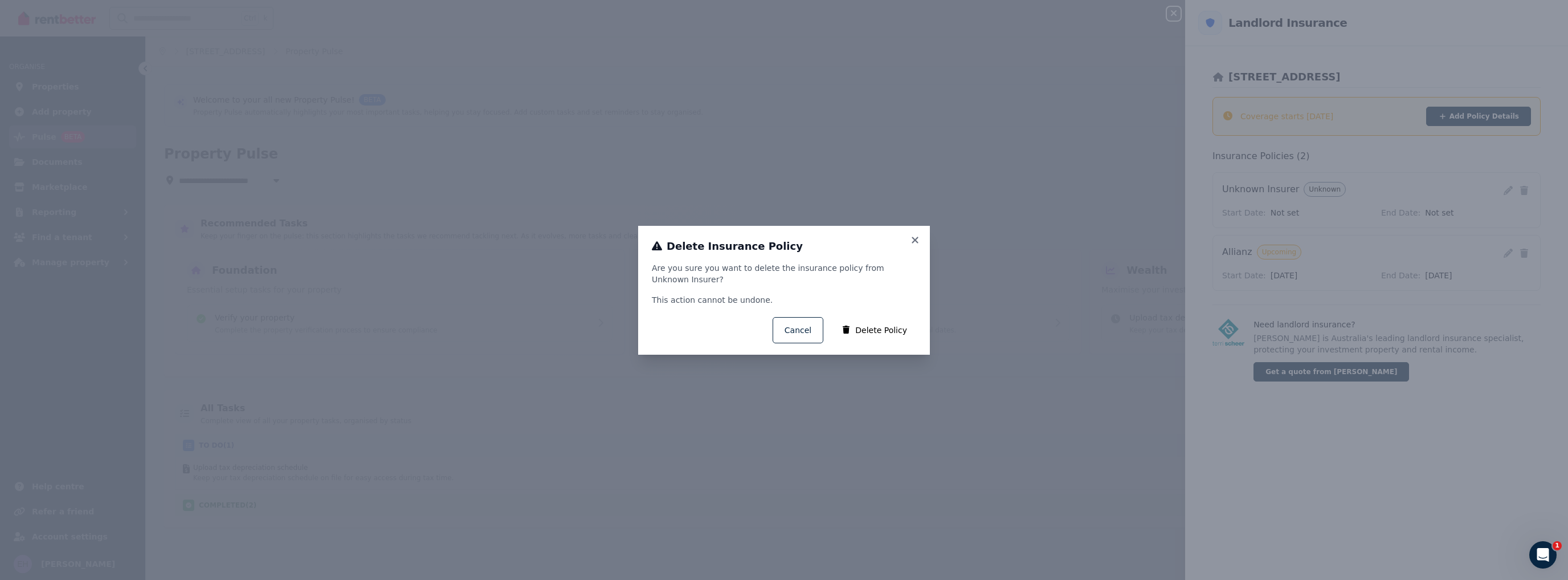
click at [878, 330] on button "Delete Policy" at bounding box center [874, 330] width 89 height 26
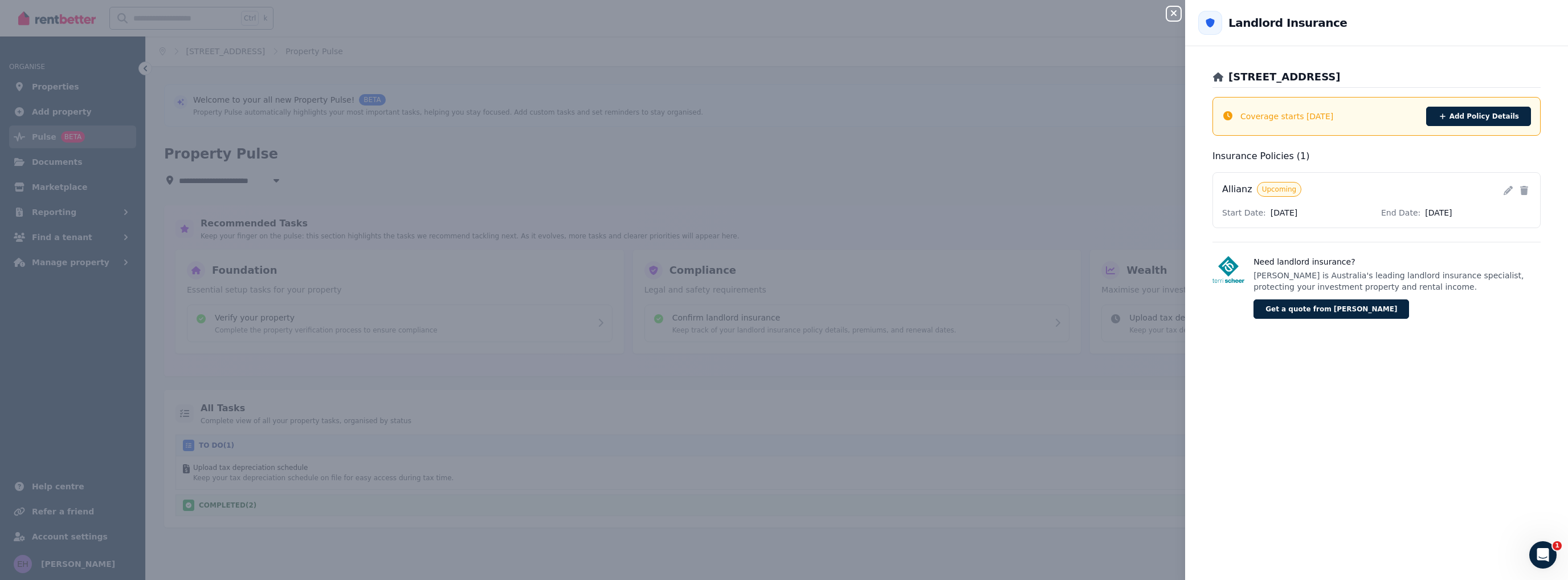
click at [1028, 151] on div "Close panel Back to Landlord Insurance Landlord Insurance 142 Warwick Rd, Duncr…" at bounding box center [784, 290] width 1568 height 580
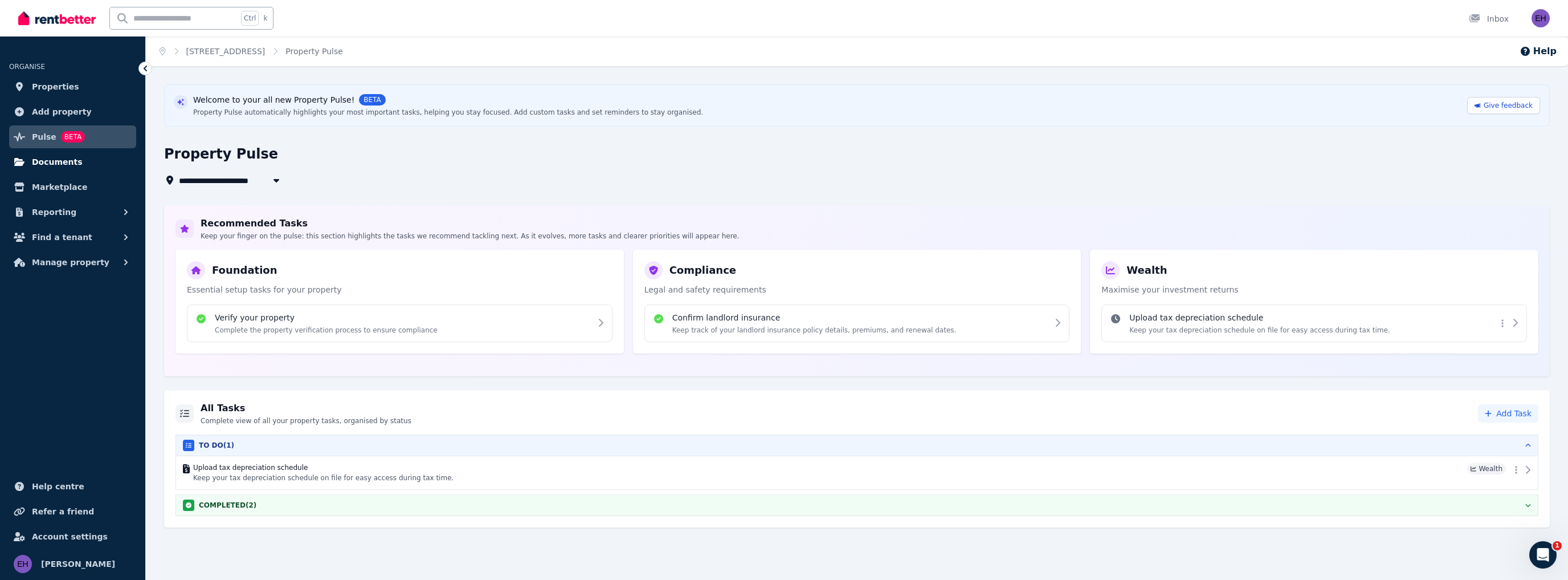
click at [74, 162] on link "Documents" at bounding box center [72, 162] width 127 height 23
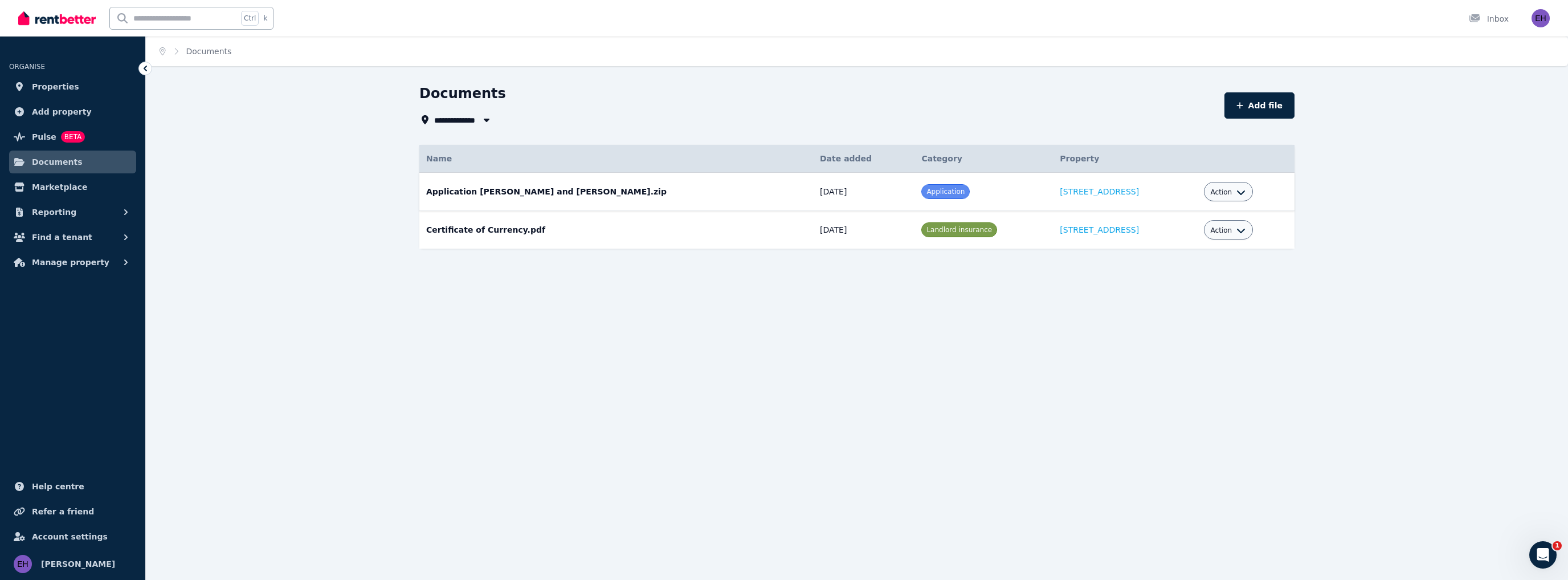
click at [1237, 188] on div "Action" at bounding box center [1228, 192] width 50 height 19
click at [1237, 192] on icon "button" at bounding box center [1241, 192] width 9 height 9
click at [1173, 278] on link "Delete" at bounding box center [1193, 280] width 109 height 21
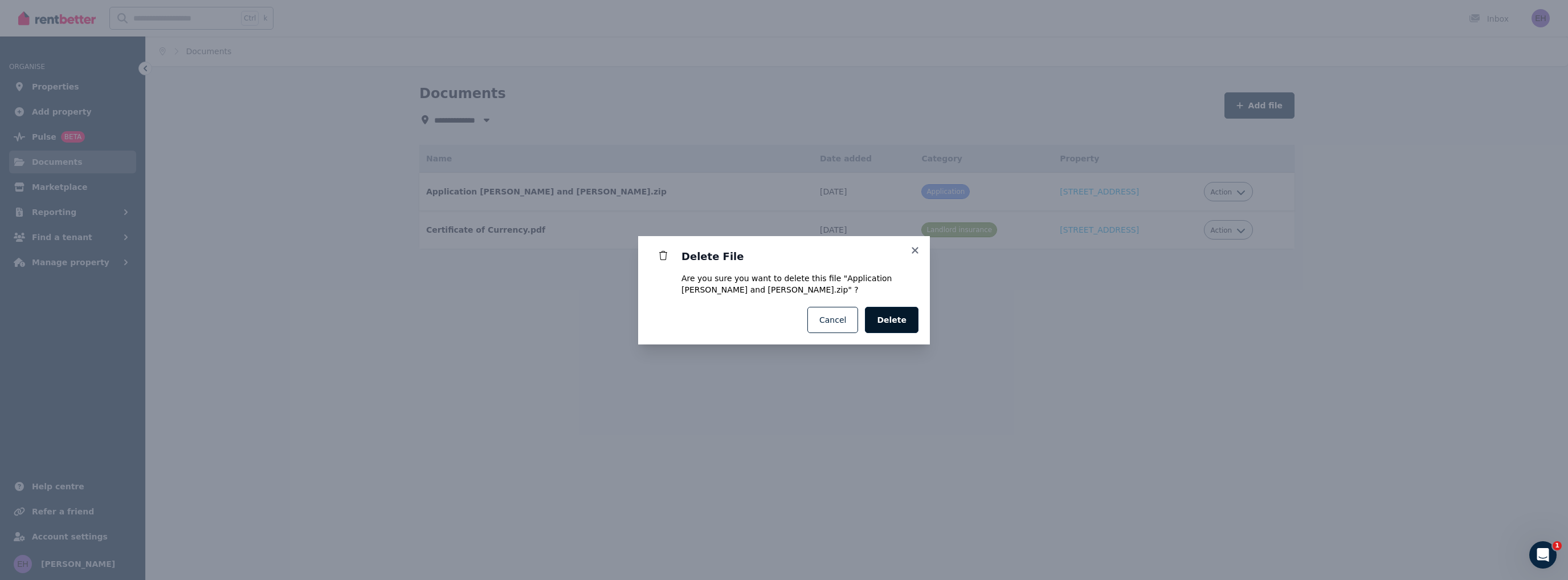
click at [895, 322] on span "Delete" at bounding box center [892, 319] width 30 height 11
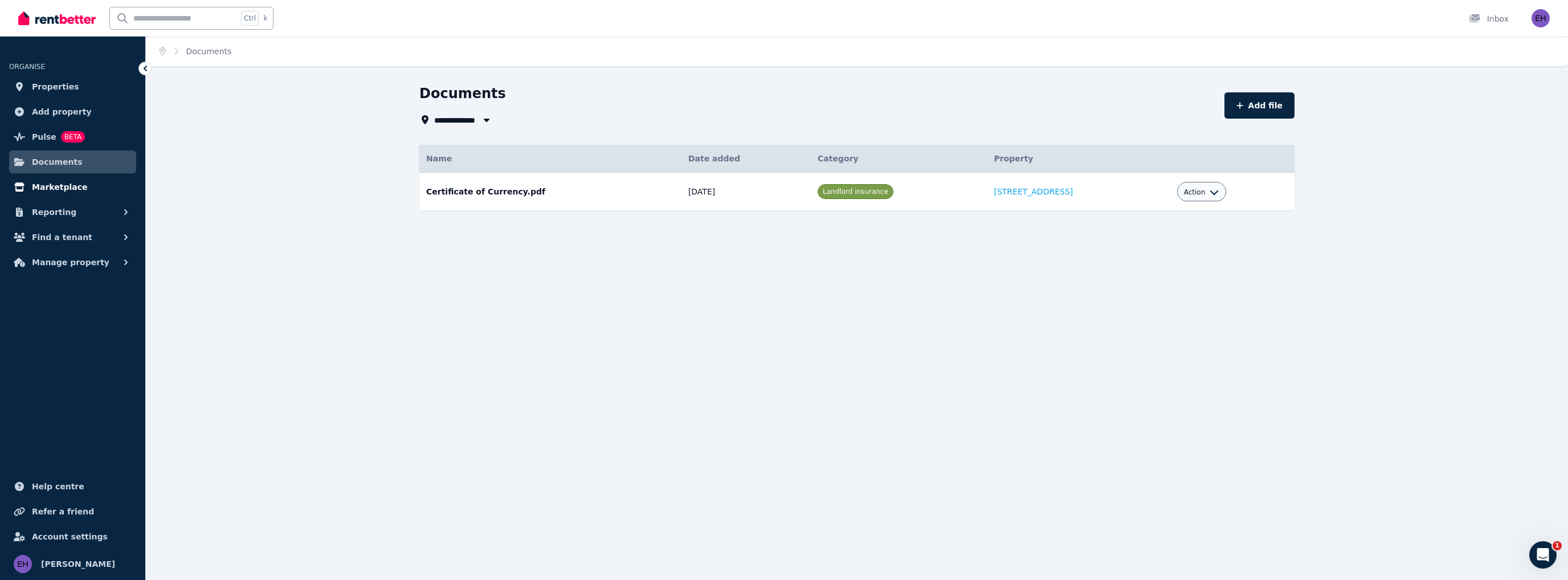
click at [60, 185] on span "Marketplace" at bounding box center [60, 187] width 55 height 13
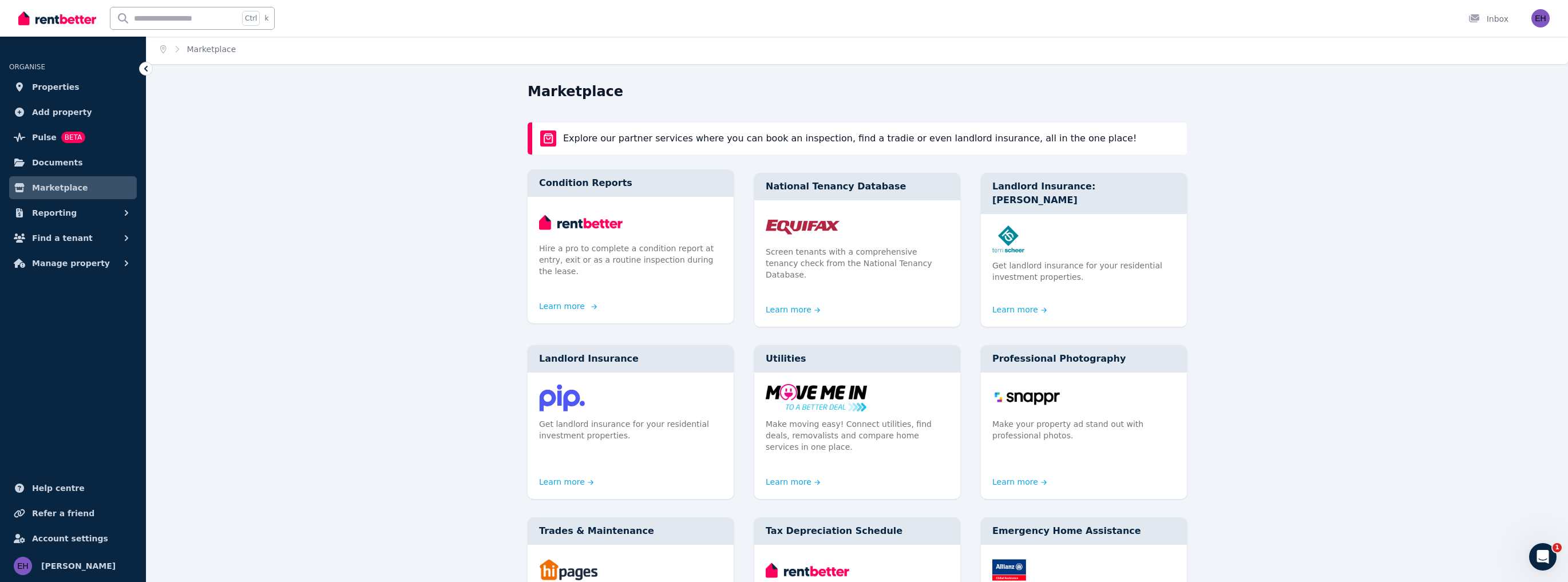
scroll to position [46, 0]
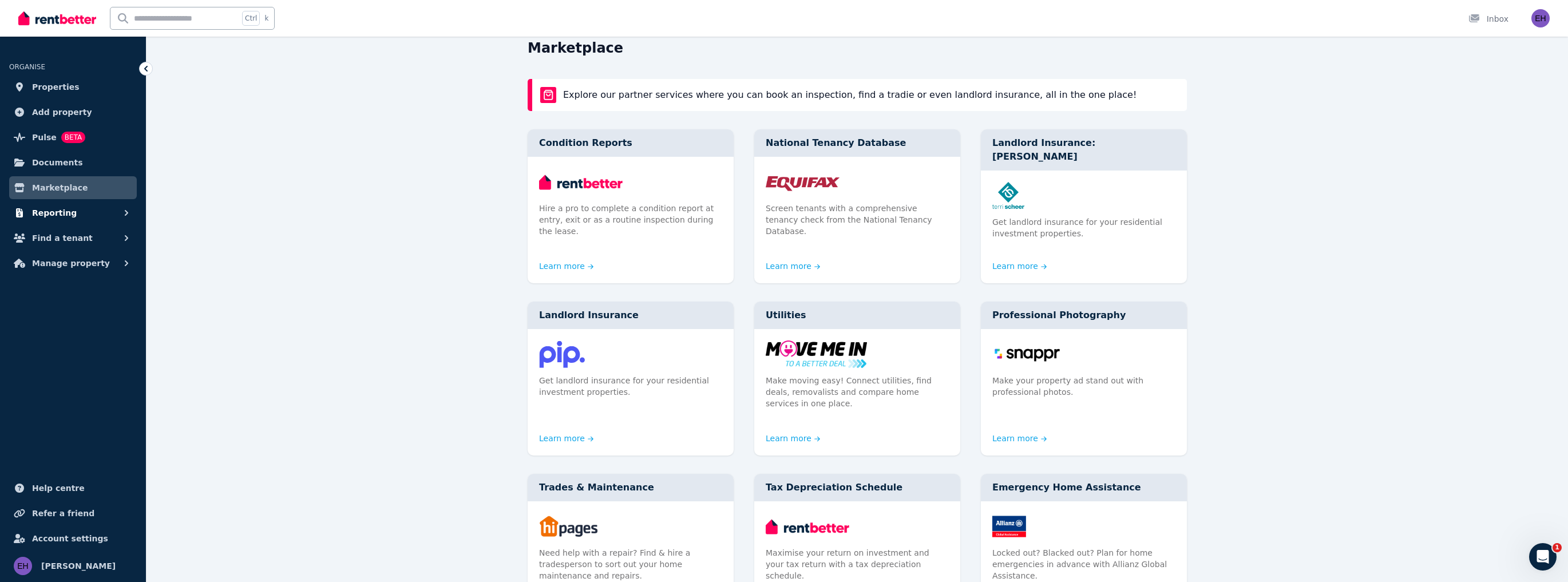
click at [96, 212] on button "Reporting" at bounding box center [73, 212] width 128 height 23
click at [85, 240] on span "Payments" at bounding box center [88, 238] width 77 height 13
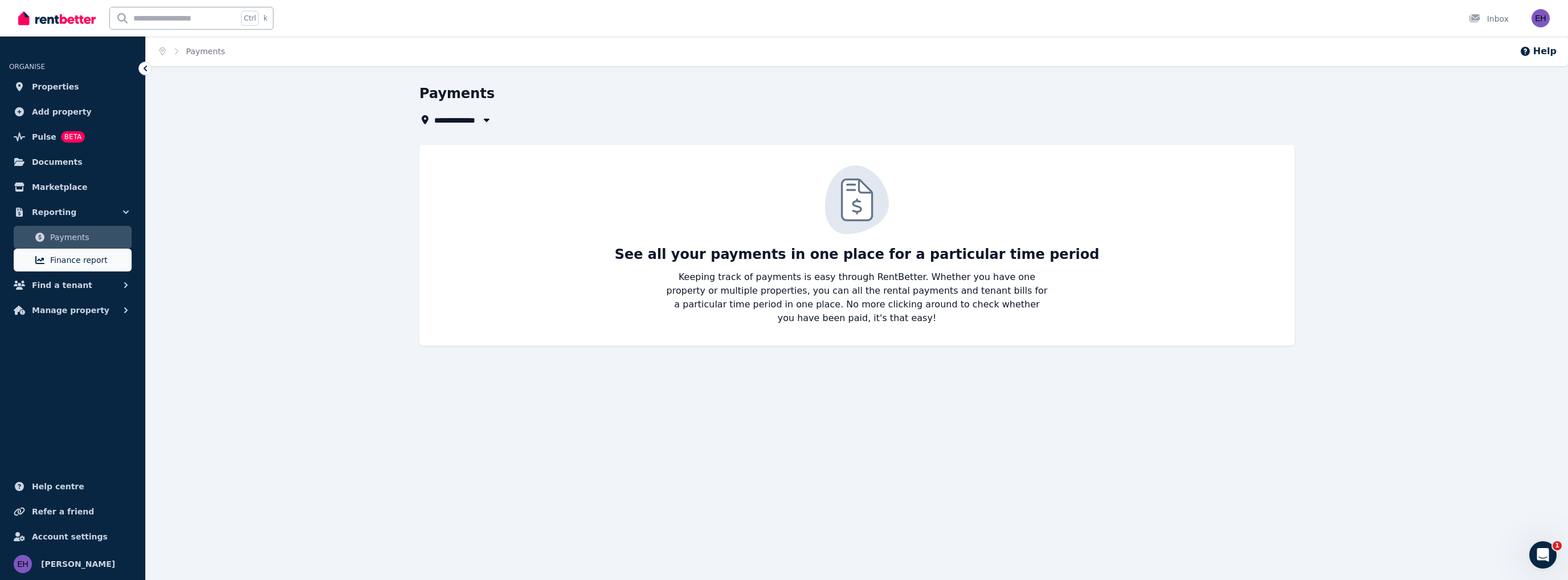
click at [90, 264] on span "Finance report" at bounding box center [88, 260] width 77 height 13
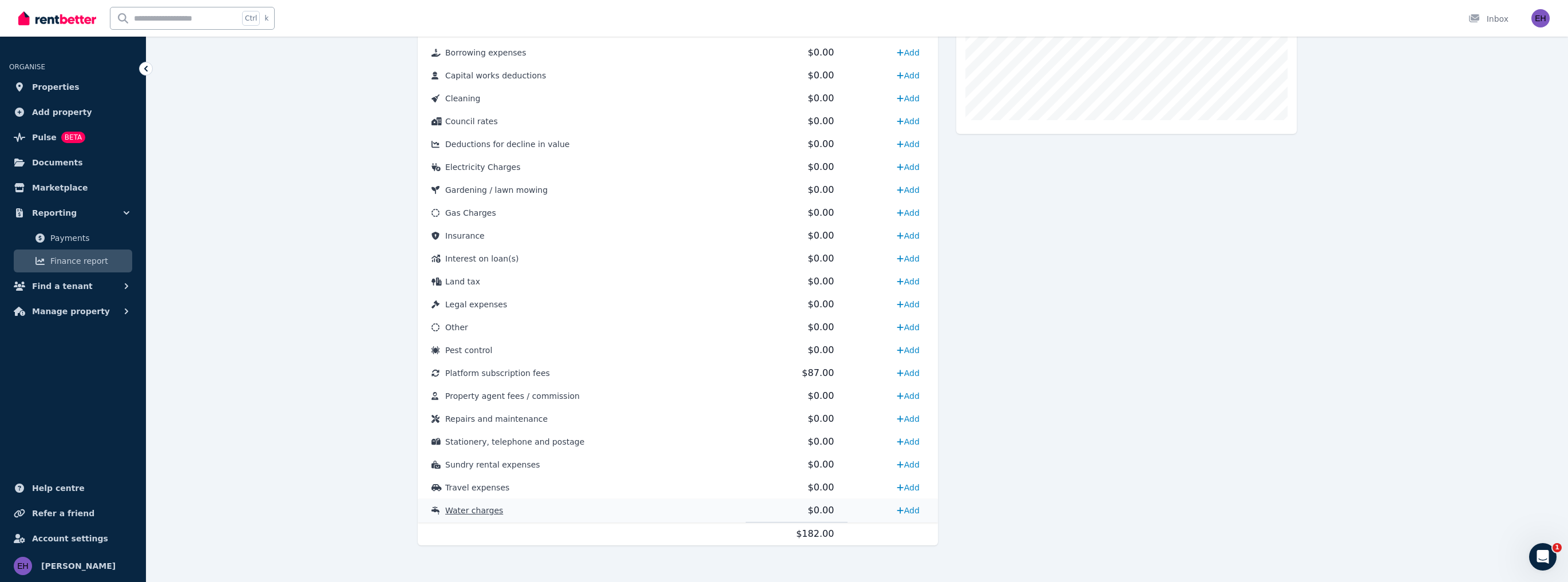
scroll to position [417, 0]
click at [904, 326] on link "Add" at bounding box center [907, 325] width 31 height 18
select select "**********"
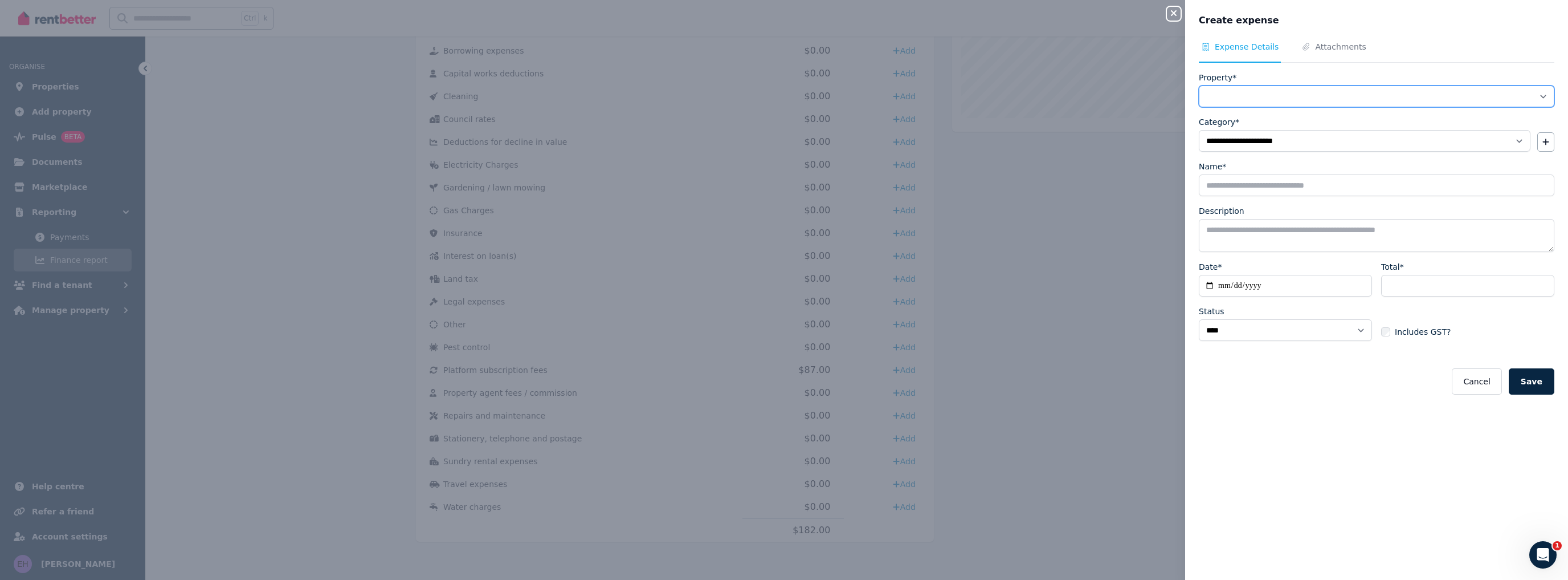
click at [1334, 92] on select "**********" at bounding box center [1376, 96] width 355 height 22
select select "**********"
click at [1199, 86] on select "**********" at bounding box center [1376, 96] width 355 height 22
click at [1274, 141] on select "**********" at bounding box center [1364, 140] width 331 height 22
click at [1199, 130] on select "**********" at bounding box center [1364, 140] width 331 height 22
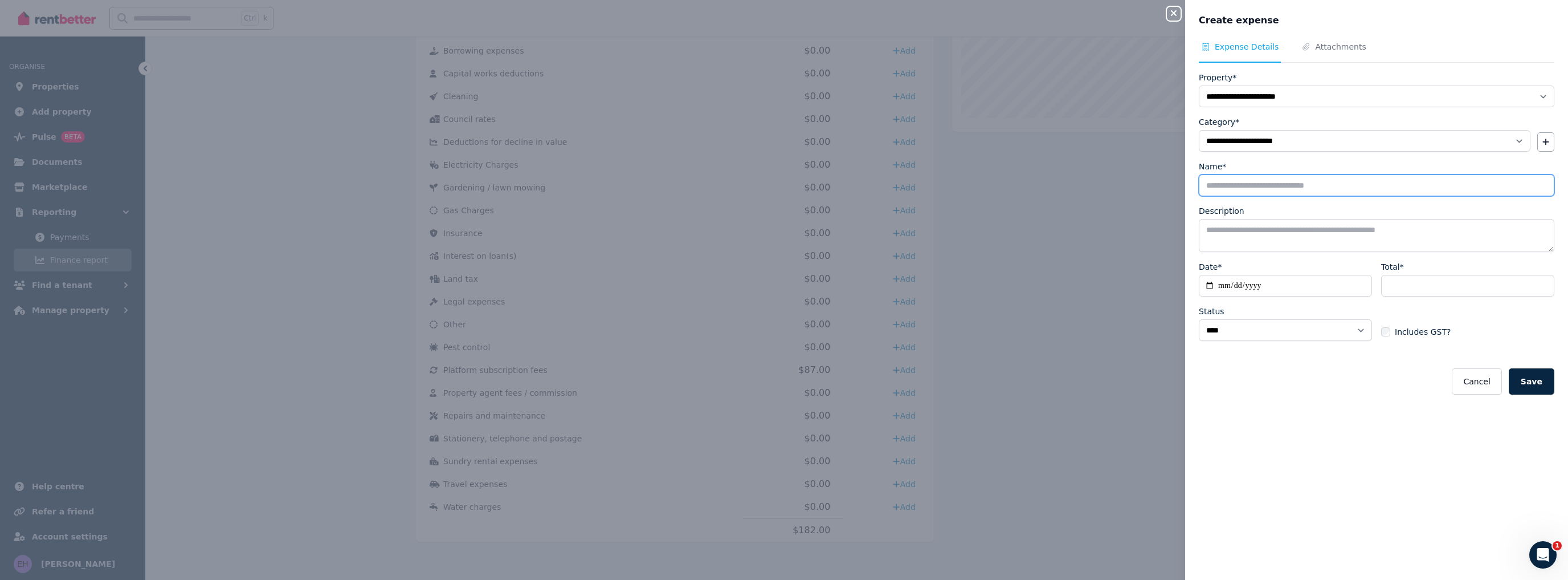
click at [1240, 186] on input "Name*" at bounding box center [1376, 185] width 355 height 22
click at [1258, 233] on textarea "Description" at bounding box center [1376, 236] width 355 height 33
drag, startPoint x: 1317, startPoint y: 186, endPoint x: 1290, endPoint y: 187, distance: 27.0
click at [1290, 187] on input "**********" at bounding box center [1376, 185] width 355 height 22
click at [1328, 183] on input "**********" at bounding box center [1376, 185] width 355 height 22
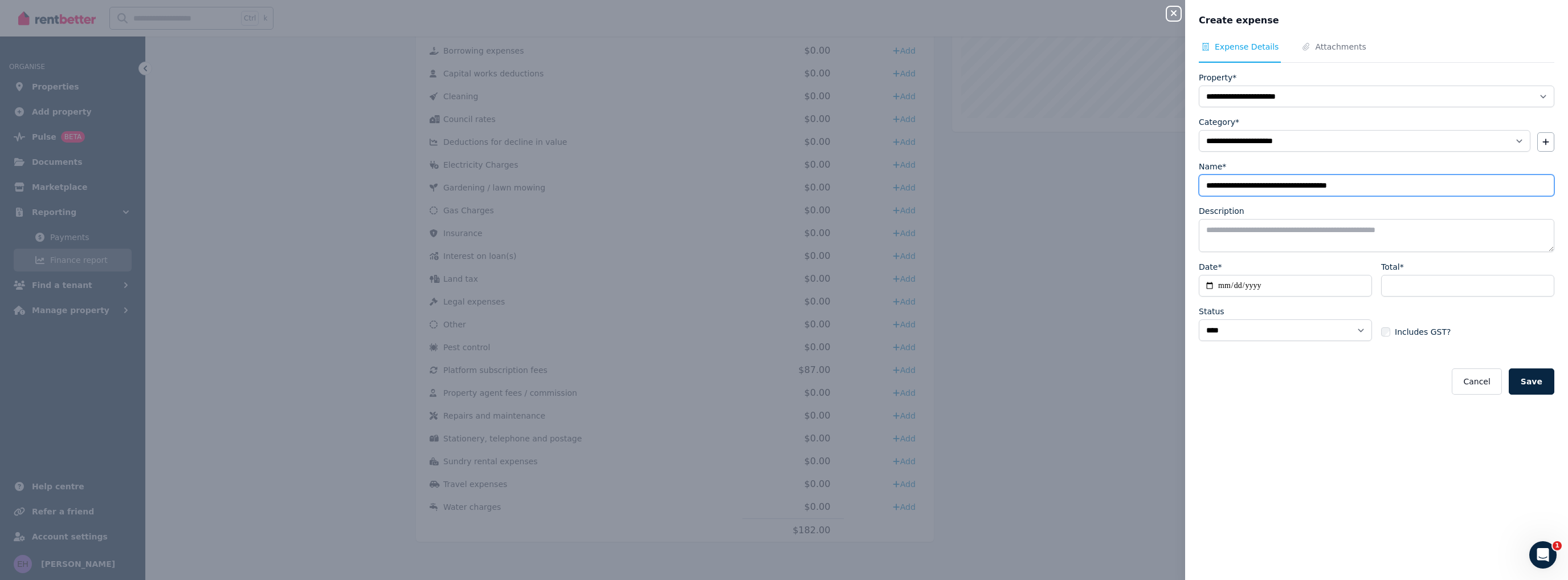
type input "**********"
click at [1312, 233] on textarea "Description" at bounding box center [1376, 236] width 355 height 33
type textarea "**********"
click at [1220, 286] on input "Date*" at bounding box center [1285, 286] width 174 height 22
type input "**********"
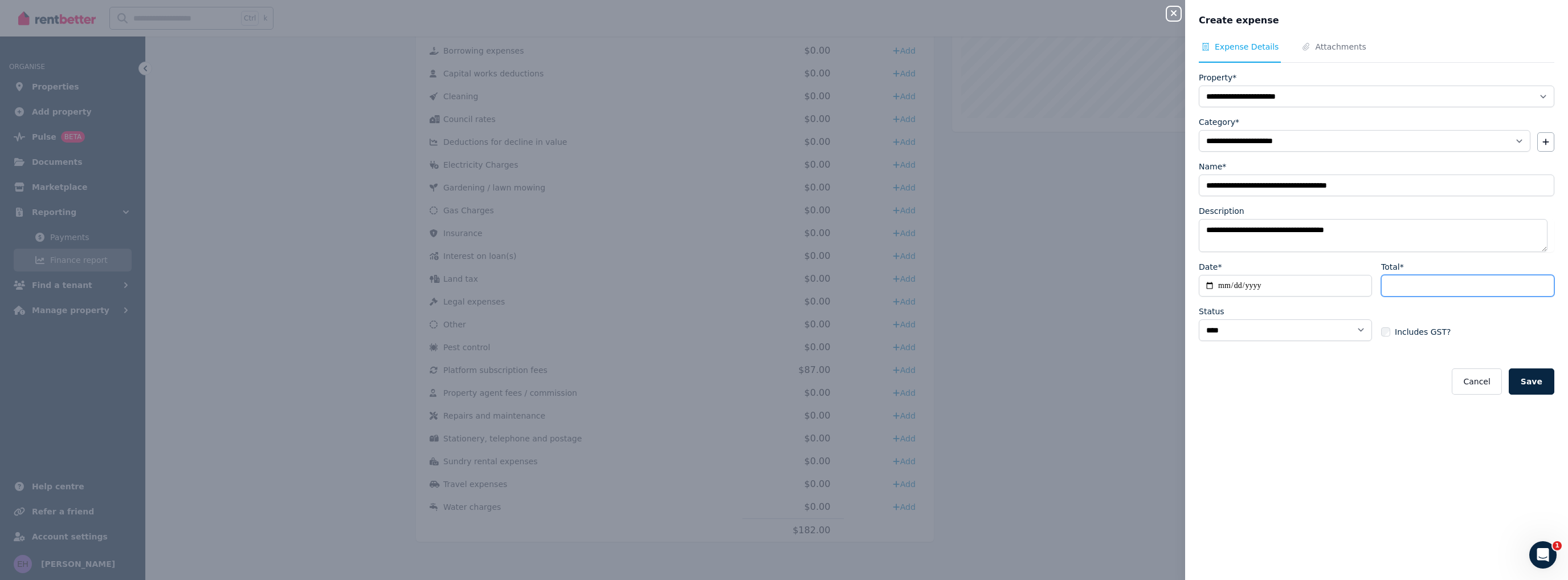
click at [1438, 289] on input "Total*" at bounding box center [1467, 286] width 174 height 22
type input "***"
click at [1530, 390] on button "Save" at bounding box center [1531, 394] width 45 height 26
select select
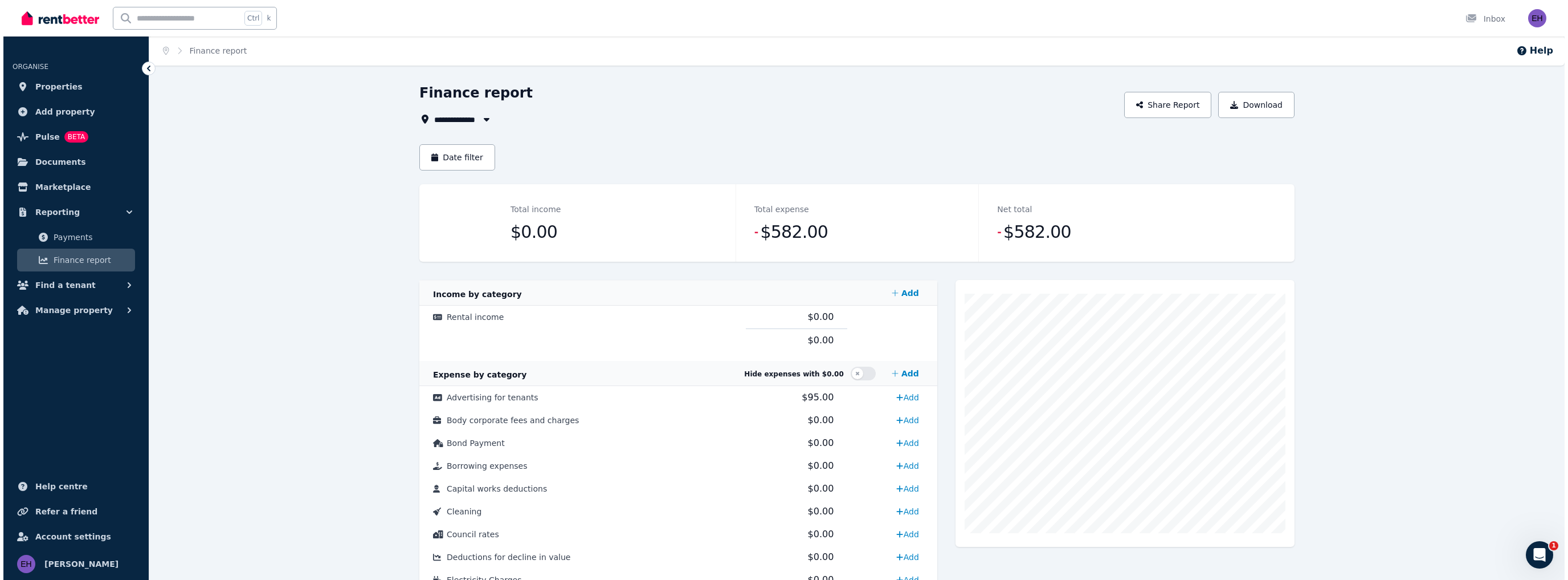
scroll to position [0, 0]
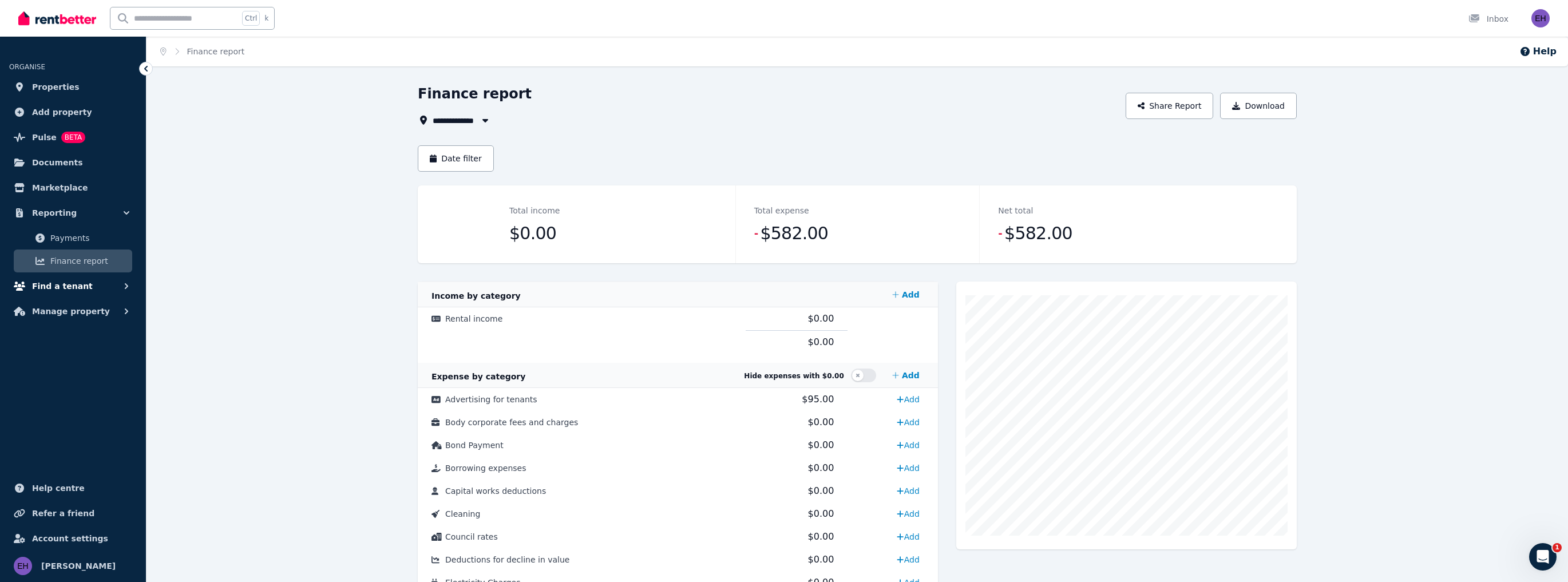
click at [79, 286] on span "Find a tenant" at bounding box center [62, 286] width 61 height 13
click at [85, 312] on span "Listings" at bounding box center [88, 311] width 77 height 13
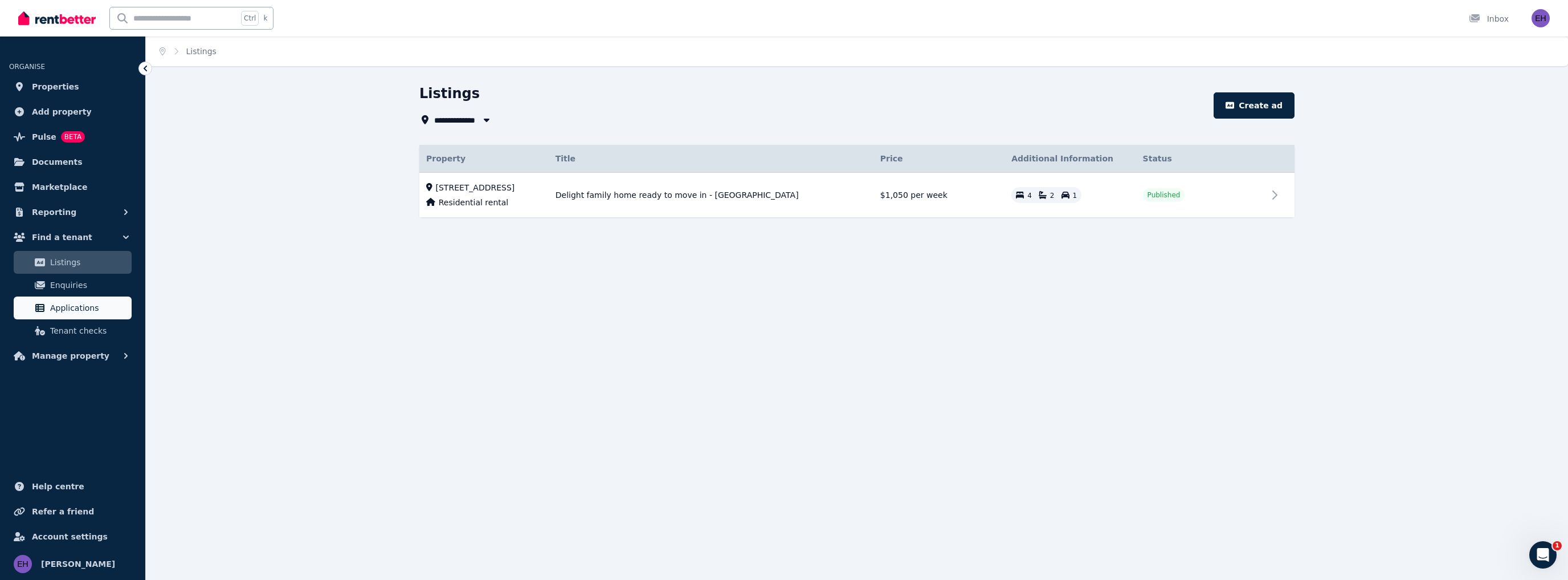
click at [82, 307] on span "Applications" at bounding box center [88, 308] width 77 height 13
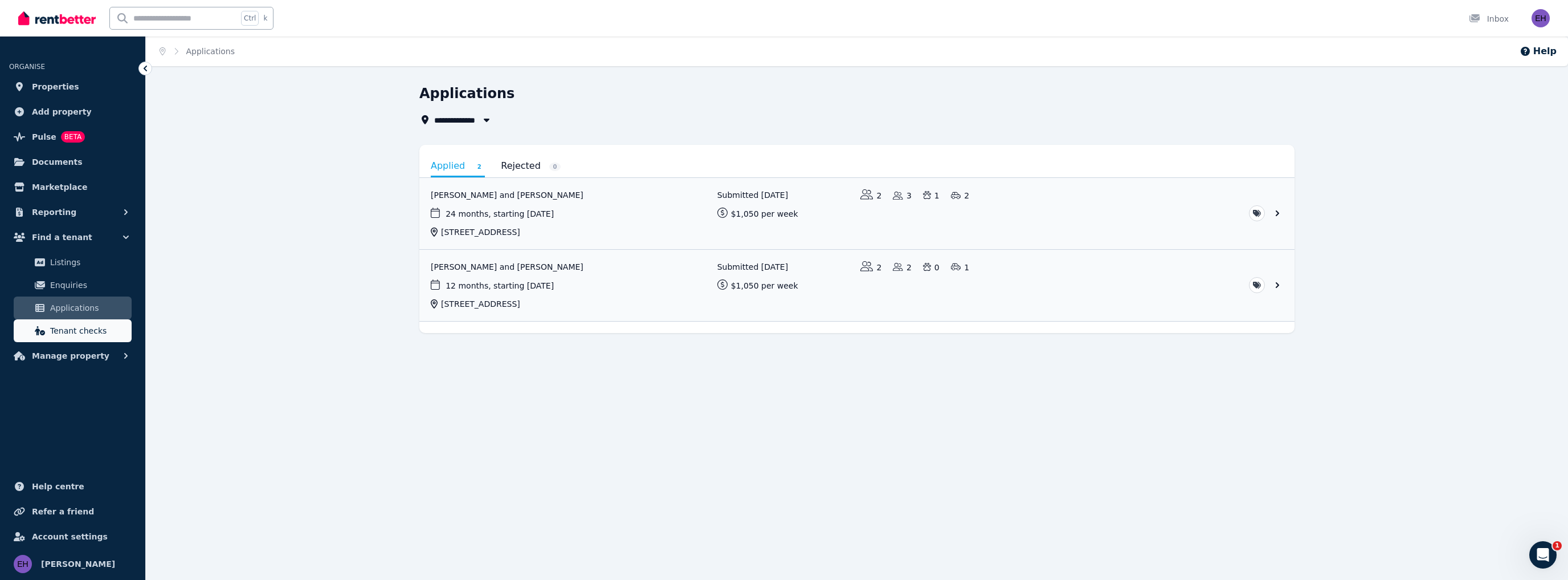
click at [80, 331] on span "Tenant checks" at bounding box center [88, 330] width 77 height 13
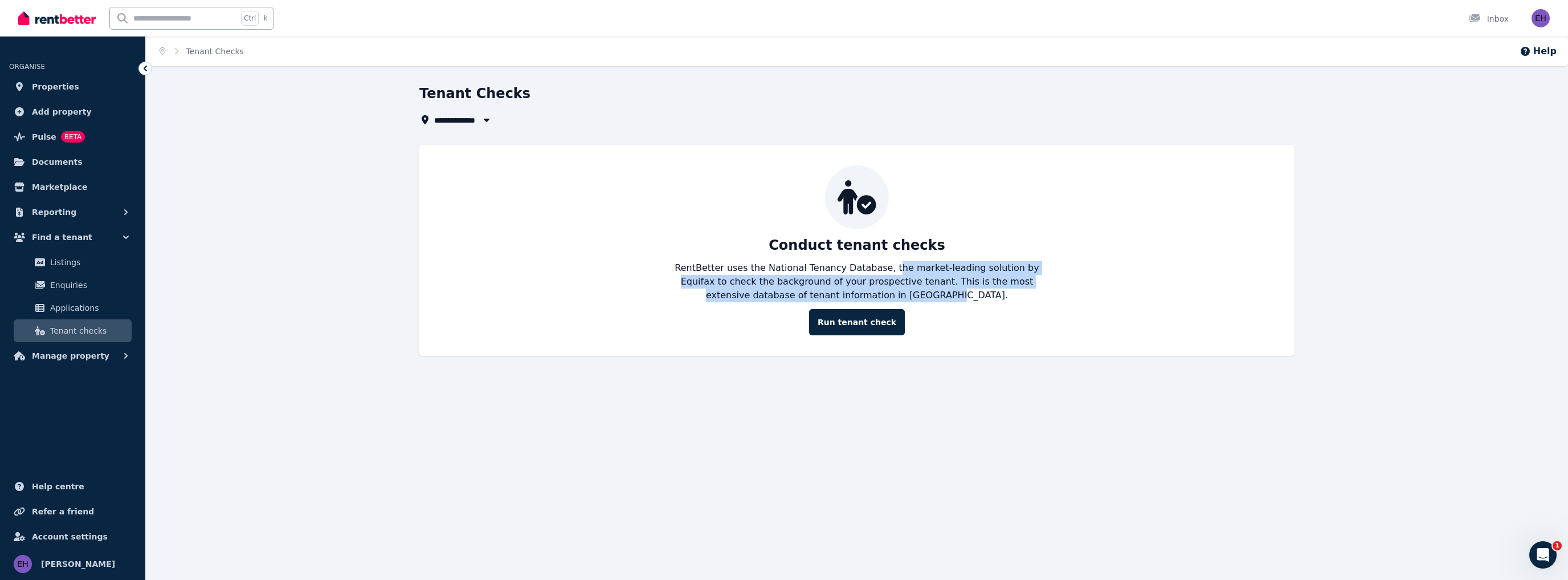
drag, startPoint x: 875, startPoint y: 269, endPoint x: 942, endPoint y: 297, distance: 72.6
click at [942, 297] on p "RentBetter uses the National Tenancy Database, the market-leading solution by E…" at bounding box center [857, 281] width 383 height 41
click at [112, 359] on button "Manage property" at bounding box center [72, 356] width 127 height 23
click at [77, 86] on link "Properties" at bounding box center [72, 86] width 127 height 23
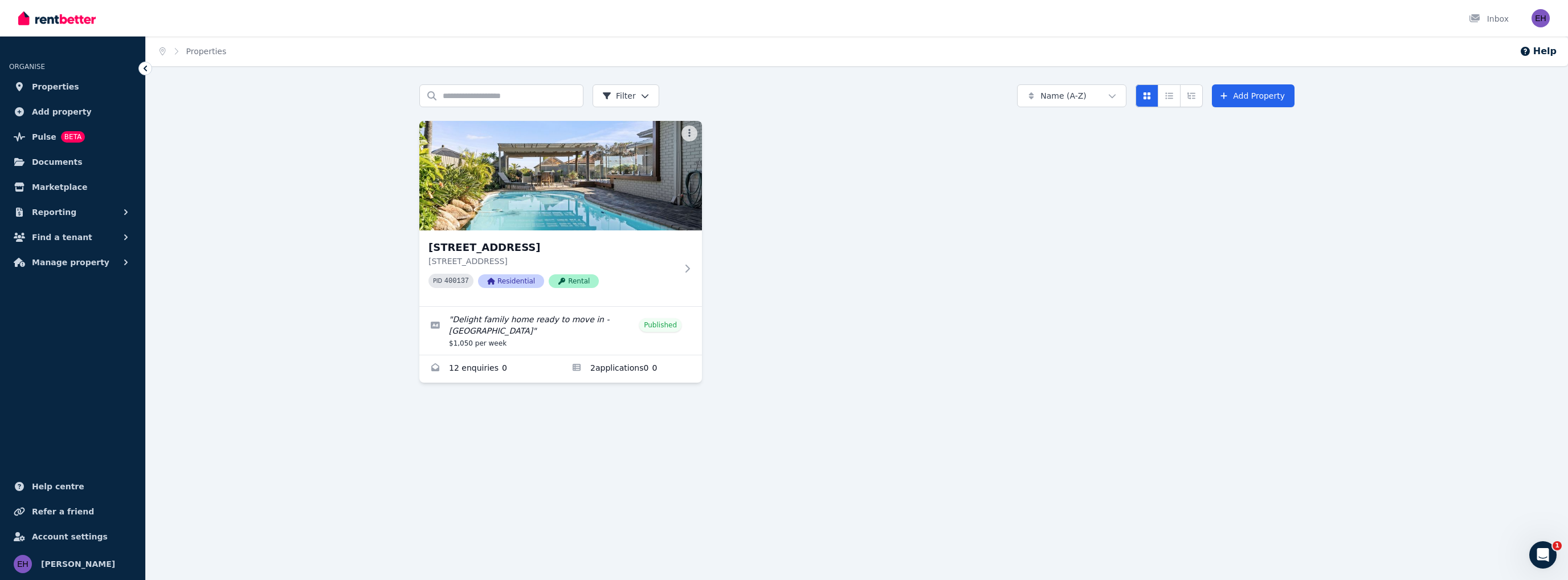
click at [273, 397] on div "Home Properties Help Search properties Filter Name (A-Z) Add Property 142 Warwi…" at bounding box center [784, 290] width 1568 height 580
click at [1046, 287] on div "142 Warwick Rd, Duncraig 142 Warwick Rd, Duncraig WA 6023 PID 400137 Residentia…" at bounding box center [857, 251] width 875 height 262
click at [349, 183] on div "Search properties Filter Name (A-Z) Add Property 142 Warwick Rd, Duncraig 142 W…" at bounding box center [857, 244] width 1422 height 319
click at [1540, 18] on img "button" at bounding box center [1540, 18] width 18 height 18
click at [1476, 154] on span "Logout" at bounding box center [1495, 151] width 109 height 21
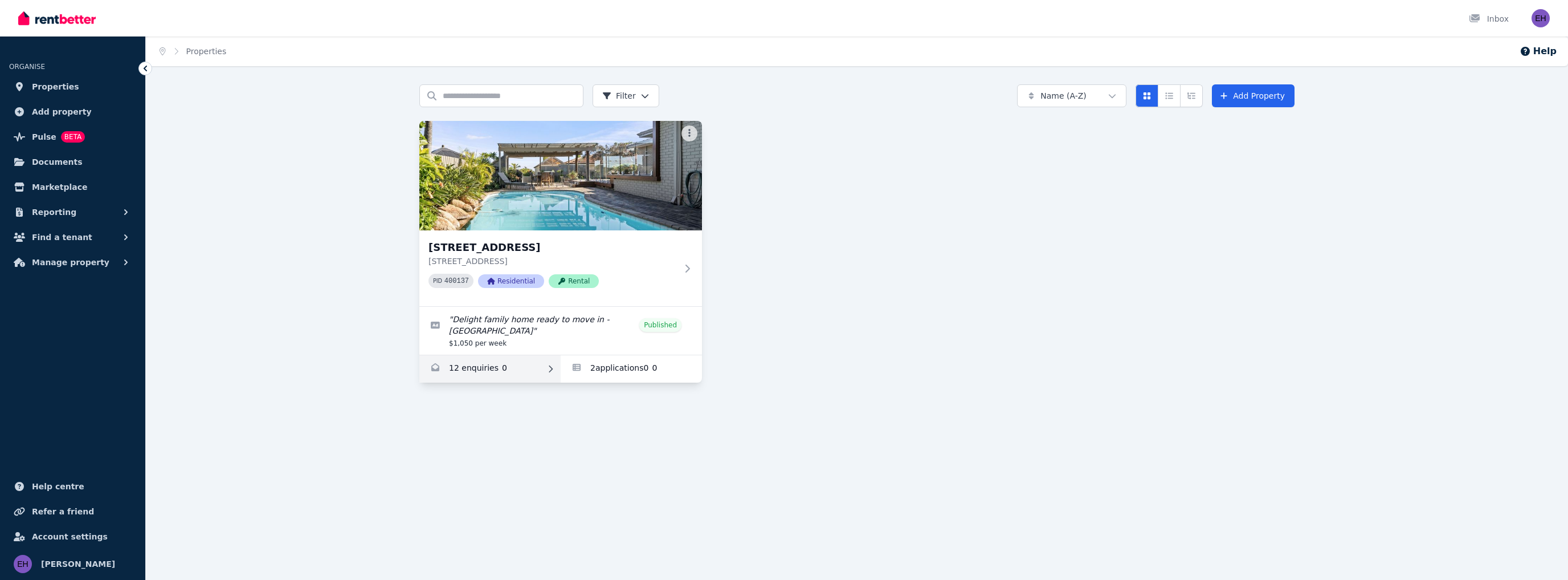
click at [532, 362] on link "Enquiries for 142 Warwick Rd, Duncraig" at bounding box center [490, 368] width 142 height 28
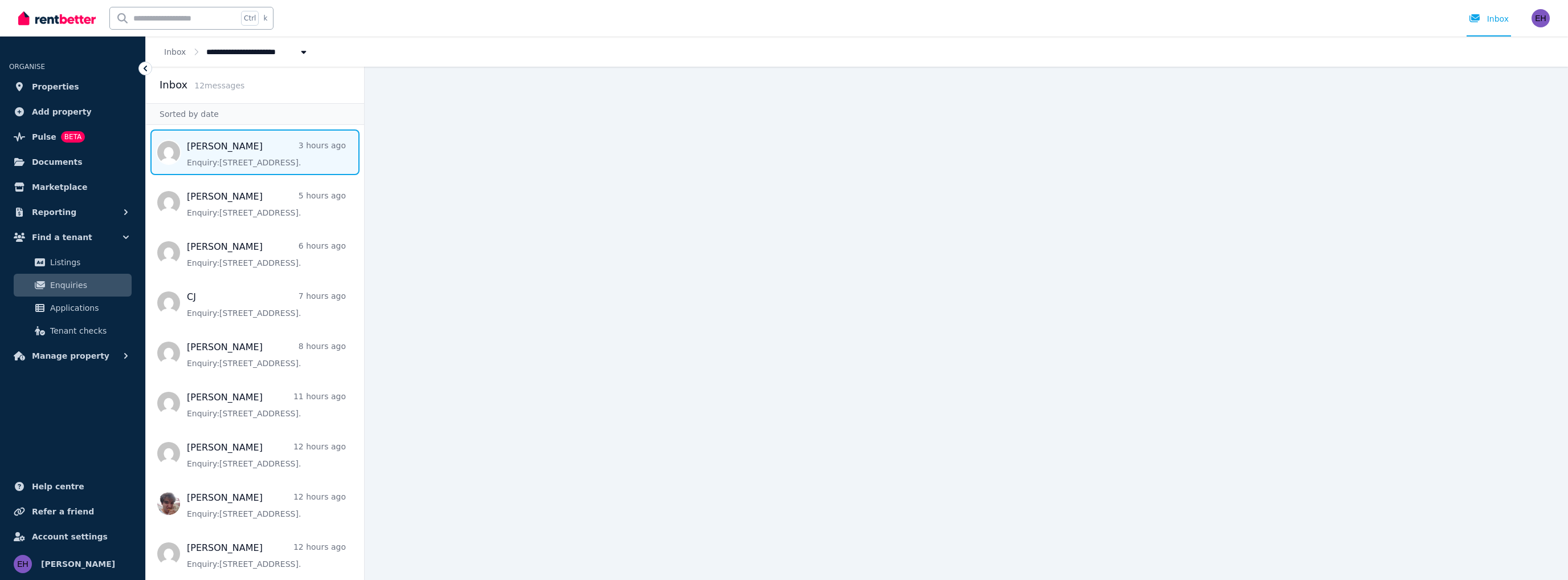
click at [244, 147] on span "Message list" at bounding box center [255, 152] width 218 height 45
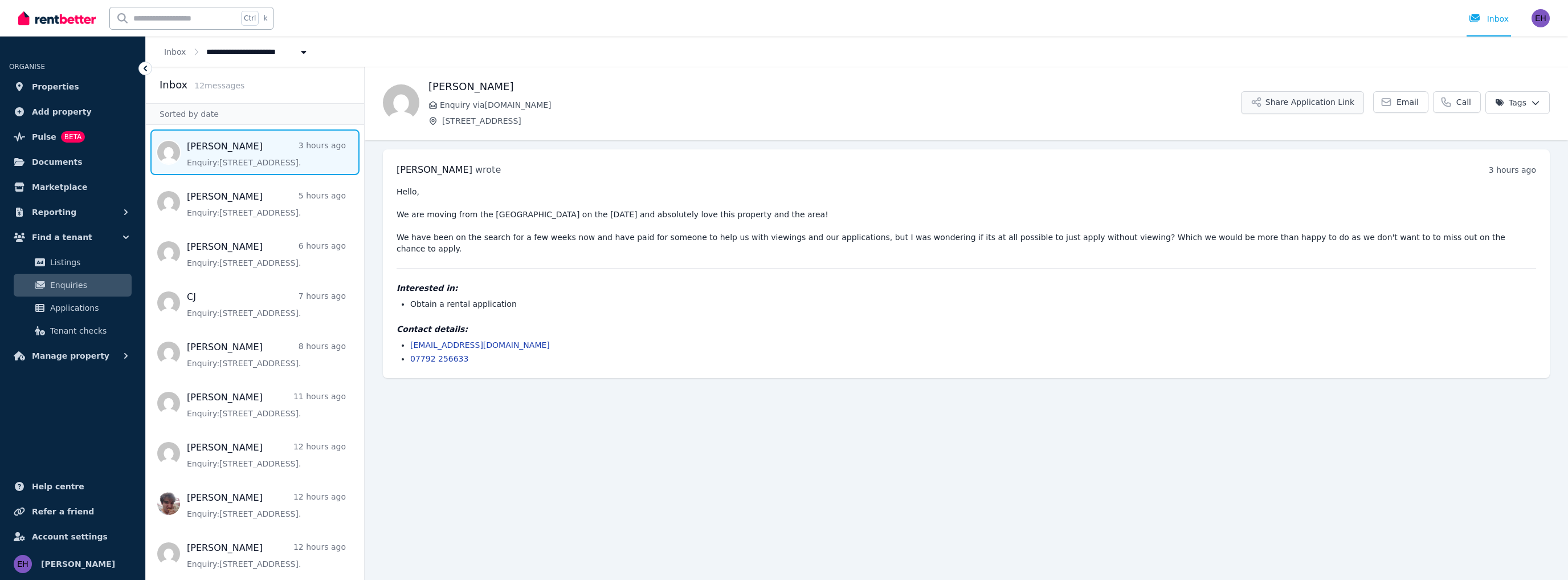
click at [1321, 101] on button "Share Application Link" at bounding box center [1302, 102] width 123 height 23
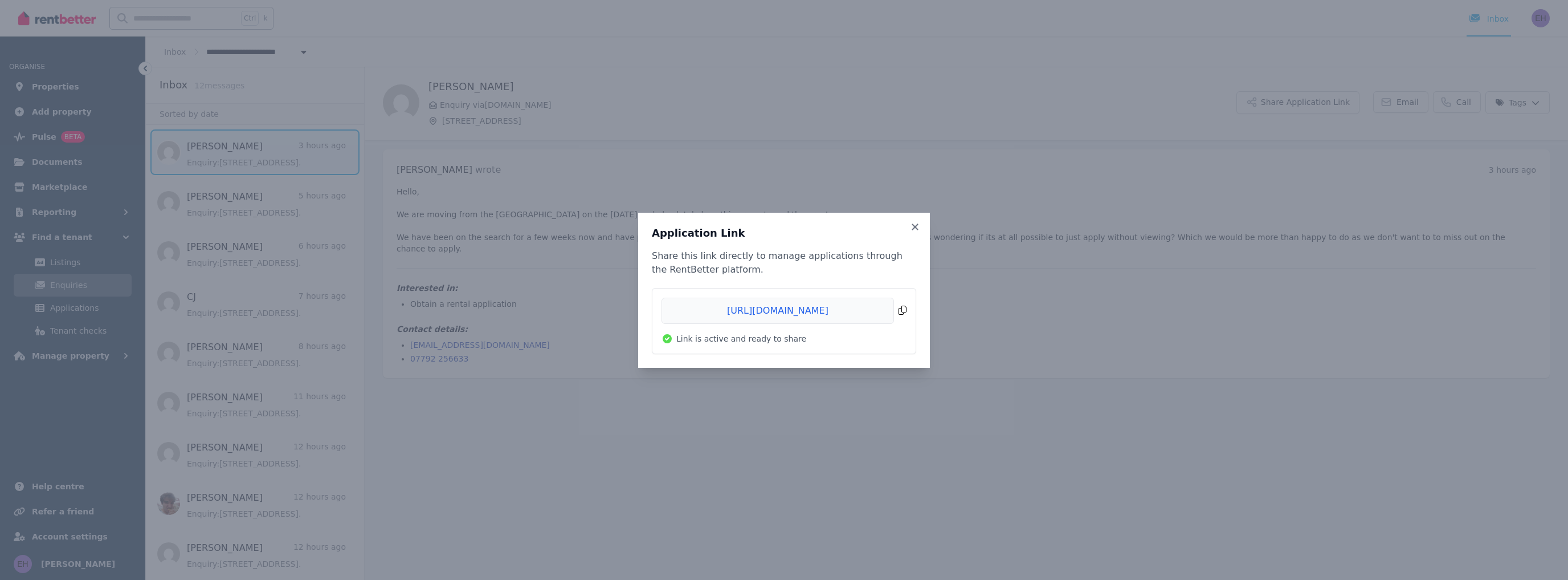
click at [905, 310] on span "Copied!" at bounding box center [784, 310] width 245 height 26
click at [918, 227] on icon at bounding box center [915, 227] width 11 height 10
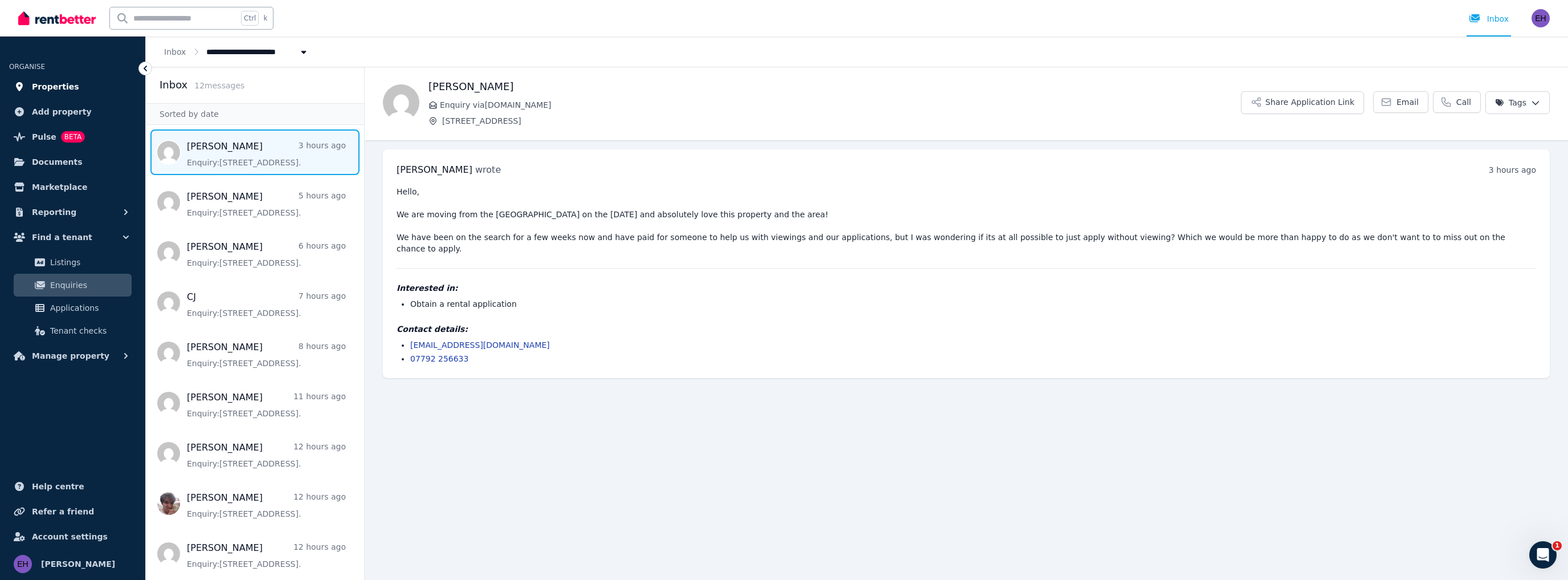
click at [59, 91] on span "Properties" at bounding box center [55, 86] width 47 height 13
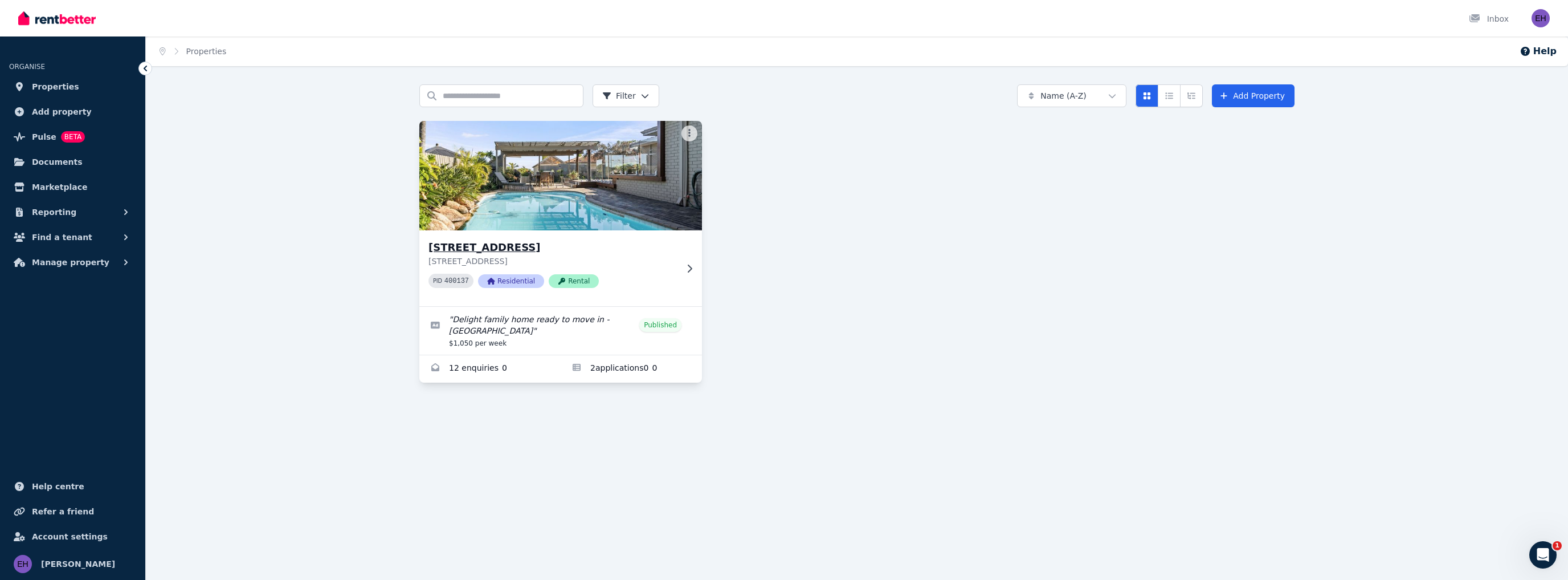
click at [518, 246] on h3 "[STREET_ADDRESS]" at bounding box center [552, 247] width 248 height 16
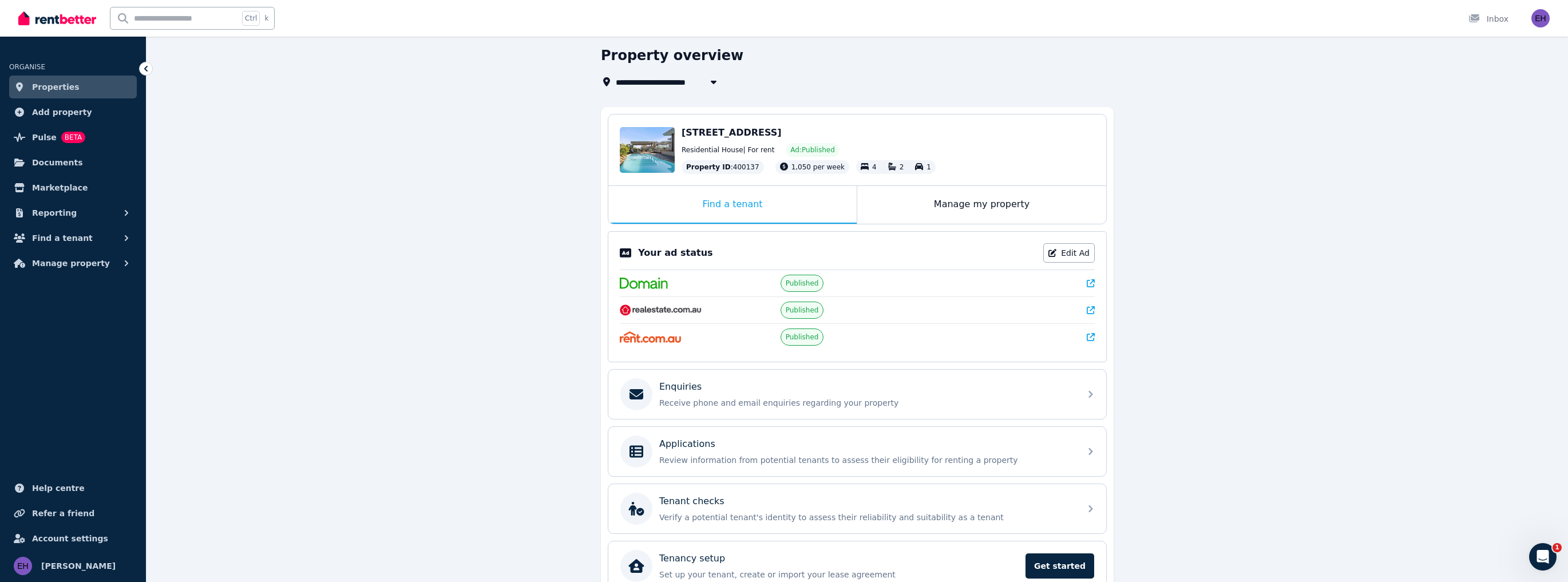
scroll to position [94, 0]
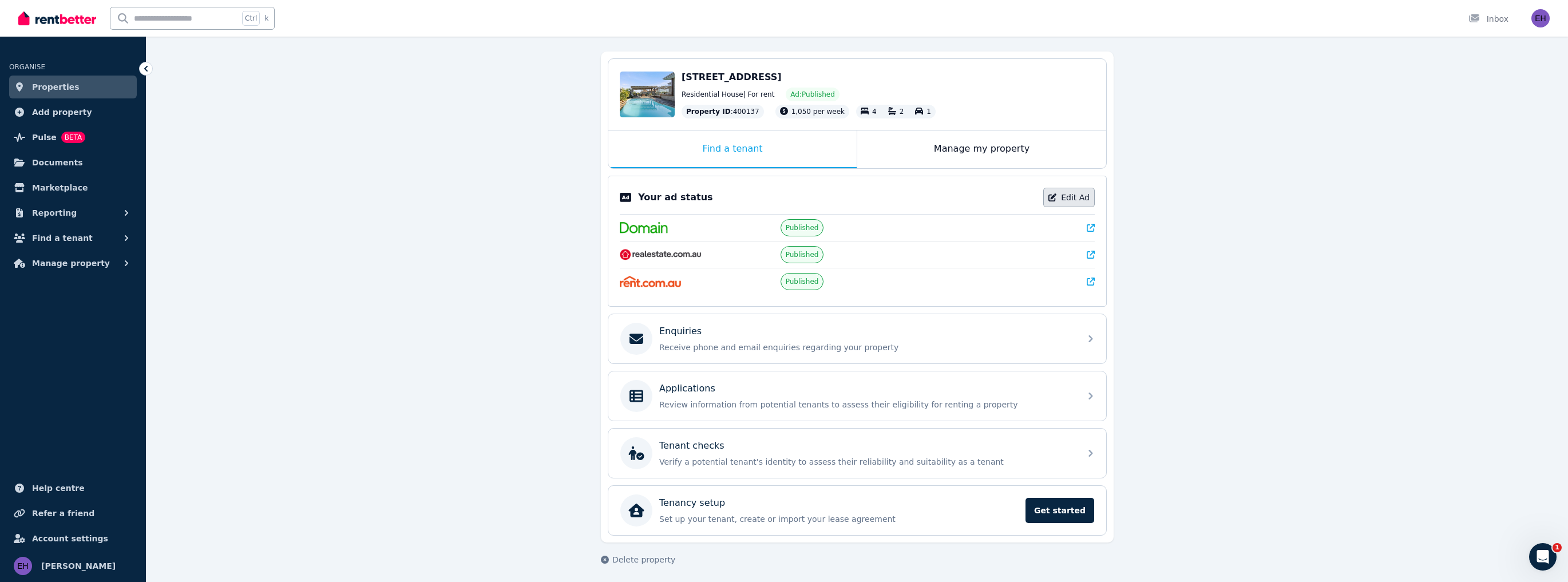
click at [1078, 197] on link "Edit Ad" at bounding box center [1068, 197] width 52 height 19
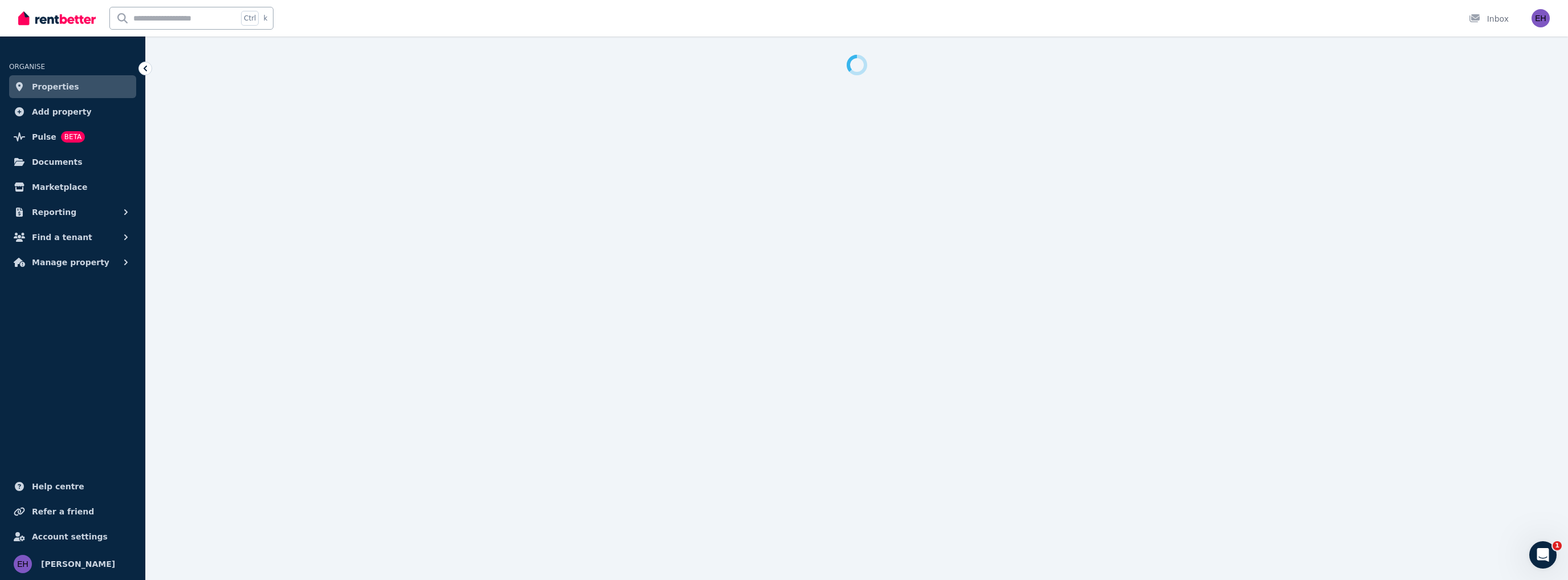
select select "**"
select select "**********"
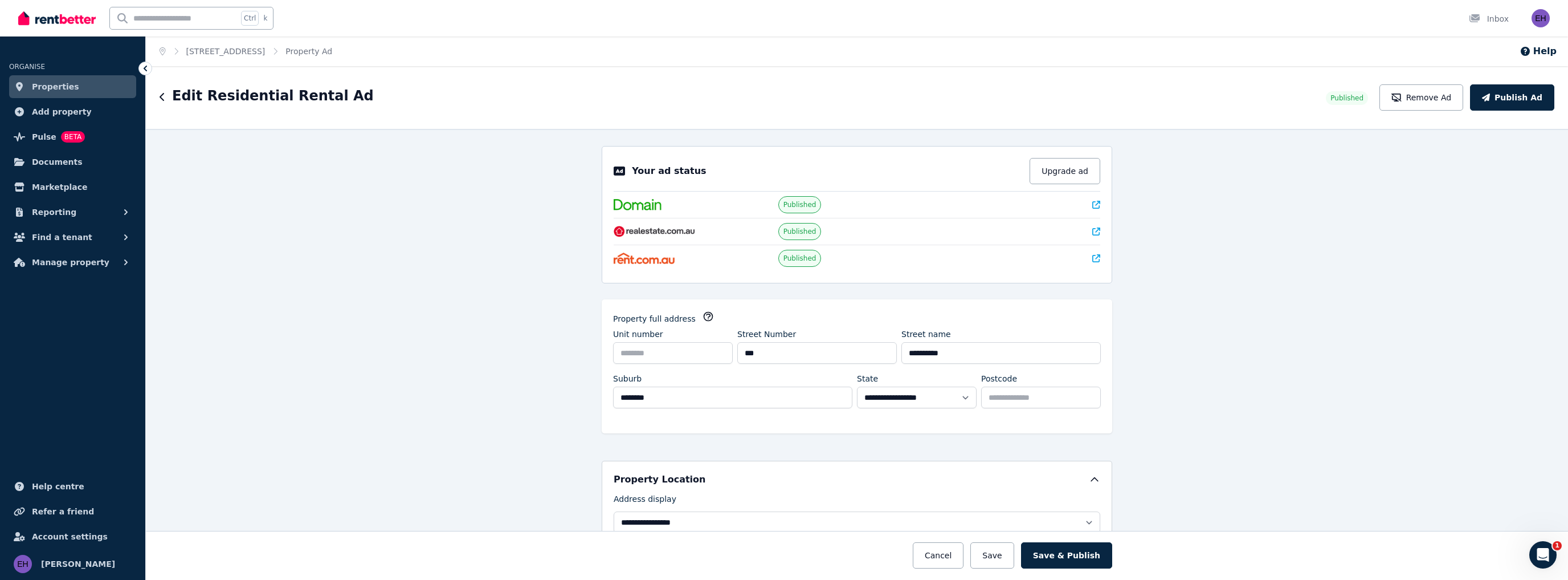
scroll to position [228, 0]
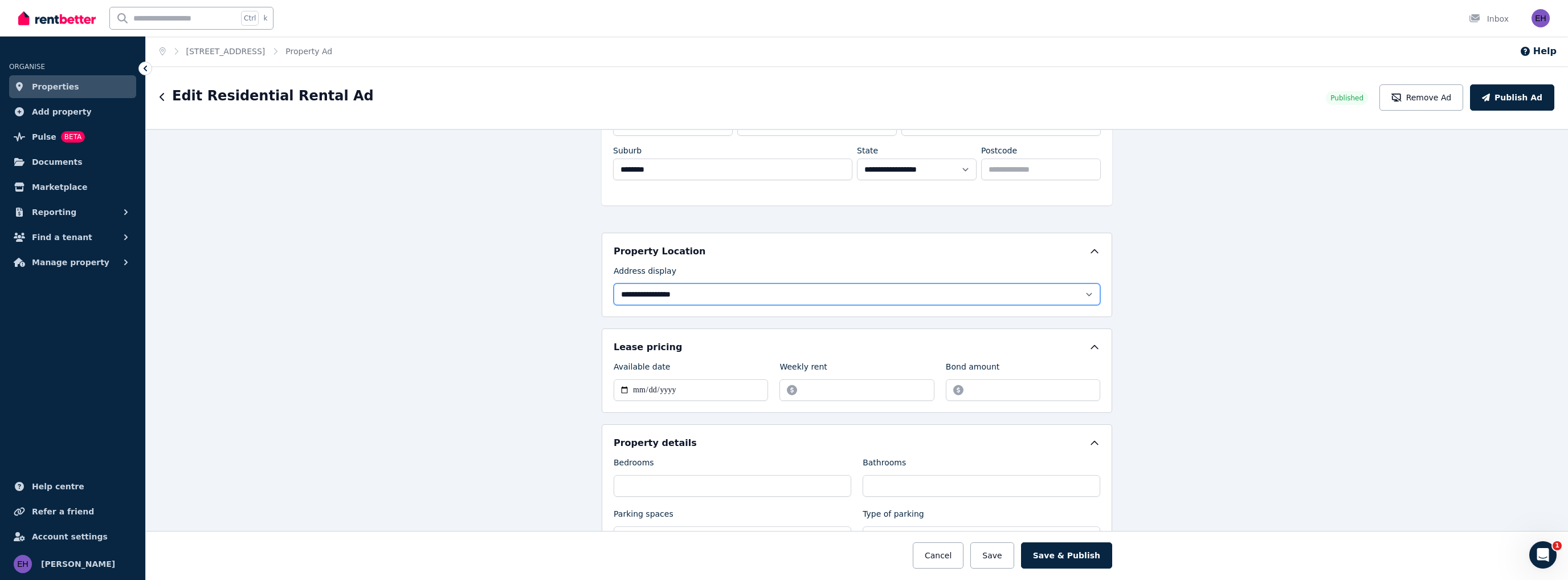
click at [1067, 292] on select "**********" at bounding box center [857, 294] width 486 height 22
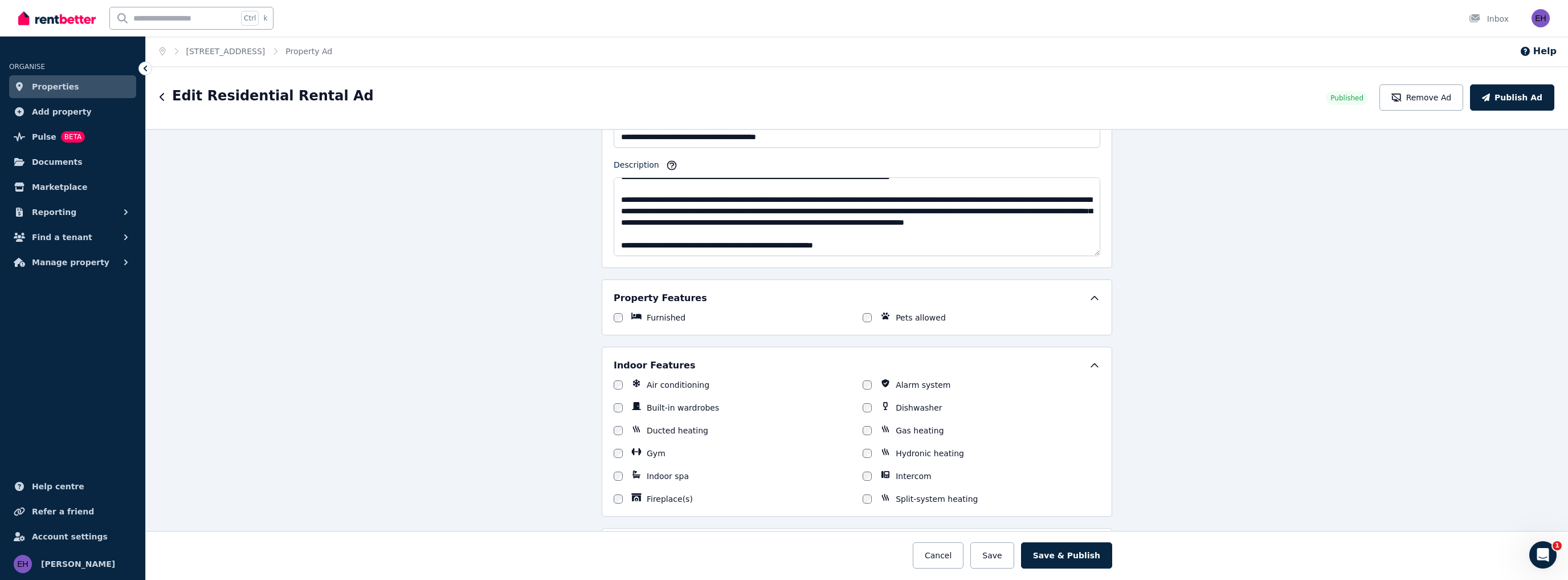
scroll to position [821, 0]
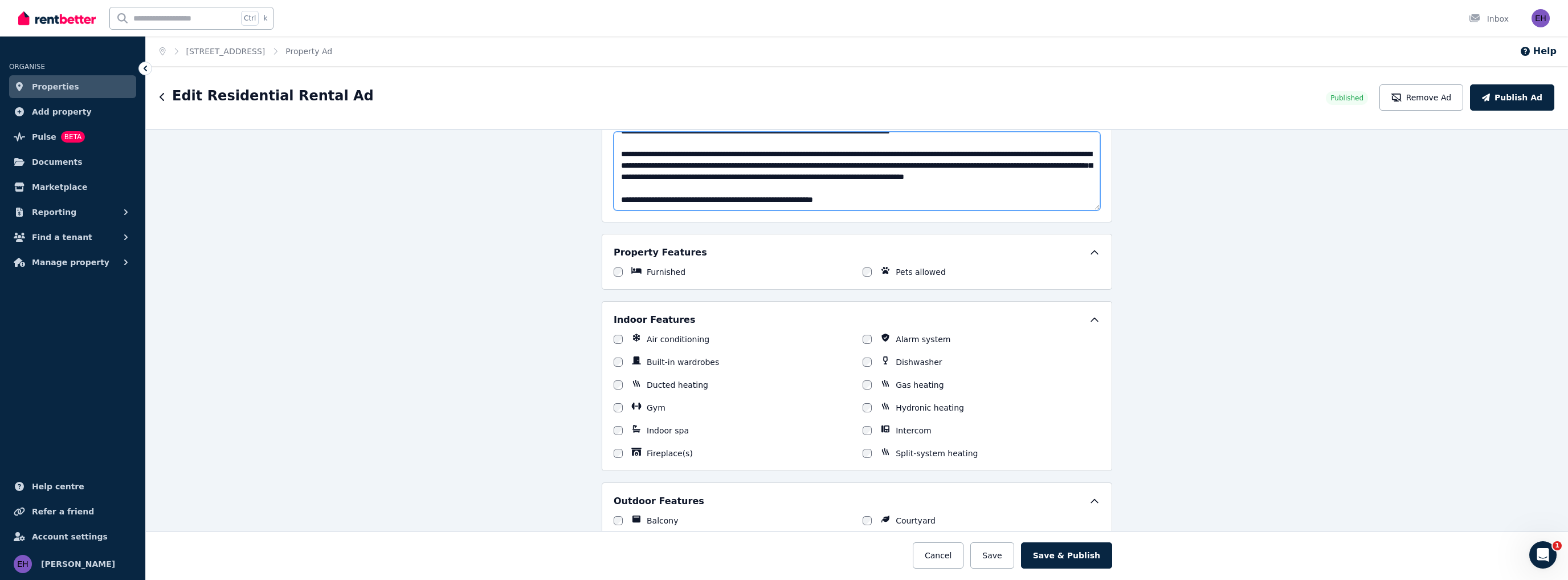
click at [900, 196] on textarea "Description" at bounding box center [857, 171] width 486 height 79
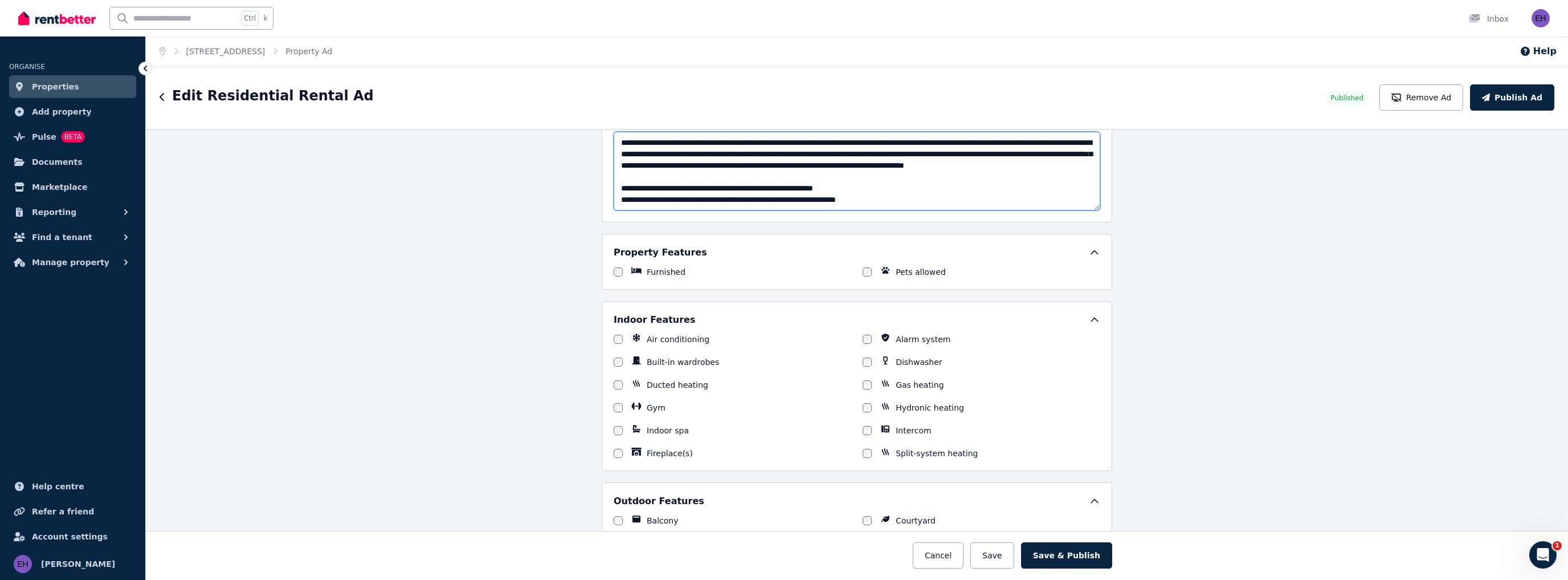
scroll to position [291, 0]
paste textarea "**********"
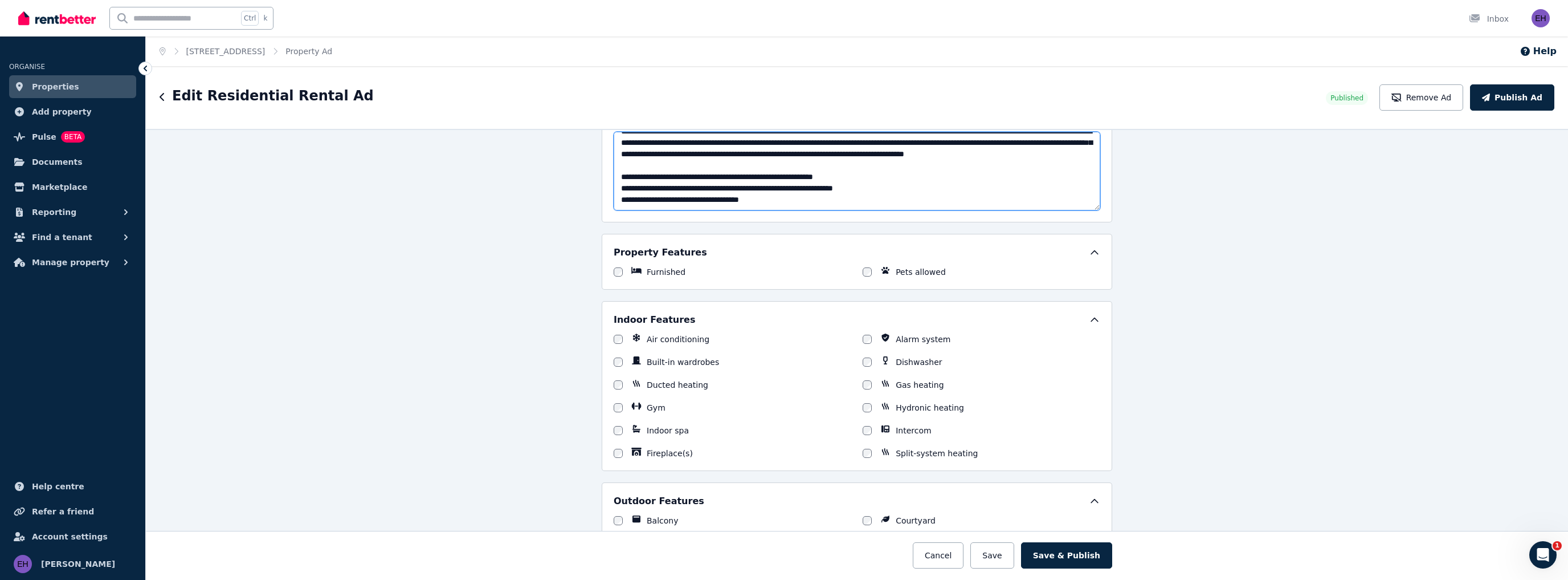
scroll to position [303, 0]
click at [742, 176] on textarea "Description" at bounding box center [857, 171] width 486 height 79
drag, startPoint x: 741, startPoint y: 176, endPoint x: 802, endPoint y: 177, distance: 61.0
click at [802, 177] on textarea "Description" at bounding box center [857, 171] width 486 height 79
click at [819, 178] on textarea "Description" at bounding box center [857, 171] width 486 height 79
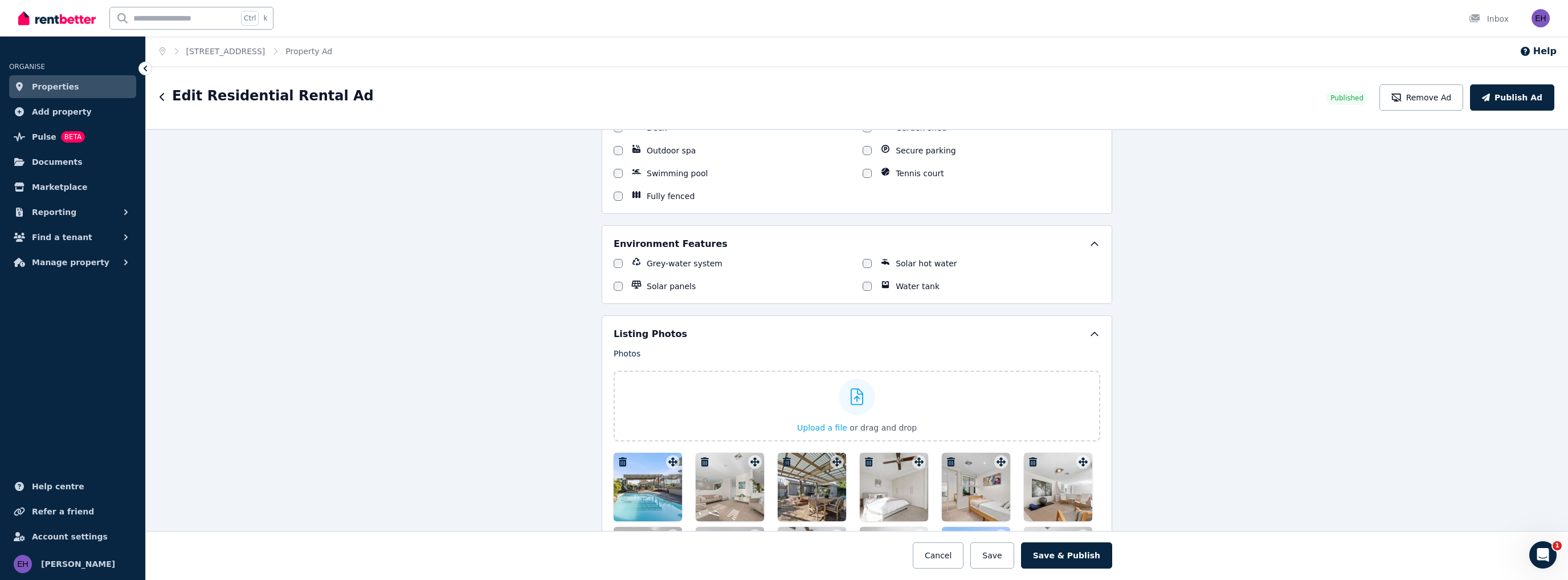
scroll to position [1264, 0]
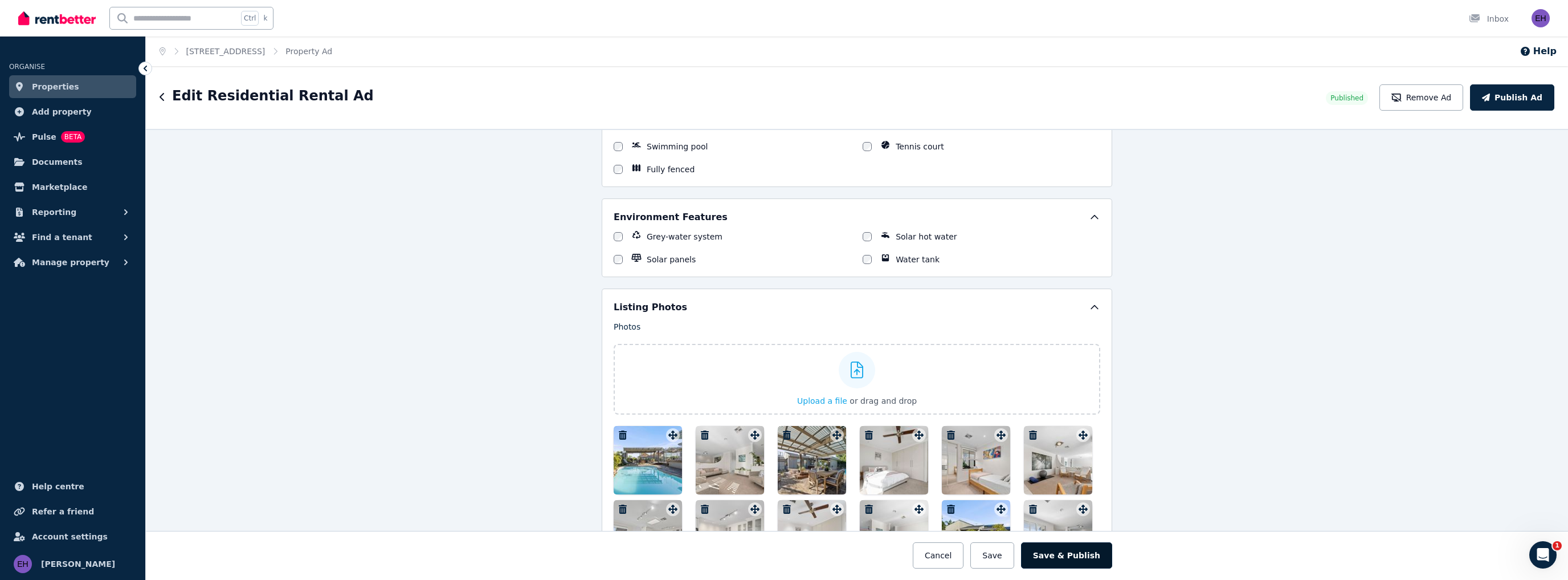
type textarea "**********"
click at [1071, 559] on button "Save & Publish" at bounding box center [1067, 555] width 91 height 26
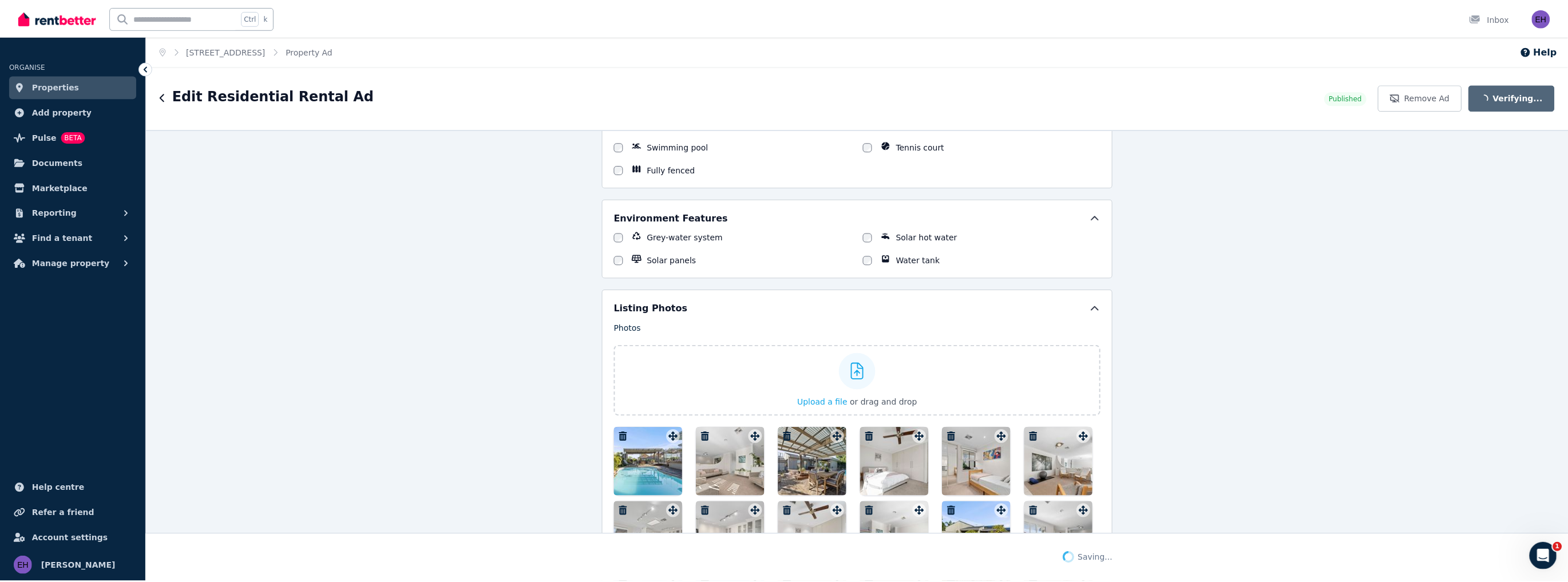
scroll to position [1357, 0]
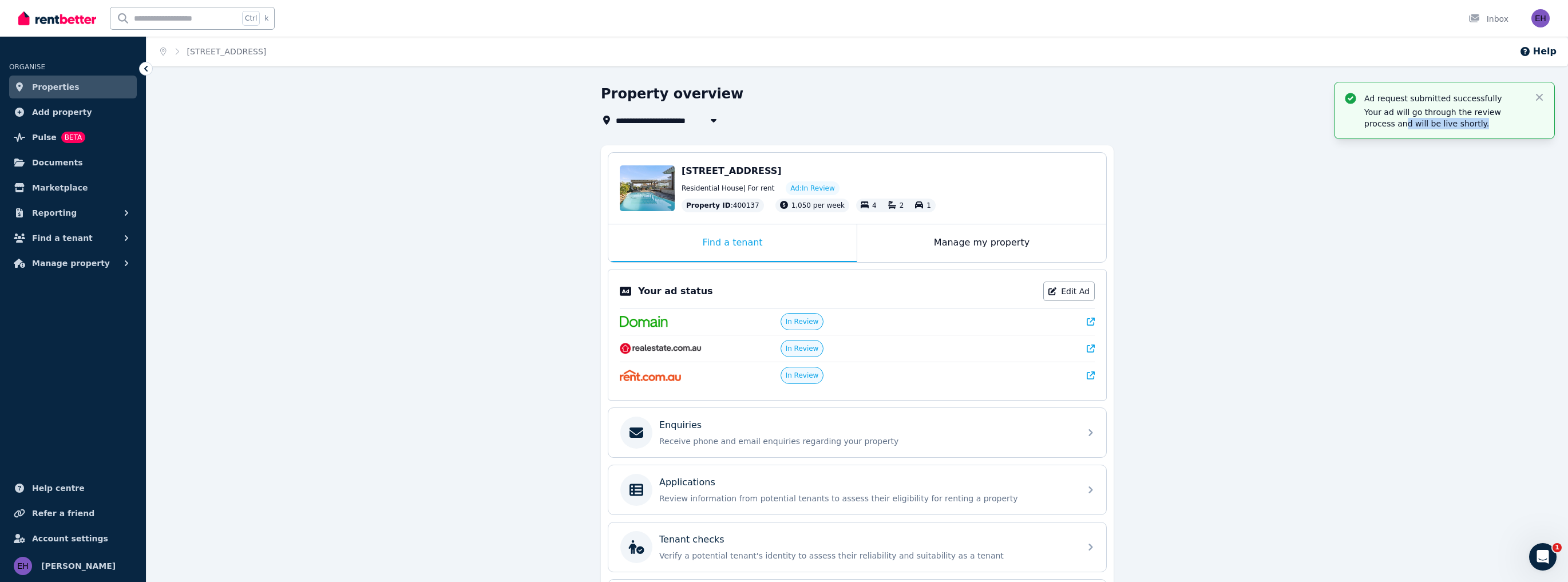
drag, startPoint x: 1451, startPoint y: 126, endPoint x: 1374, endPoint y: 123, distance: 77.1
click at [1374, 123] on p "Your ad will go through the review process and will be live shortly." at bounding box center [1444, 117] width 160 height 23
click at [1540, 95] on icon "button" at bounding box center [1539, 97] width 7 height 7
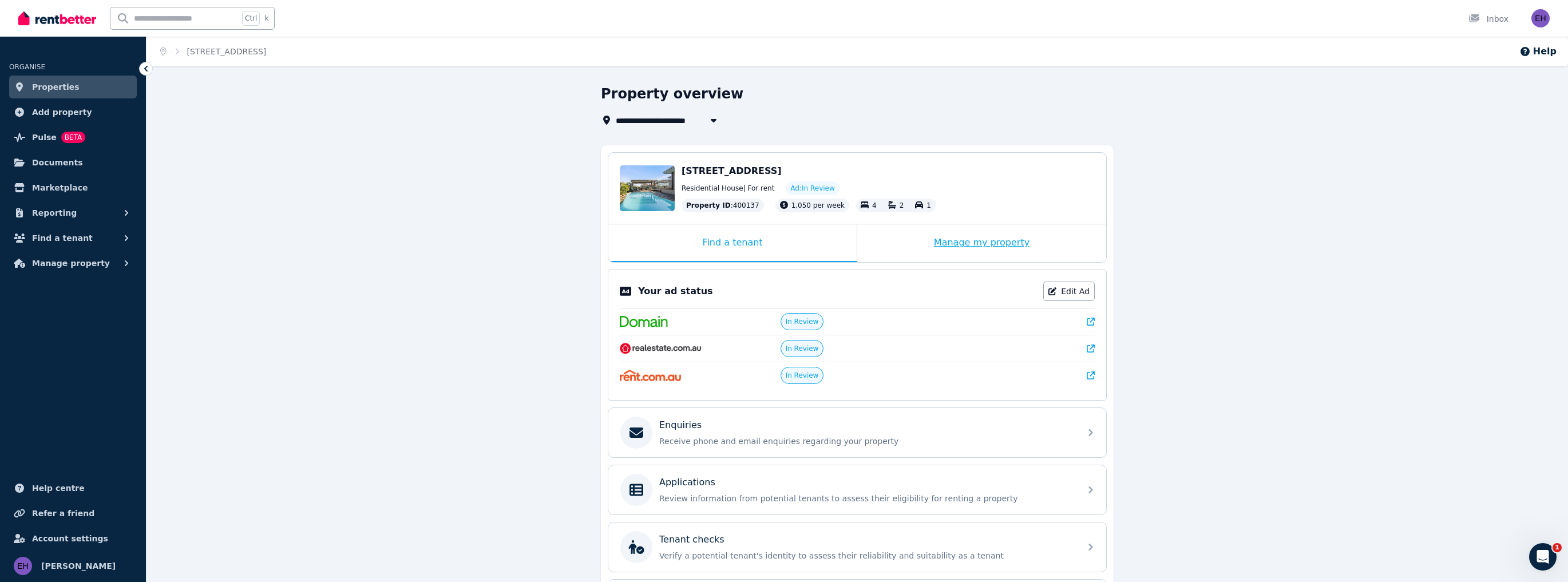
click at [989, 242] on div "Manage my property" at bounding box center [981, 243] width 249 height 37
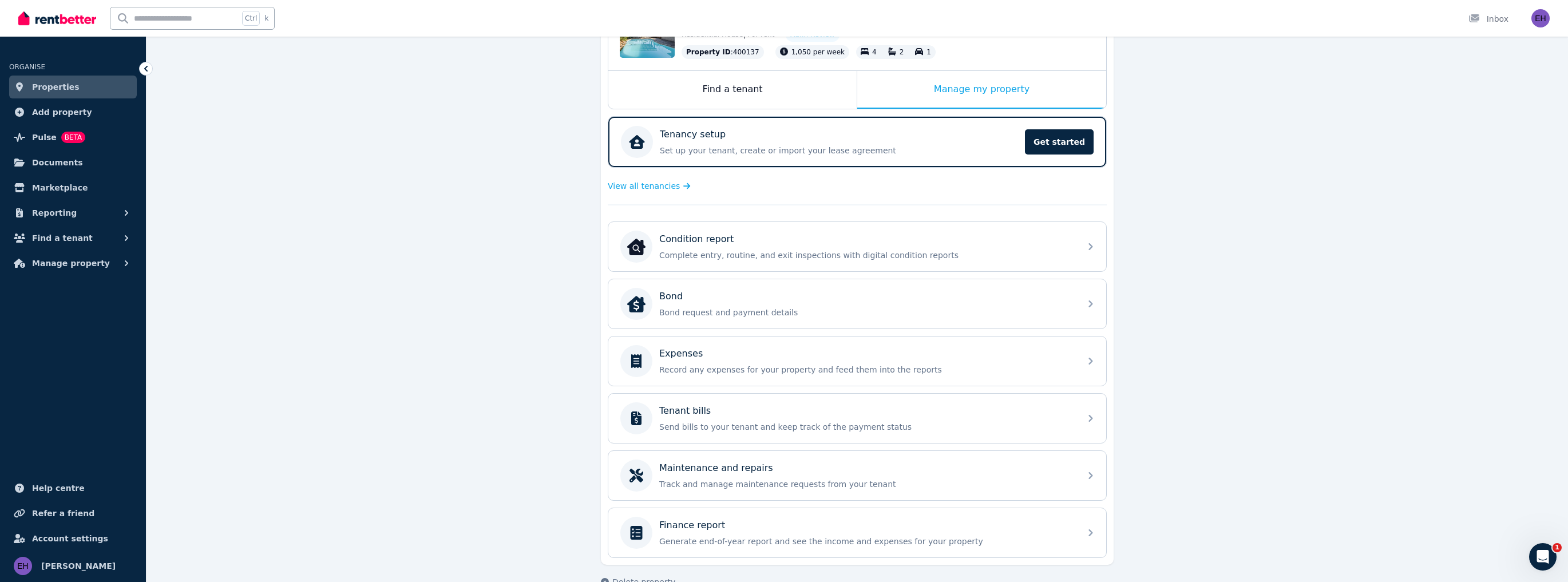
scroll to position [176, 0]
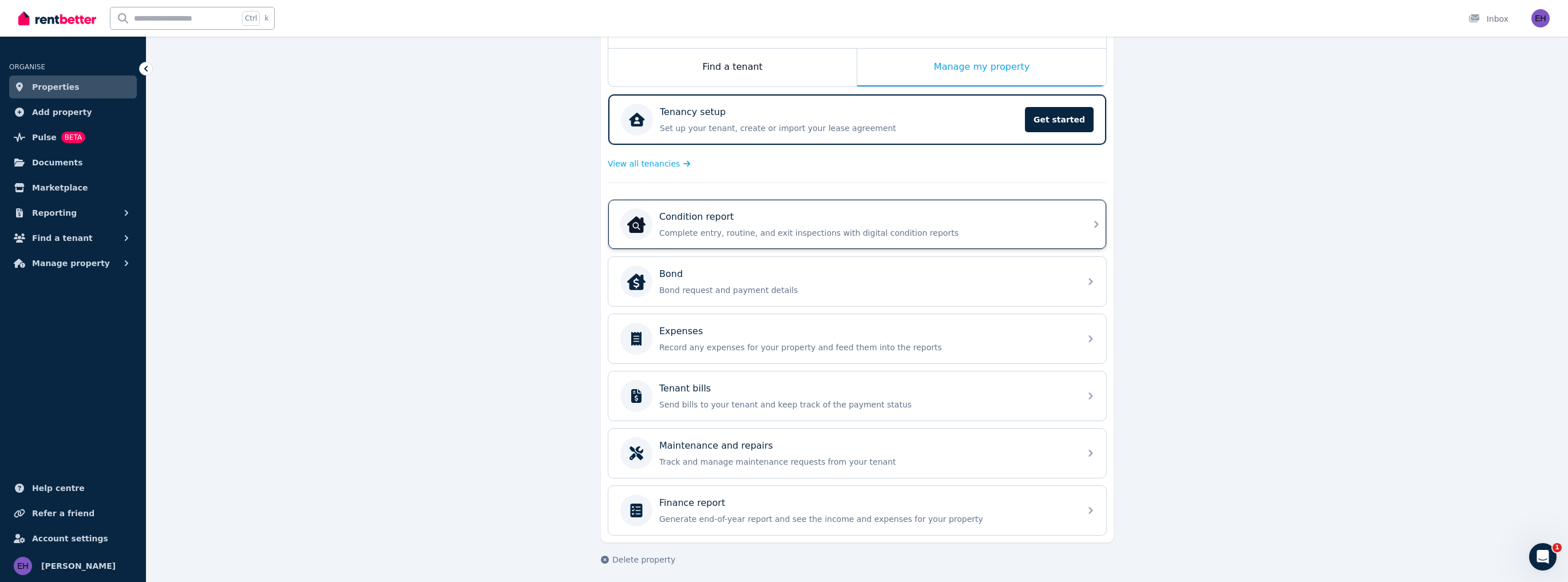
click at [1078, 224] on div "Condition report Complete entry, routine, and exit inspections with digital con…" at bounding box center [857, 224] width 497 height 49
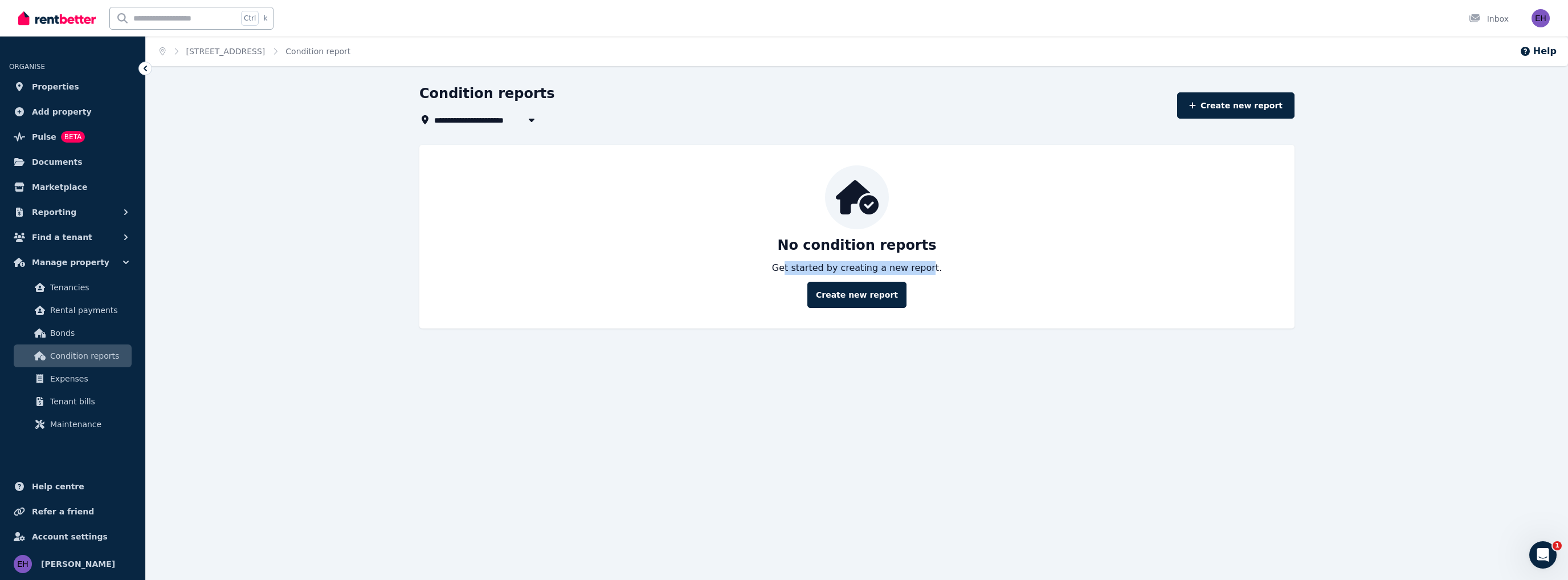
drag, startPoint x: 793, startPoint y: 274, endPoint x: 926, endPoint y: 276, distance: 133.0
click at [926, 276] on div "No condition reports Get started by creating a new report. Create new report" at bounding box center [857, 236] width 852 height 142
click at [863, 299] on link "Create new report" at bounding box center [857, 294] width 99 height 26
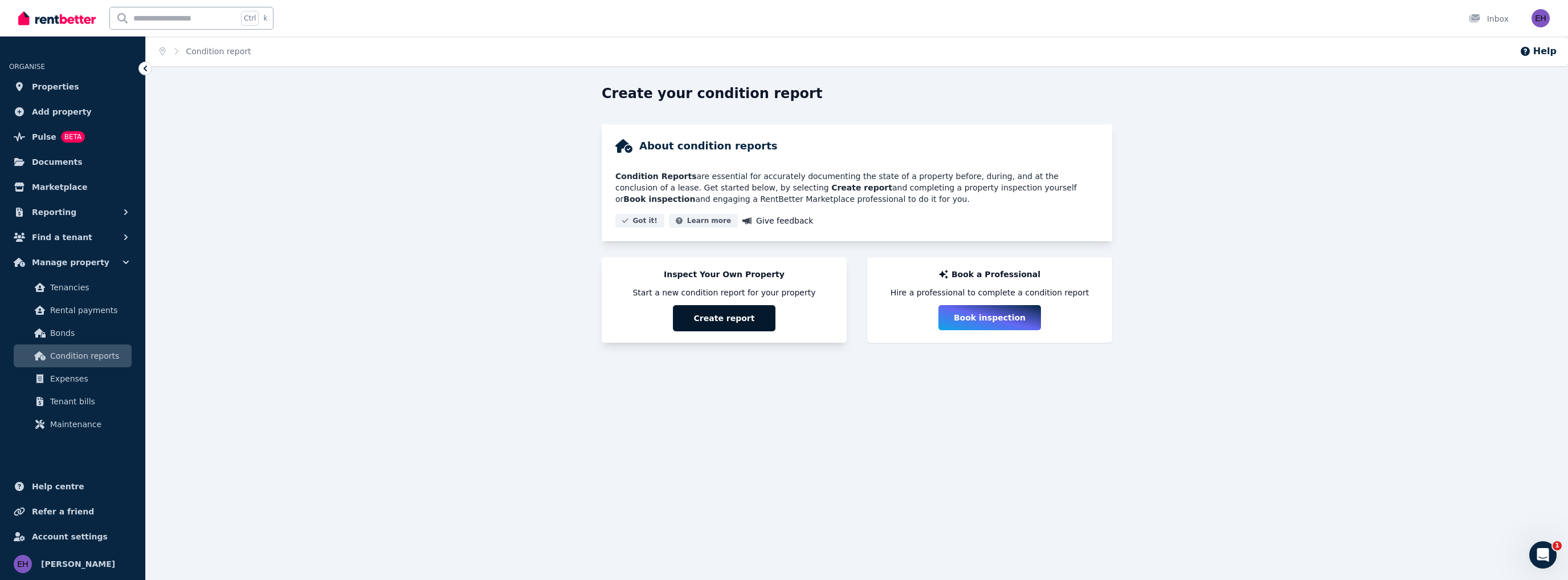
click at [743, 321] on button "Create report" at bounding box center [724, 318] width 103 height 26
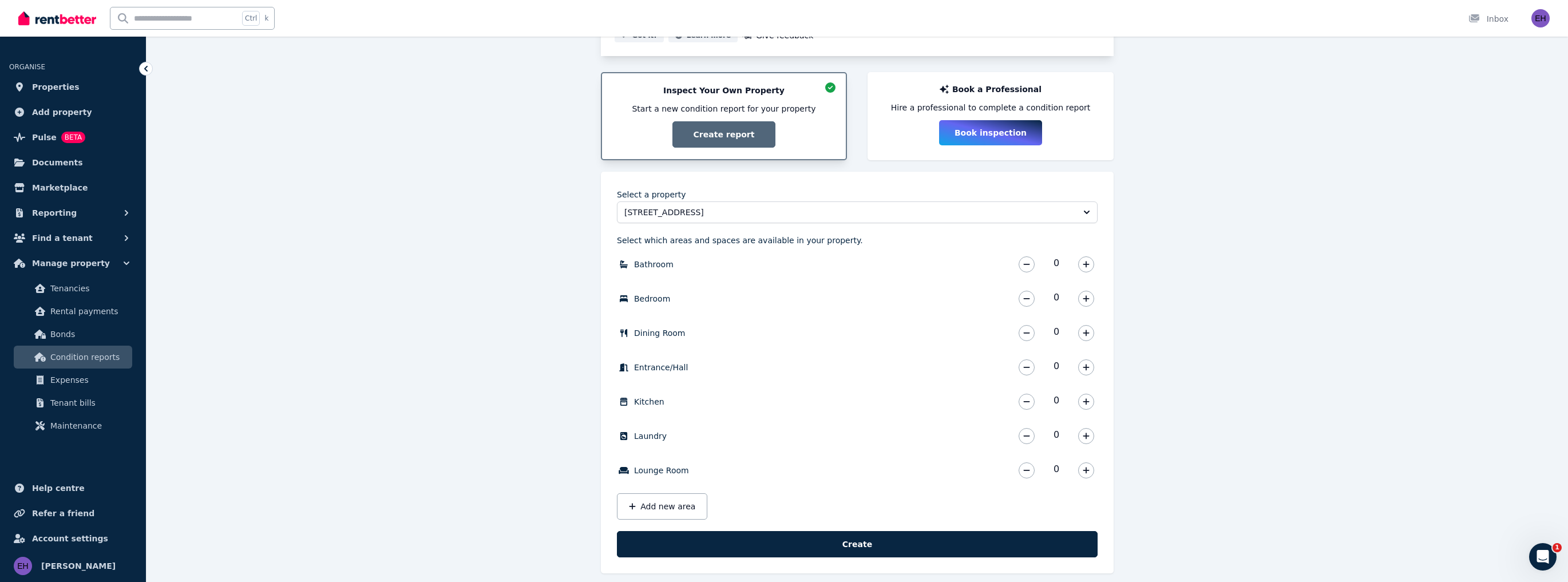
scroll to position [197, 0]
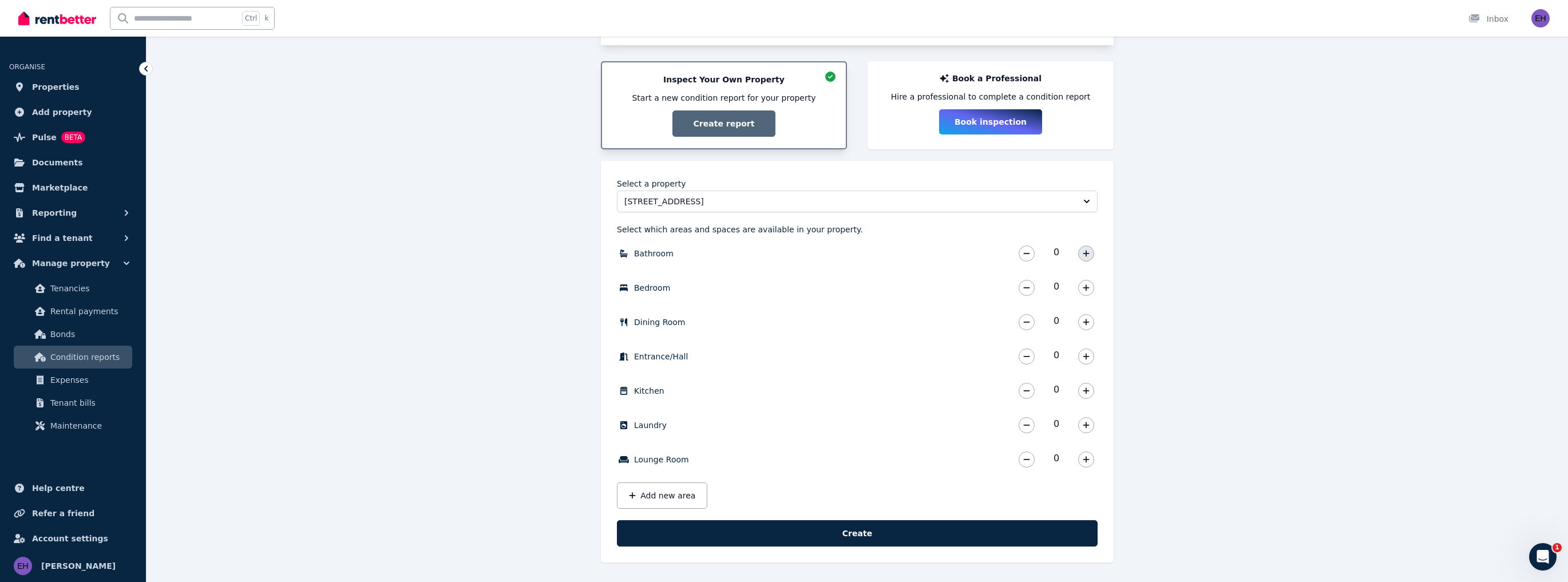
click at [1083, 255] on icon "button" at bounding box center [1085, 253] width 7 height 8
click at [1085, 254] on icon "button" at bounding box center [1085, 253] width 6 height 6
click at [1085, 289] on icon "button" at bounding box center [1085, 287] width 7 height 8
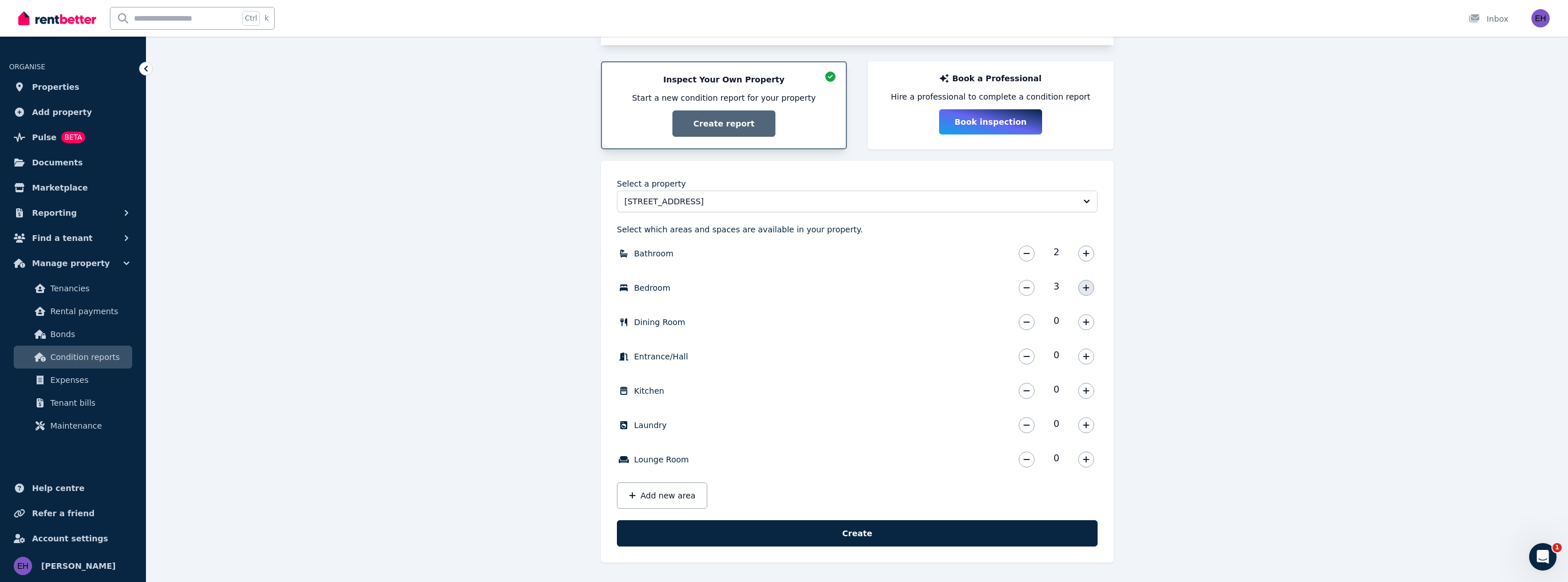
click at [1085, 289] on icon "button" at bounding box center [1085, 287] width 7 height 8
click at [1082, 320] on icon "button" at bounding box center [1085, 322] width 7 height 8
click at [1085, 358] on icon "button" at bounding box center [1085, 356] width 6 height 6
click at [1084, 389] on icon "button" at bounding box center [1085, 390] width 7 height 8
click at [1085, 427] on icon "button" at bounding box center [1085, 425] width 6 height 6
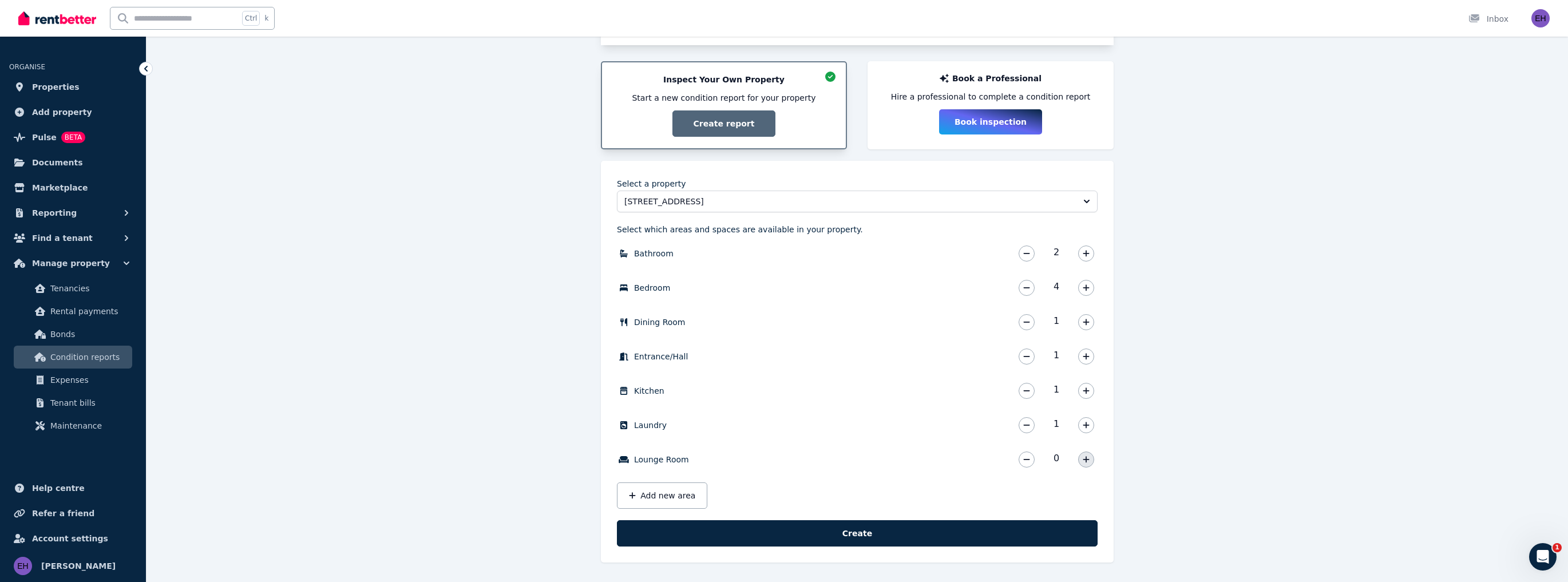
click at [1086, 460] on icon "button" at bounding box center [1085, 459] width 7 height 8
click at [660, 497] on button "Add new area" at bounding box center [661, 495] width 91 height 26
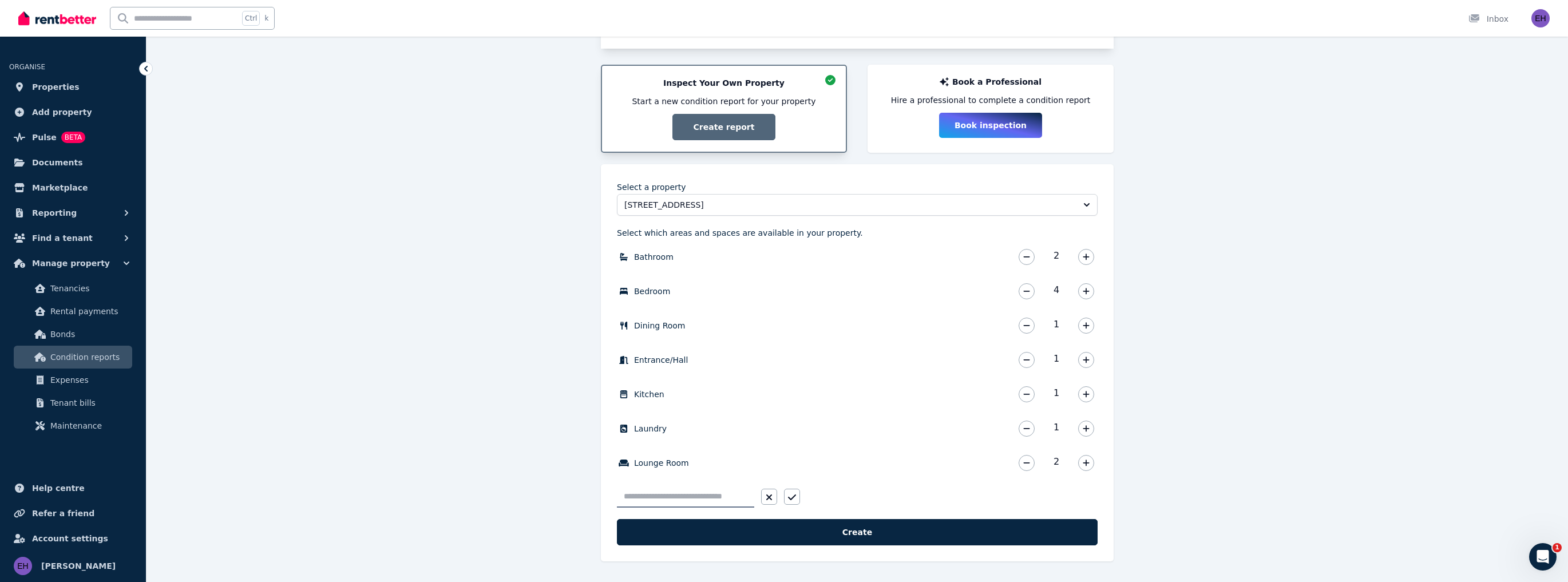
scroll to position [192, 0]
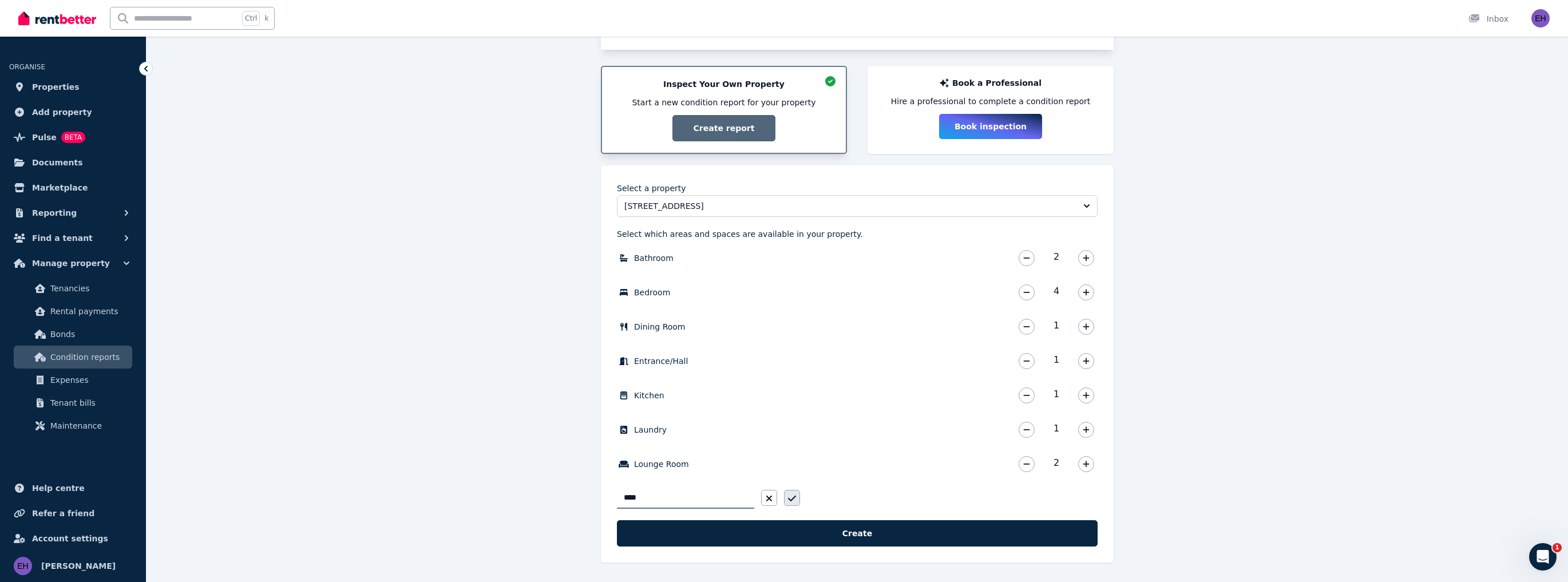
type input "****"
click at [788, 496] on icon "button" at bounding box center [791, 498] width 8 height 9
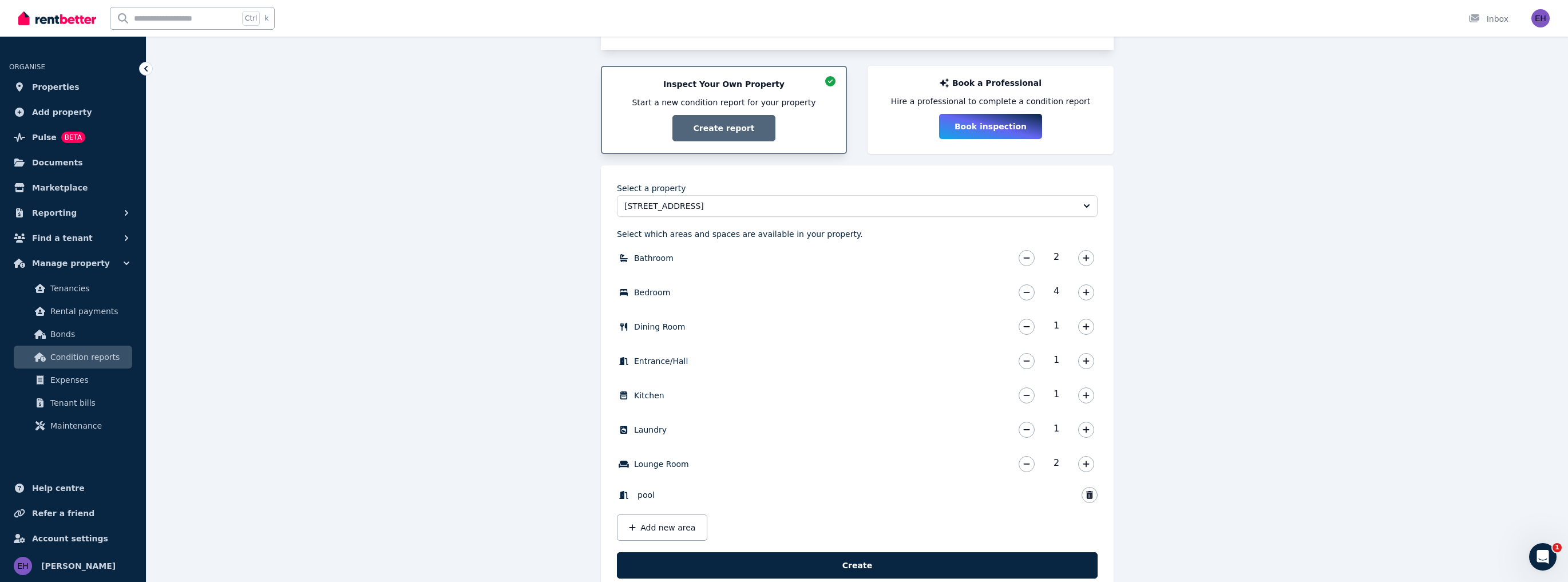
scroll to position [224, 0]
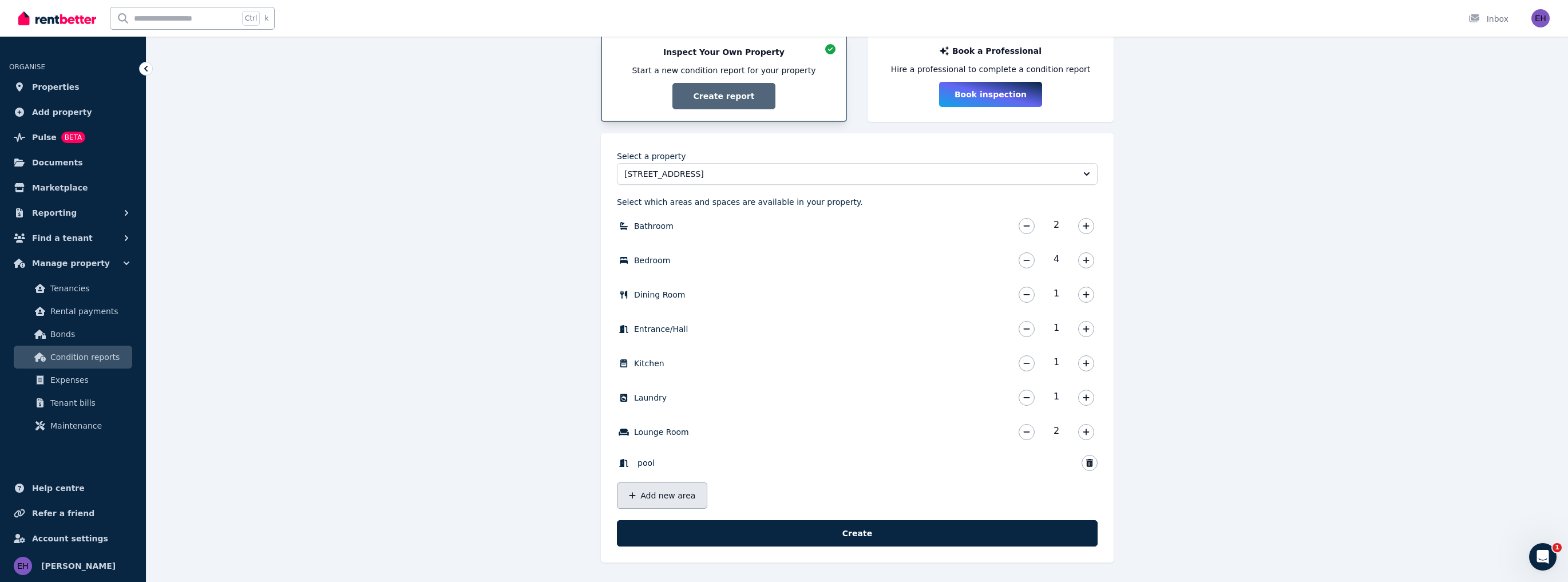
click at [676, 494] on button "Add new area" at bounding box center [661, 495] width 91 height 26
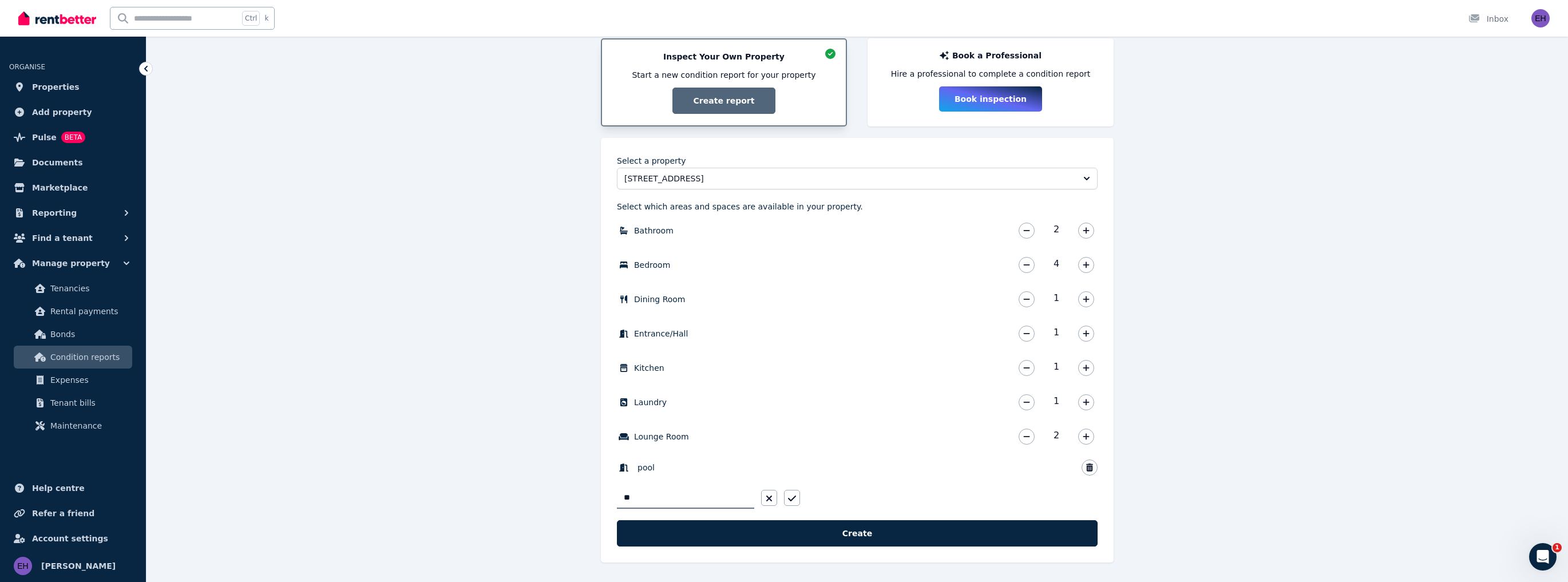
type input "*"
type input "******"
click at [794, 497] on icon "button" at bounding box center [791, 498] width 8 height 6
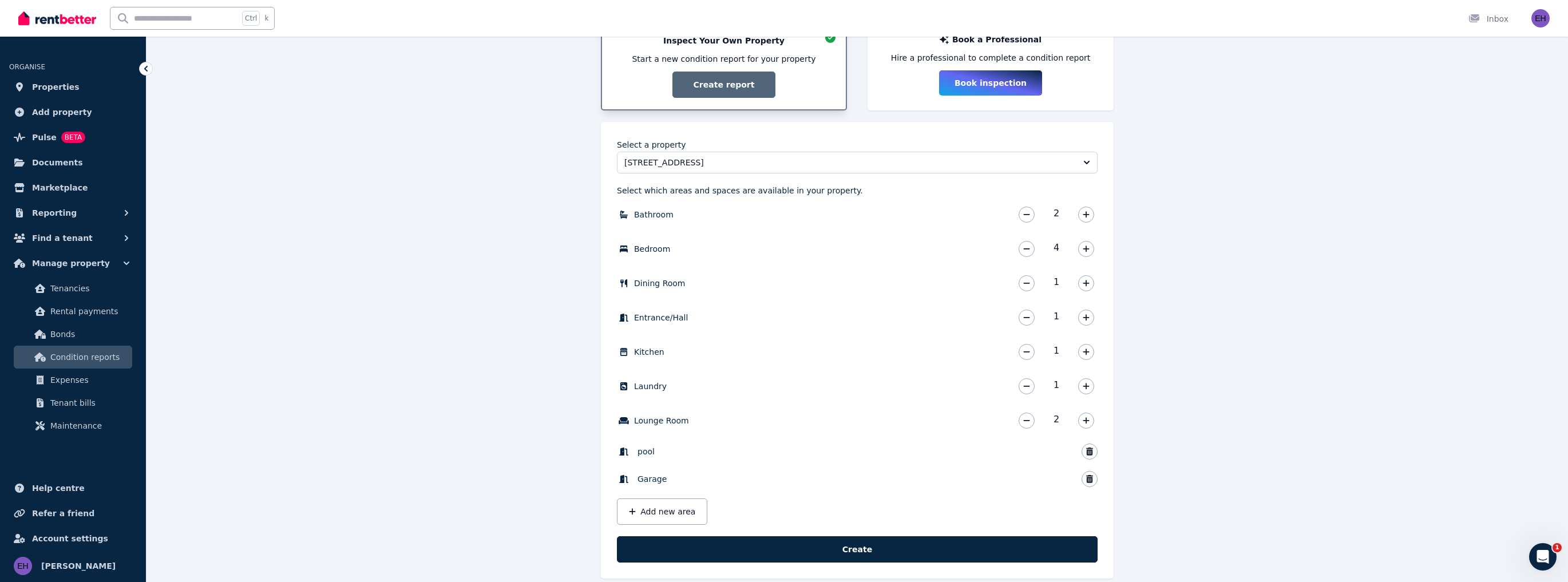
scroll to position [252, 0]
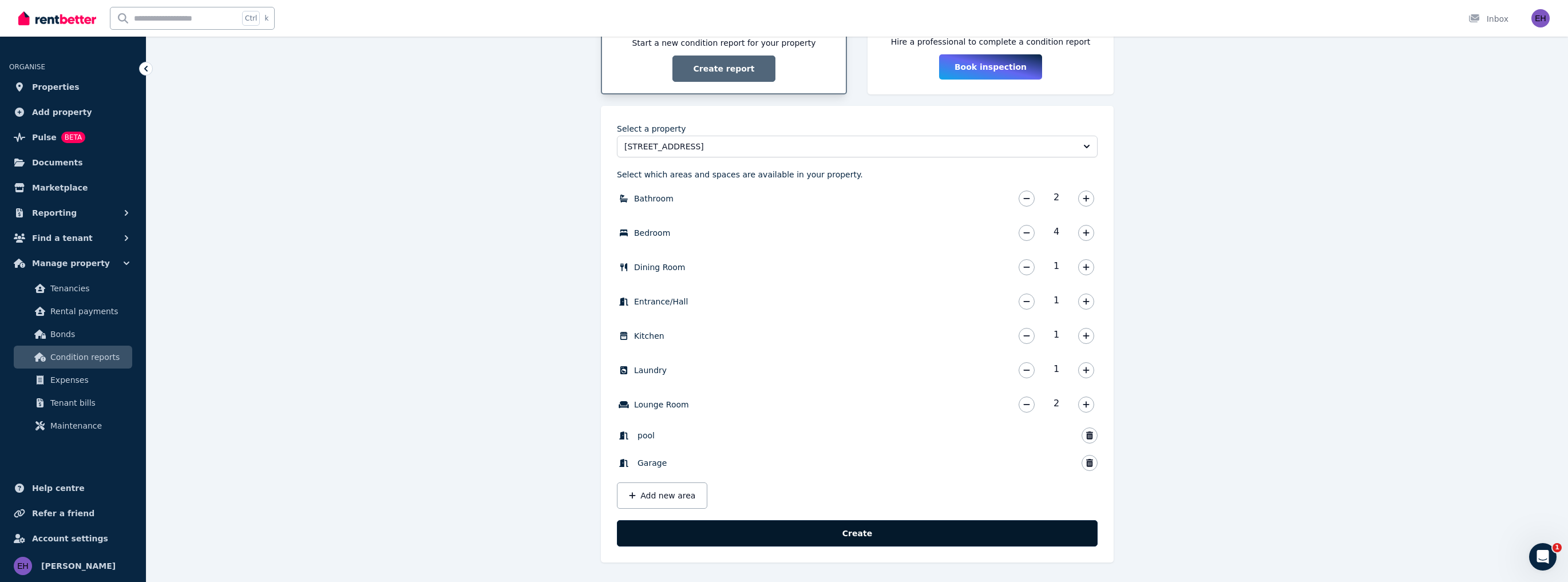
click at [915, 529] on button "Create" at bounding box center [857, 533] width 480 height 26
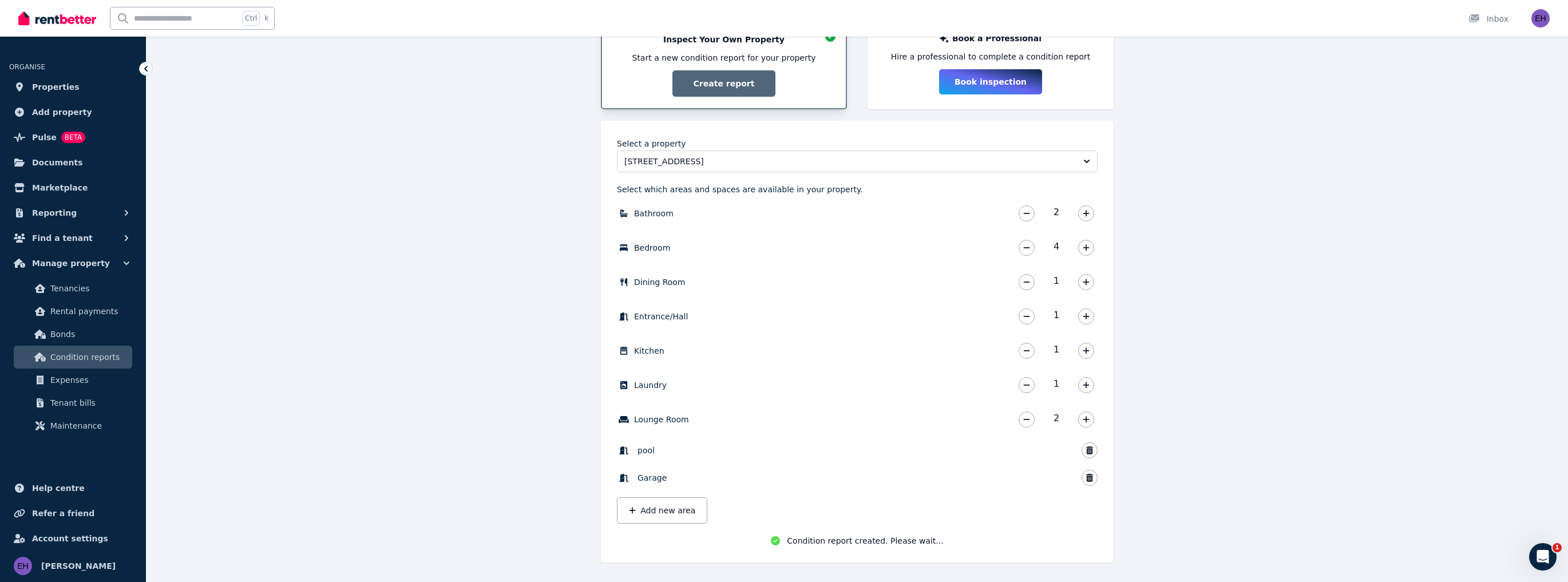
scroll to position [239, 0]
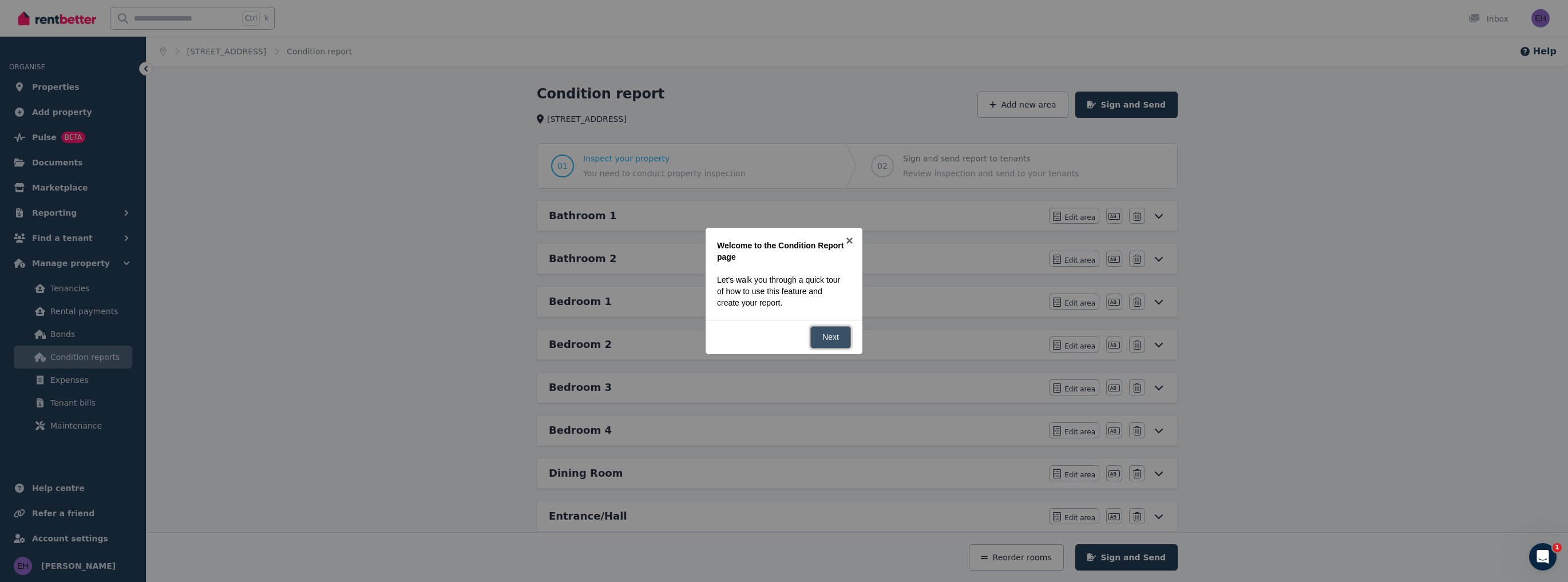
click at [831, 337] on link "Next" at bounding box center [830, 337] width 40 height 22
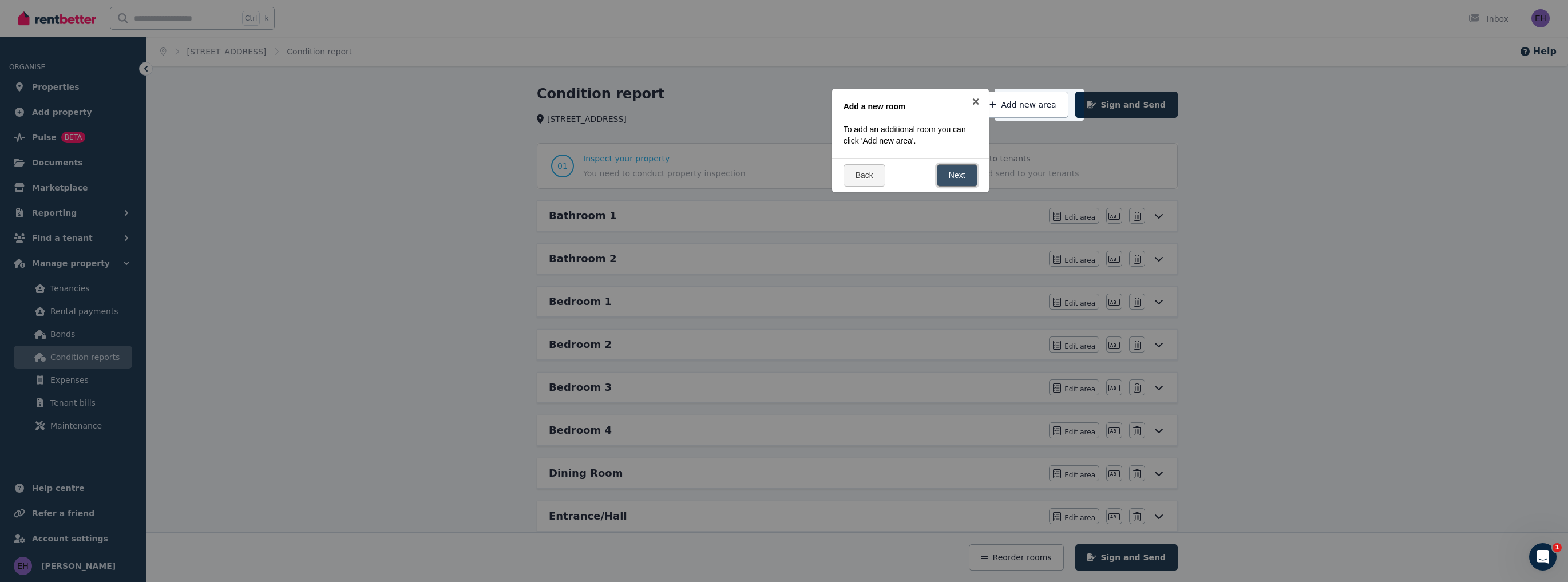
click at [955, 177] on link "Next" at bounding box center [957, 176] width 40 height 22
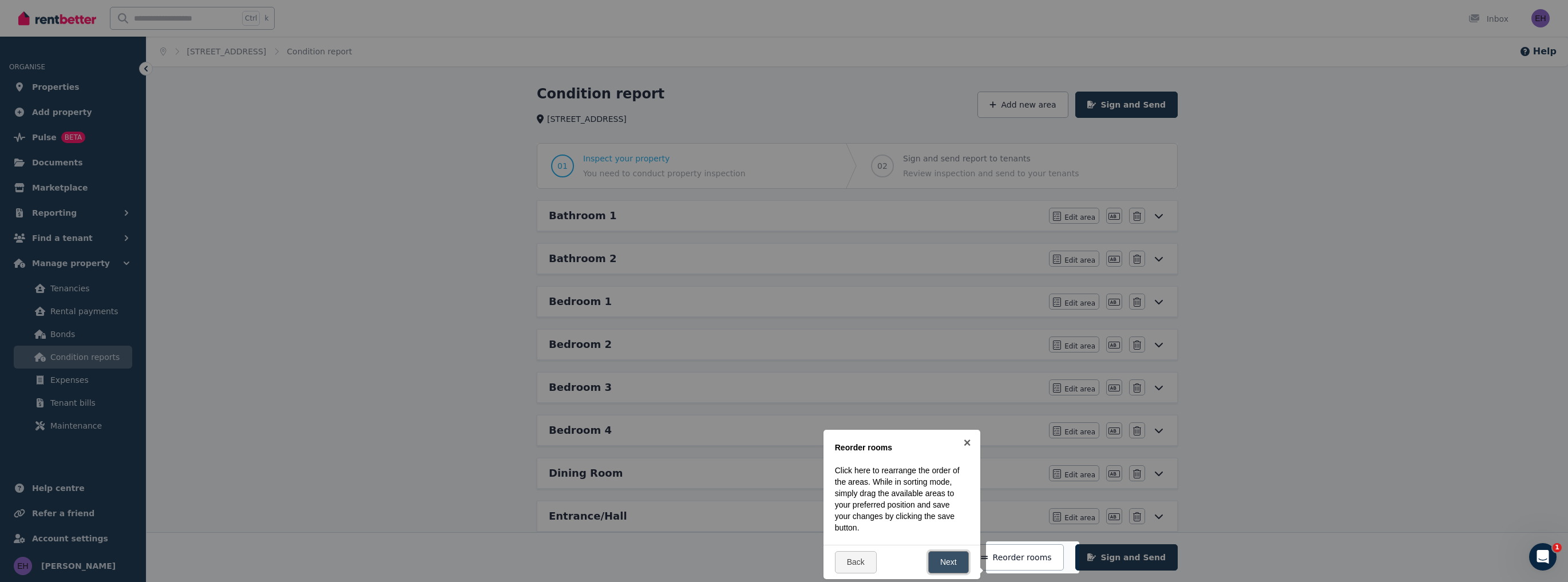
scroll to position [284, 0]
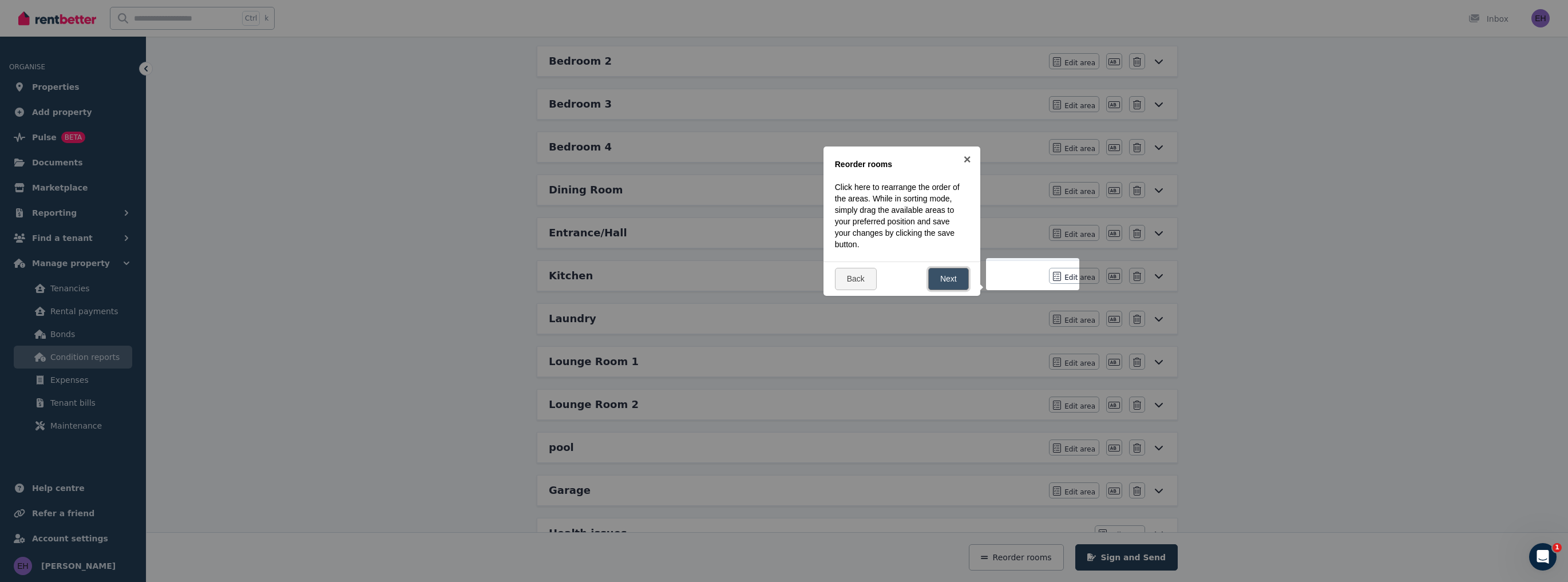
click at [949, 280] on link "Next" at bounding box center [949, 279] width 40 height 22
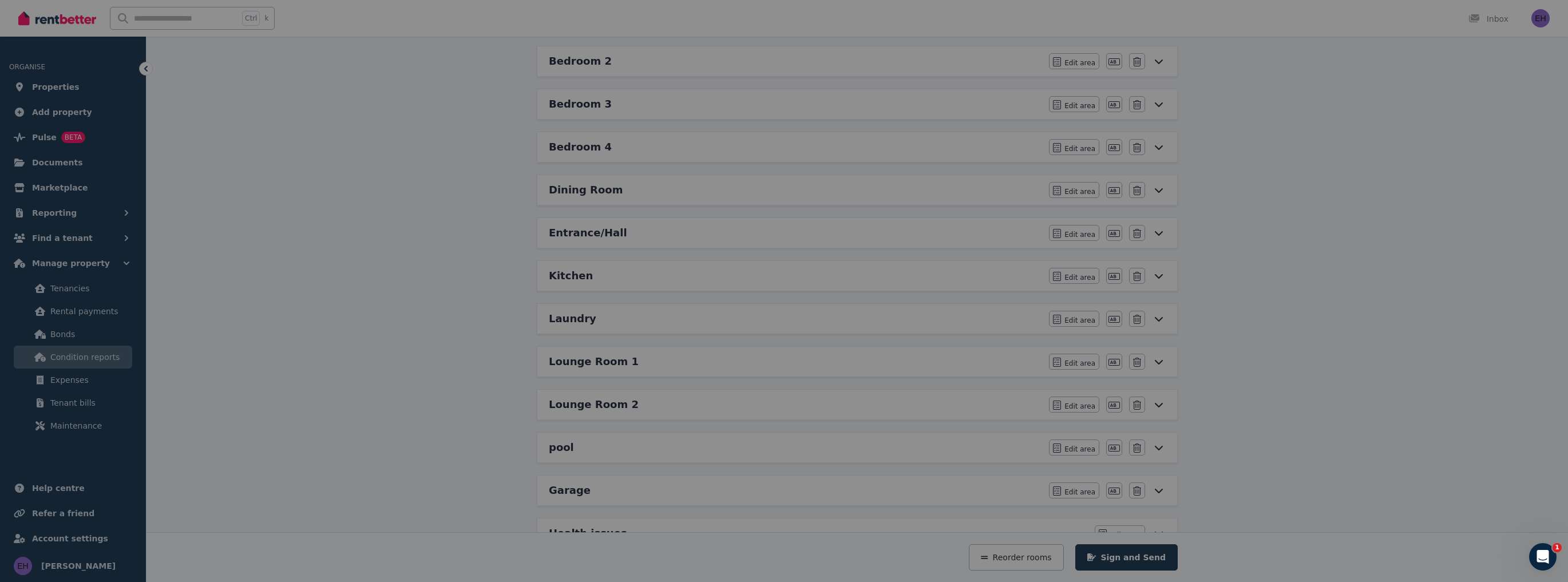
scroll to position [0, 0]
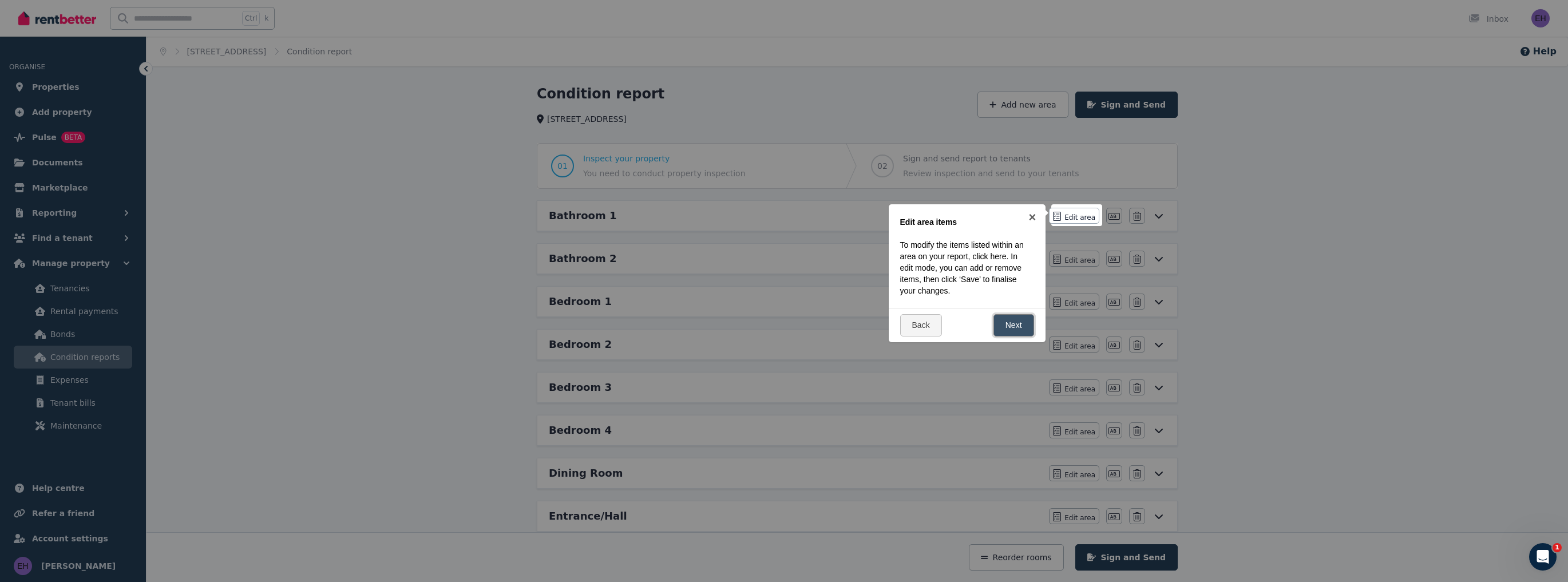
click at [1017, 324] on link "Next" at bounding box center [1014, 325] width 40 height 22
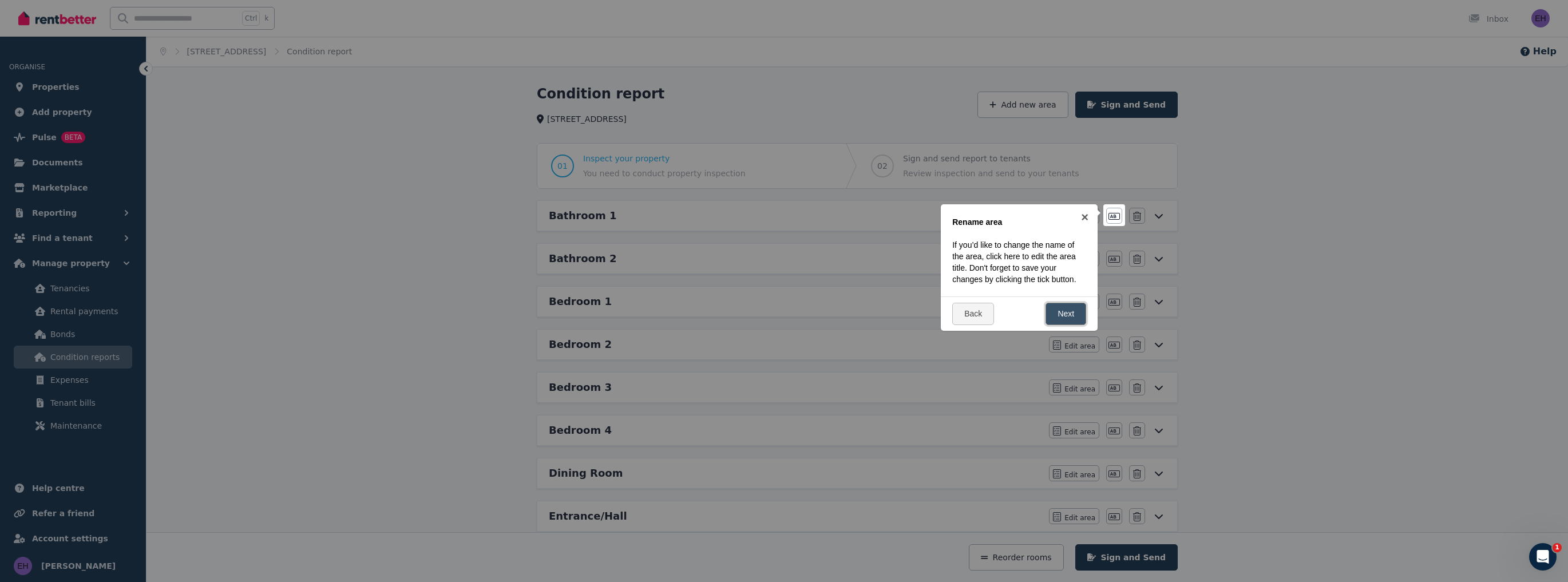
click at [1069, 313] on link "Next" at bounding box center [1065, 314] width 40 height 22
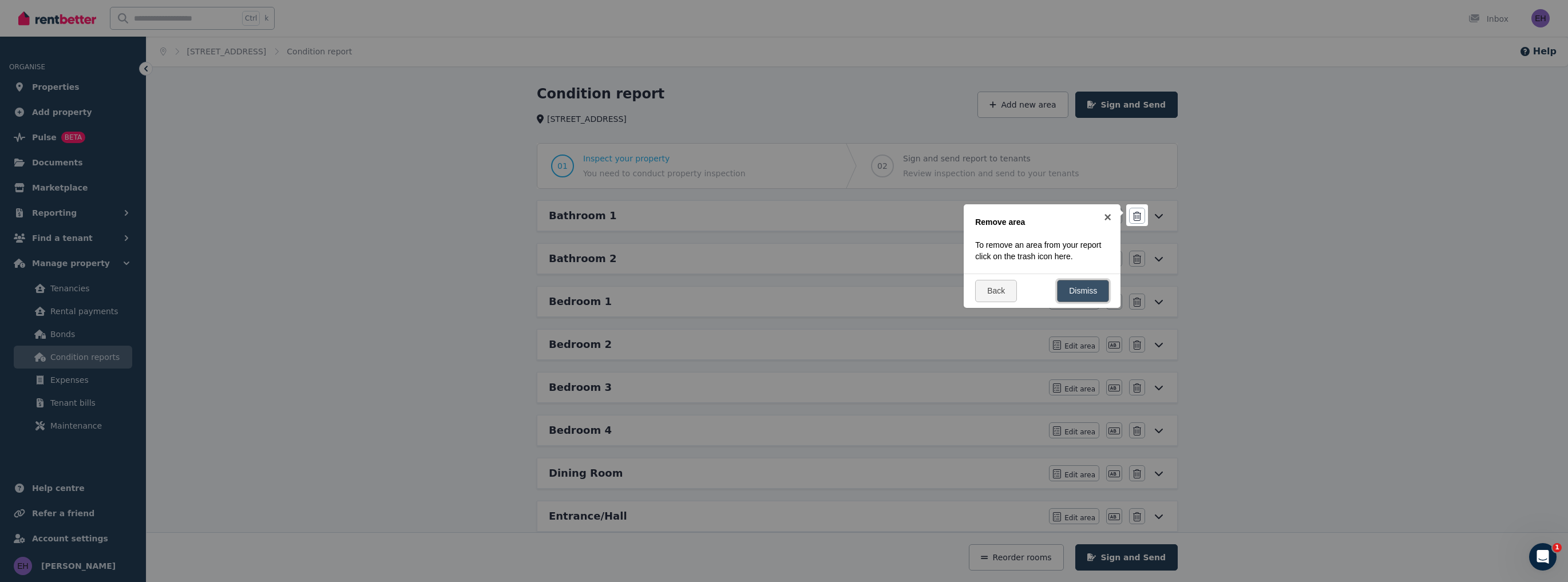
click at [1072, 291] on link "Dismiss" at bounding box center [1083, 291] width 52 height 22
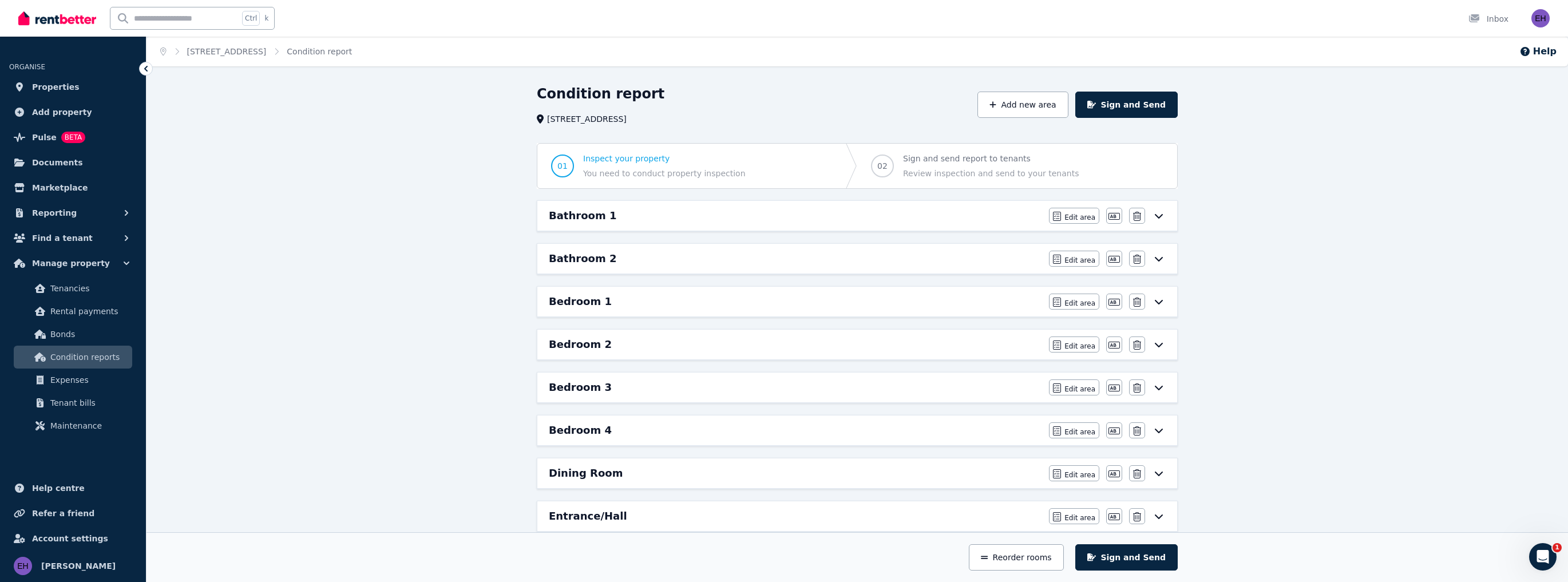
drag, startPoint x: 589, startPoint y: 177, endPoint x: 704, endPoint y: 181, distance: 115.1
click at [702, 181] on span "01 Inspect your property You need to conduct property inspection" at bounding box center [648, 166] width 222 height 45
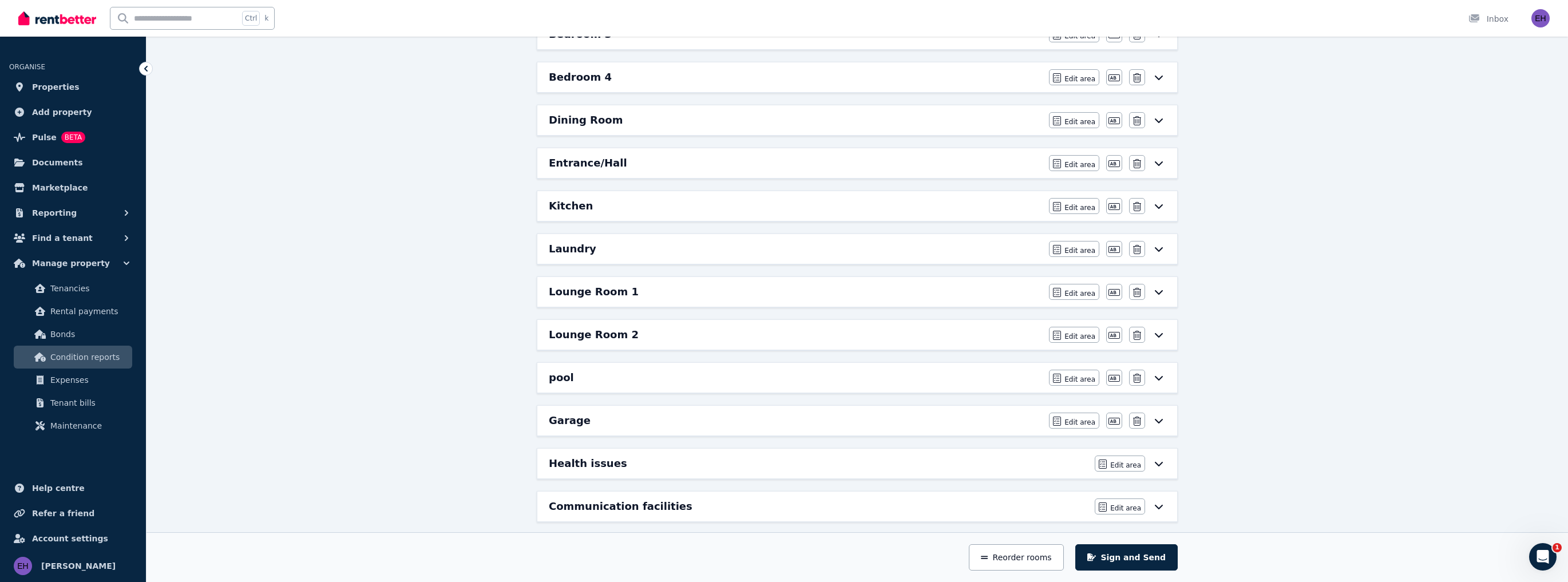
scroll to position [443, 0]
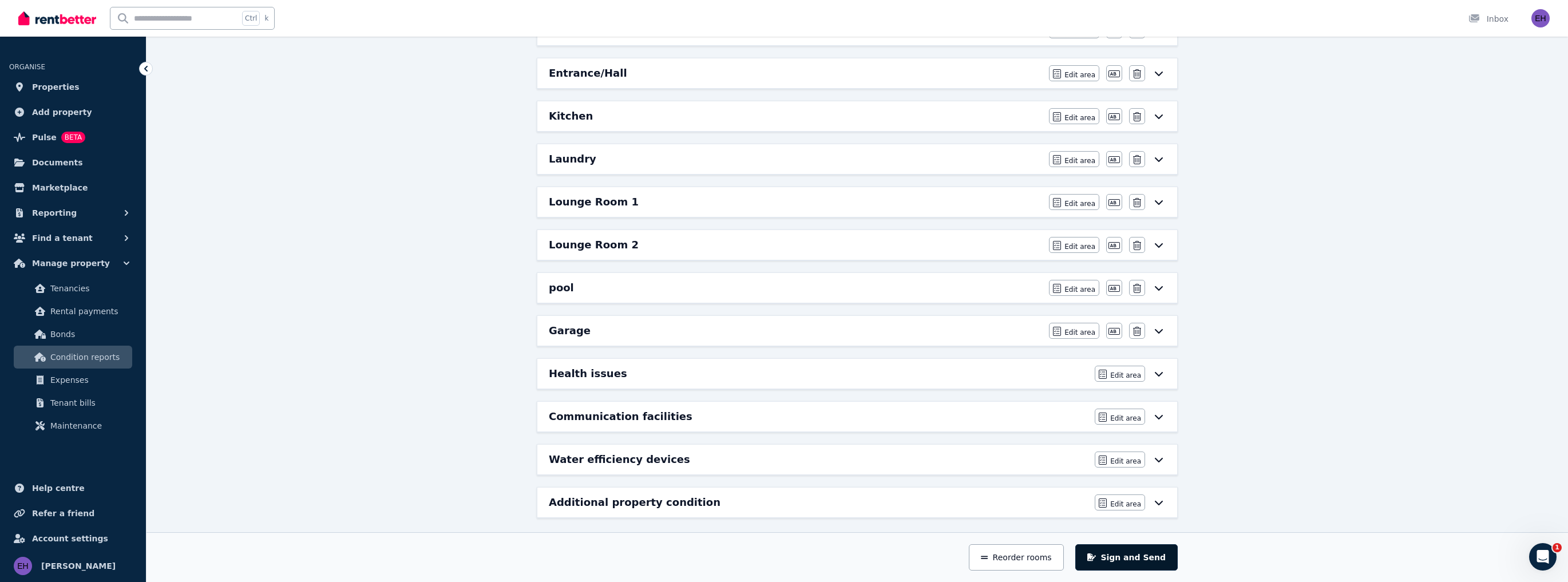
click at [1137, 555] on button "Sign and Send" at bounding box center [1126, 557] width 102 height 26
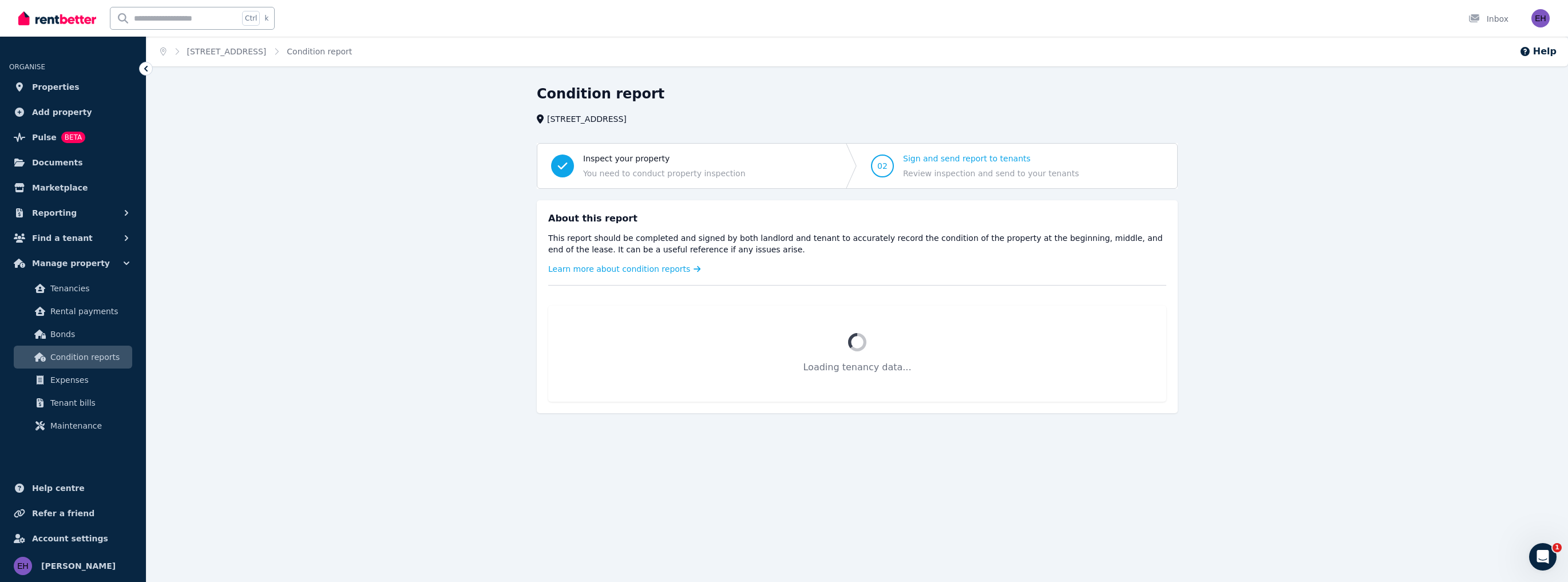
scroll to position [0, 0]
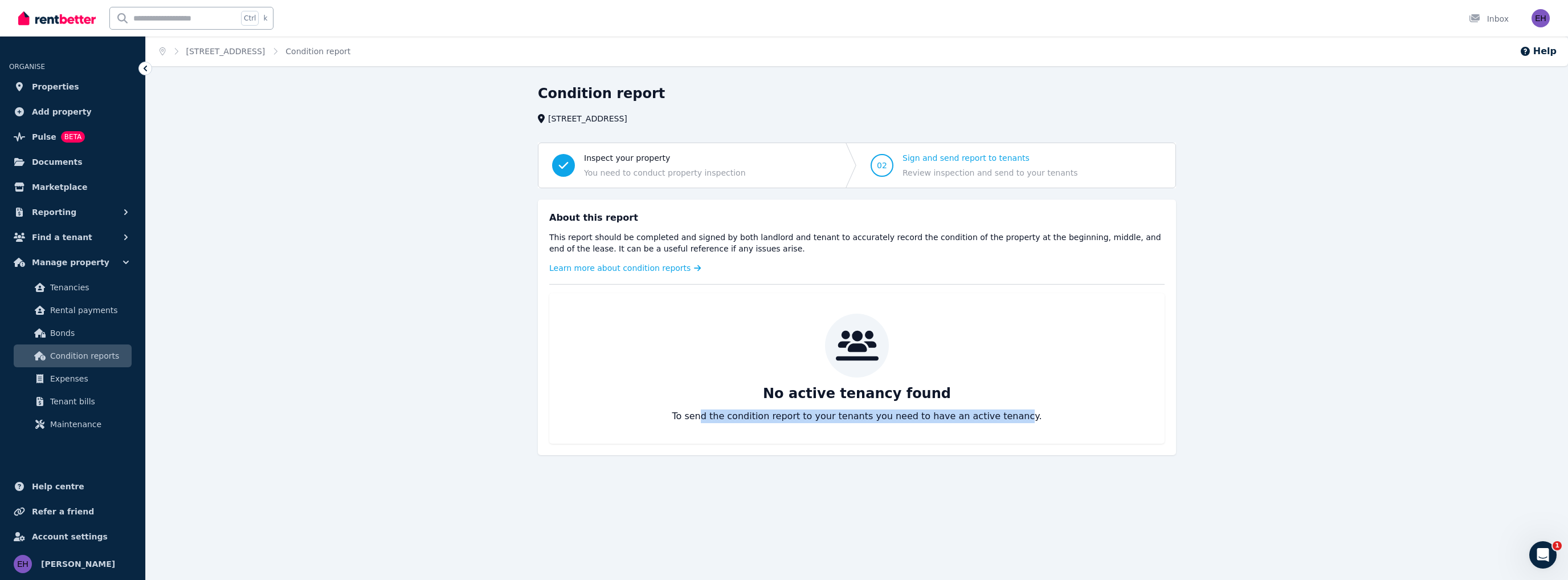
drag, startPoint x: 718, startPoint y: 419, endPoint x: 1014, endPoint y: 423, distance: 296.0
click at [1014, 423] on div "No active tenancy found To send the condition report to your tenants you need t…" at bounding box center [857, 368] width 615 height 151
click at [1021, 423] on div "No active tenancy found To send the condition report to your tenants you need t…" at bounding box center [857, 368] width 615 height 151
drag, startPoint x: 697, startPoint y: 420, endPoint x: 1010, endPoint y: 414, distance: 313.1
click at [942, 417] on p "To send the condition report to your tenants you need to have an active tenancy." at bounding box center [857, 416] width 369 height 13
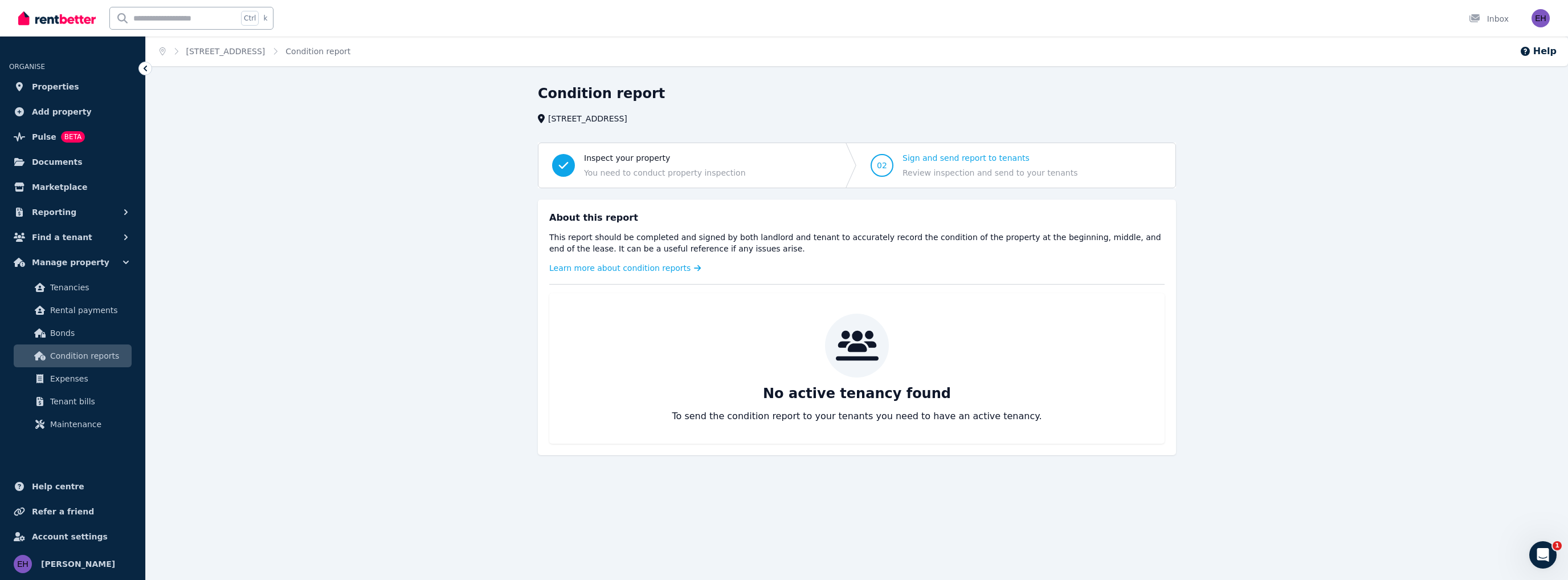
click at [1016, 414] on p "To send the condition report to your tenants you need to have an active tenancy." at bounding box center [857, 416] width 369 height 13
click at [640, 163] on span "Inspect your property" at bounding box center [664, 157] width 162 height 11
click at [622, 159] on span "Inspect your property" at bounding box center [664, 157] width 162 height 11
click at [813, 251] on p "This report should be completed and signed by both landlord and tenant to accur…" at bounding box center [857, 243] width 615 height 23
click at [626, 160] on span "Inspect your property" at bounding box center [664, 157] width 162 height 11
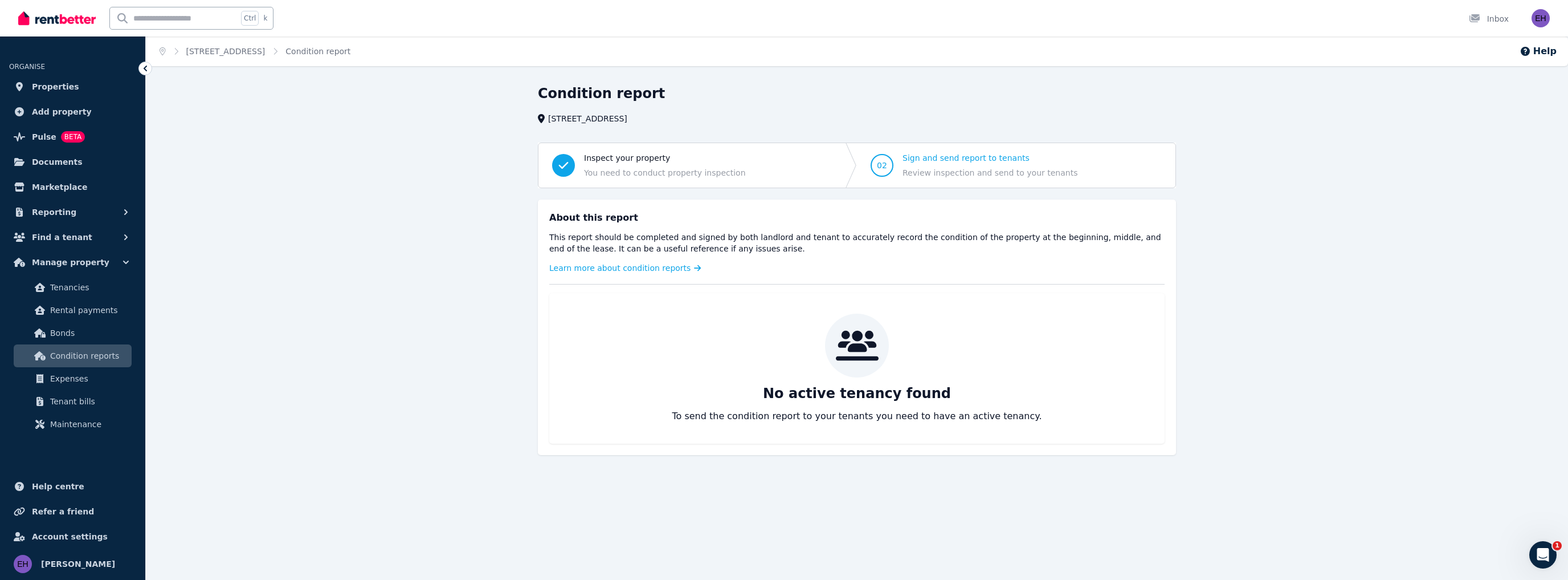
click at [565, 160] on icon "Progress" at bounding box center [563, 166] width 13 height 13
click at [86, 356] on span "Condition reports" at bounding box center [88, 356] width 77 height 13
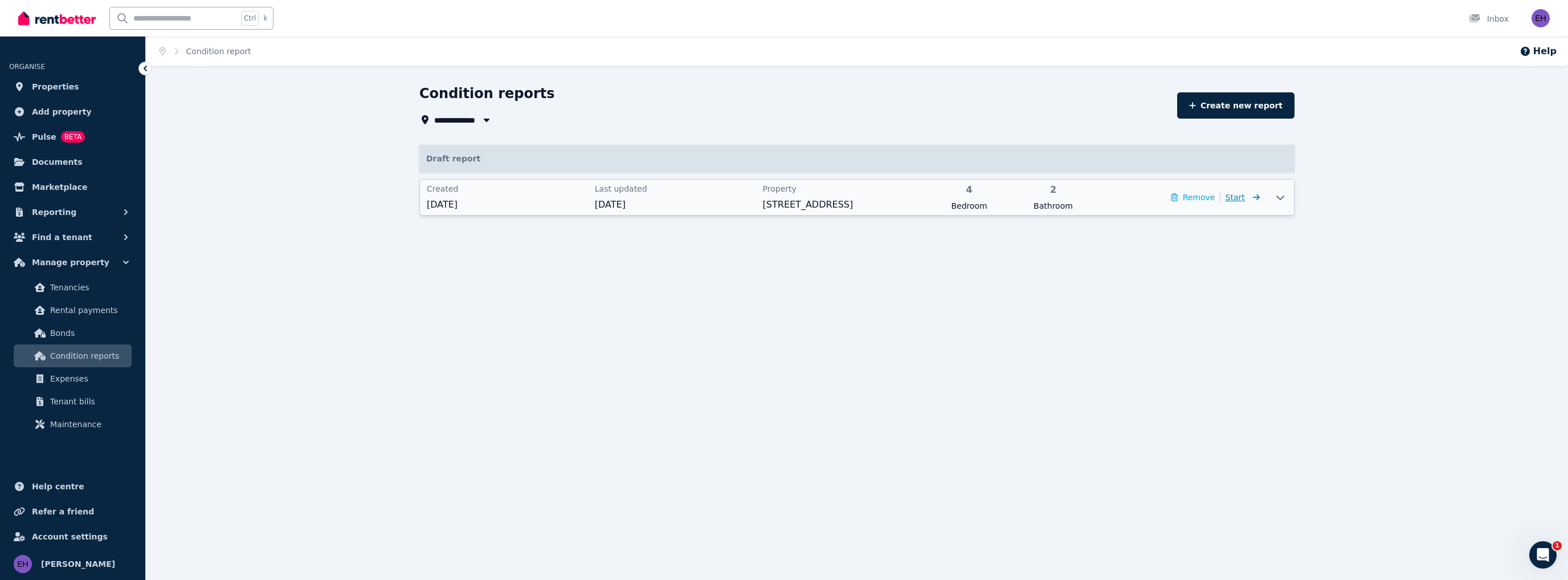
click at [1242, 198] on span "Start" at bounding box center [1235, 198] width 19 height 9
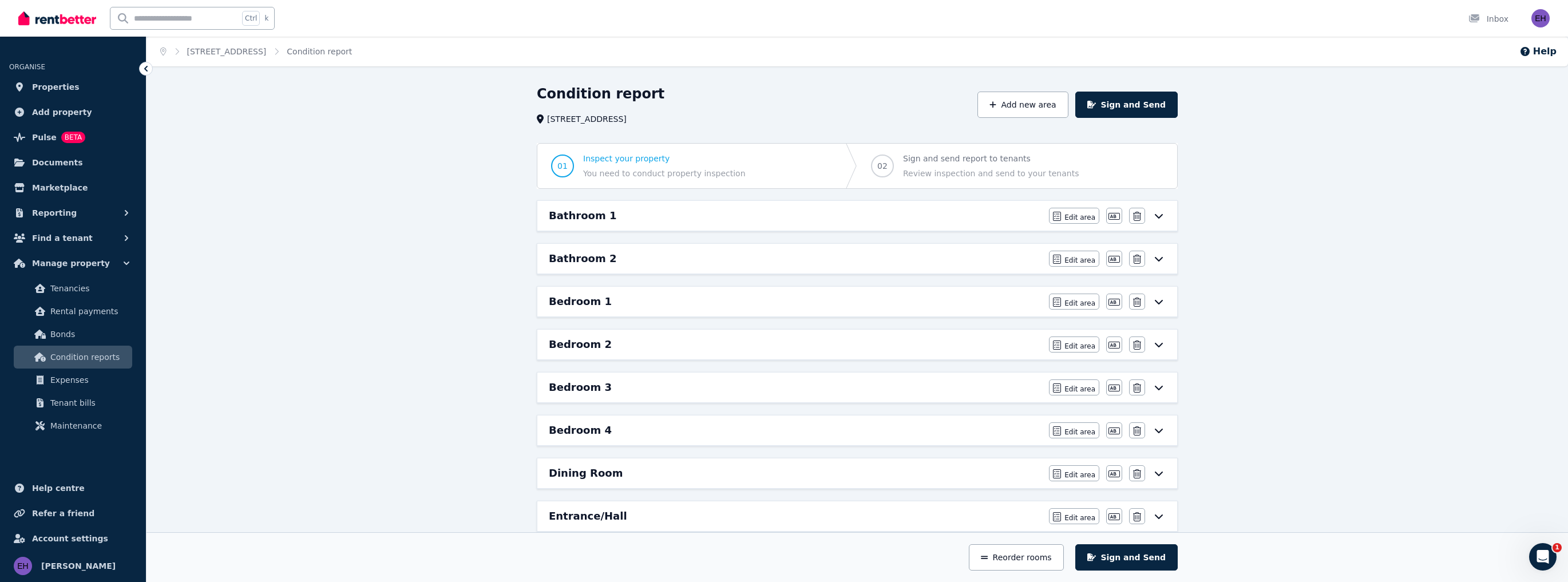
drag, startPoint x: 595, startPoint y: 174, endPoint x: 744, endPoint y: 183, distance: 149.3
click at [744, 183] on span "01 Inspect your property You need to conduct property inspection" at bounding box center [648, 166] width 222 height 45
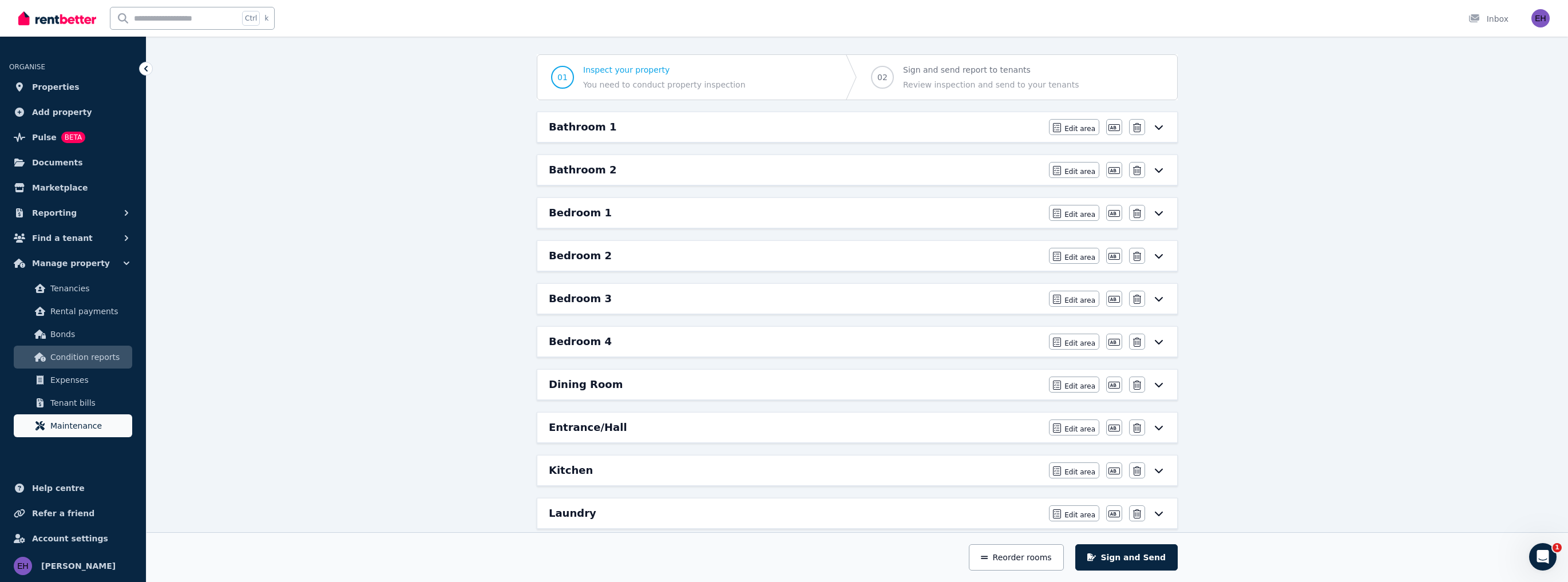
scroll to position [91, 0]
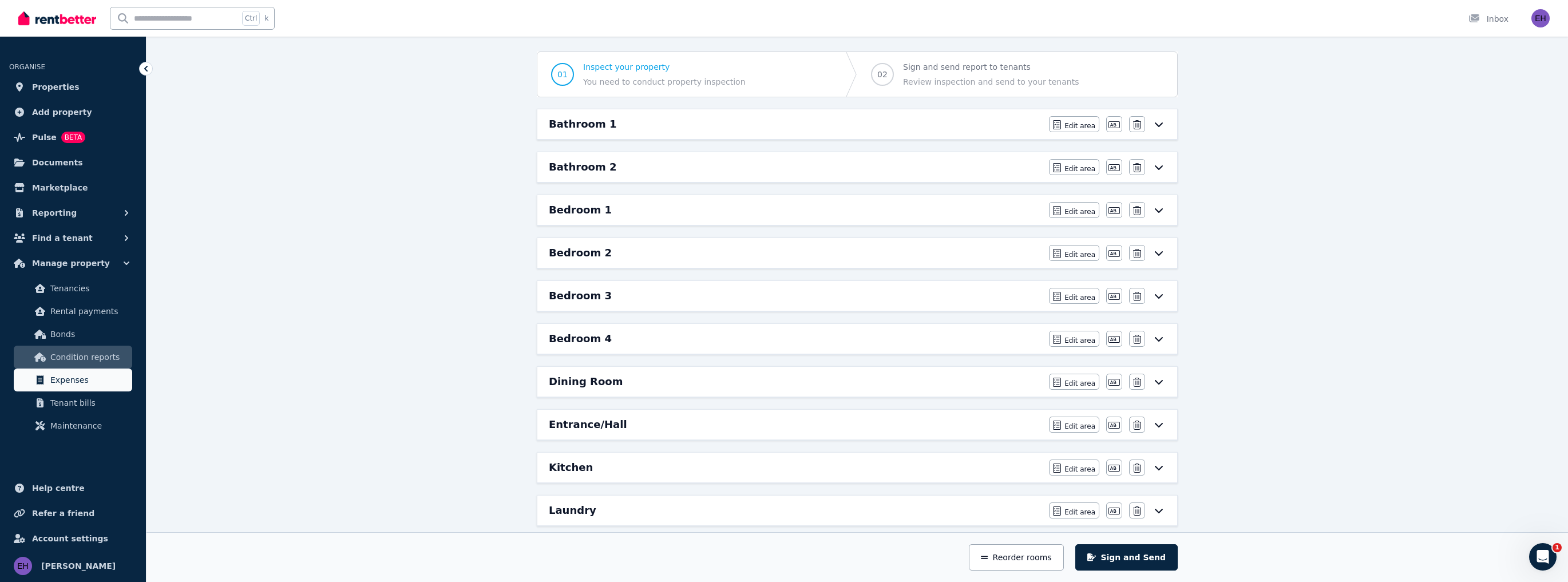
click at [74, 378] on span "Expenses" at bounding box center [88, 380] width 77 height 13
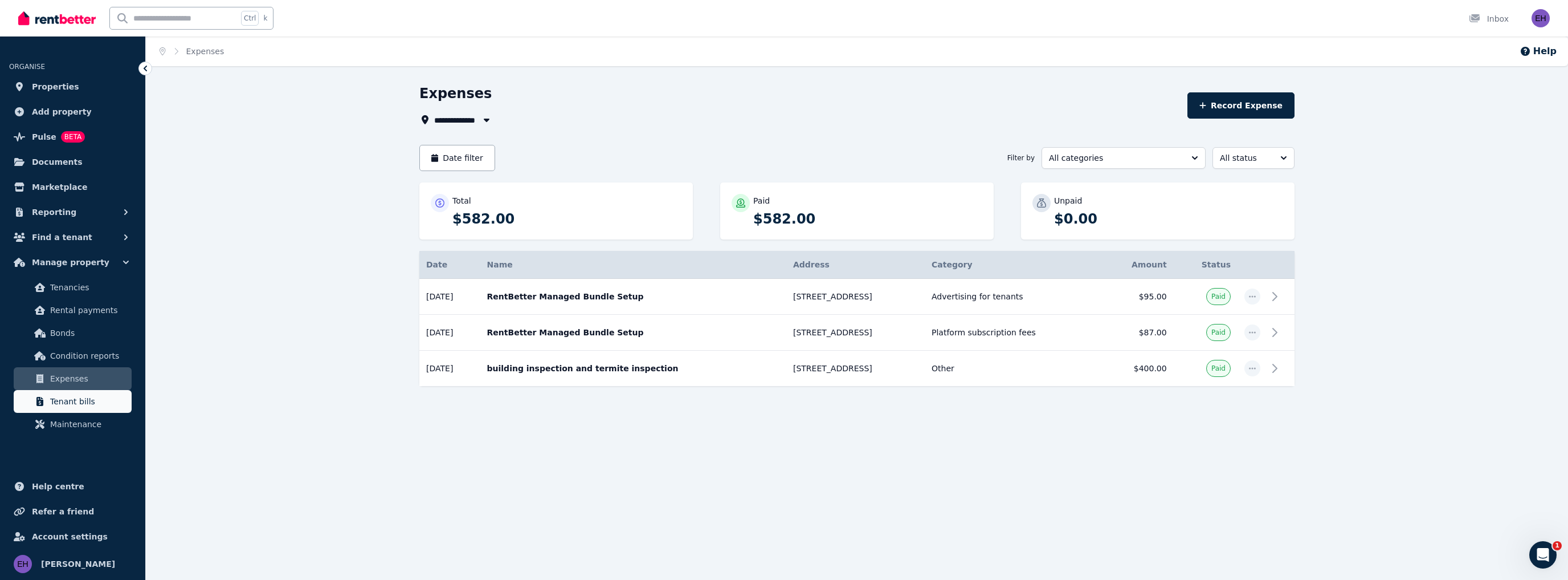
click at [60, 404] on span "Tenant bills" at bounding box center [88, 401] width 77 height 13
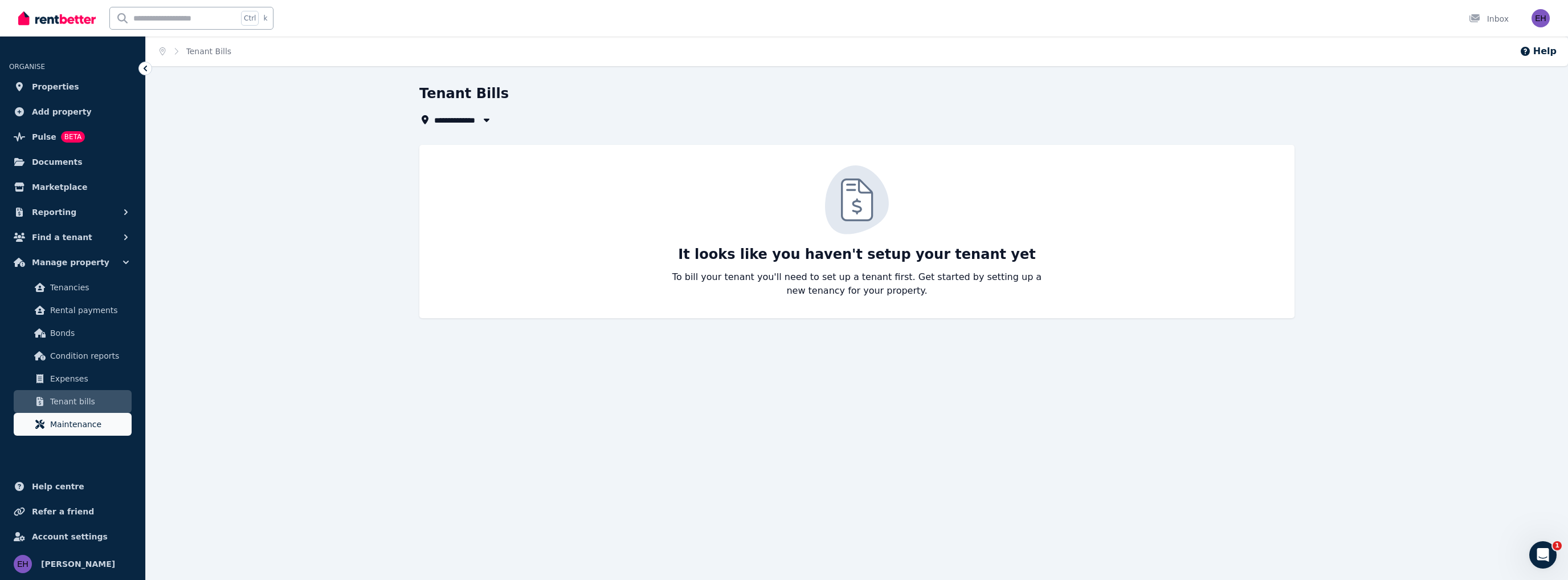
click at [66, 429] on span "Maintenance" at bounding box center [88, 424] width 77 height 13
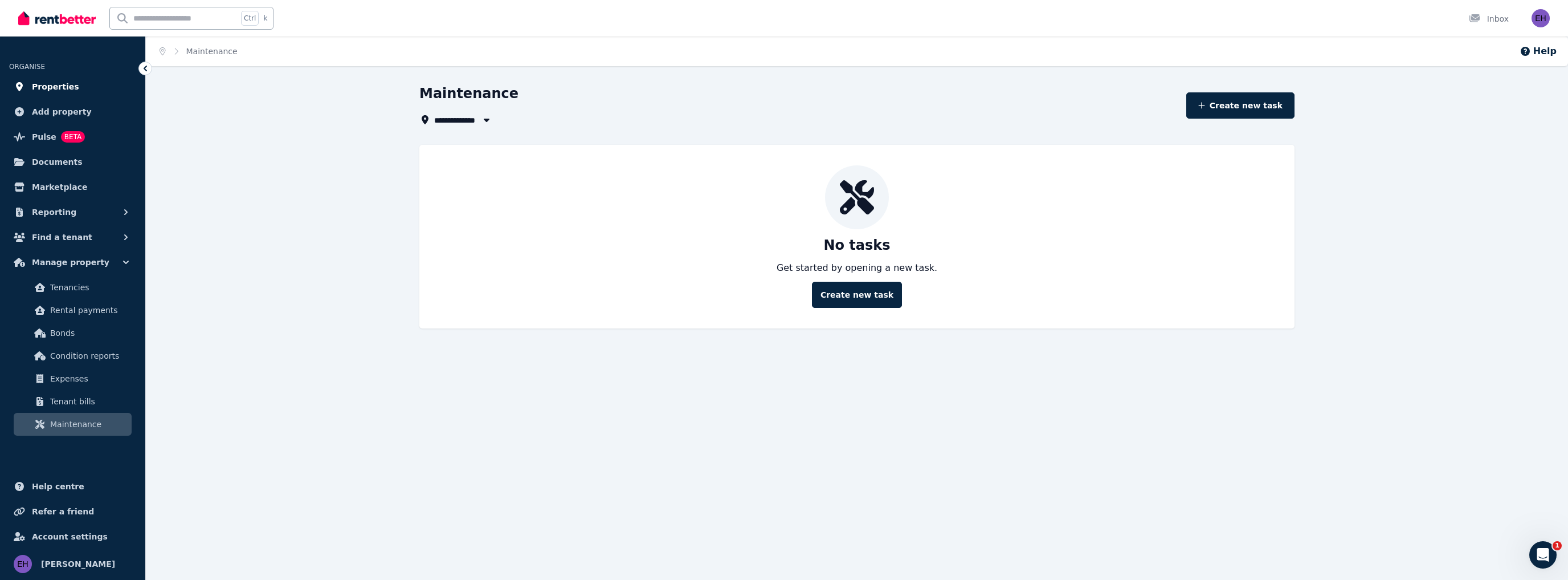
click at [58, 92] on span "Properties" at bounding box center [55, 86] width 47 height 13
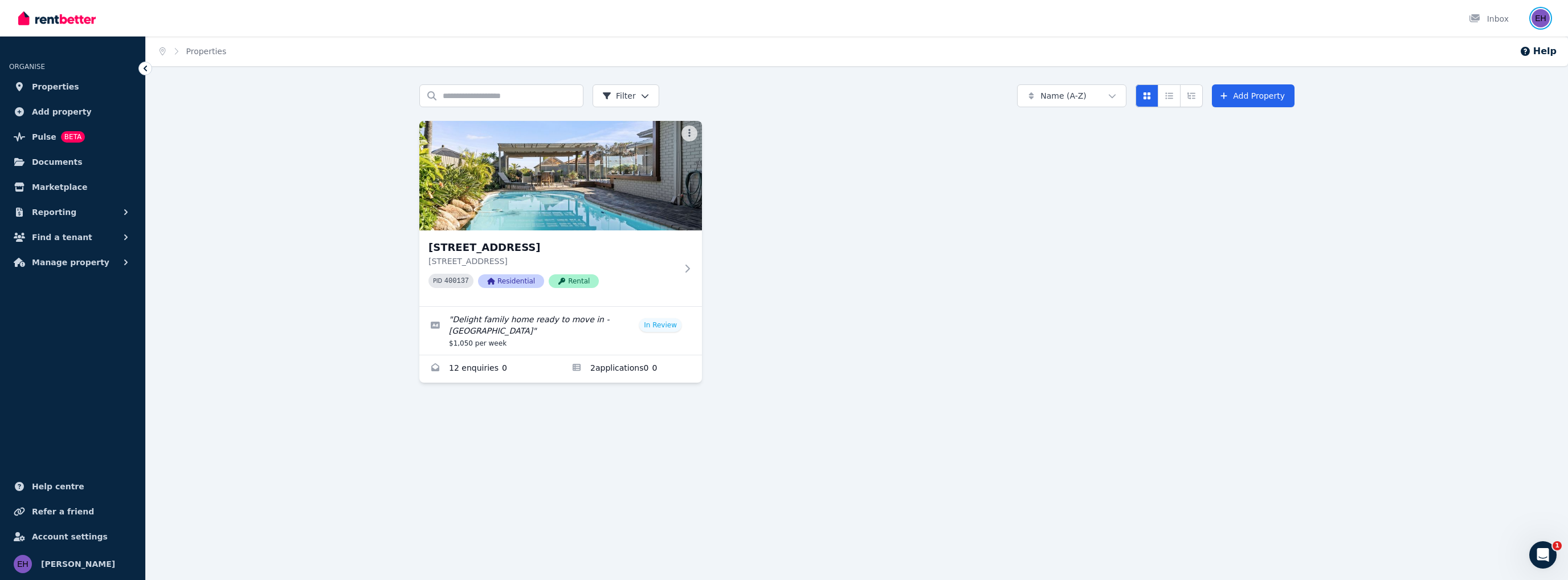
click at [1539, 15] on img "button" at bounding box center [1540, 18] width 18 height 18
